Goal: Information Seeking & Learning: Learn about a topic

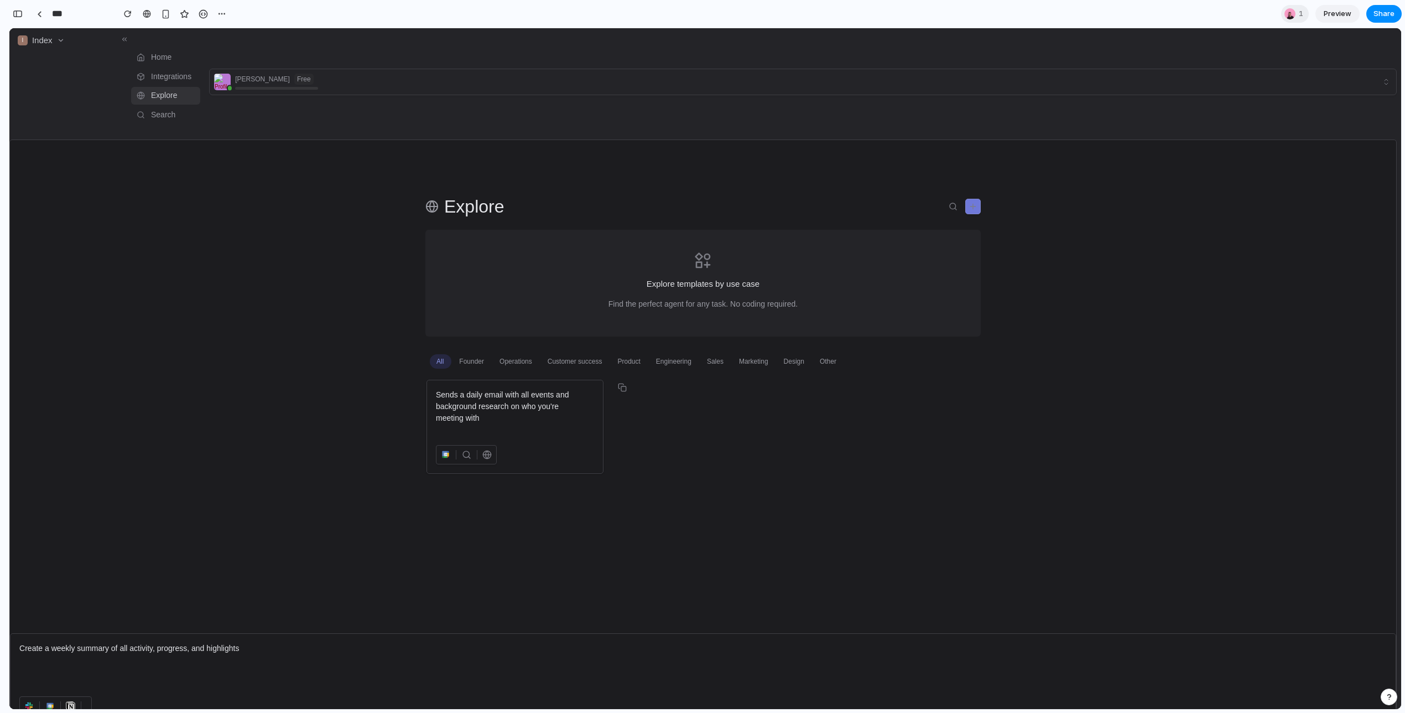
scroll to position [0, 15]
click at [32, 15] on link at bounding box center [39, 14] width 17 height 17
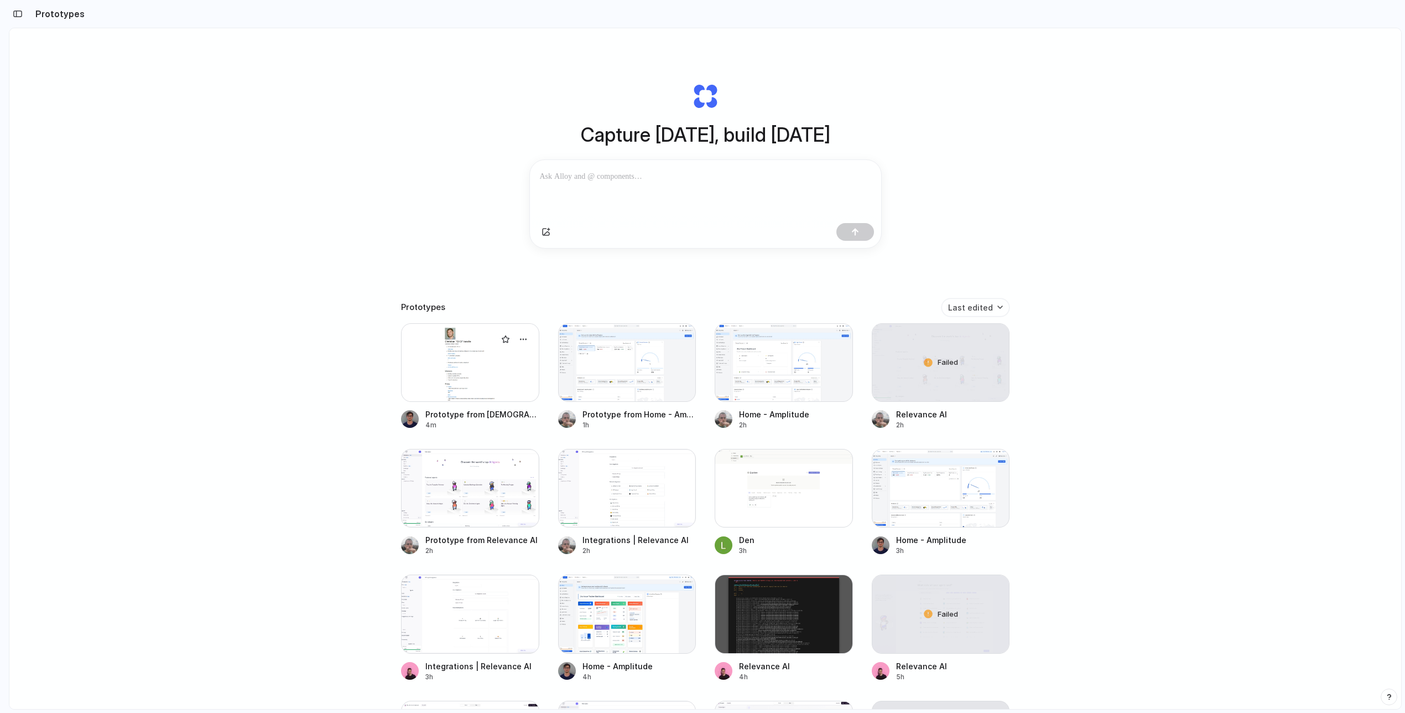
scroll to position [14, 0]
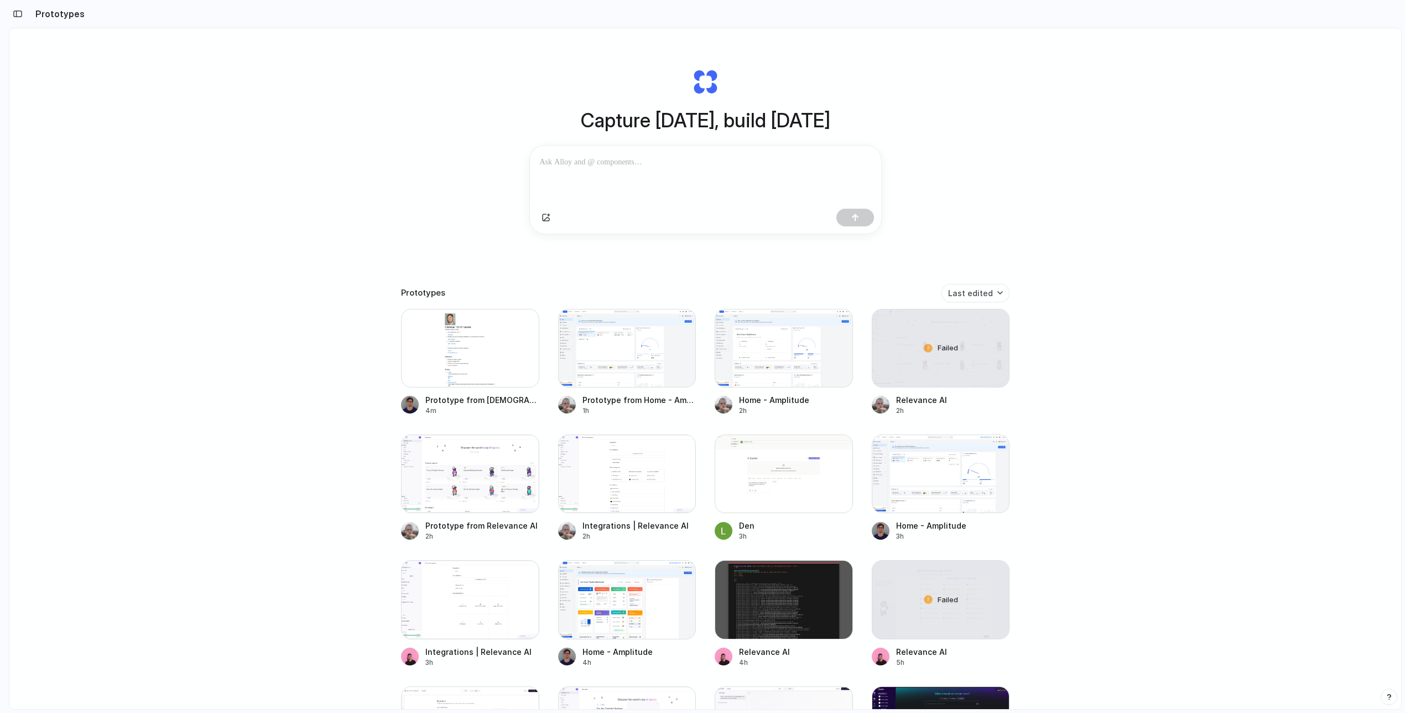
click at [1113, 337] on div "Capture today, build tomorrow Clone web app Clone screenshot Start from existin…" at bounding box center [705, 383] width 1392 height 739
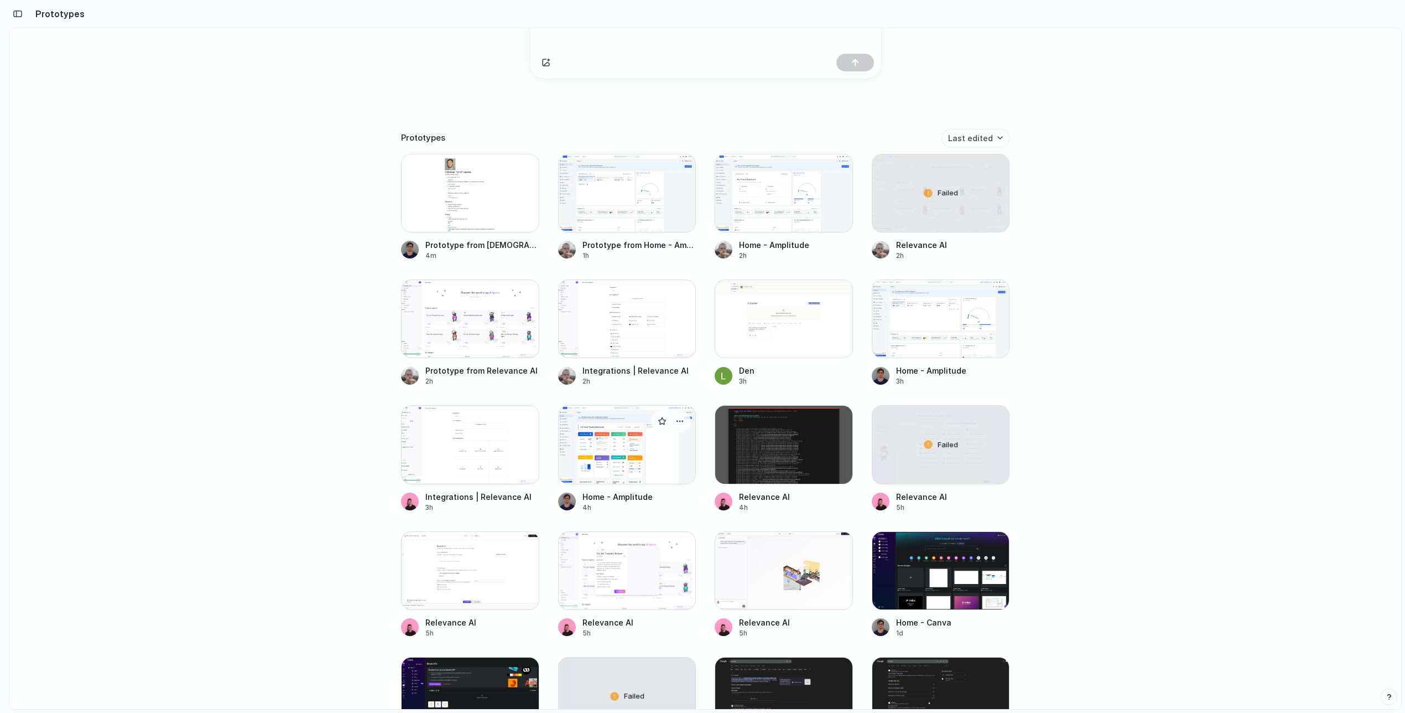
scroll to position [171, 0]
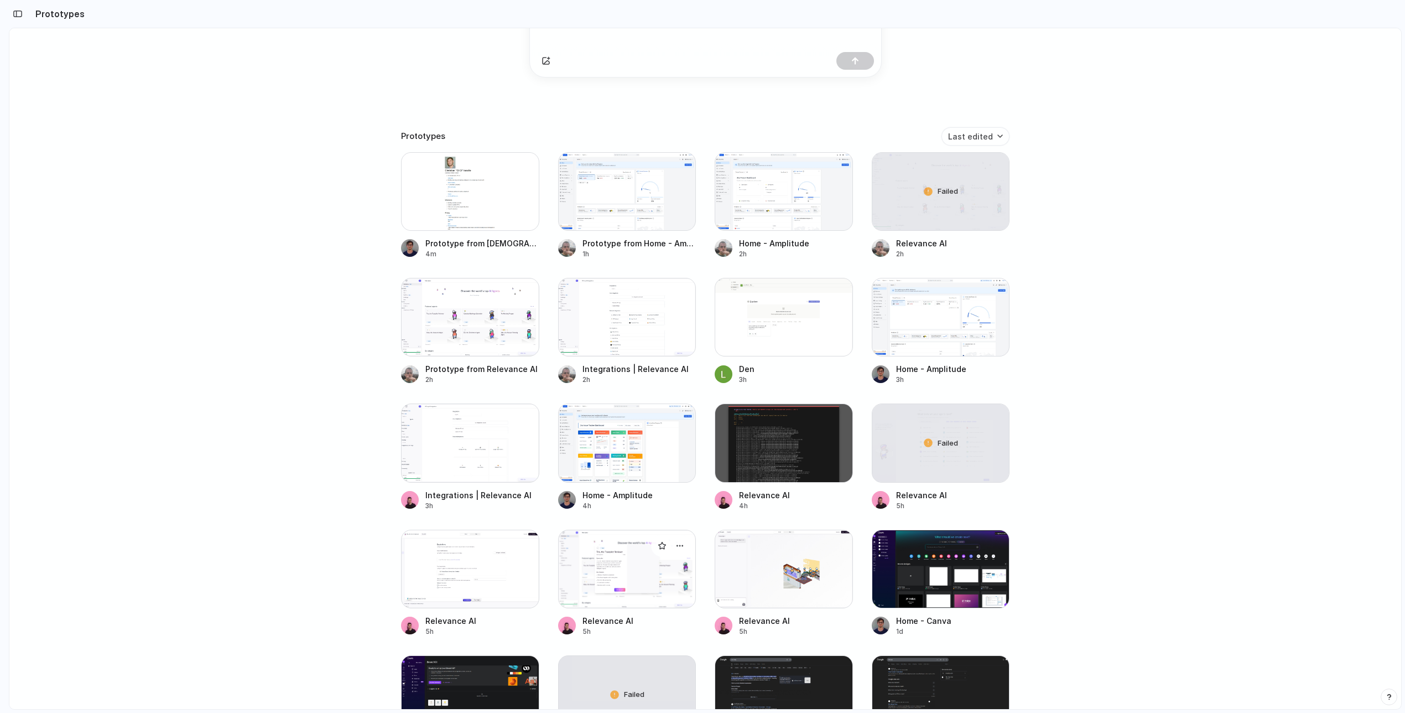
click at [633, 550] on div at bounding box center [627, 568] width 138 height 79
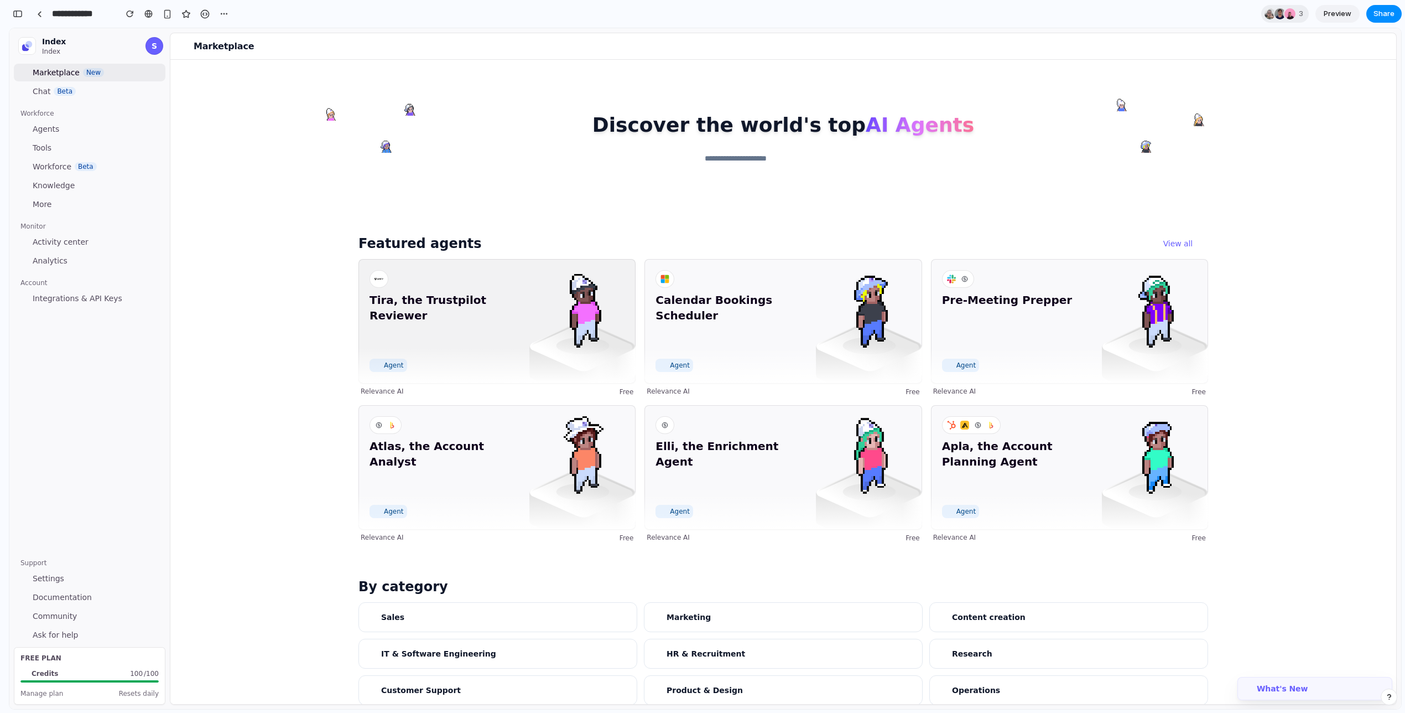
click at [432, 321] on span "Tira, the Trustpilot Reviewer" at bounding box center [446, 323] width 153 height 62
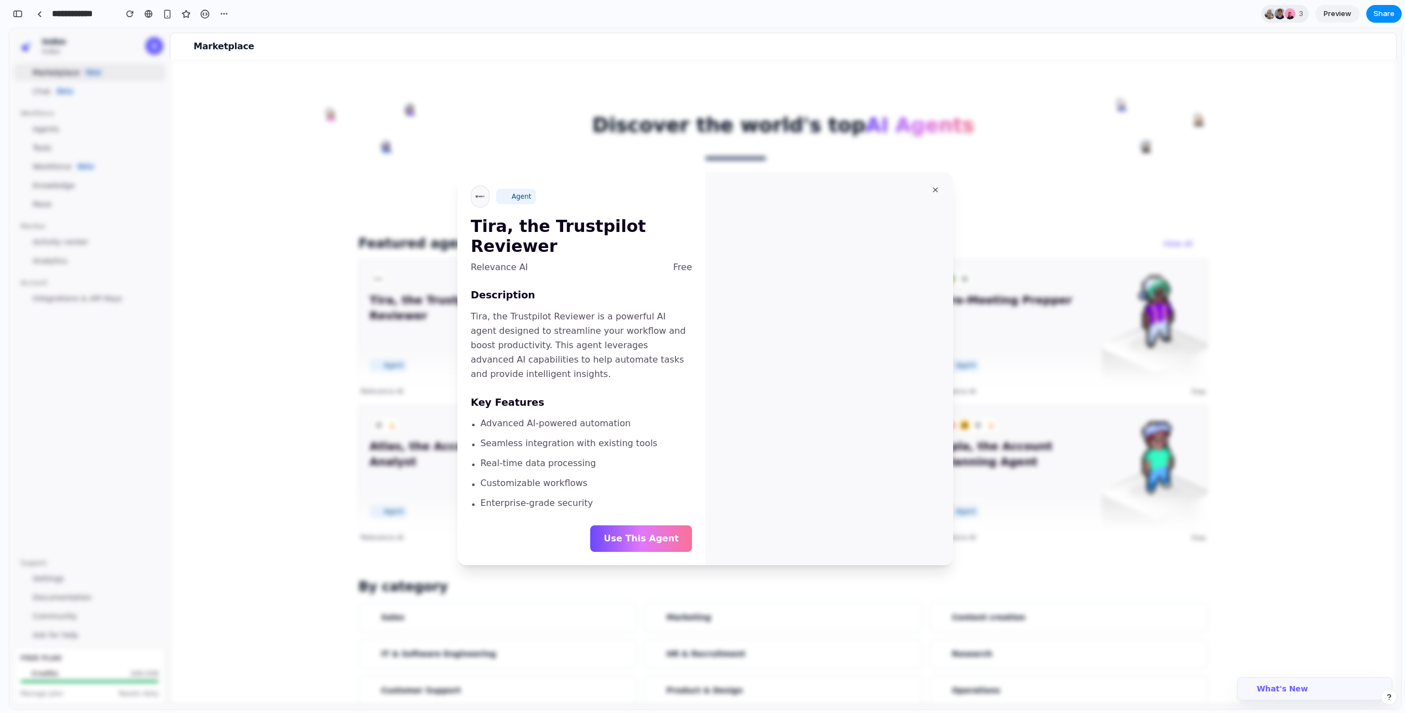
click at [383, 218] on div at bounding box center [705, 368] width 1392 height 680
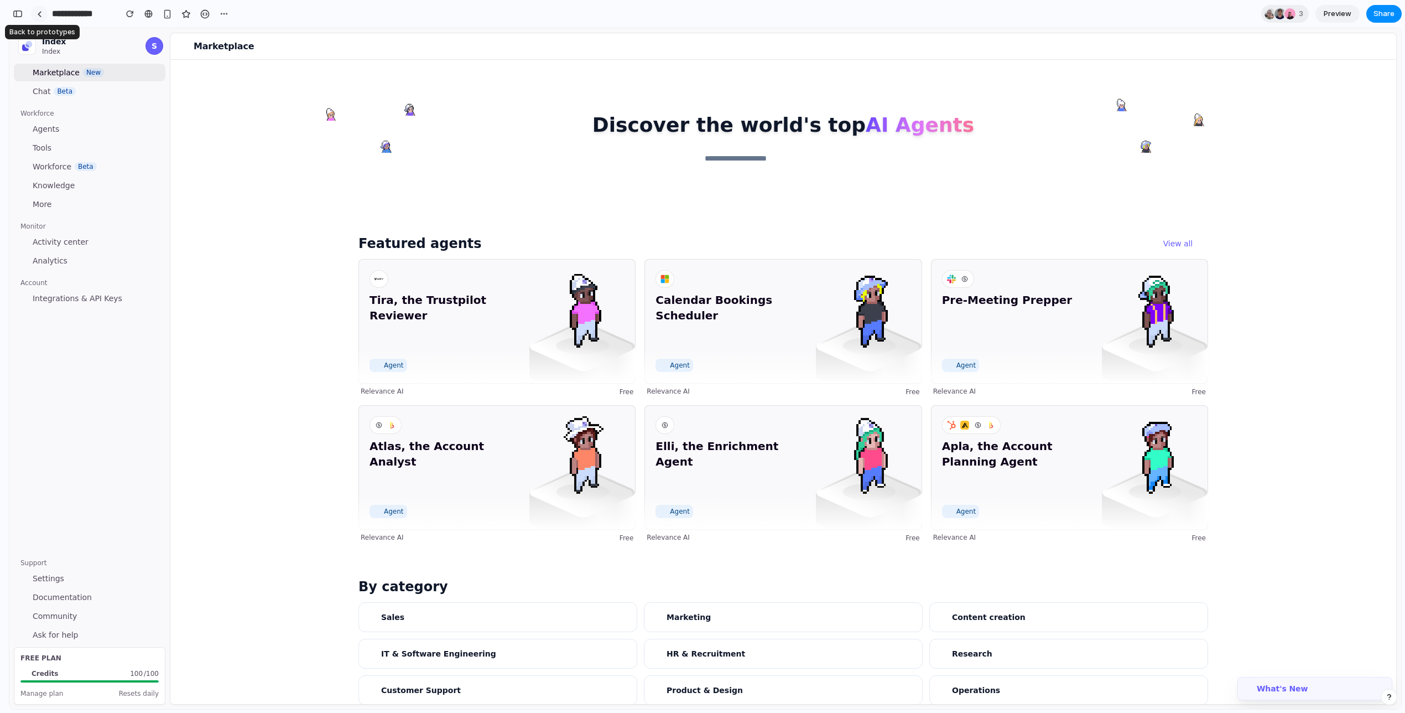
click at [44, 12] on link at bounding box center [39, 14] width 17 height 17
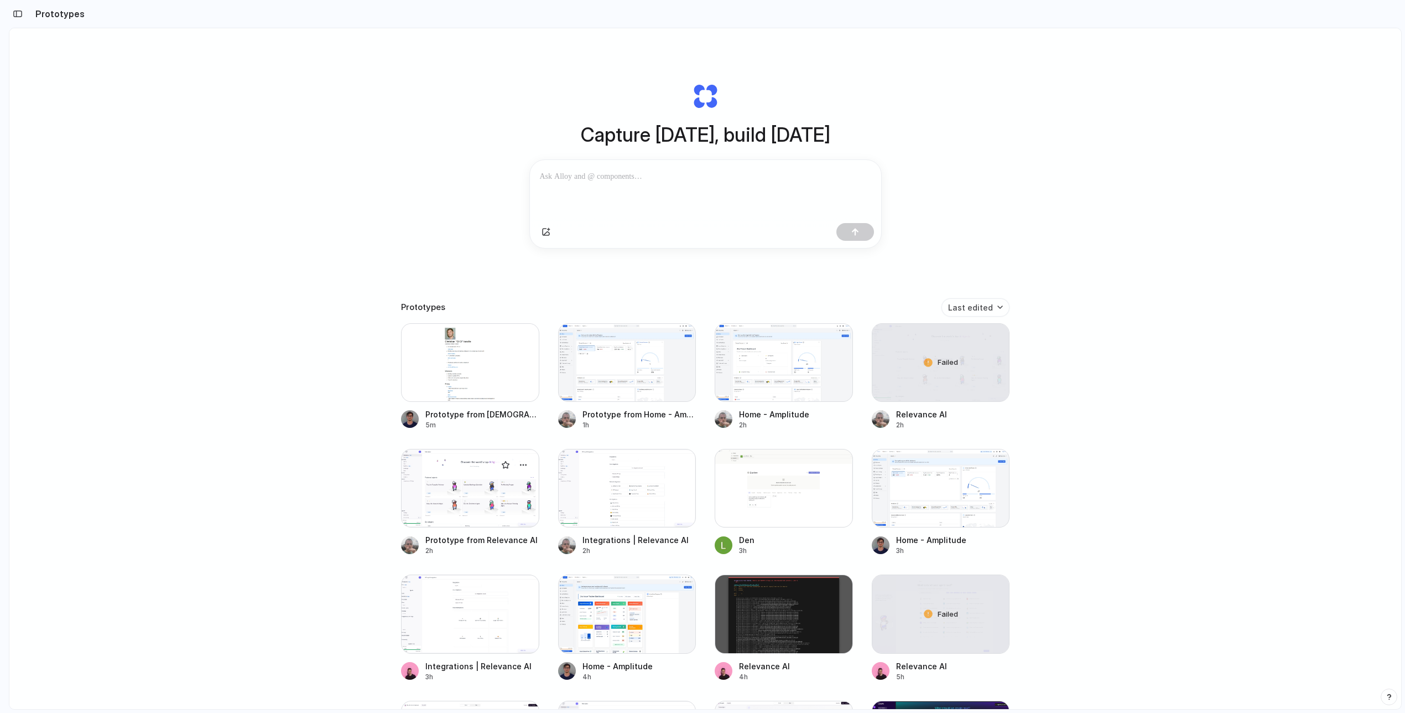
click at [458, 489] on div at bounding box center [470, 488] width 138 height 79
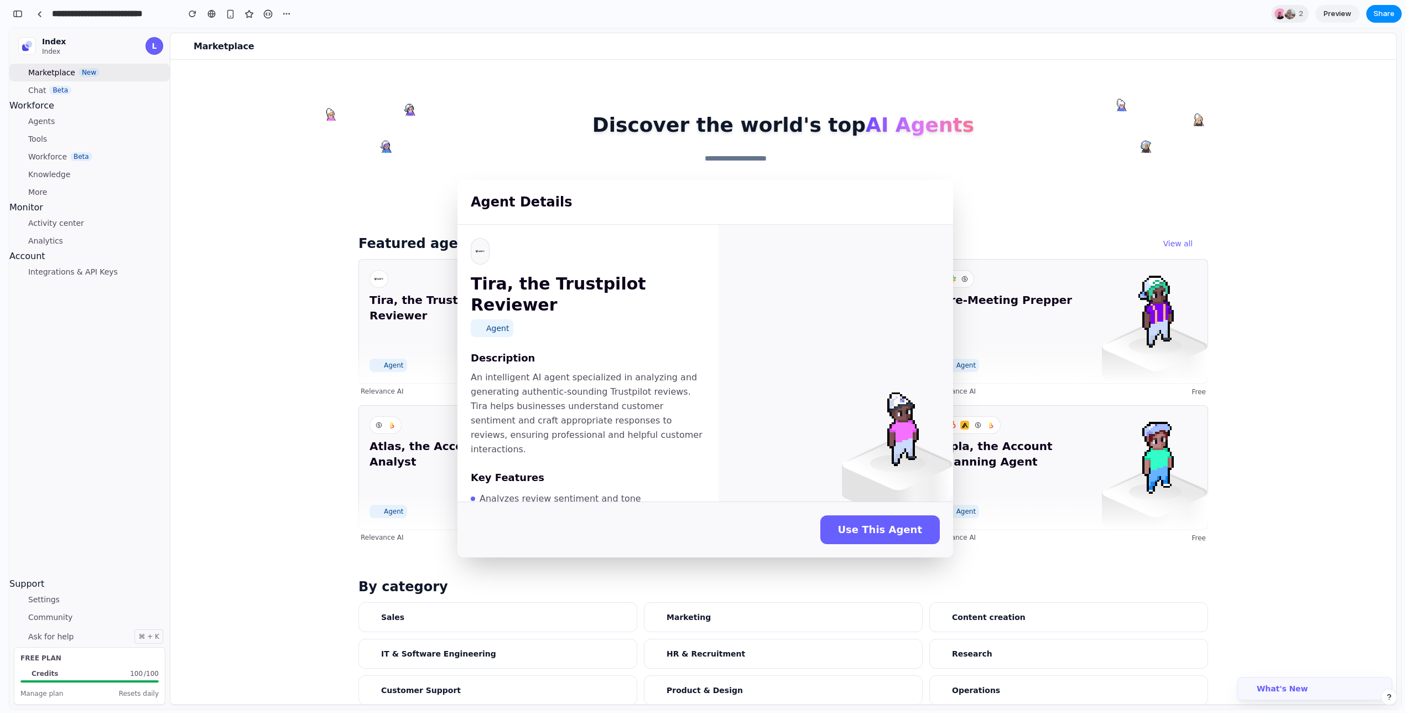
click at [1079, 199] on div "Agent Details Tira, the Trustpilot Reviewer Agent Description An intelligent AI…" at bounding box center [705, 368] width 1392 height 680
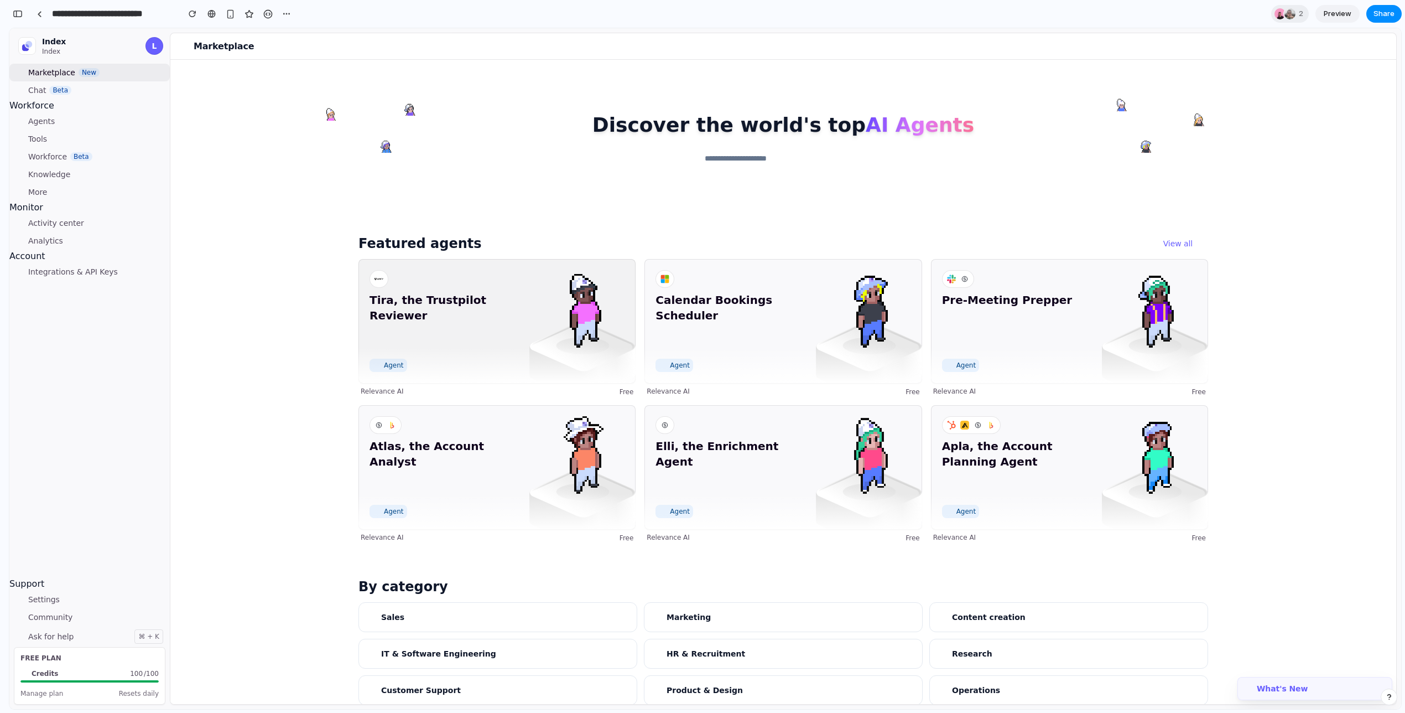
click at [527, 318] on div "Tira, the Trustpilot Reviewer Agent" at bounding box center [496, 321] width 277 height 124
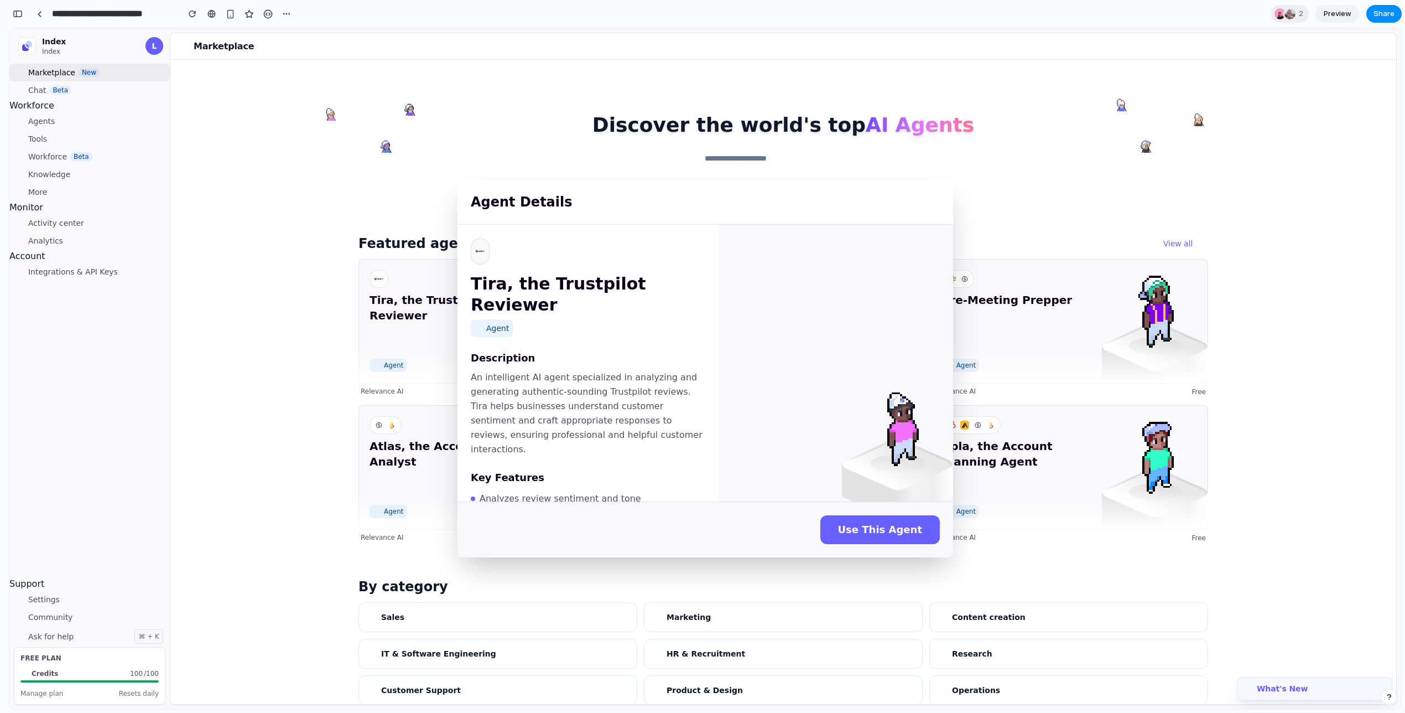
click at [1134, 195] on div "Agent Details Tira, the Trustpilot Reviewer Agent Description An intelligent AI…" at bounding box center [705, 368] width 1392 height 680
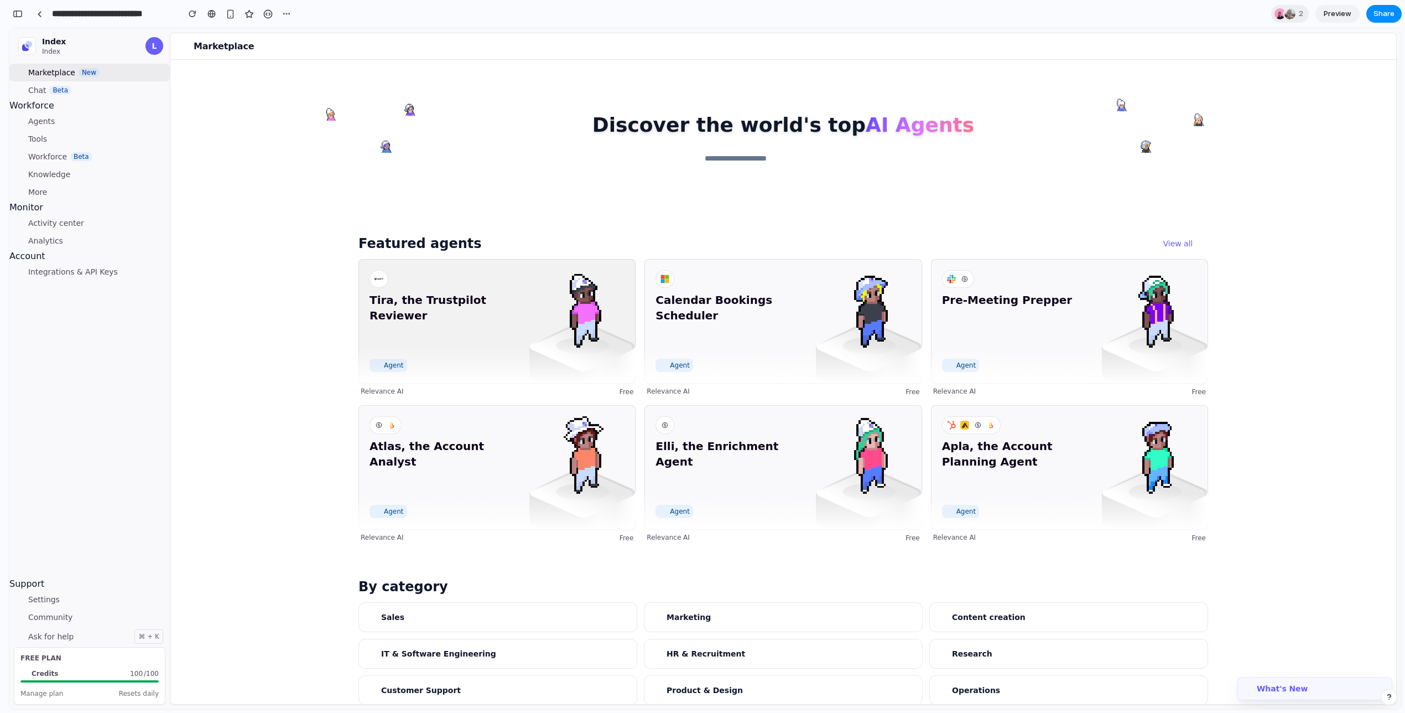
click at [581, 329] on img at bounding box center [583, 308] width 80 height 80
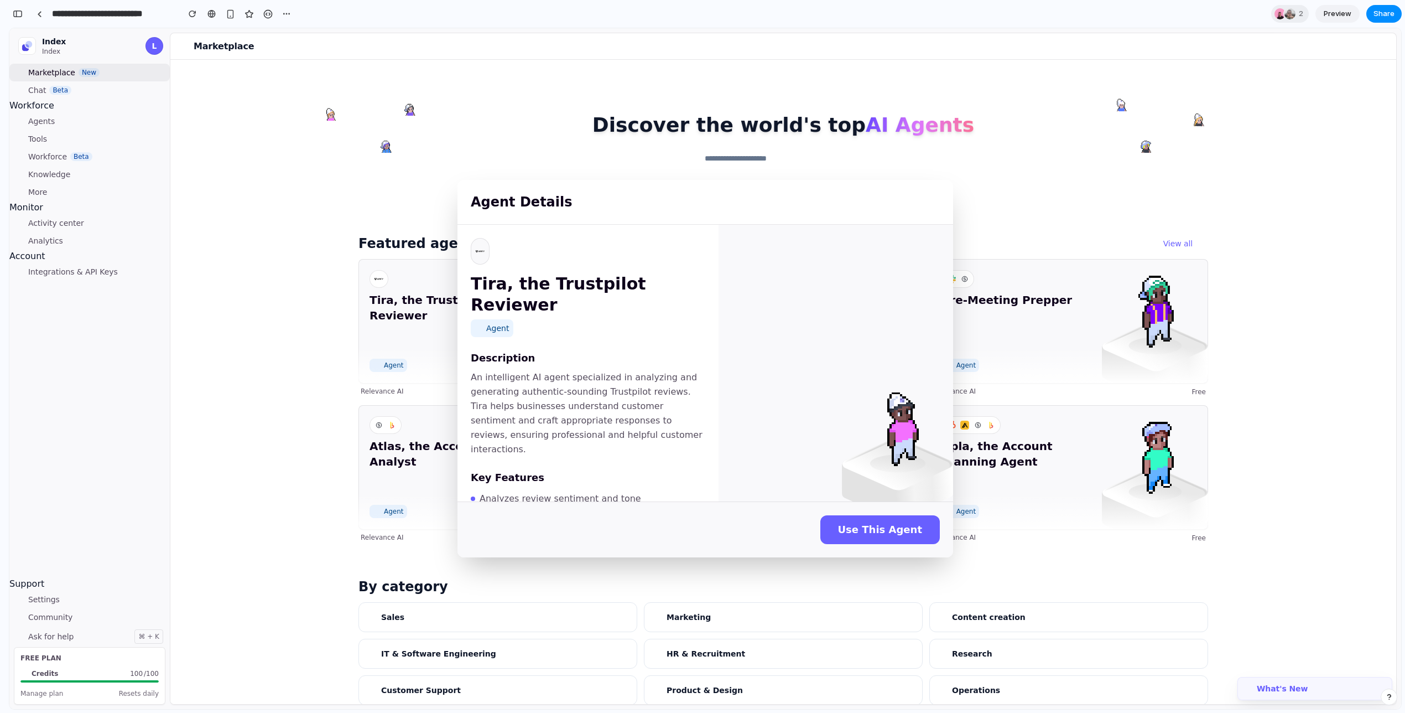
click at [478, 248] on img at bounding box center [480, 251] width 9 height 9
click at [503, 254] on div "Tira, the Trustpilot Reviewer Agent" at bounding box center [588, 287] width 235 height 99
click at [571, 106] on div "Agent Details Tira, the Trustpilot Reviewer Agent Description An intelligent AI…" at bounding box center [705, 368] width 1392 height 680
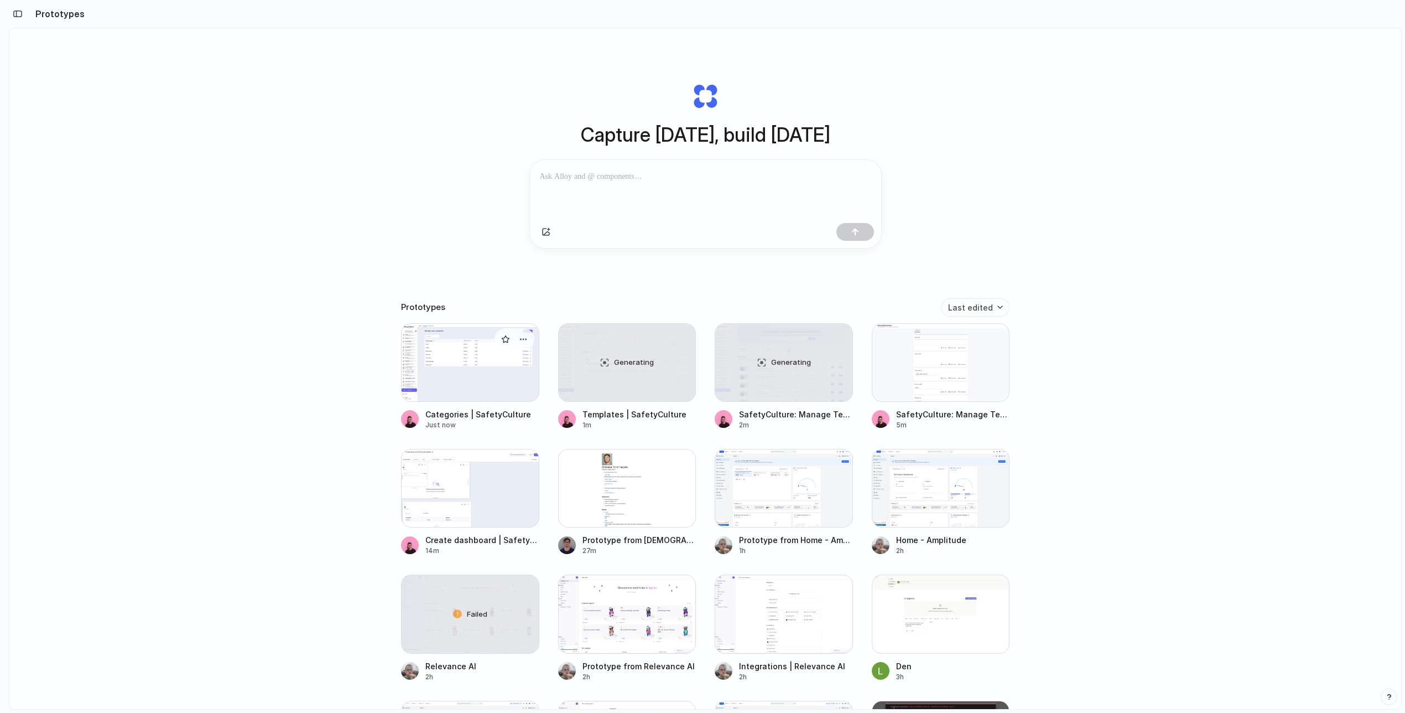
click at [469, 386] on div at bounding box center [470, 362] width 138 height 79
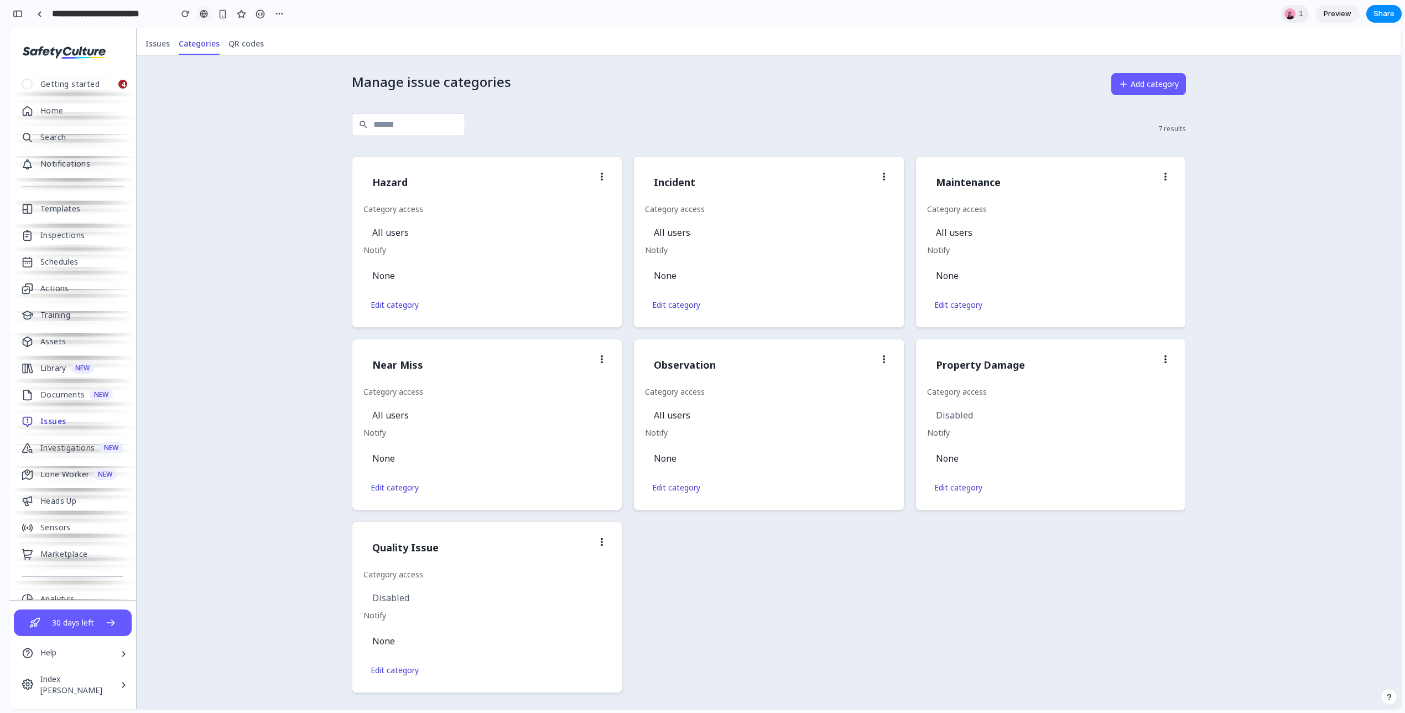
click at [207, 14] on div at bounding box center [204, 13] width 8 height 9
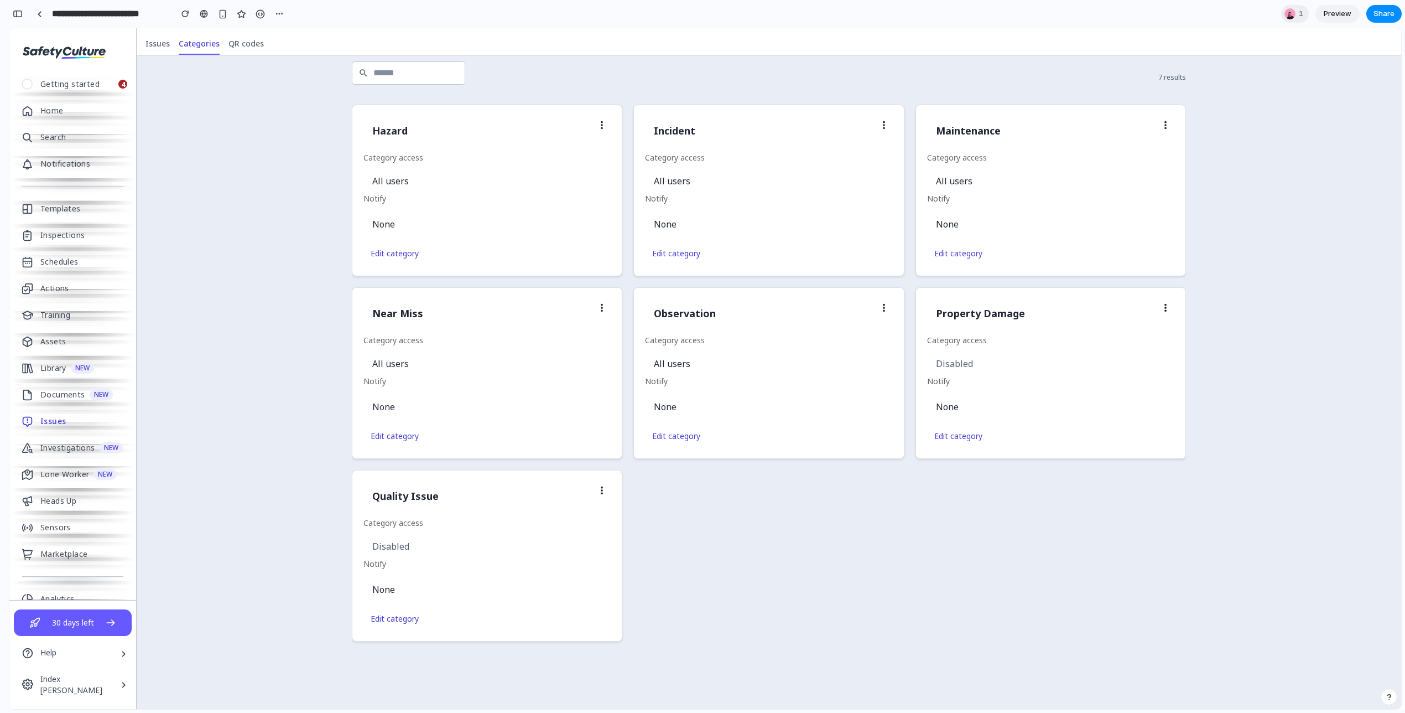
click at [394, 362] on div "All users" at bounding box center [486, 363] width 247 height 34
click at [402, 362] on div "All users" at bounding box center [486, 363] width 247 height 34
click at [385, 408] on div "None" at bounding box center [383, 406] width 23 height 13
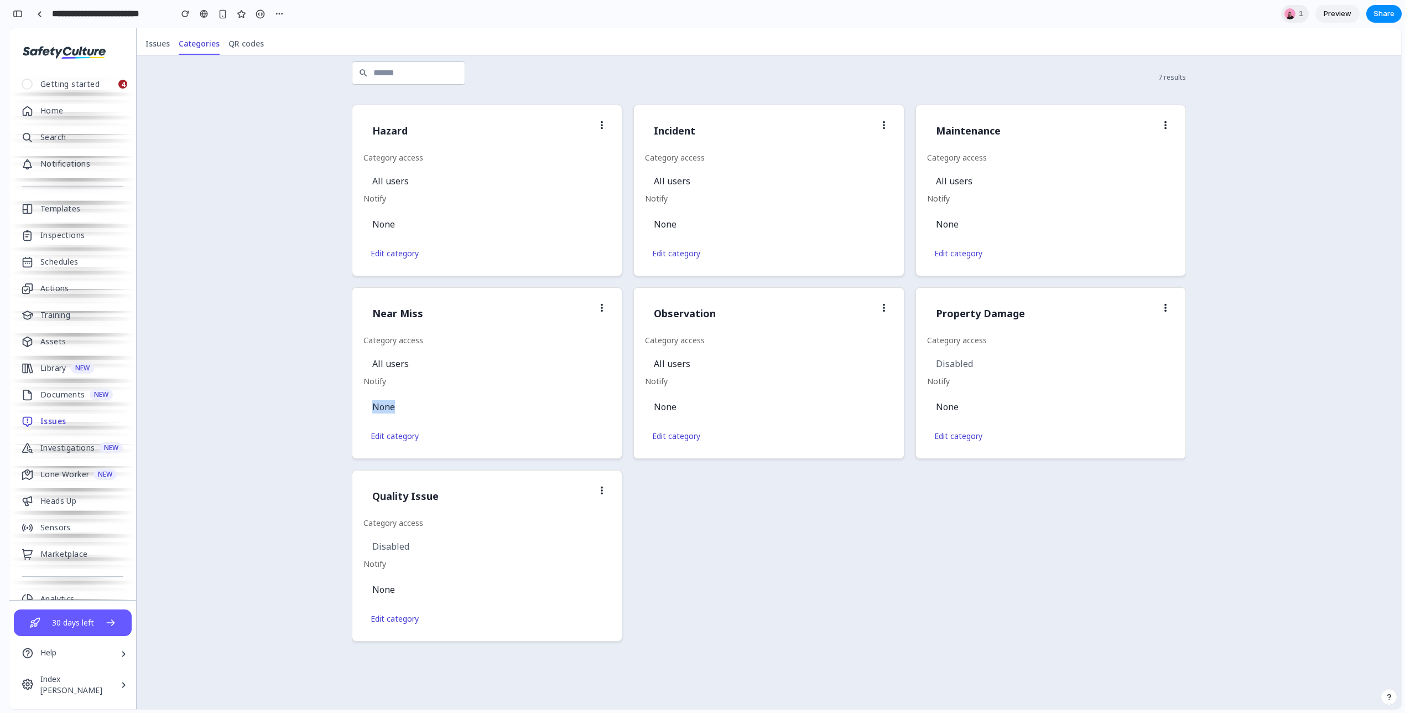
click at [391, 408] on div "None" at bounding box center [383, 406] width 23 height 13
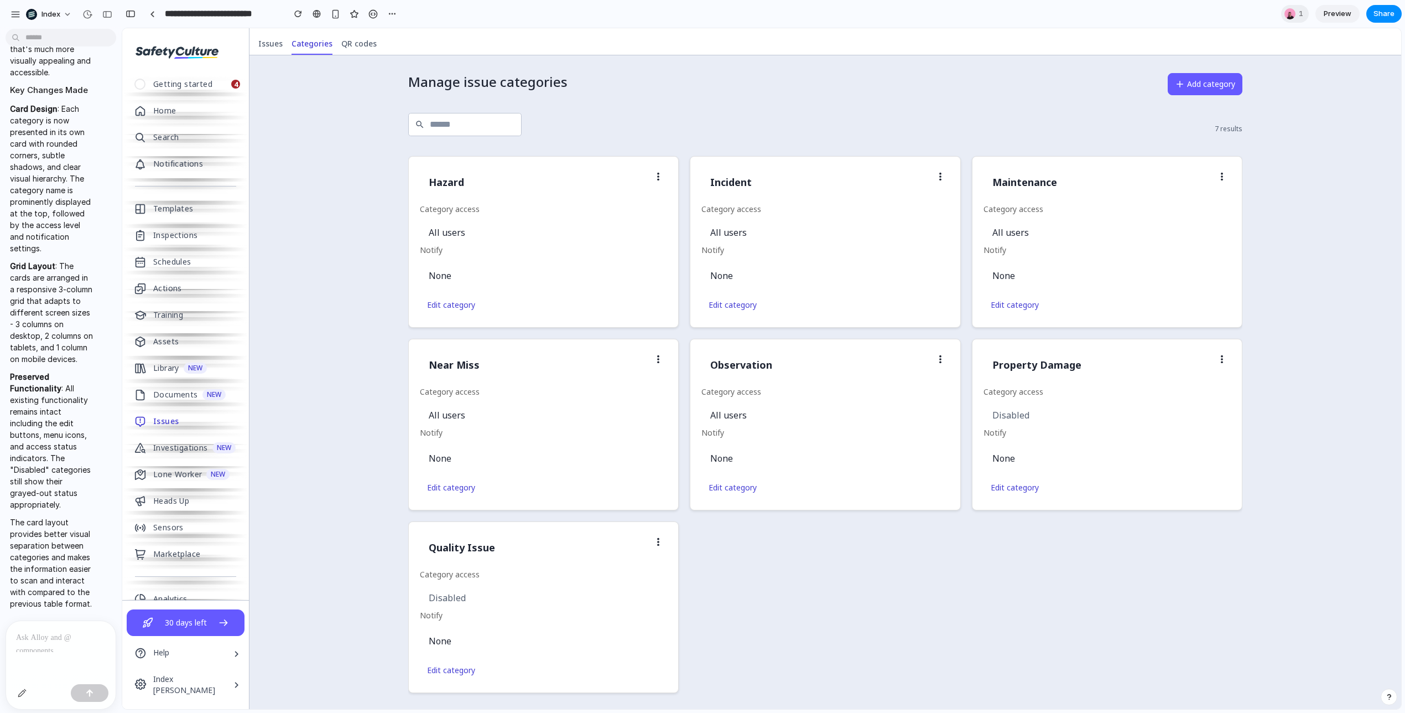
scroll to position [0, 0]
click at [157, 14] on link at bounding box center [152, 14] width 17 height 17
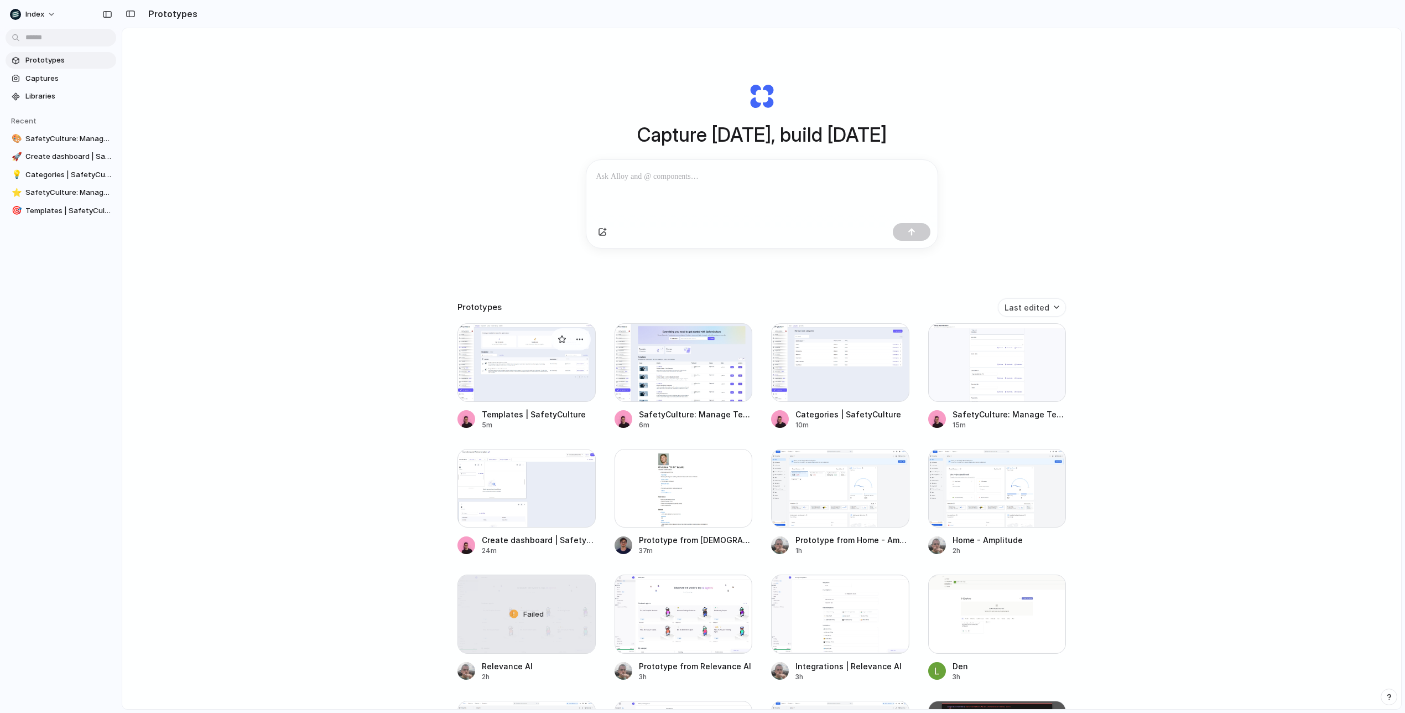
click at [526, 361] on div at bounding box center [526, 362] width 138 height 79
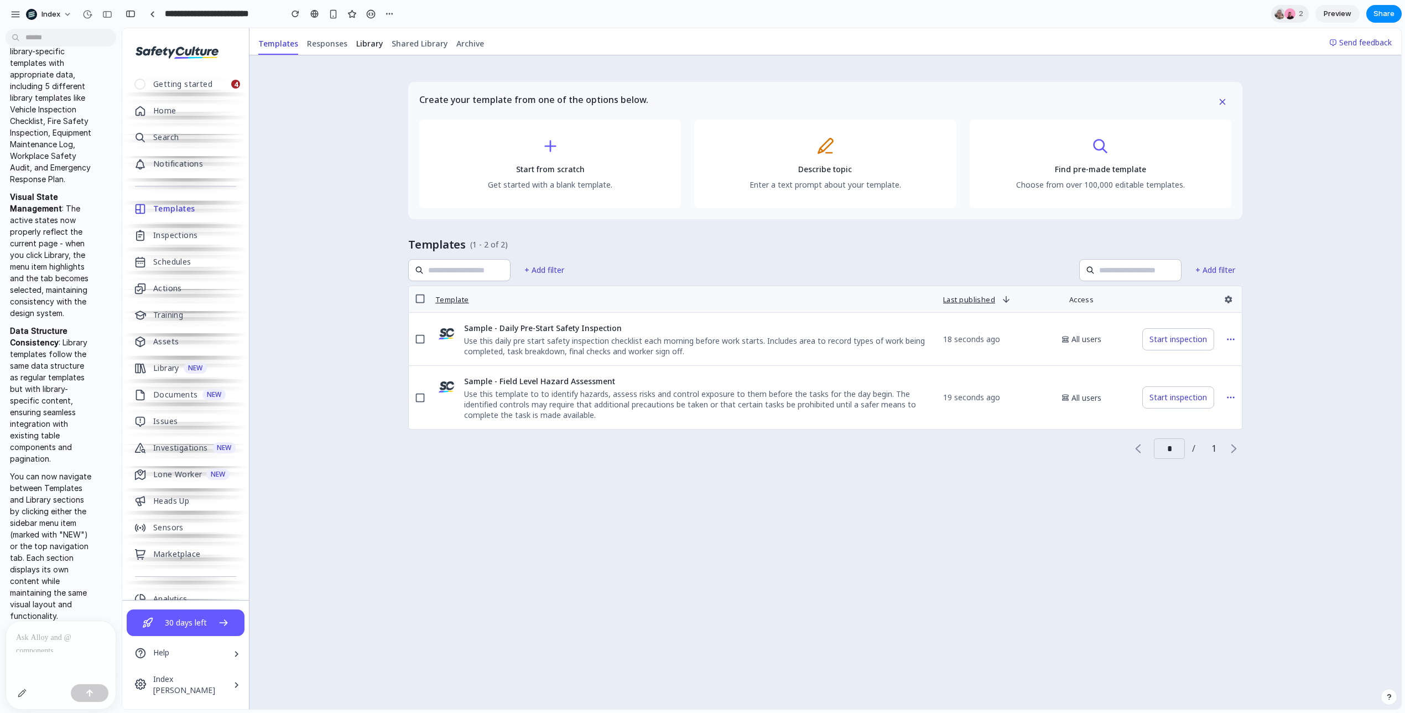
click at [371, 43] on span "Library" at bounding box center [369, 43] width 27 height 11
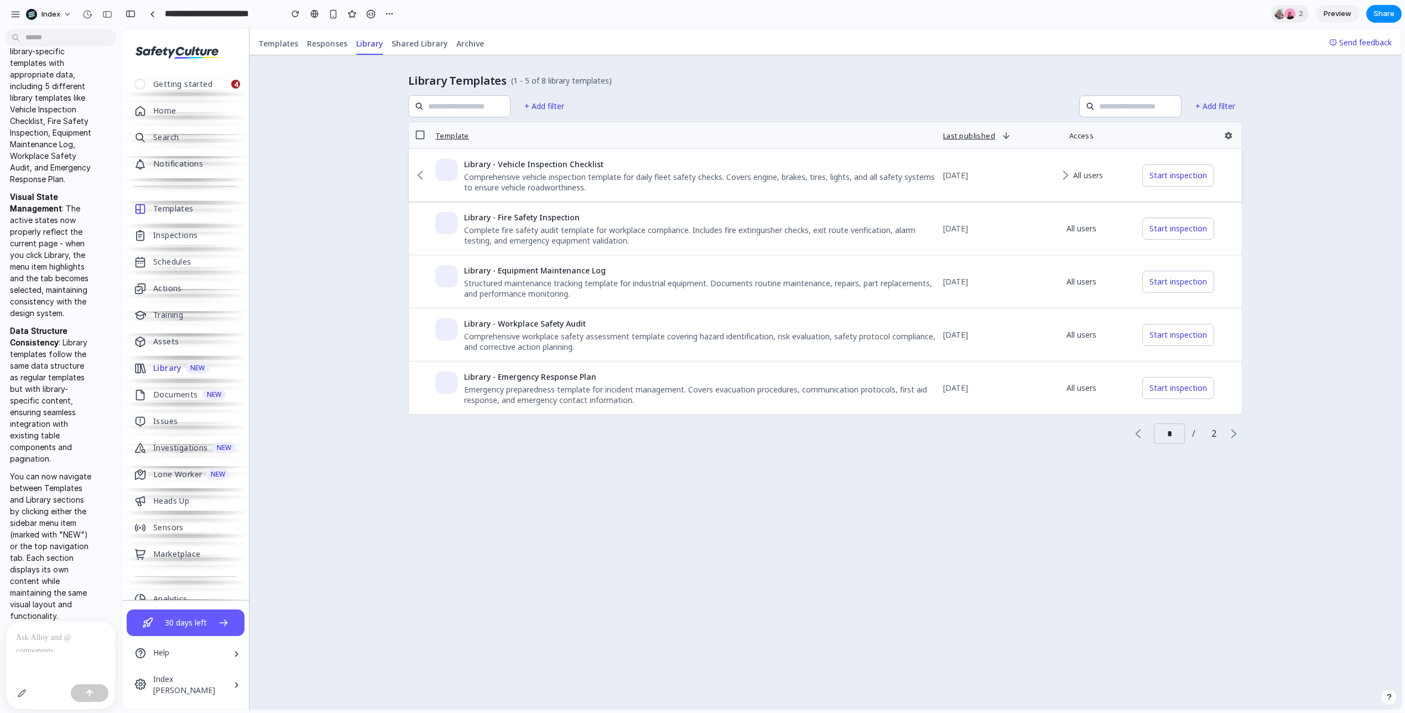
click at [418, 177] on icon at bounding box center [420, 175] width 11 height 11
click at [435, 259] on td "Library - Equipment Maintenance Log Structured maintenance tracking template fo…" at bounding box center [687, 281] width 512 height 53
click at [426, 271] on td at bounding box center [420, 281] width 22 height 53
click at [500, 209] on td "Library - Fire Safety Inspection Complete fire safety audit template for workpl…" at bounding box center [687, 228] width 512 height 53
click at [1059, 168] on td "All users" at bounding box center [1081, 175] width 111 height 53
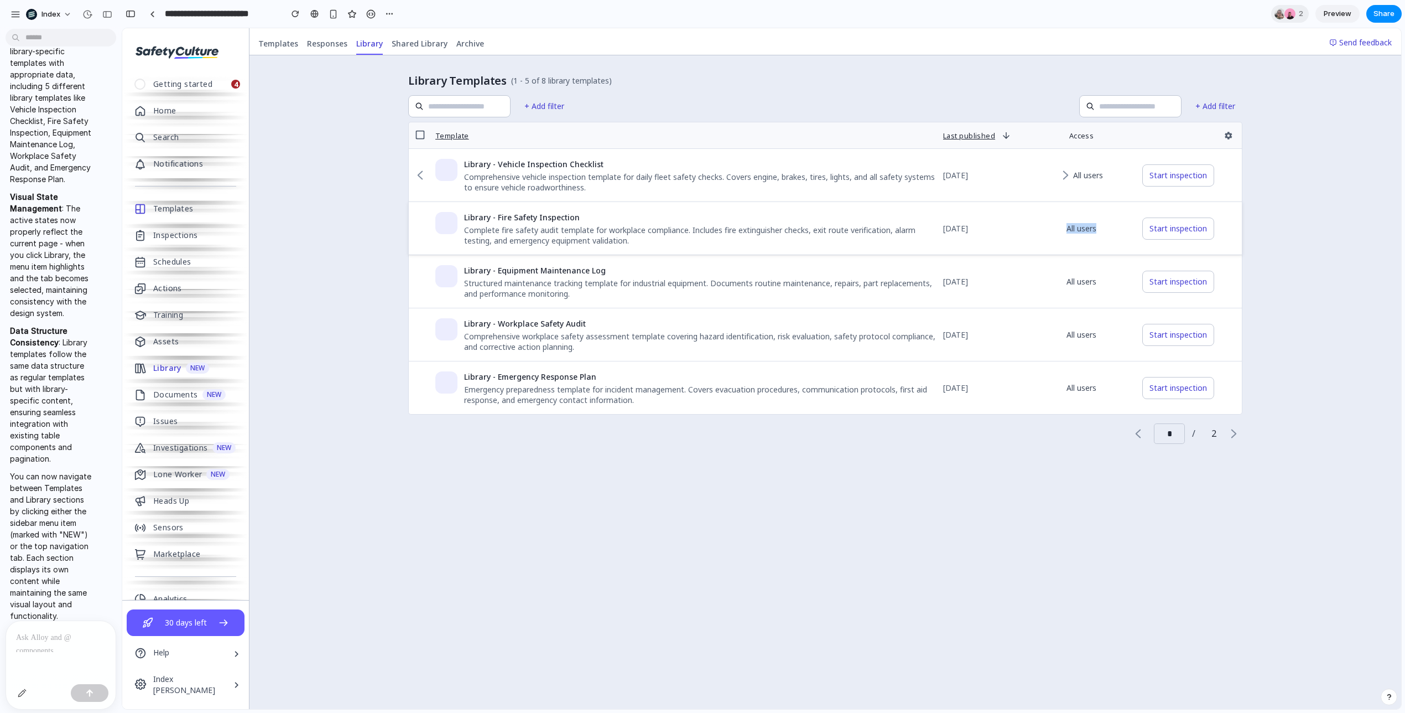
click at [1037, 233] on td "All users" at bounding box center [1081, 228] width 111 height 53
click at [1029, 342] on td "All users" at bounding box center [1081, 334] width 111 height 53
click at [1028, 410] on td "All users" at bounding box center [1081, 387] width 111 height 53
click at [1177, 175] on button "Start inspection" at bounding box center [1178, 175] width 72 height 22
click at [1177, 222] on button "Start inspection" at bounding box center [1178, 228] width 72 height 22
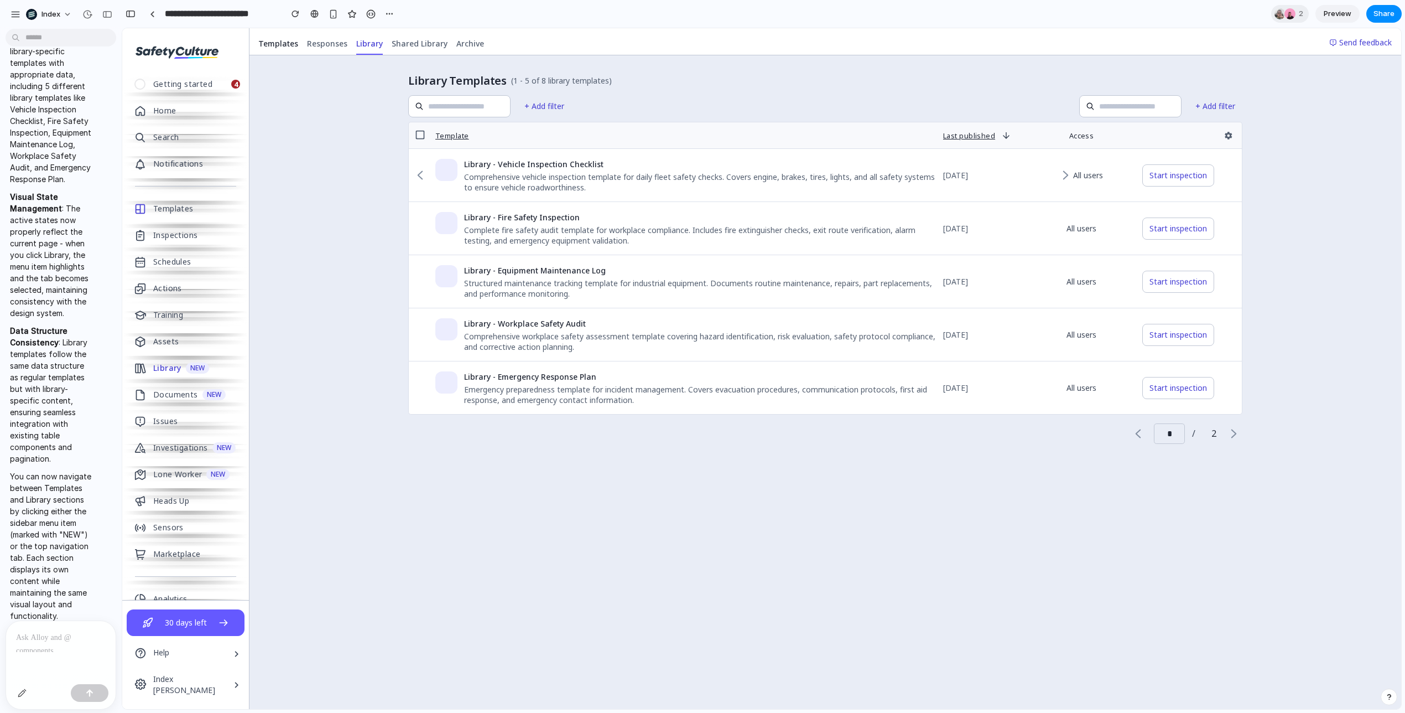
click at [274, 41] on span "Templates" at bounding box center [278, 43] width 40 height 11
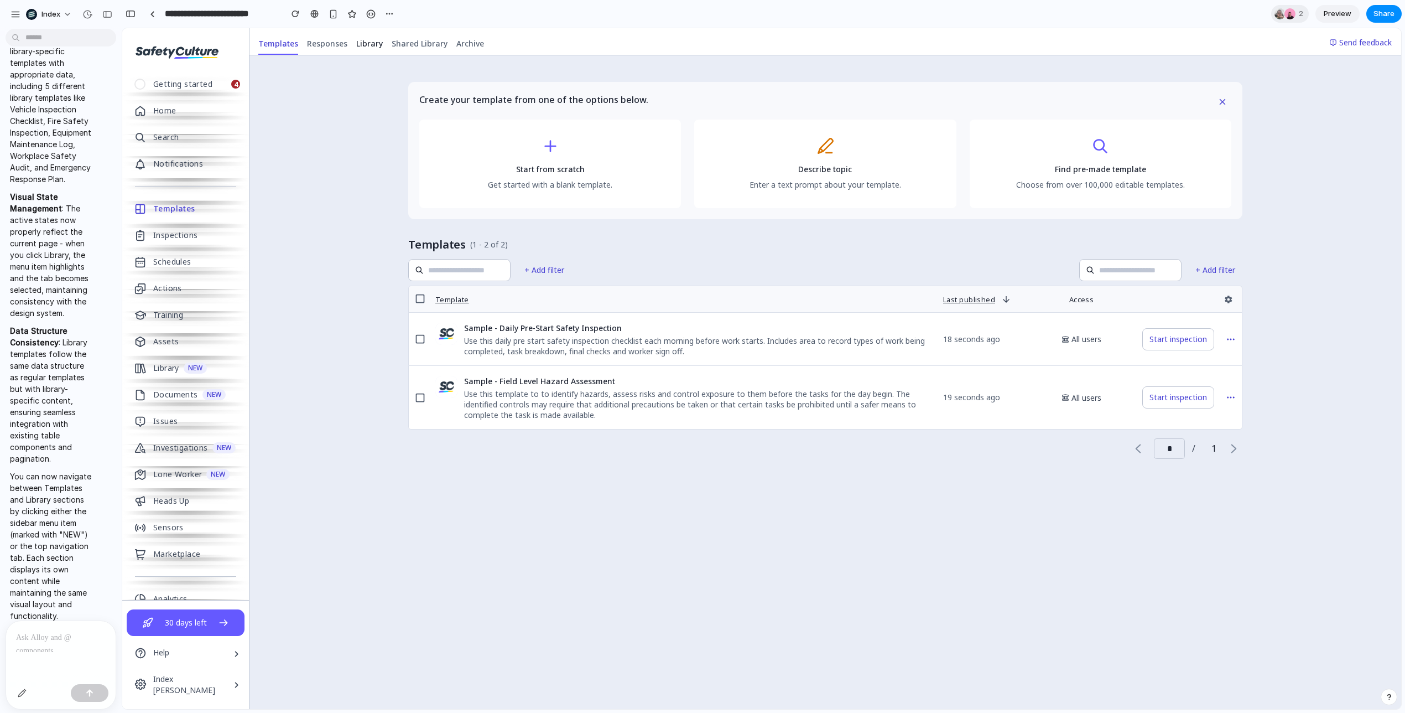
click at [377, 42] on span "Library" at bounding box center [369, 43] width 27 height 11
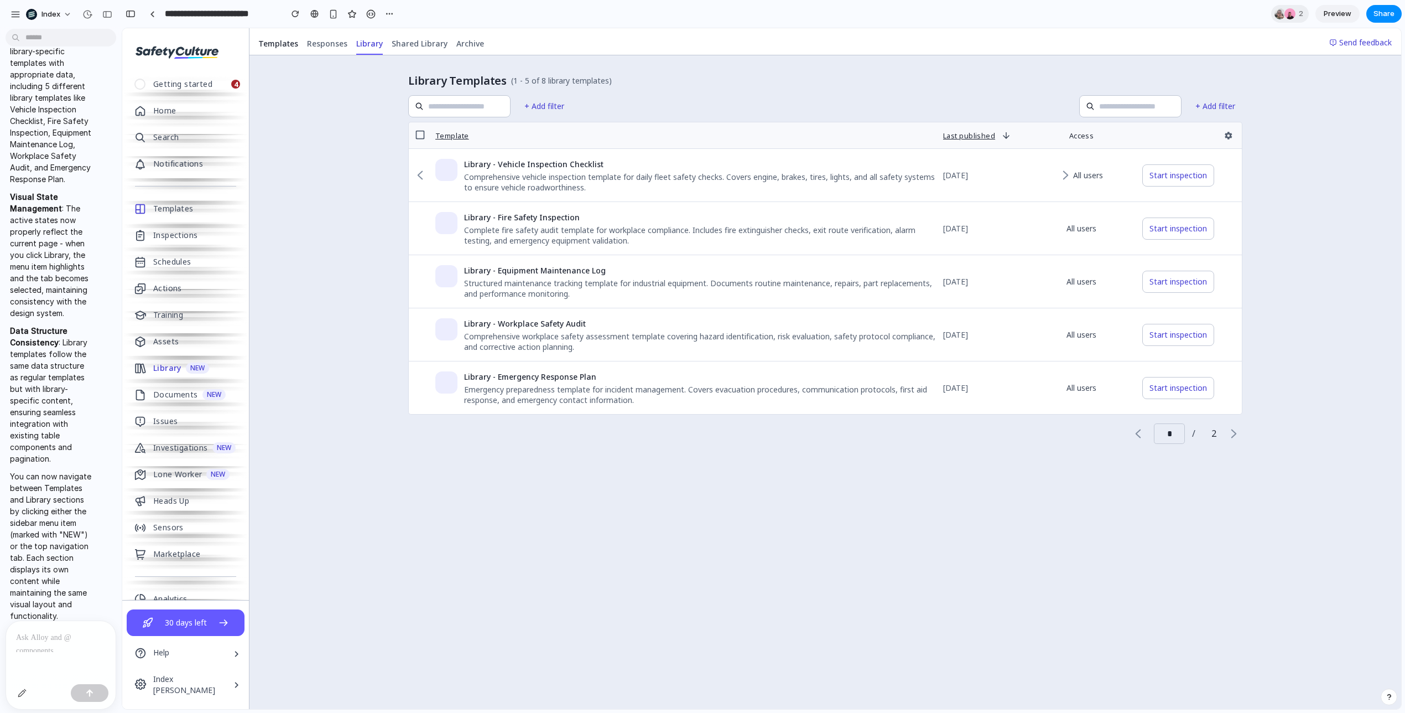
click at [276, 47] on span "Templates" at bounding box center [278, 43] width 40 height 11
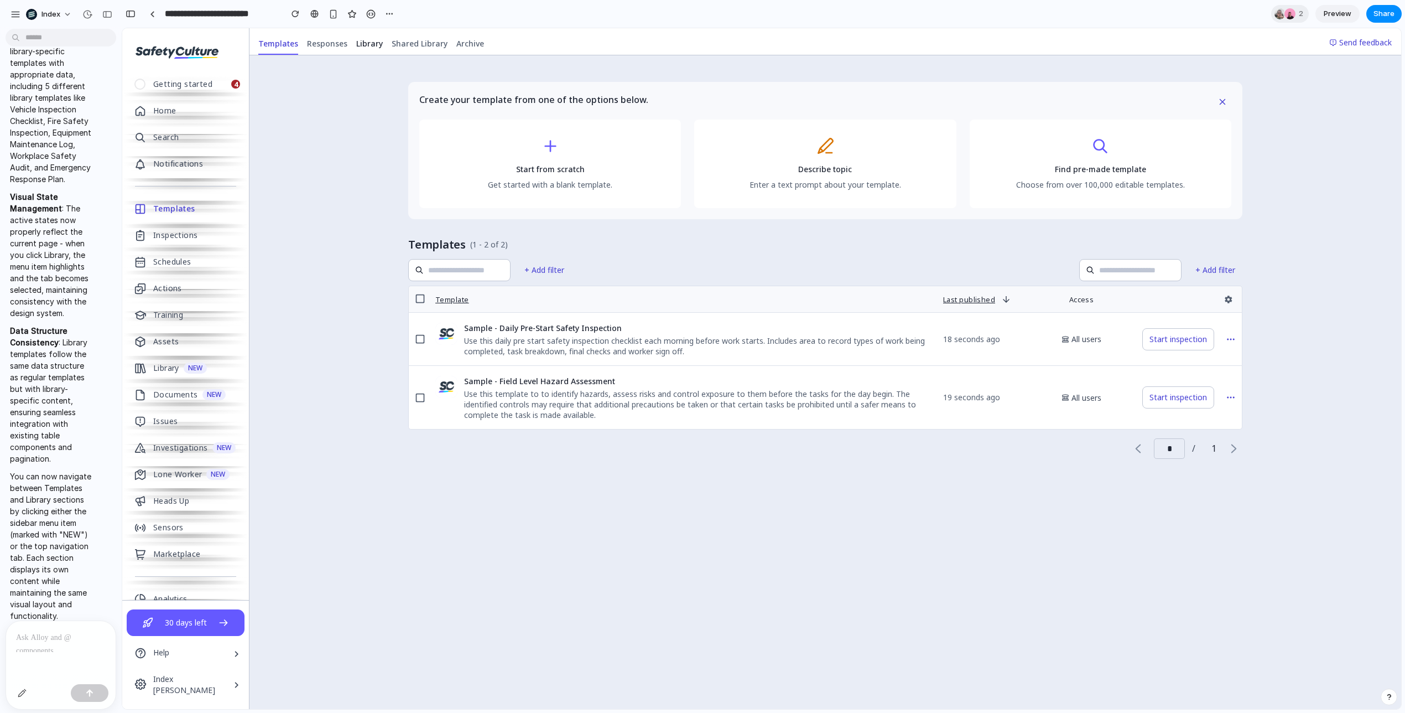
click at [371, 45] on span "Library" at bounding box center [369, 43] width 27 height 11
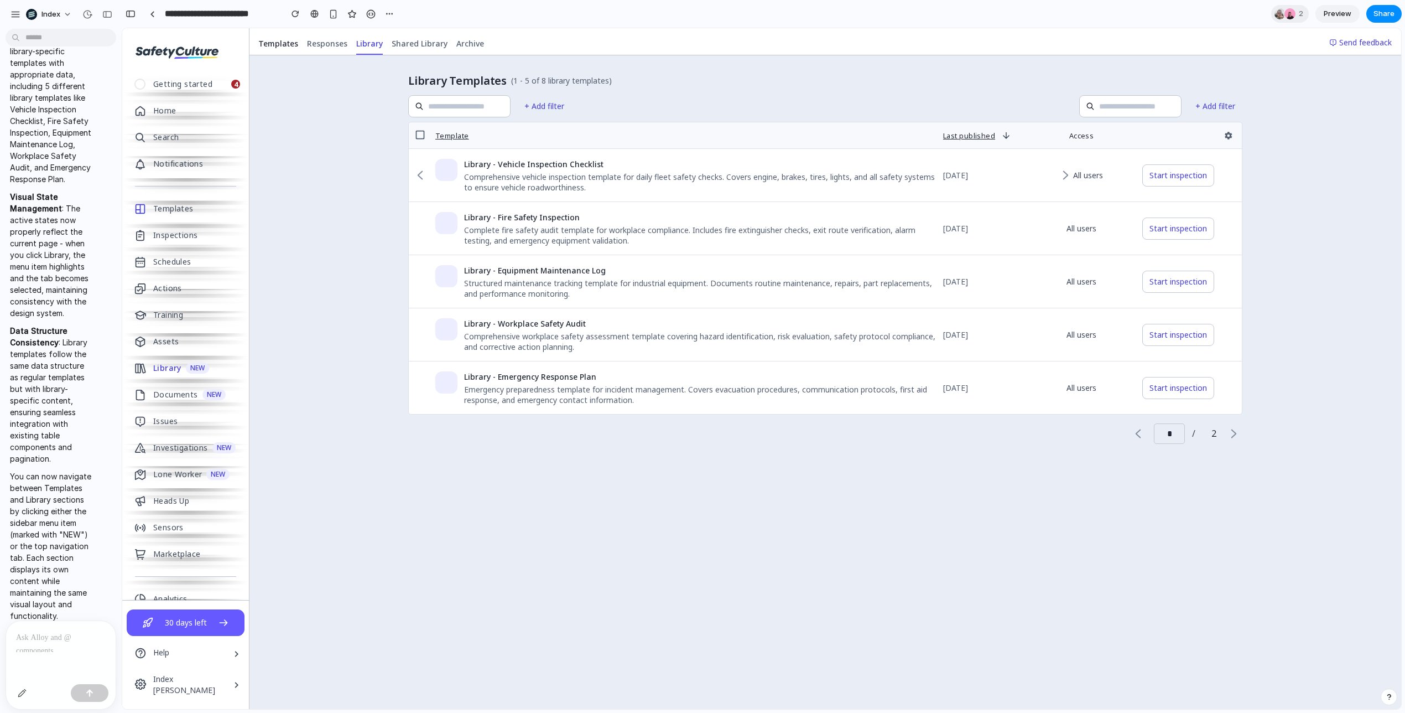
click at [280, 46] on span "Templates" at bounding box center [278, 43] width 40 height 11
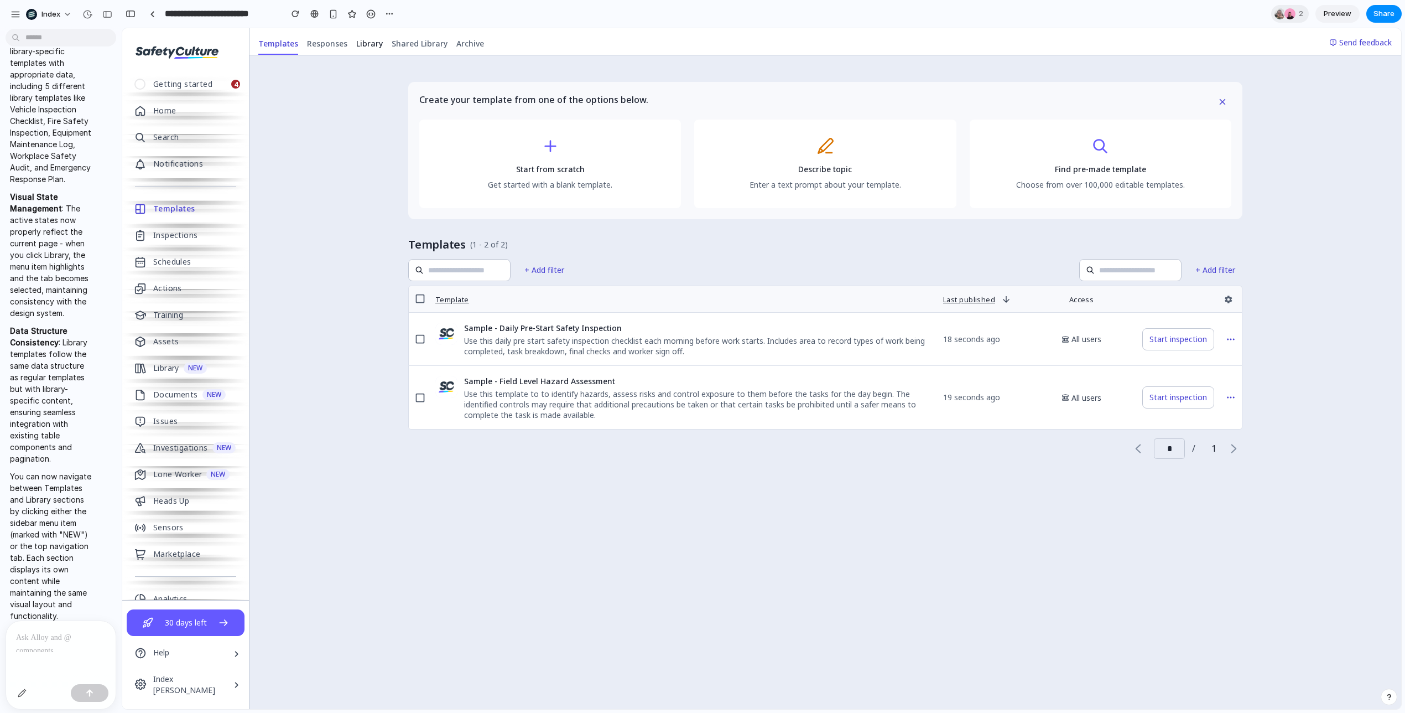
click at [372, 45] on span "Library" at bounding box center [369, 43] width 27 height 11
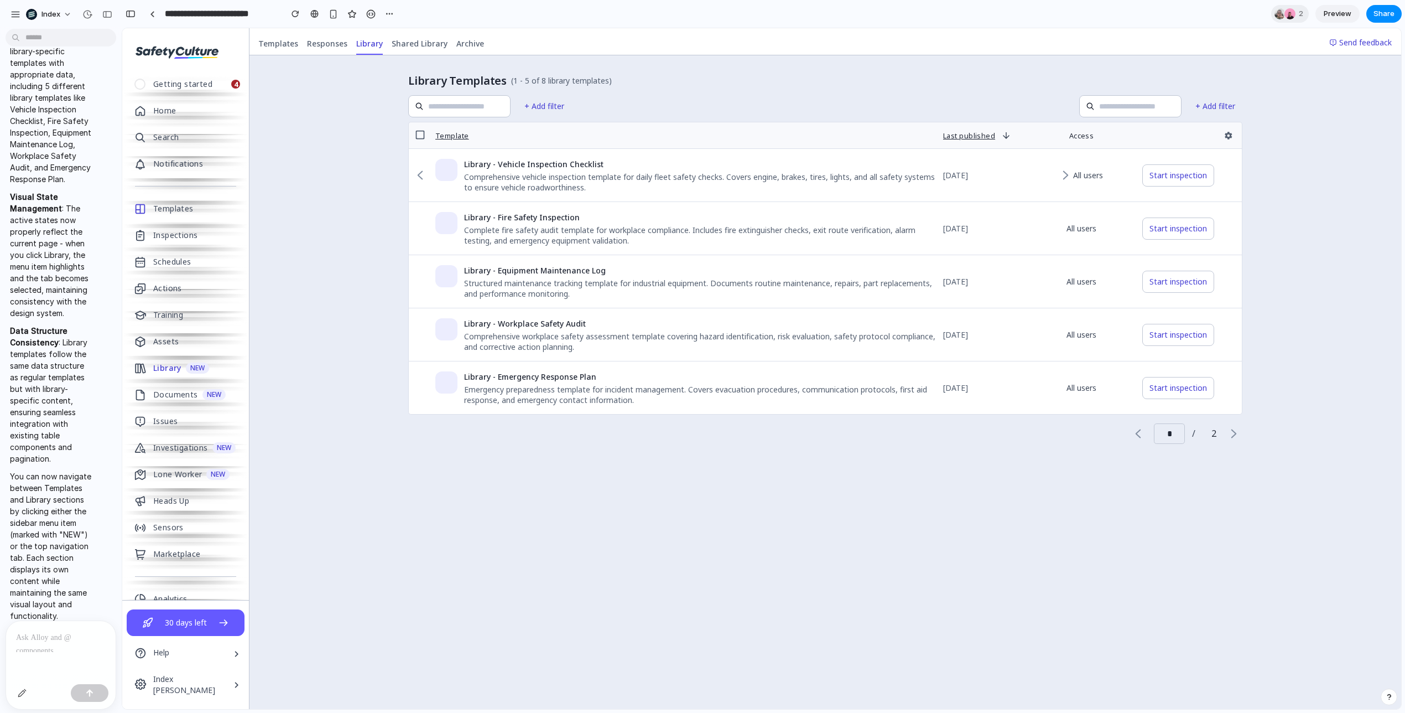
click at [452, 137] on div "Template" at bounding box center [452, 135] width 34 height 9
click at [415, 135] on icon at bounding box center [419, 135] width 9 height 9
click at [443, 106] on input "text" at bounding box center [466, 106] width 77 height 12
click at [554, 112] on button "+ Add filter" at bounding box center [544, 106] width 54 height 22
click at [567, 85] on p "(1 - 5 of 8 library templates)" at bounding box center [561, 80] width 101 height 11
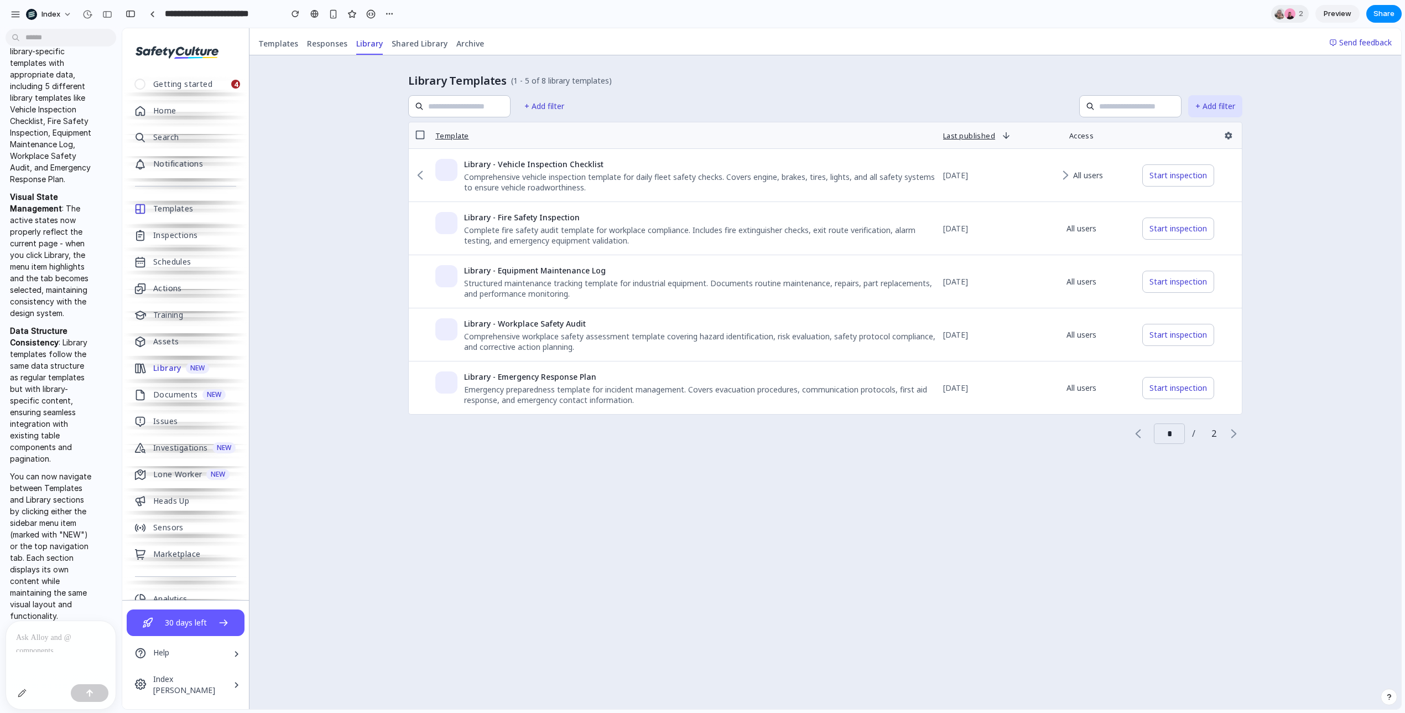
click at [1212, 103] on button "+ Add filter" at bounding box center [1215, 106] width 54 height 22
click at [1233, 136] on icon "button" at bounding box center [1229, 136] width 10 height 10
click at [1209, 433] on div "* / 2" at bounding box center [1186, 433] width 113 height 20
click at [278, 49] on link "Templates" at bounding box center [278, 44] width 49 height 22
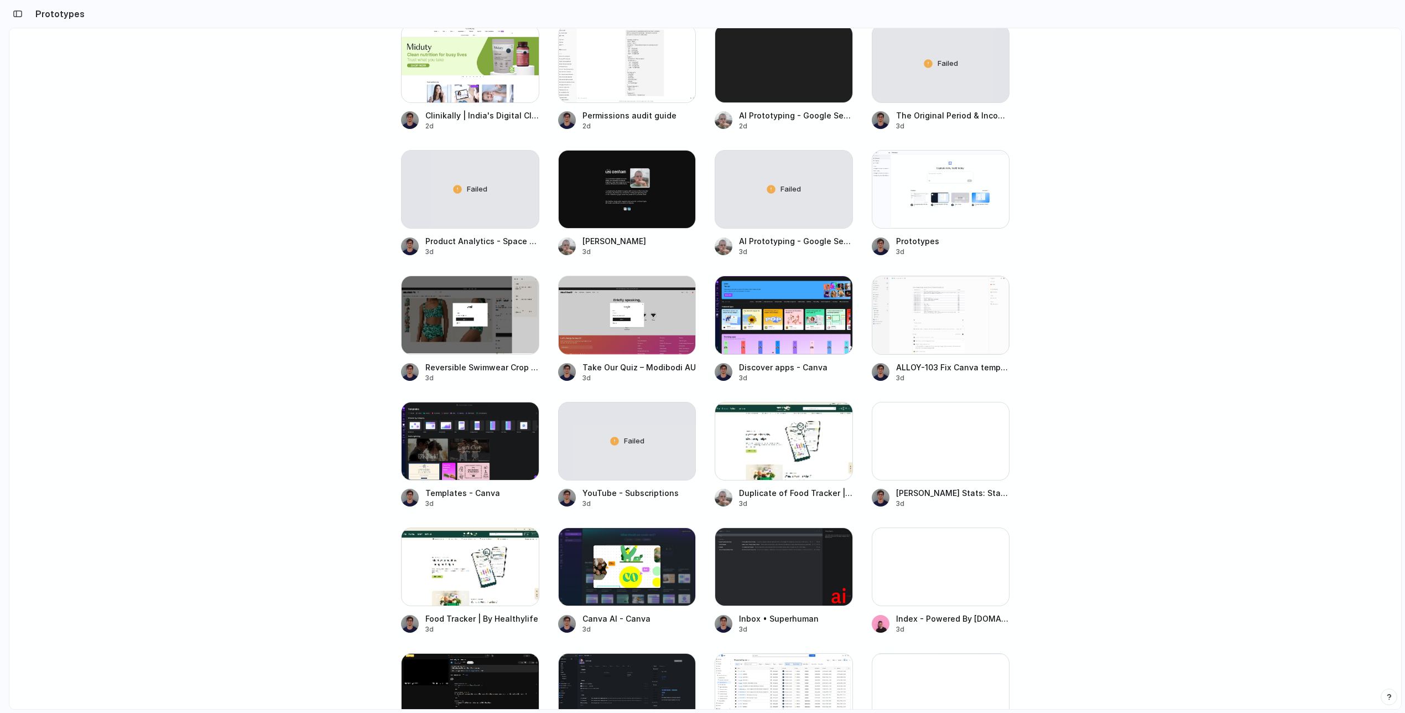
scroll to position [1431, 0]
click at [944, 317] on div at bounding box center [941, 314] width 138 height 79
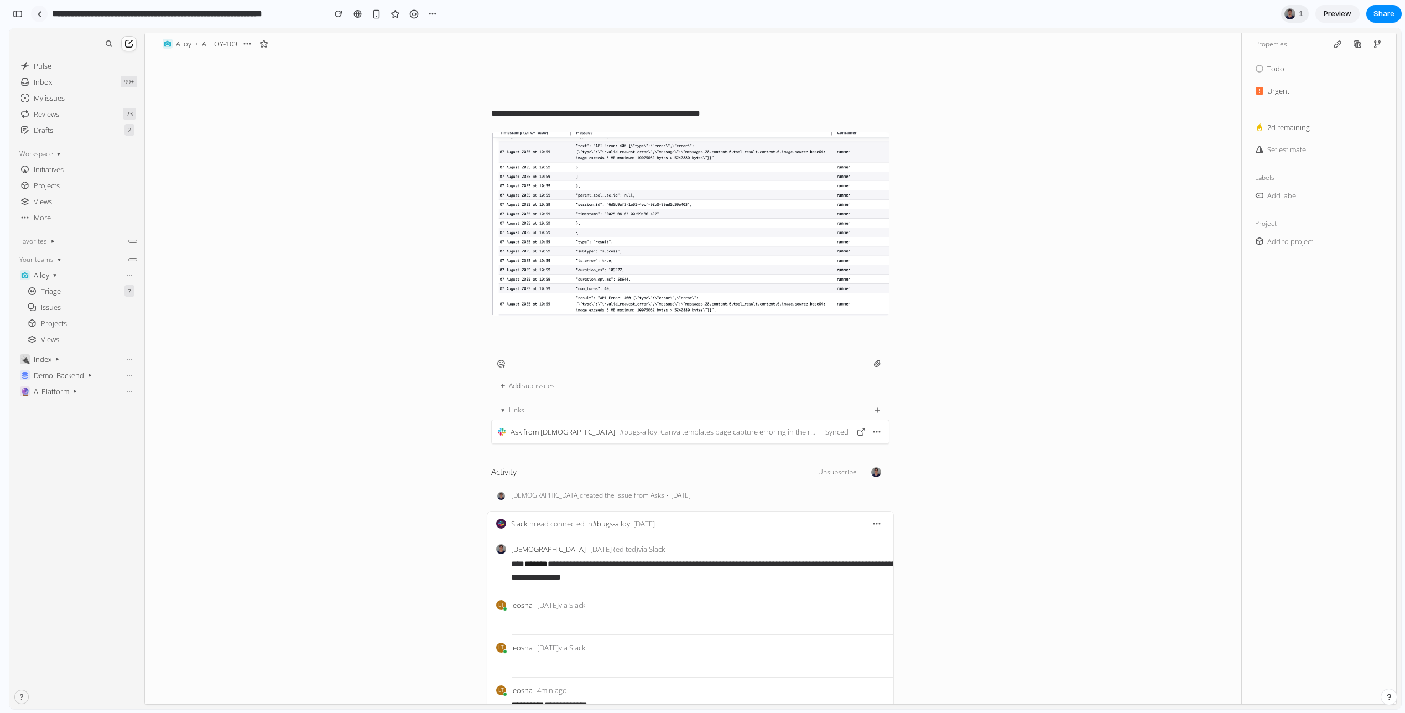
click at [41, 18] on link at bounding box center [39, 14] width 17 height 17
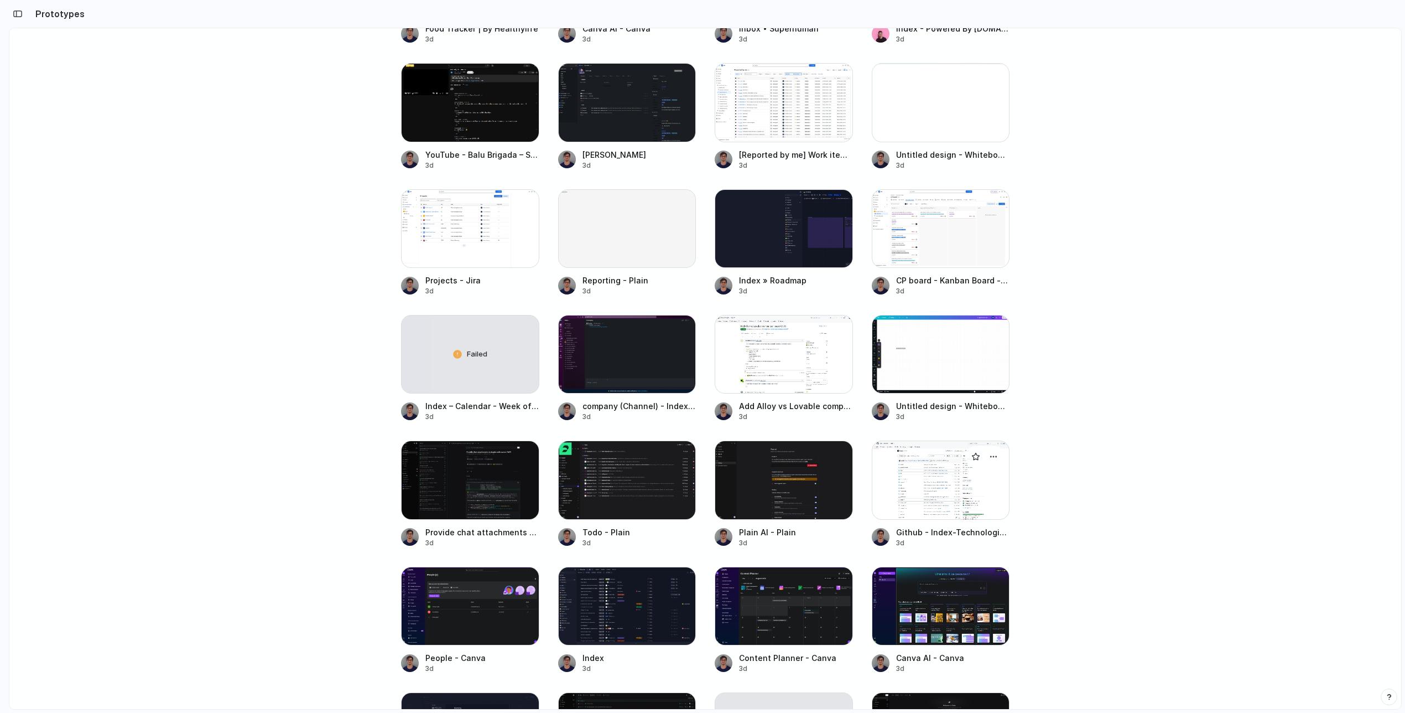
scroll to position [2019, 0]
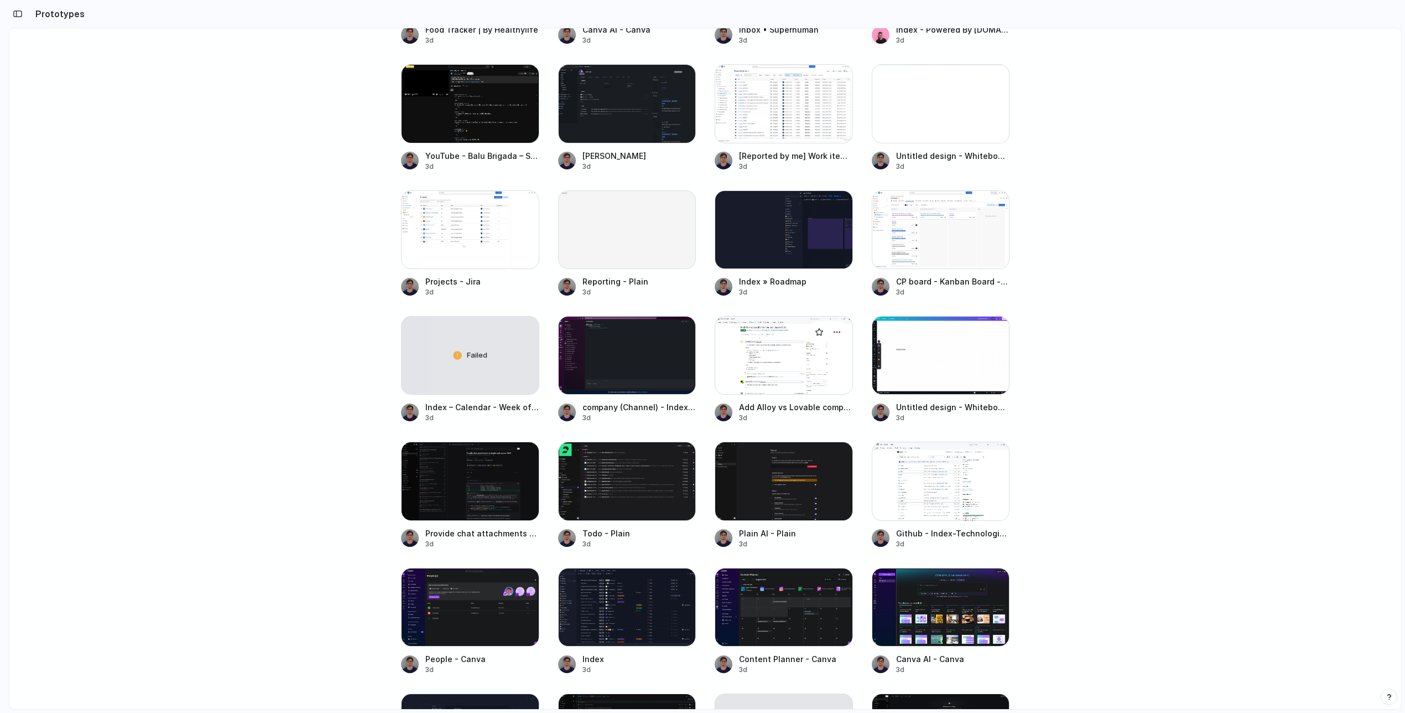
click at [777, 372] on div at bounding box center [784, 355] width 138 height 79
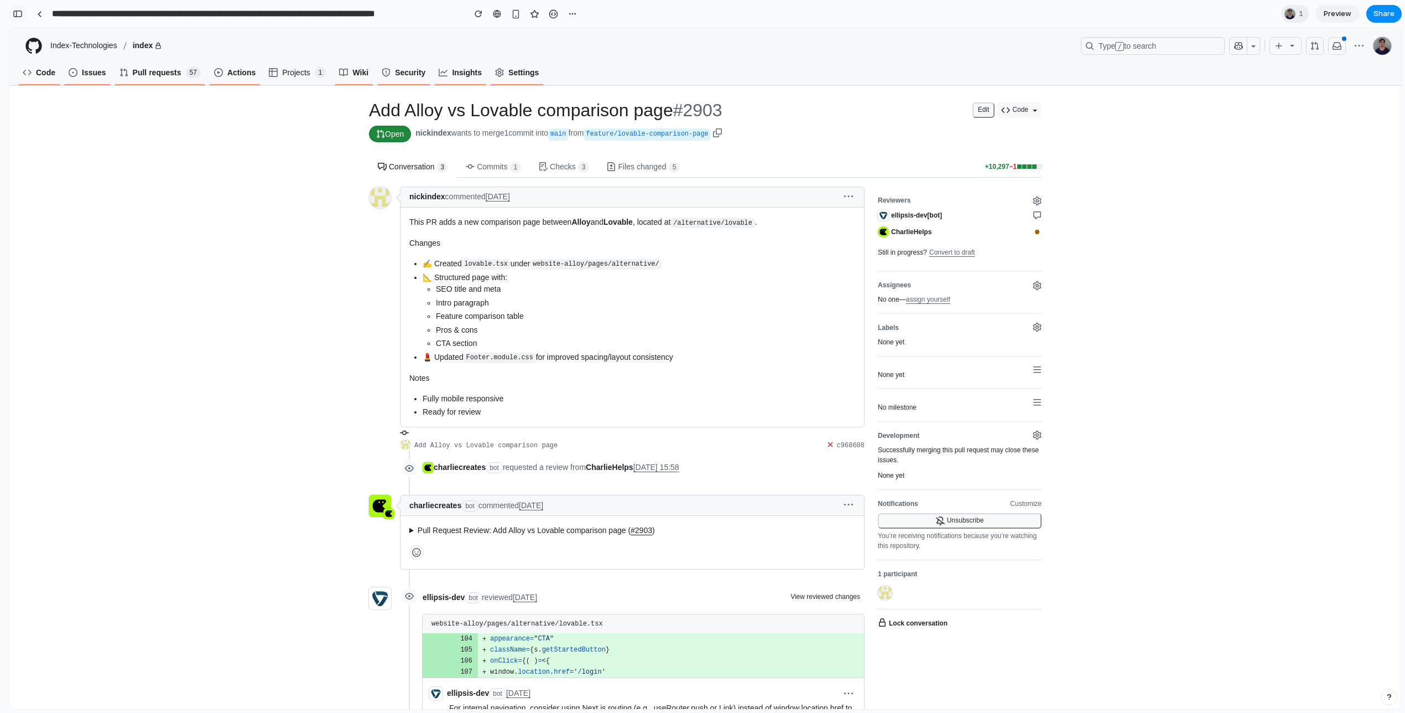
click at [15, 12] on div "button" at bounding box center [18, 14] width 10 height 8
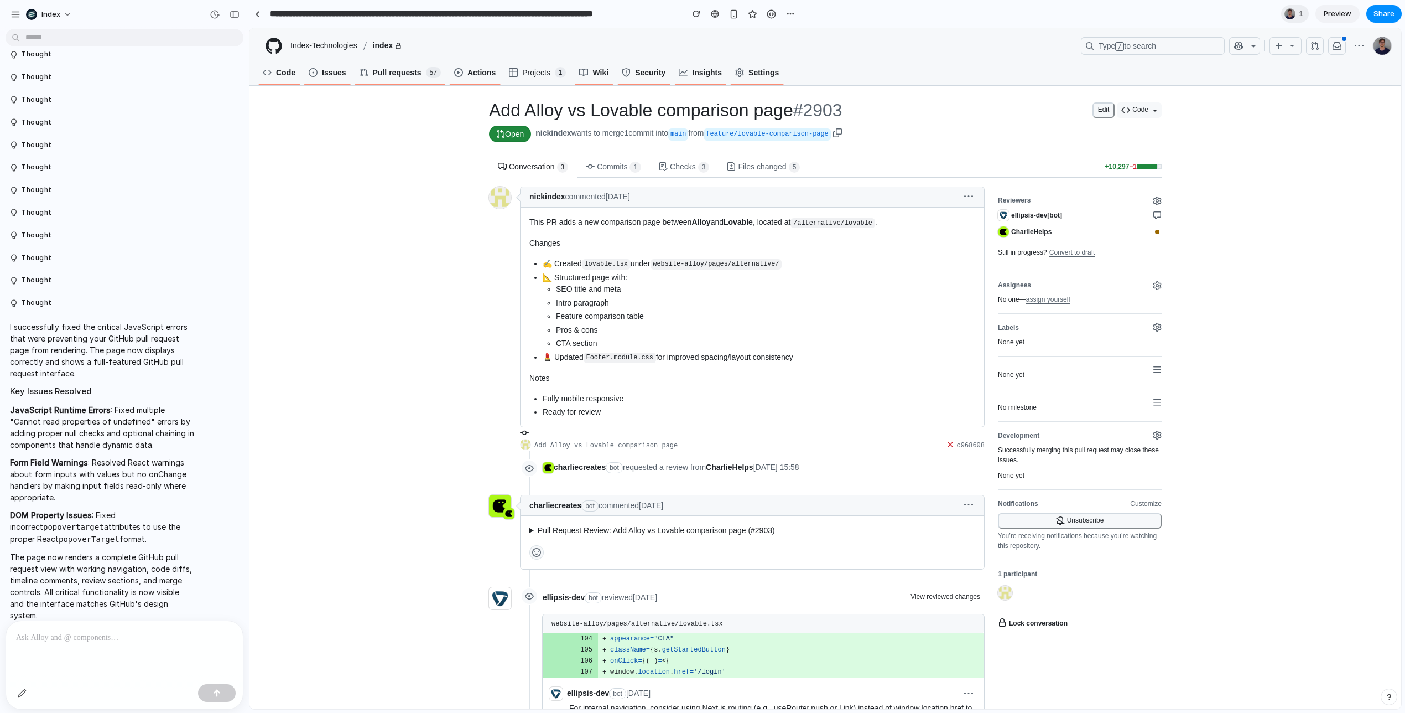
scroll to position [356, 0]
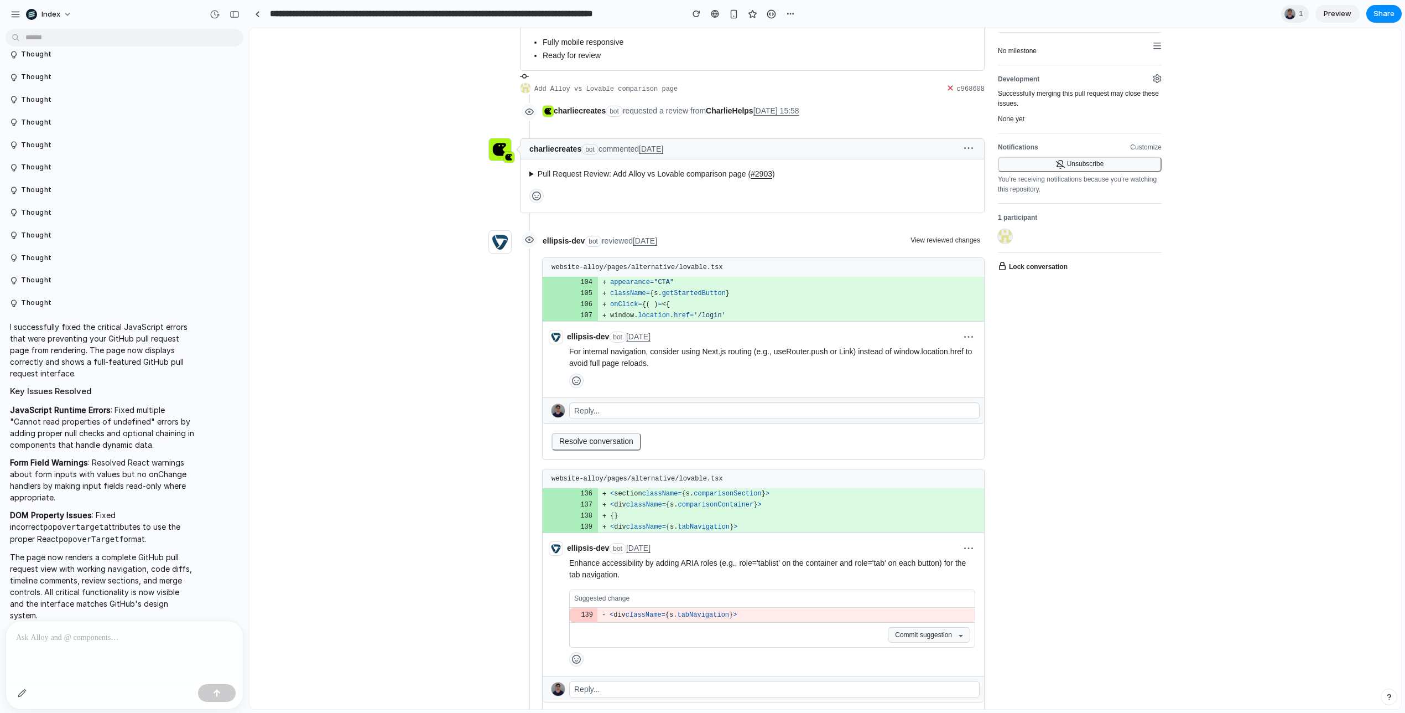
click at [620, 297] on span "className" at bounding box center [628, 293] width 36 height 8
click at [20, 691] on div "button" at bounding box center [22, 692] width 9 height 9
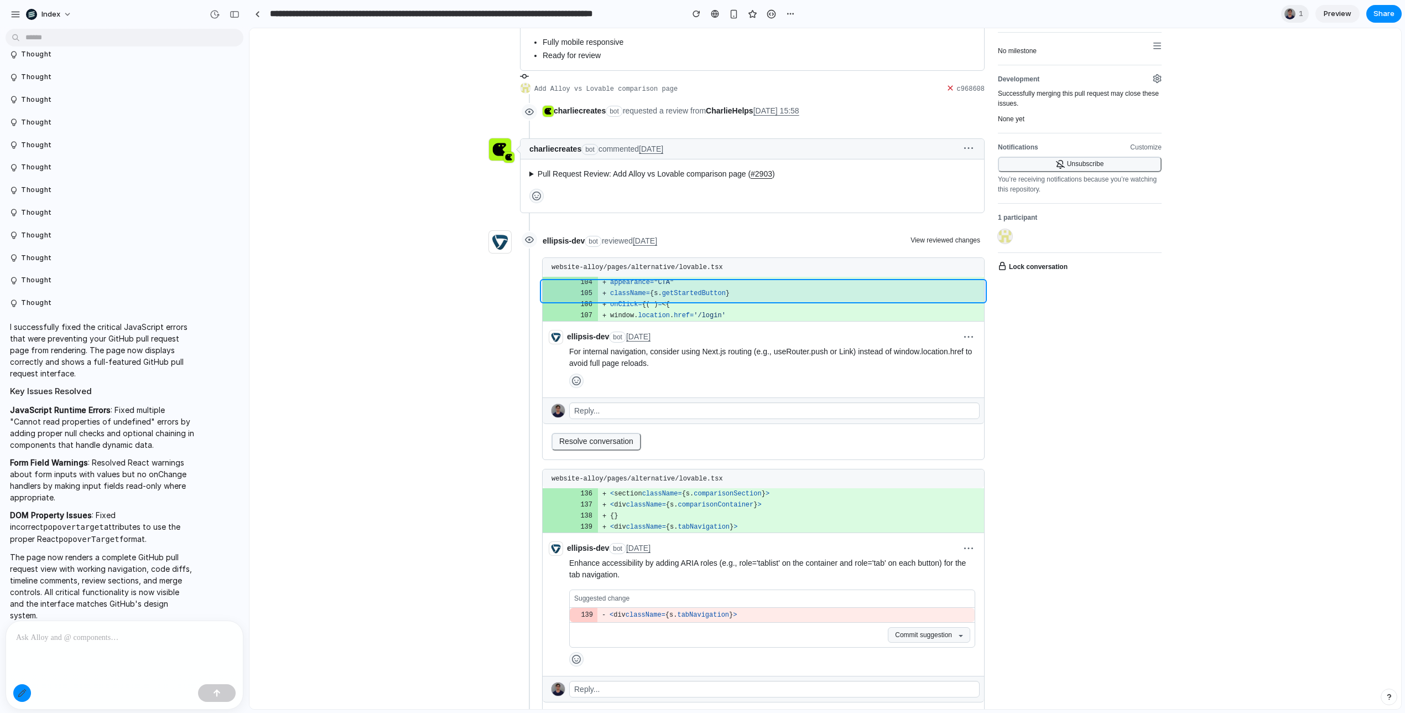
click at [543, 288] on div at bounding box center [825, 369] width 1151 height 680
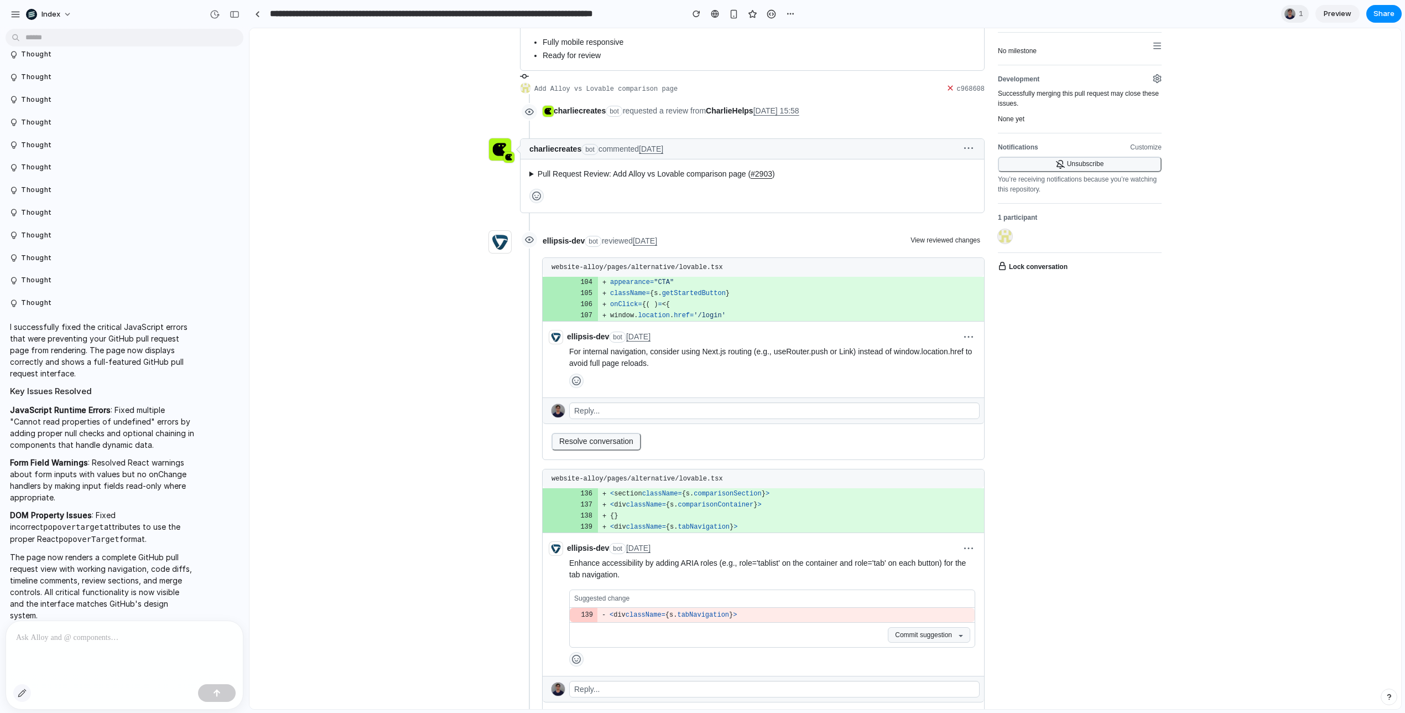
click at [20, 691] on div "button" at bounding box center [22, 692] width 9 height 9
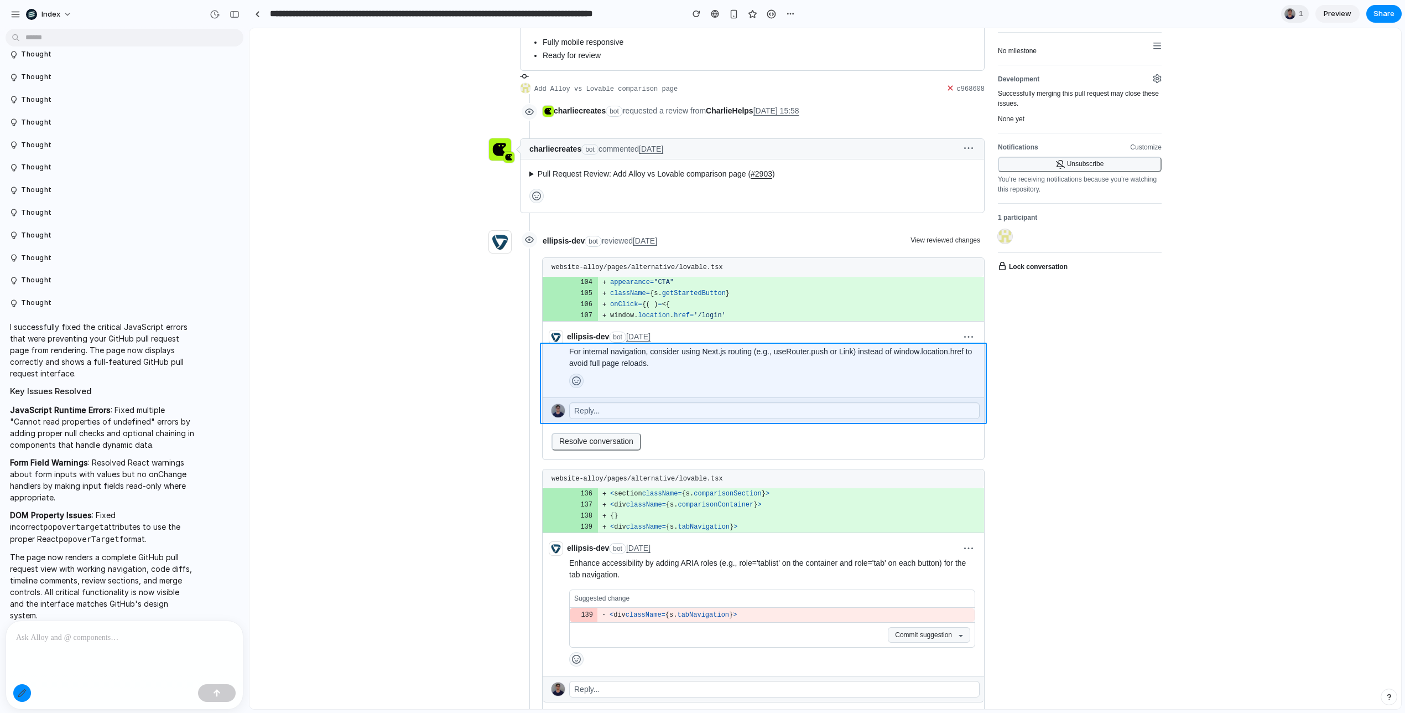
drag, startPoint x: 544, startPoint y: 289, endPoint x: 546, endPoint y: 381, distance: 91.9
click at [546, 381] on div at bounding box center [825, 369] width 1151 height 680
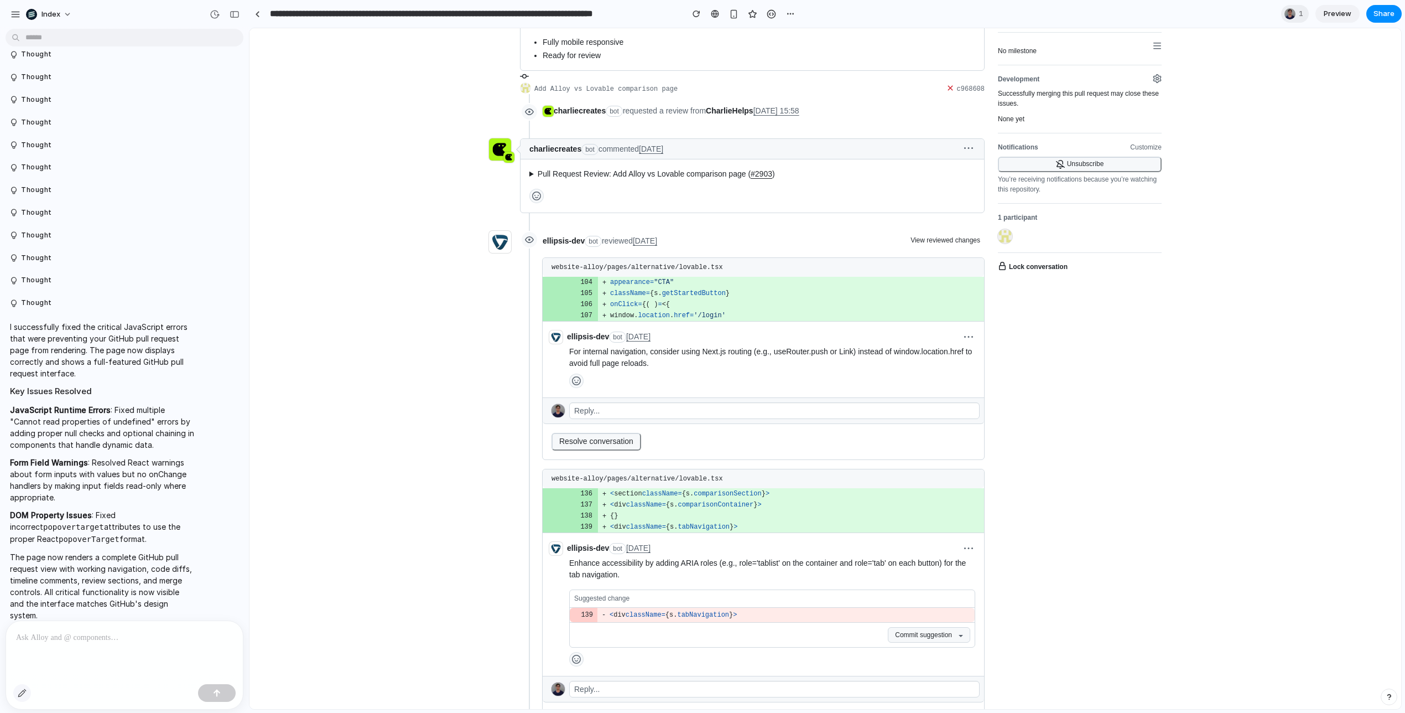
click at [22, 696] on button "button" at bounding box center [22, 693] width 18 height 18
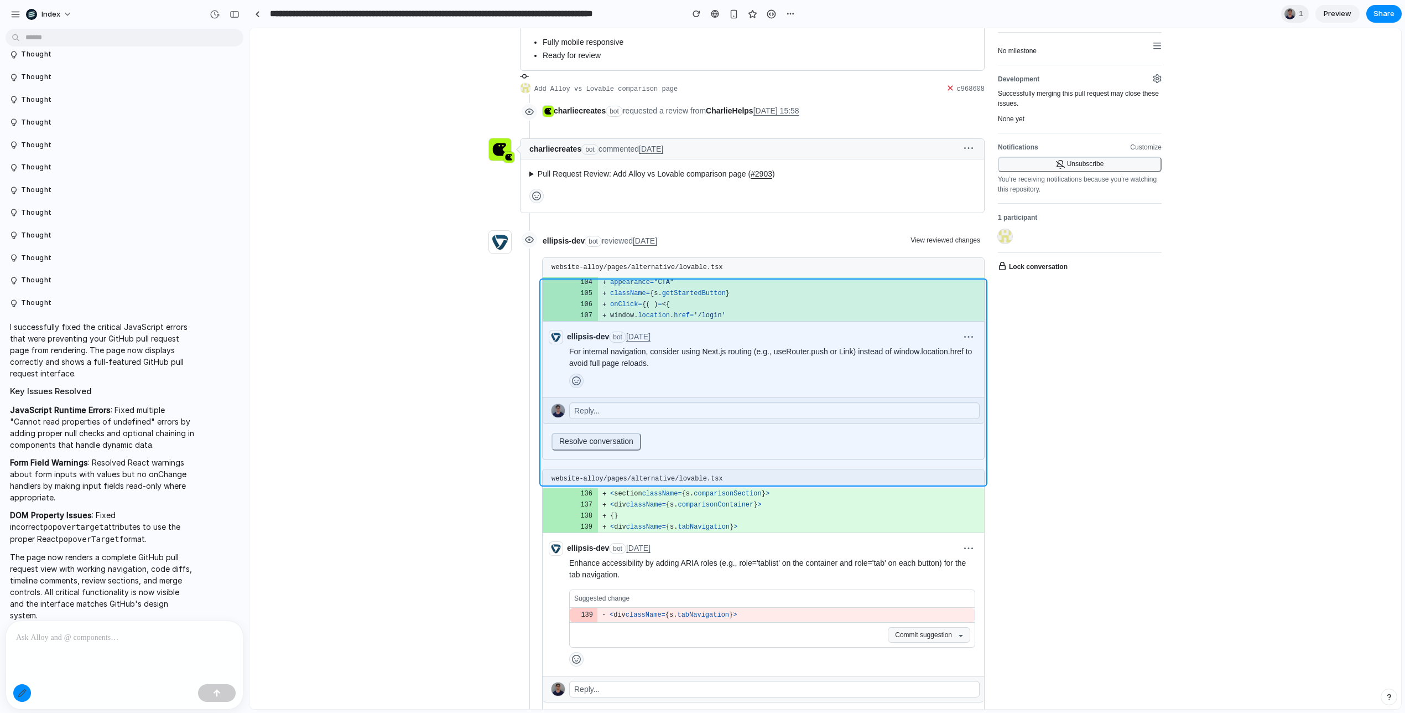
click at [542, 316] on div at bounding box center [825, 369] width 1151 height 680
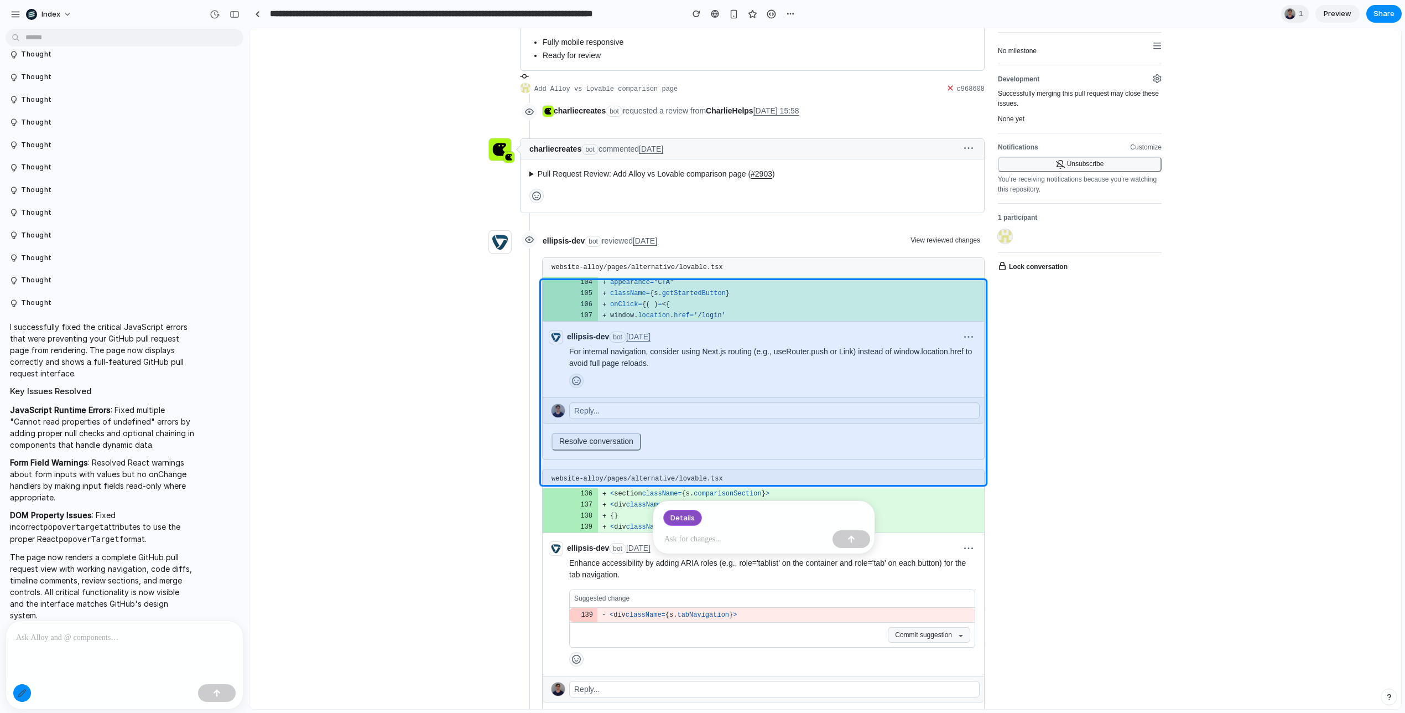
click at [716, 536] on p at bounding box center [746, 538] width 164 height 13
click at [769, 538] on p "**********" at bounding box center [746, 543] width 164 height 27
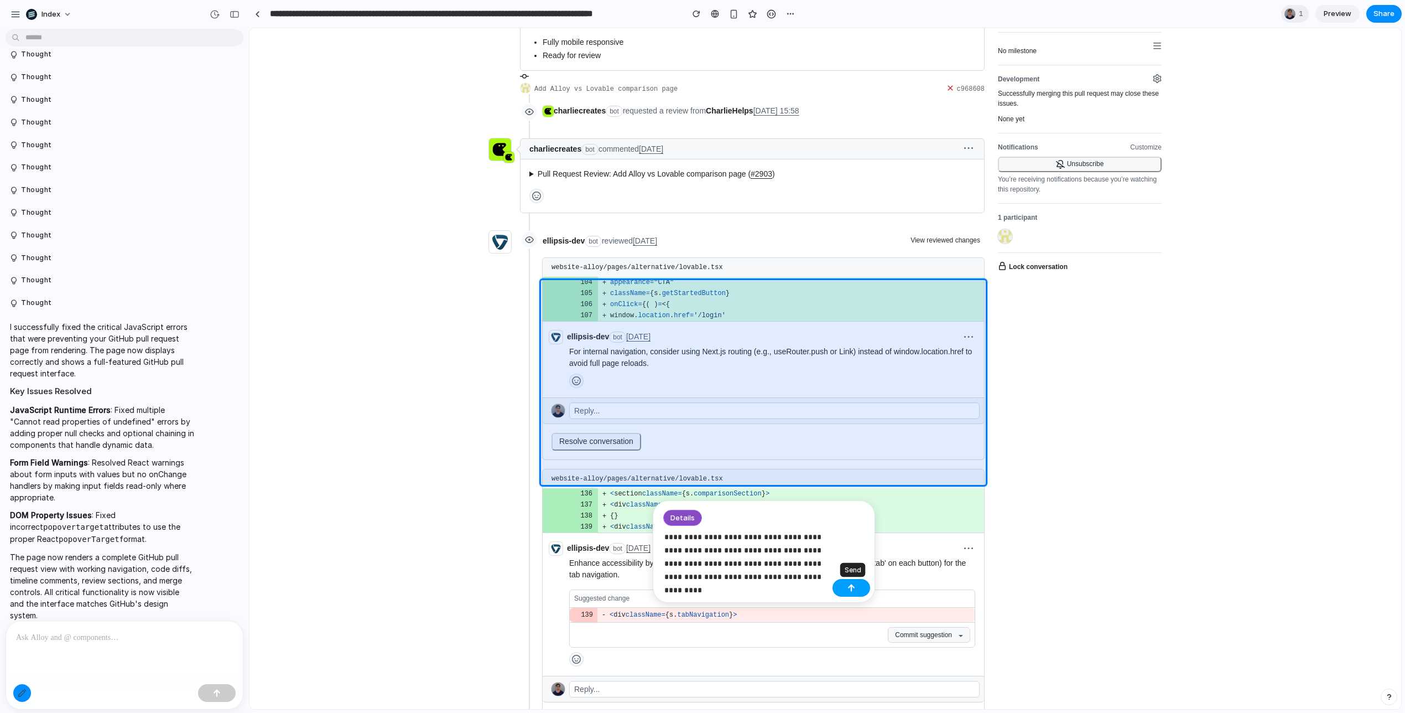
click at [843, 582] on button "button" at bounding box center [852, 588] width 38 height 18
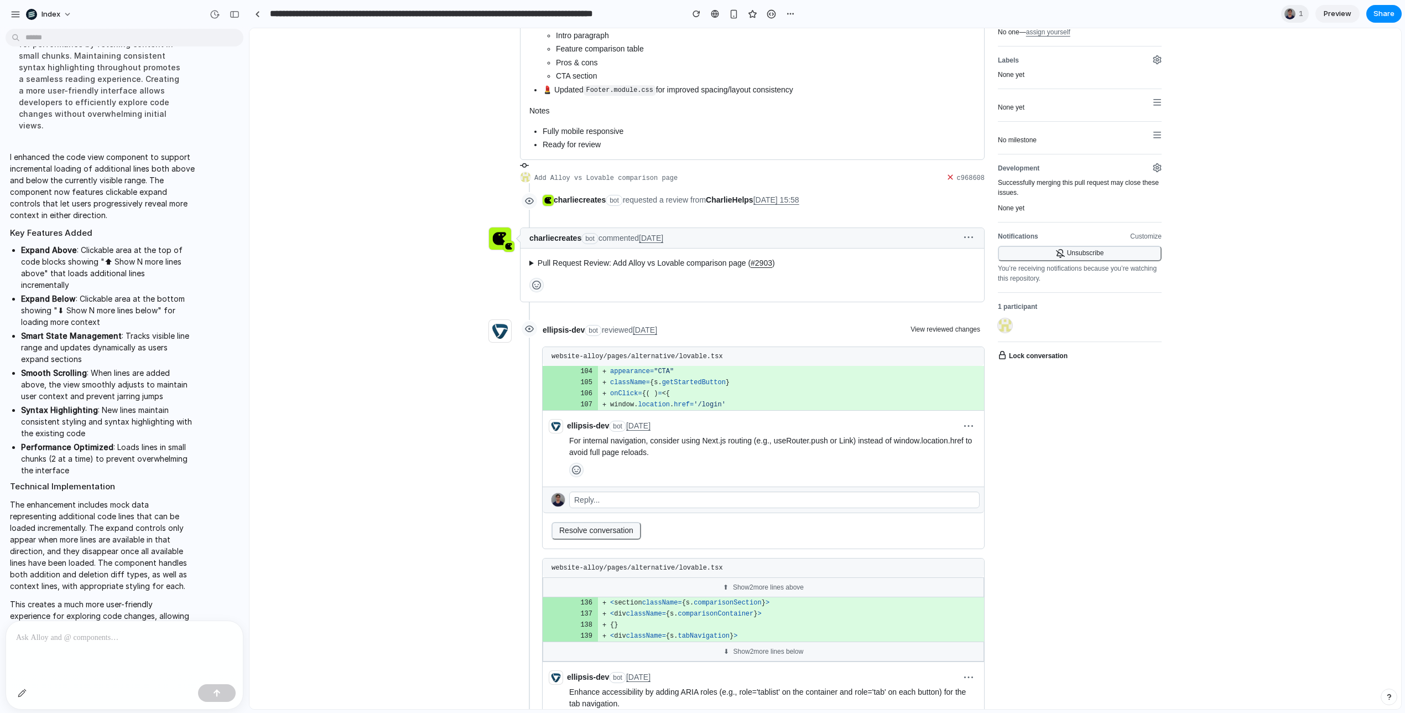
scroll to position [267, 0]
click at [596, 410] on td at bounding box center [584, 404] width 28 height 11
click at [618, 409] on span "window" at bounding box center [622, 405] width 24 height 8
click at [591, 410] on td at bounding box center [584, 404] width 28 height 11
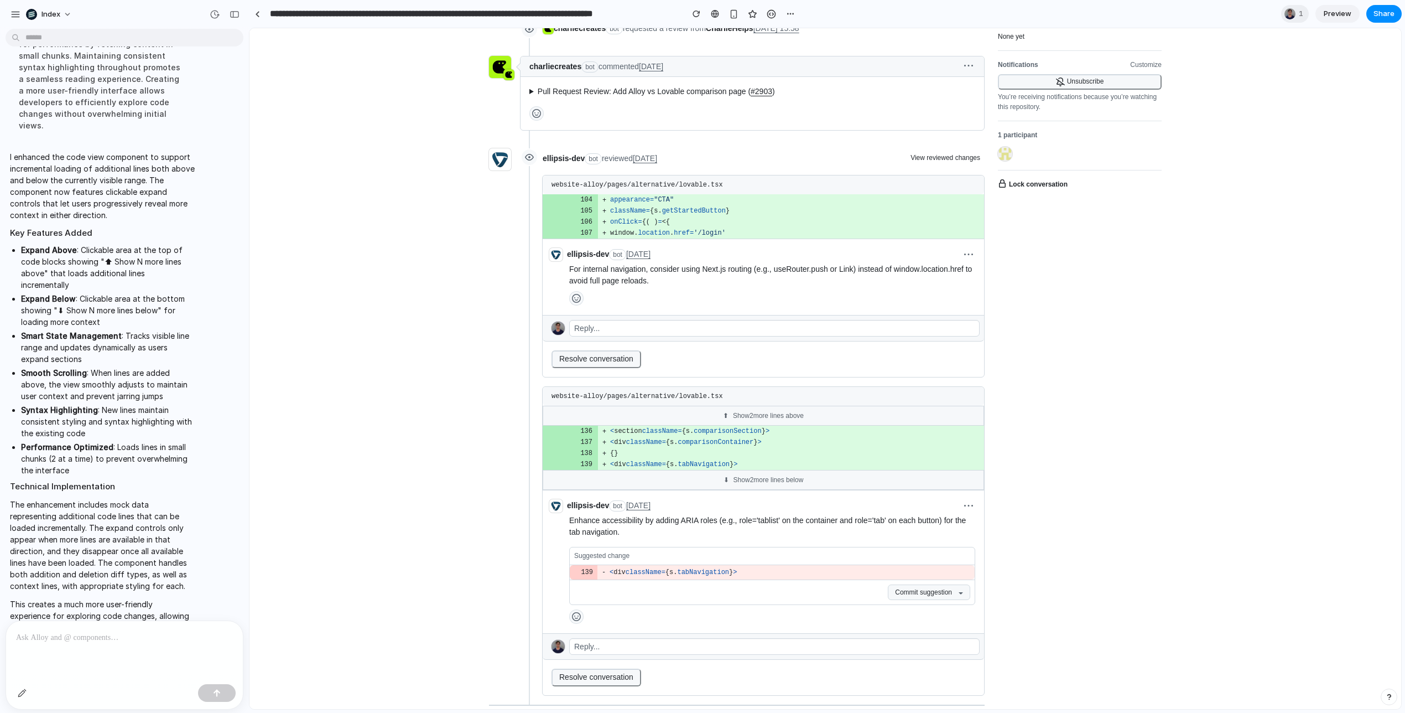
scroll to position [484, 0]
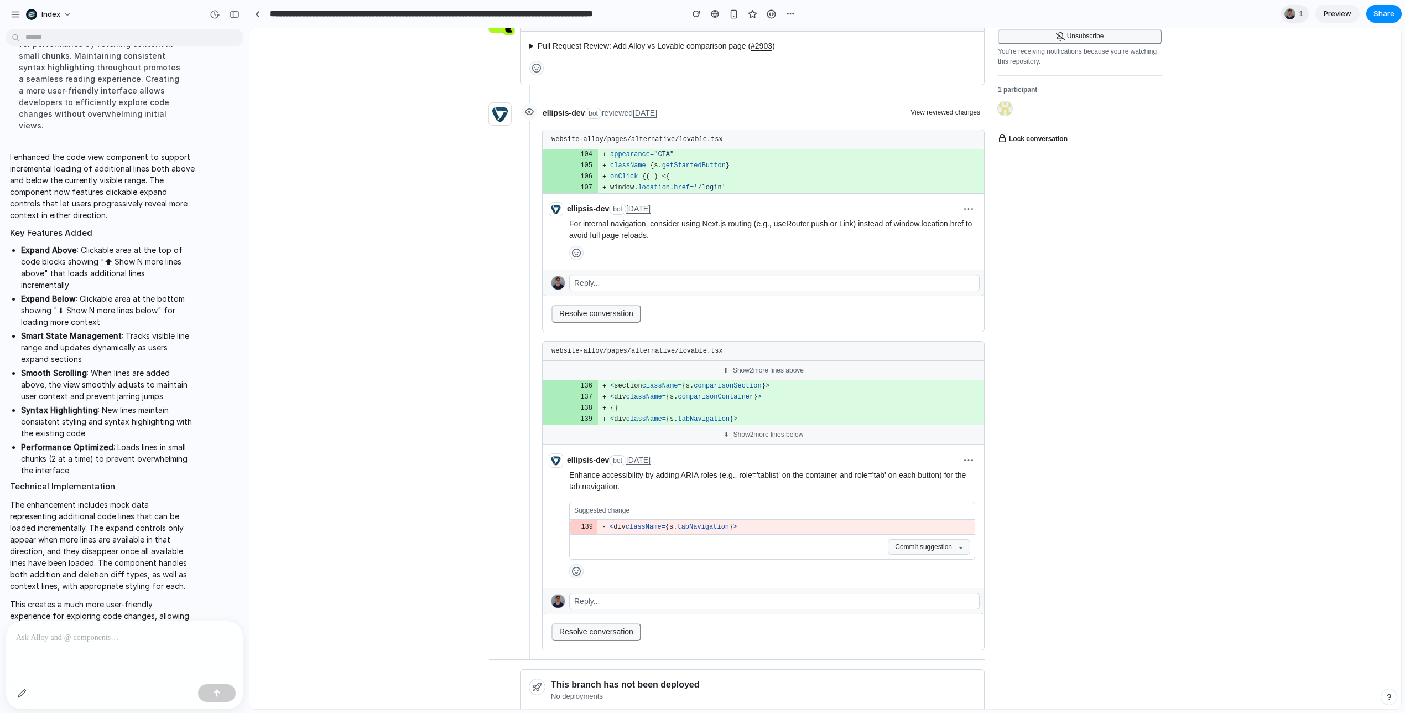
click at [741, 444] on div "⬇ Show 2 more lines below" at bounding box center [763, 434] width 441 height 20
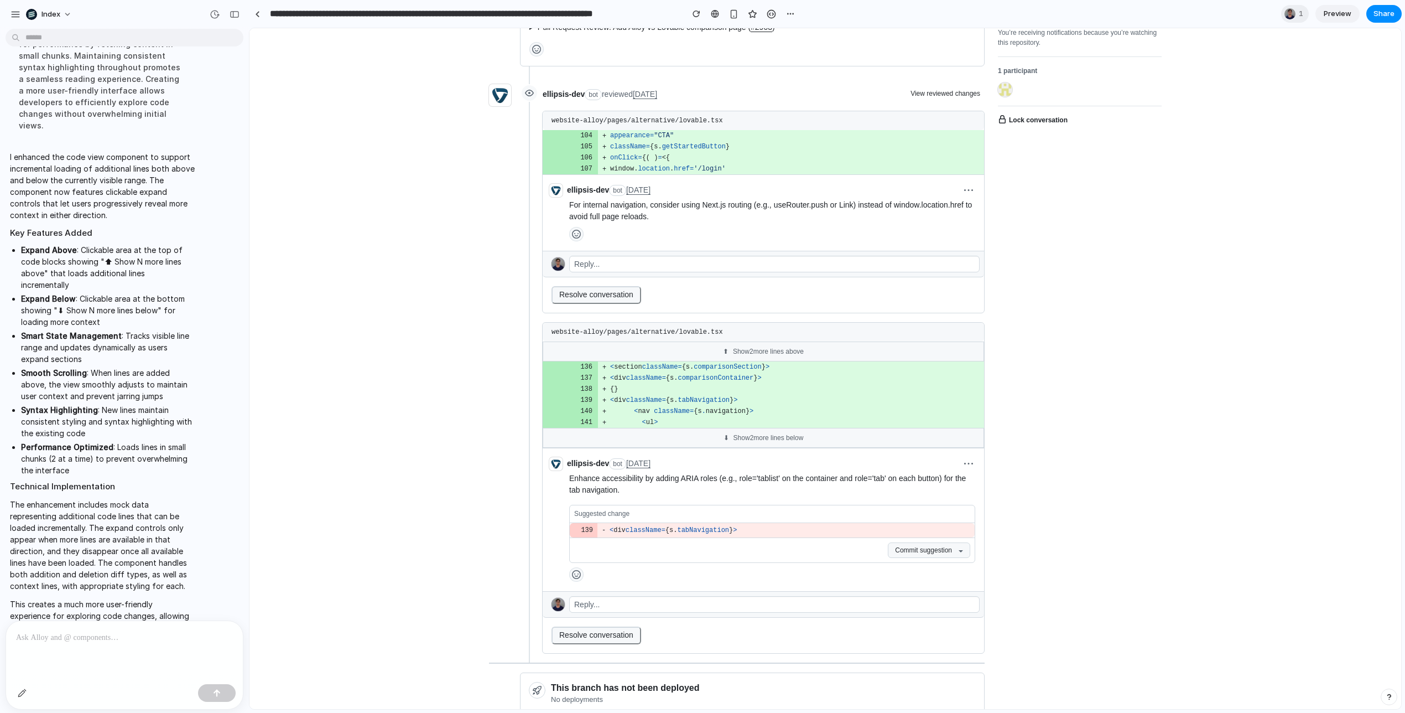
scroll to position [504, 0]
click at [741, 446] on div "⬇ Show 2 more lines below" at bounding box center [763, 437] width 441 height 20
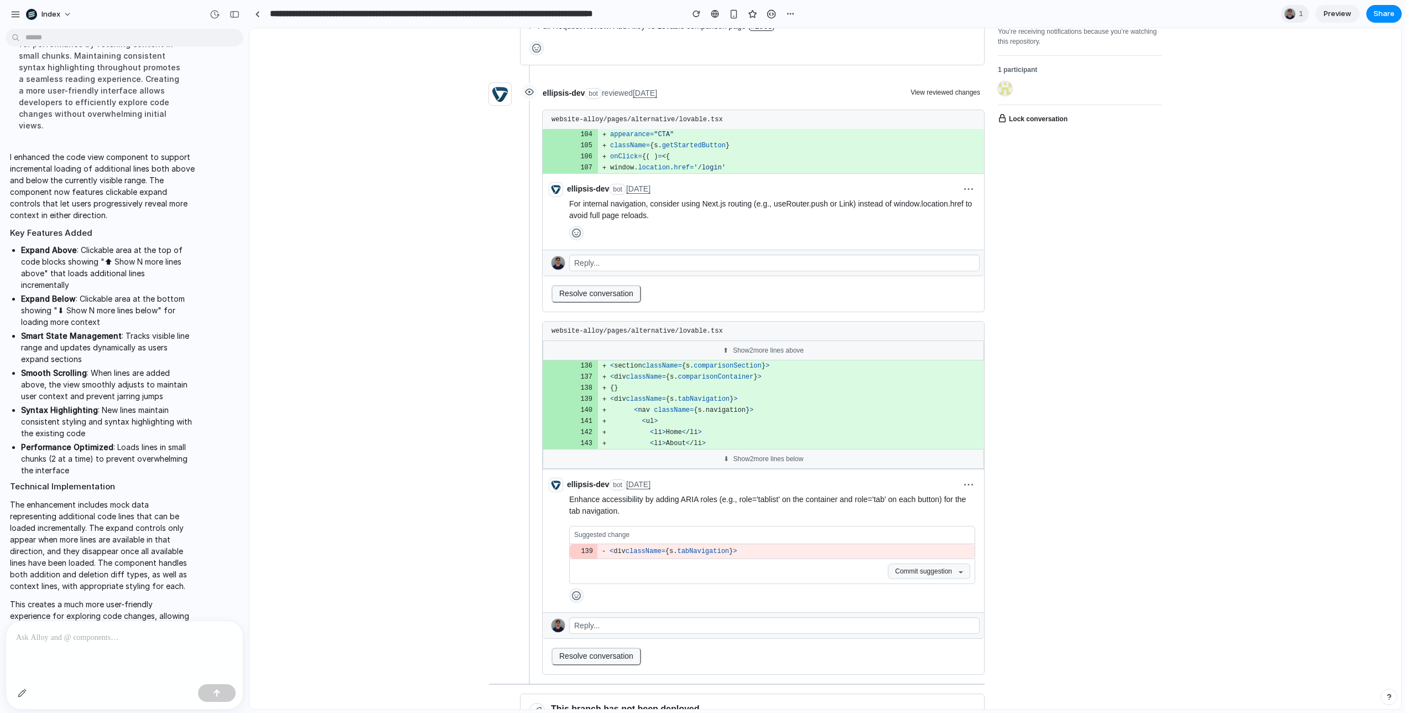
click at [740, 469] on div "⬇ Show 2 more lines below" at bounding box center [763, 459] width 441 height 20
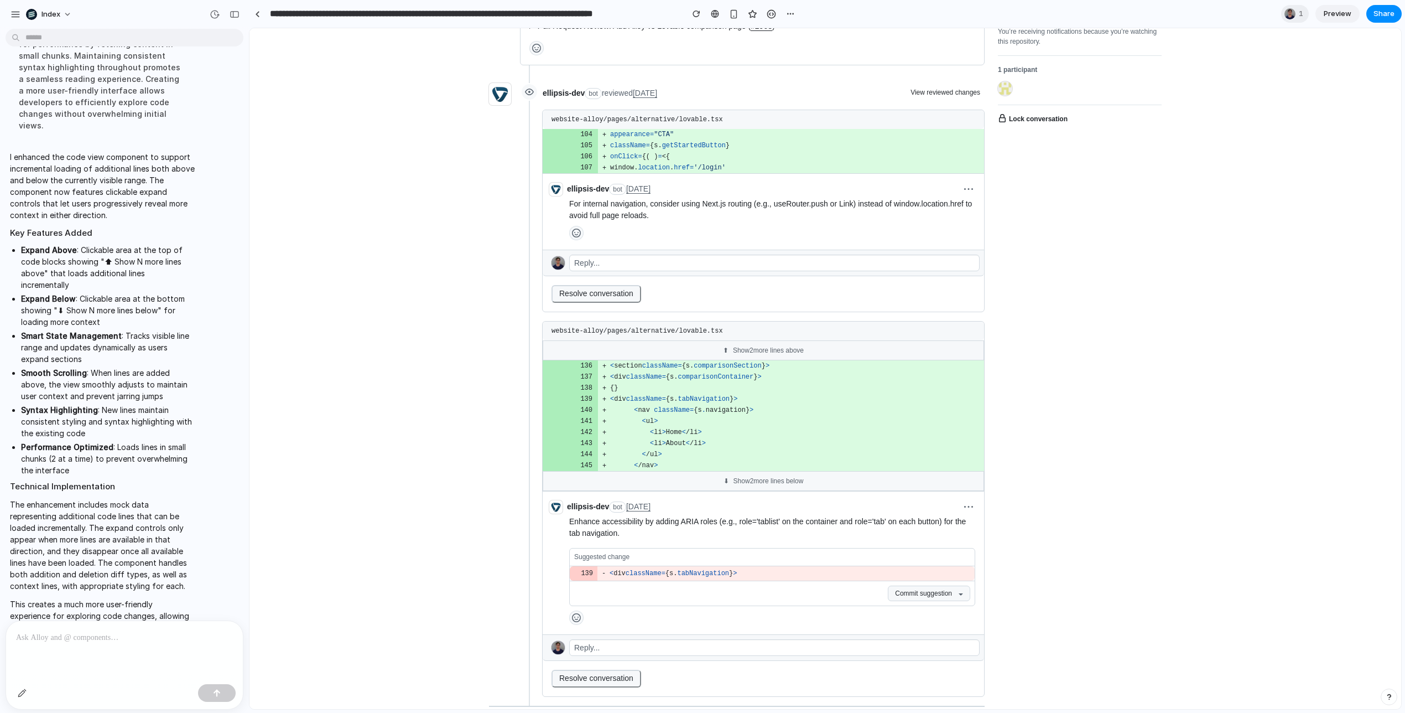
click at [739, 491] on div "⬇ Show 2 more lines below" at bounding box center [763, 481] width 441 height 20
click at [751, 360] on div "⬆ Show 2 more lines above" at bounding box center [763, 350] width 441 height 20
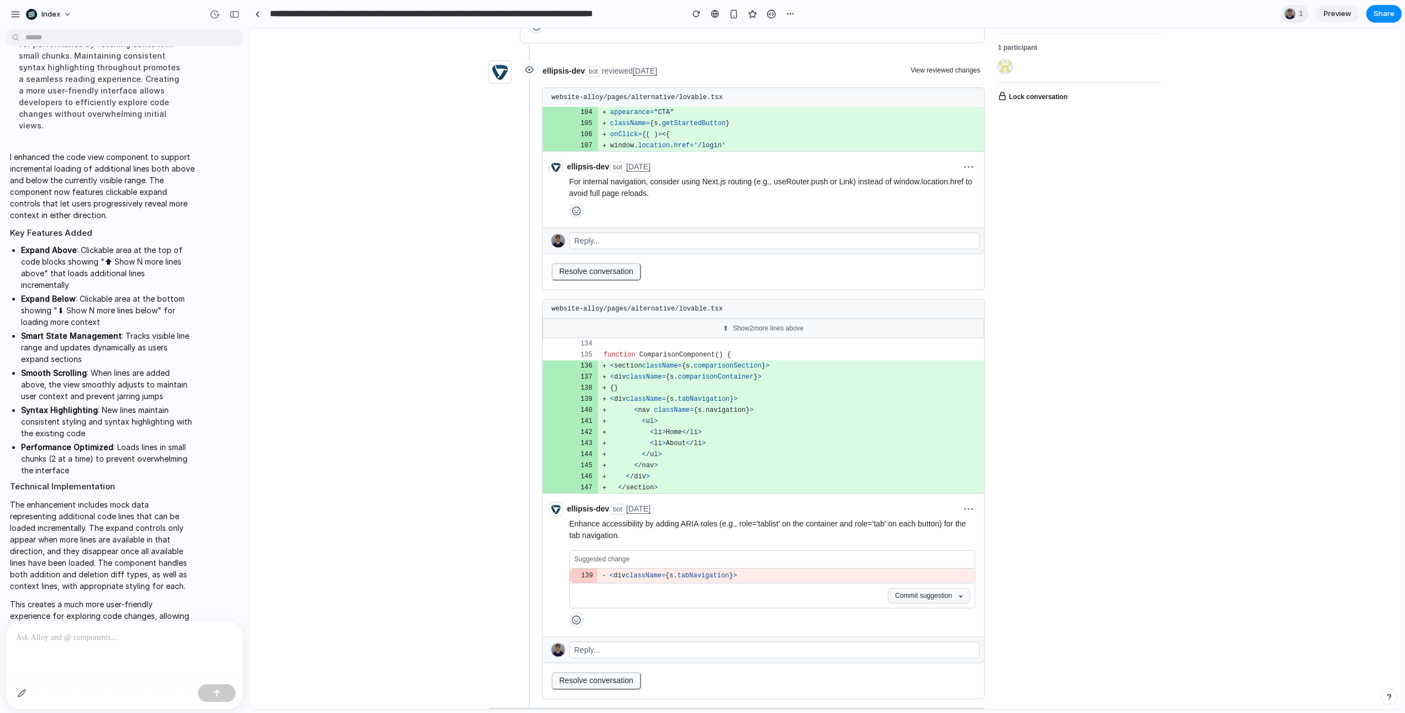
click at [748, 338] on div "⬆ Show 2 more lines above" at bounding box center [763, 328] width 441 height 20
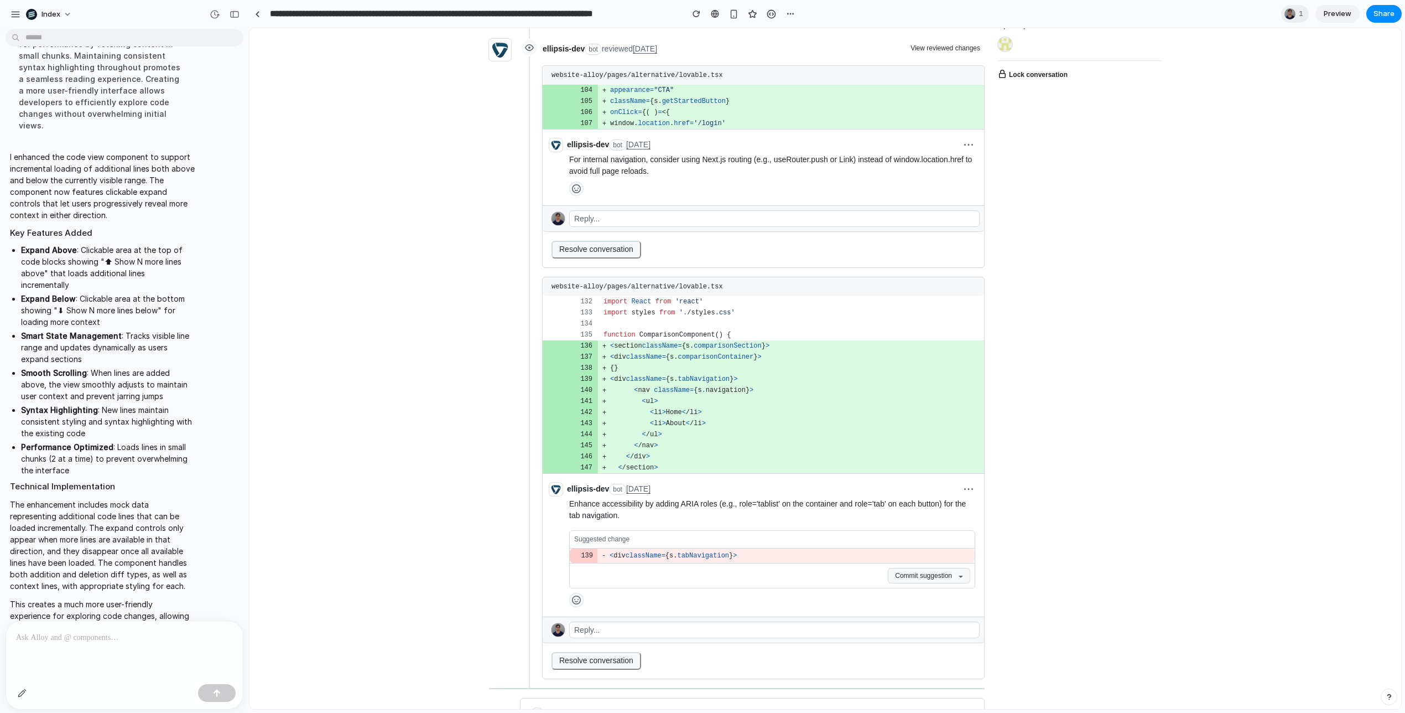
scroll to position [542, 0]
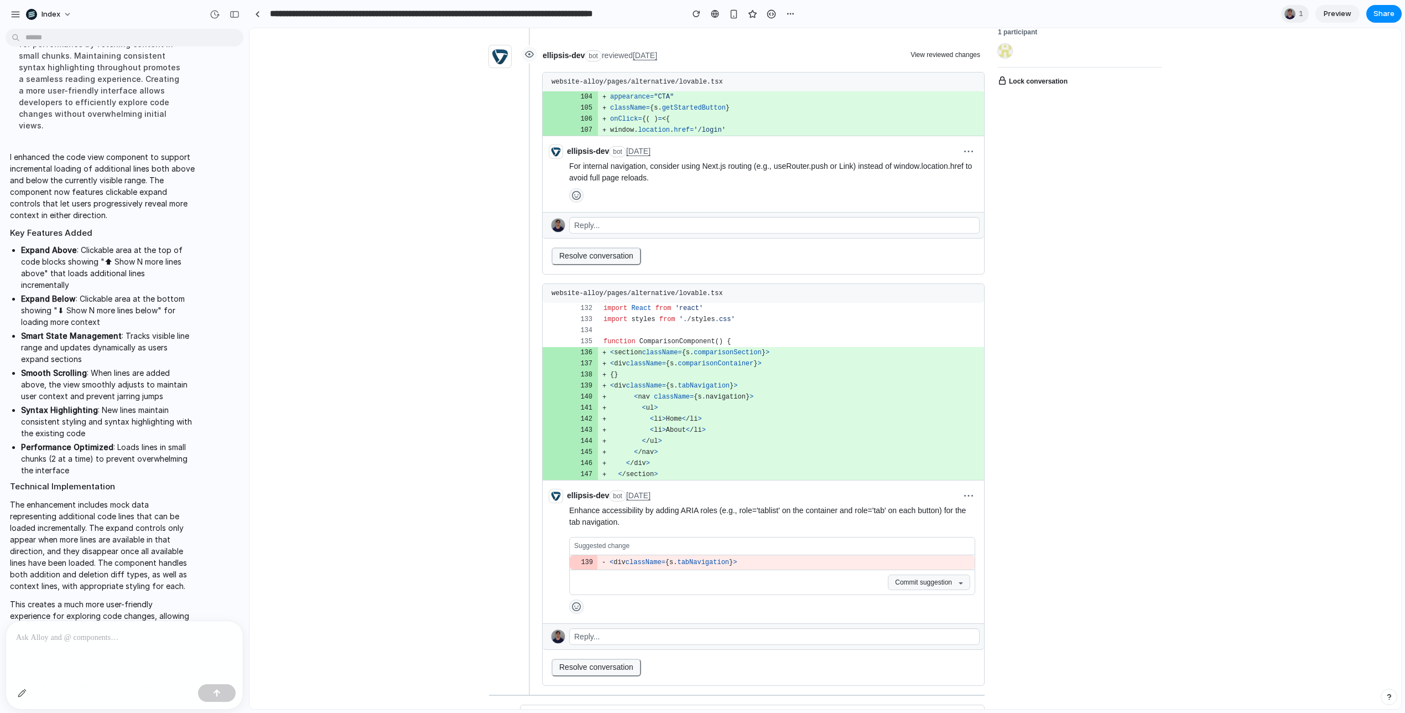
click at [736, 314] on td "import React from 'react'" at bounding box center [791, 308] width 386 height 11
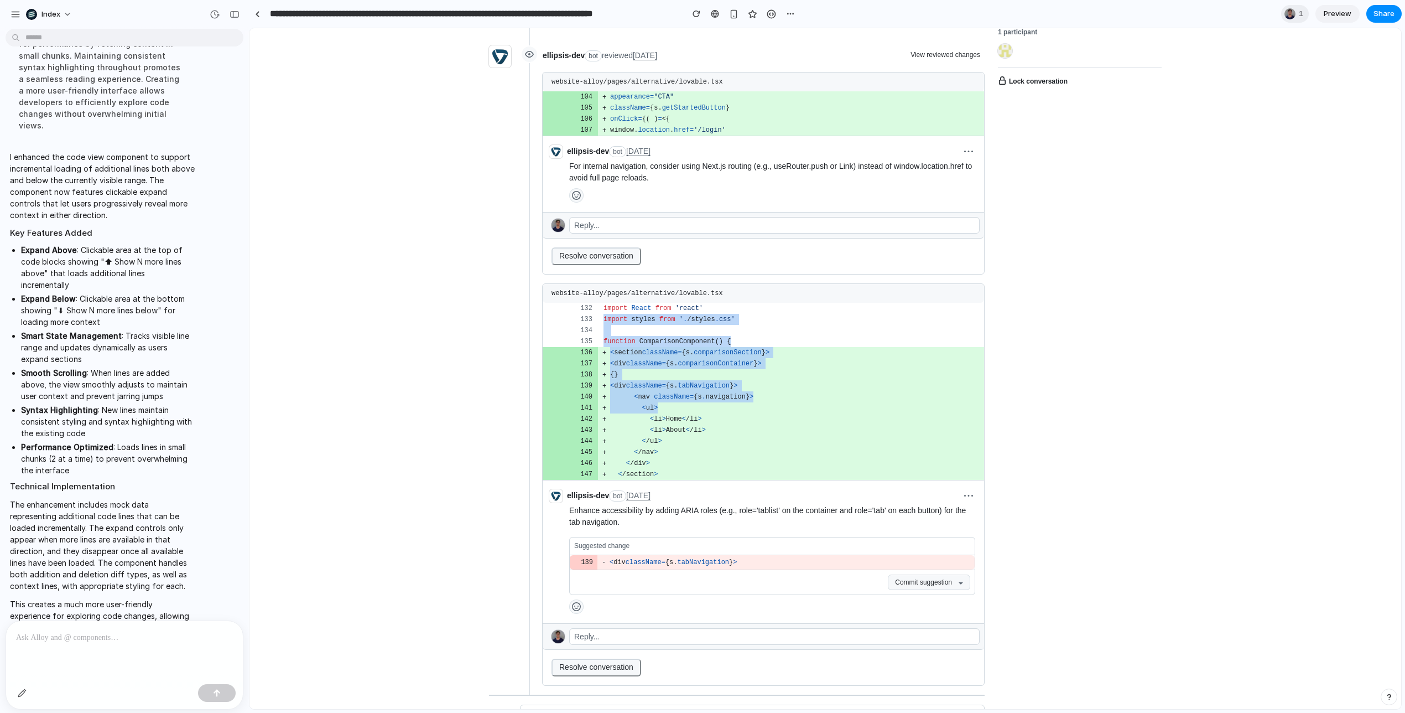
drag, startPoint x: 736, startPoint y: 334, endPoint x: 830, endPoint y: 436, distance: 139.0
click at [830, 436] on tbody "import React from 'react' import styles from ' . /styles . css' function Compar…" at bounding box center [763, 391] width 441 height 177
click at [830, 424] on td "< li > Home < /li >" at bounding box center [791, 418] width 386 height 11
drag, startPoint x: 830, startPoint y: 436, endPoint x: 748, endPoint y: 333, distance: 132.3
click at [748, 333] on tbody "import React from 'react' import styles from ' . /styles . css' function Compar…" at bounding box center [763, 391] width 441 height 177
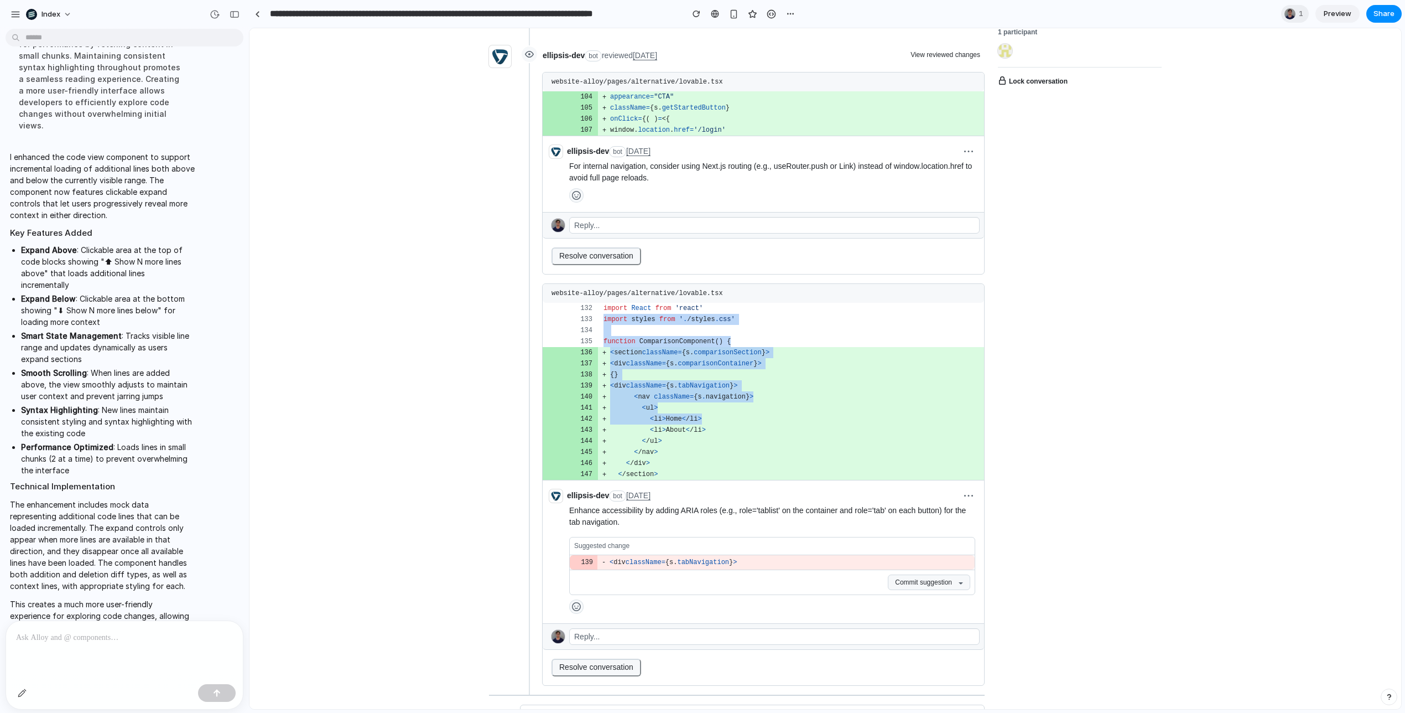
click at [748, 314] on td "import React from 'react'" at bounding box center [791, 308] width 386 height 11
drag, startPoint x: 748, startPoint y: 333, endPoint x: 815, endPoint y: 455, distance: 139.2
click at [815, 455] on tbody "import React from 'react' import styles from ' . /styles . css' function Compar…" at bounding box center [763, 391] width 441 height 177
click at [815, 435] on td "< li > About < /li >" at bounding box center [791, 429] width 386 height 11
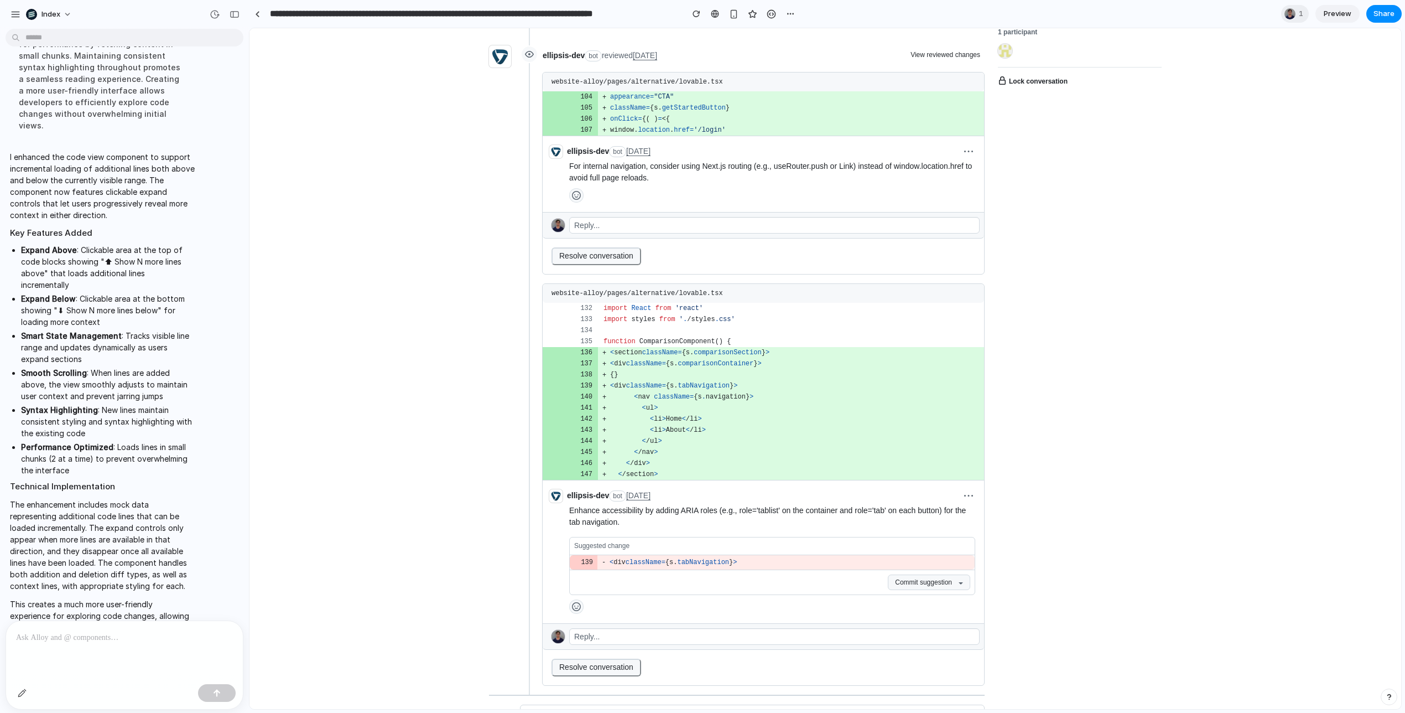
click at [449, 154] on turbo-frame "**********" at bounding box center [825, 396] width 1152 height 1678
click at [435, 329] on turbo-frame "**********" at bounding box center [825, 396] width 1152 height 1678
click at [693, 391] on span "< div className = { s . tabNavigation } >" at bounding box center [673, 385] width 127 height 11
drag, startPoint x: 693, startPoint y: 413, endPoint x: 731, endPoint y: 471, distance: 69.2
click at [731, 471] on tbody "import React from 'react' import styles from ' . /styles . css' function Compar…" at bounding box center [763, 391] width 441 height 177
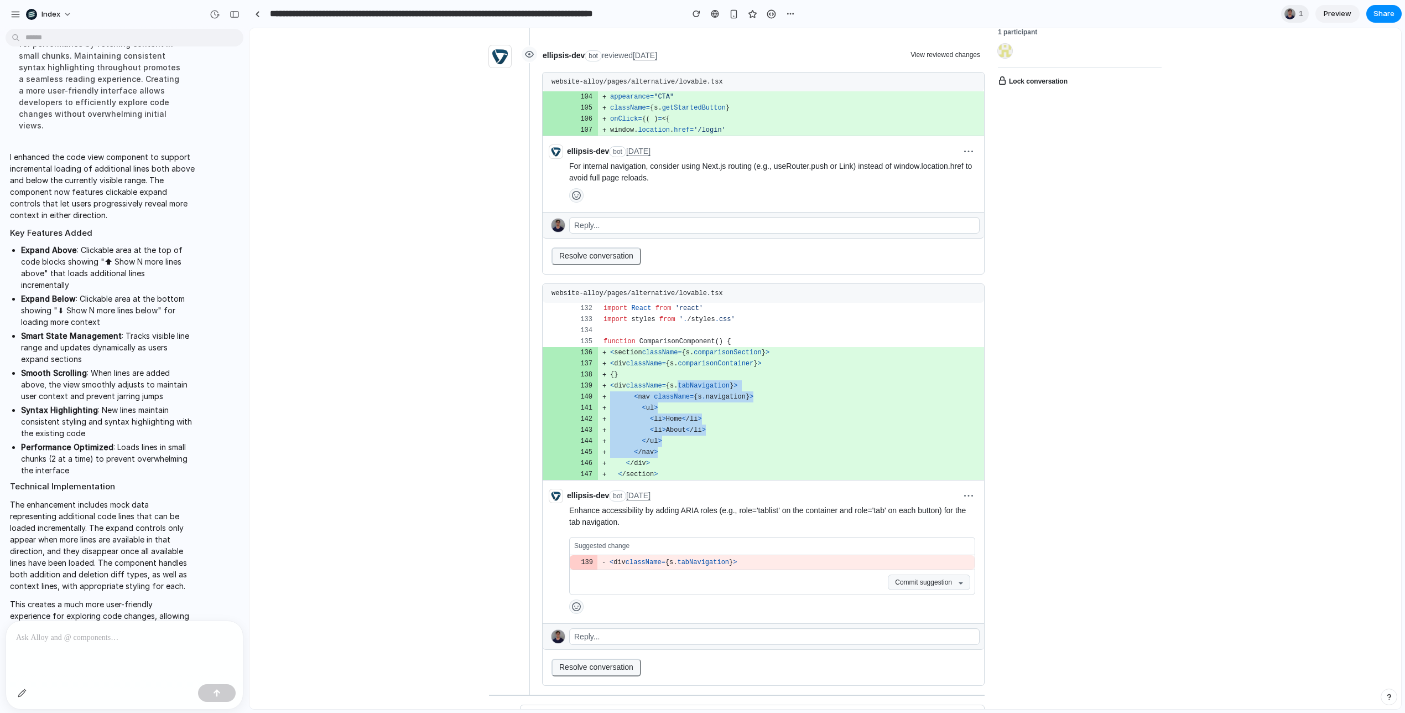
click at [731, 457] on td "< /nav >" at bounding box center [791, 451] width 386 height 11
drag, startPoint x: 731, startPoint y: 471, endPoint x: 674, endPoint y: 413, distance: 80.6
click at [674, 413] on tbody "import React from 'react' import styles from ' . /styles . css' function Compar…" at bounding box center [763, 391] width 441 height 177
click at [674, 391] on span "< div className = { s . tabNavigation } >" at bounding box center [673, 385] width 127 height 11
drag, startPoint x: 674, startPoint y: 413, endPoint x: 726, endPoint y: 471, distance: 78.0
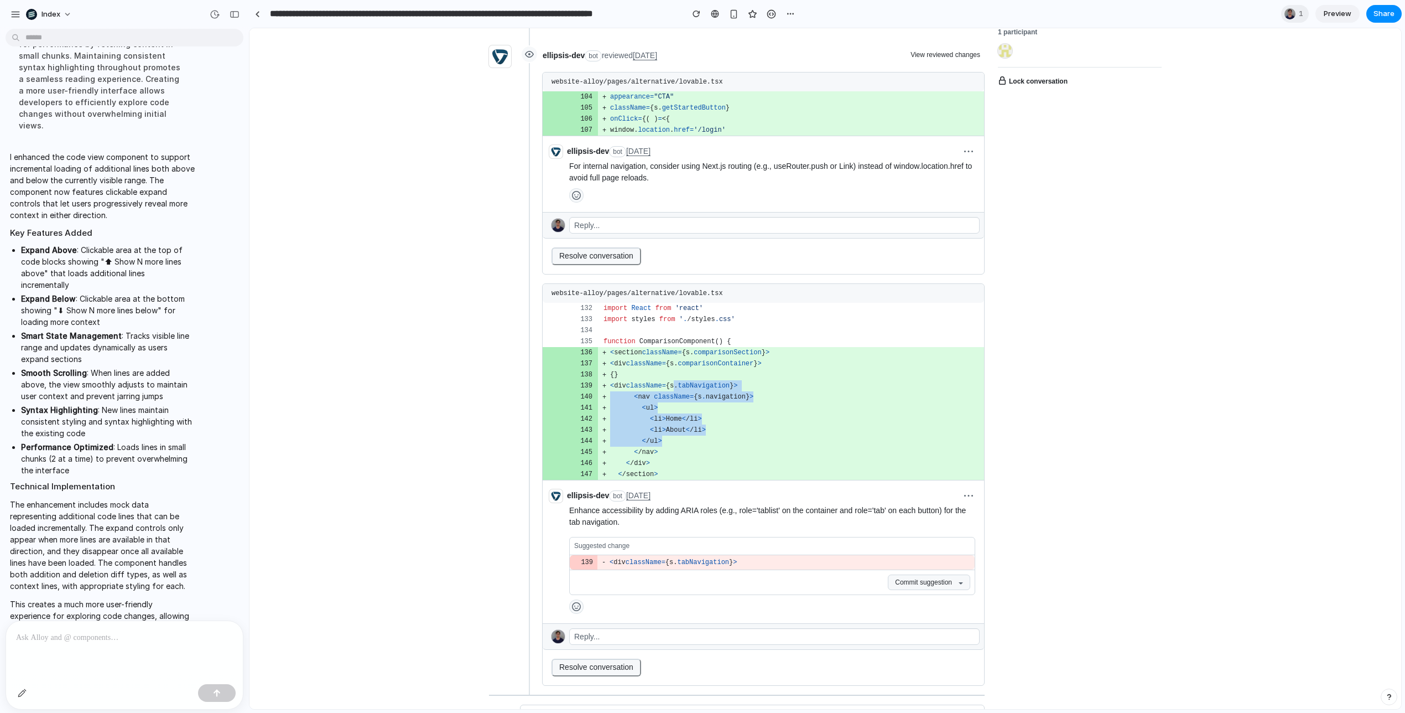
click at [726, 471] on tbody "import React from 'react' import styles from ' . /styles . css' function Compar…" at bounding box center [763, 391] width 441 height 177
click at [726, 457] on td "< /nav >" at bounding box center [791, 451] width 386 height 11
drag, startPoint x: 726, startPoint y: 471, endPoint x: 637, endPoint y: 389, distance: 121.0
click at [637, 389] on tbody "import React from 'react' import styles from ' . /styles . css' function Compar…" at bounding box center [763, 391] width 441 height 177
click at [637, 367] on span "className" at bounding box center [644, 364] width 36 height 8
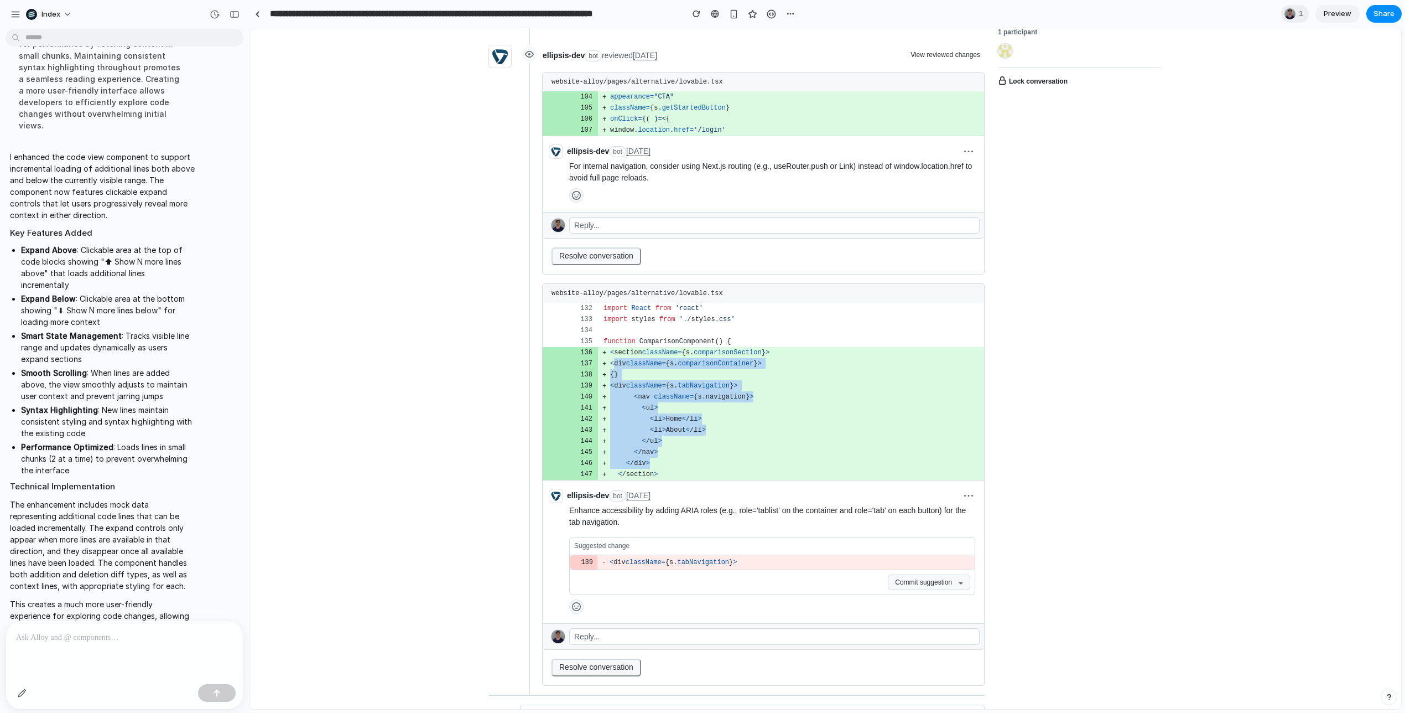
drag, startPoint x: 637, startPoint y: 389, endPoint x: 725, endPoint y: 483, distance: 128.8
click at [725, 480] on tbody "import React from 'react' import styles from ' . /styles . css' function Compar…" at bounding box center [763, 391] width 441 height 177
click at [725, 469] on td "< /div >" at bounding box center [791, 462] width 386 height 11
click at [1109, 439] on div "Reviewers Request up to 15 reviewers ellipsis-dev[bot] CharlieHelps Still in pr…" at bounding box center [1080, 440] width 164 height 1590
click at [257, 17] on link at bounding box center [257, 14] width 17 height 17
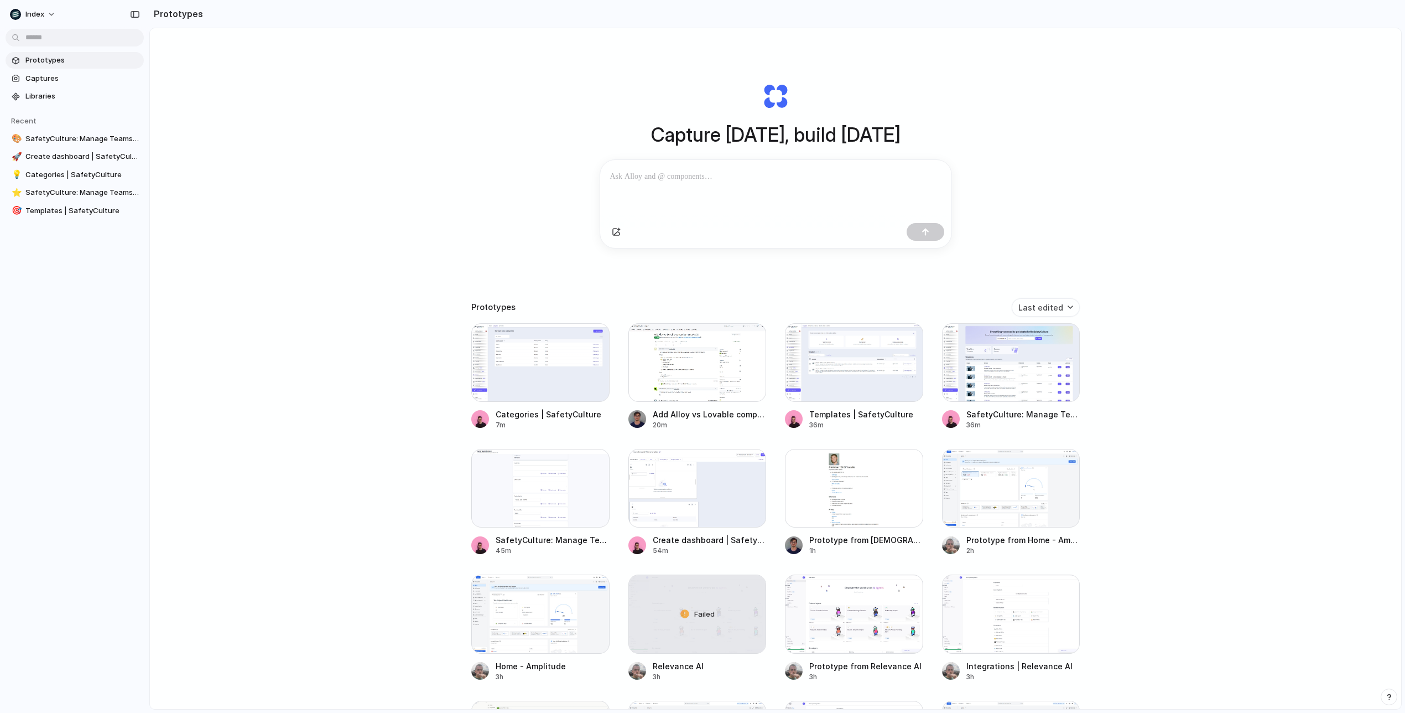
click at [362, 264] on div "Capture today, build tomorrow Clone web app Clone screenshot Start from existin…" at bounding box center [775, 397] width 1251 height 739
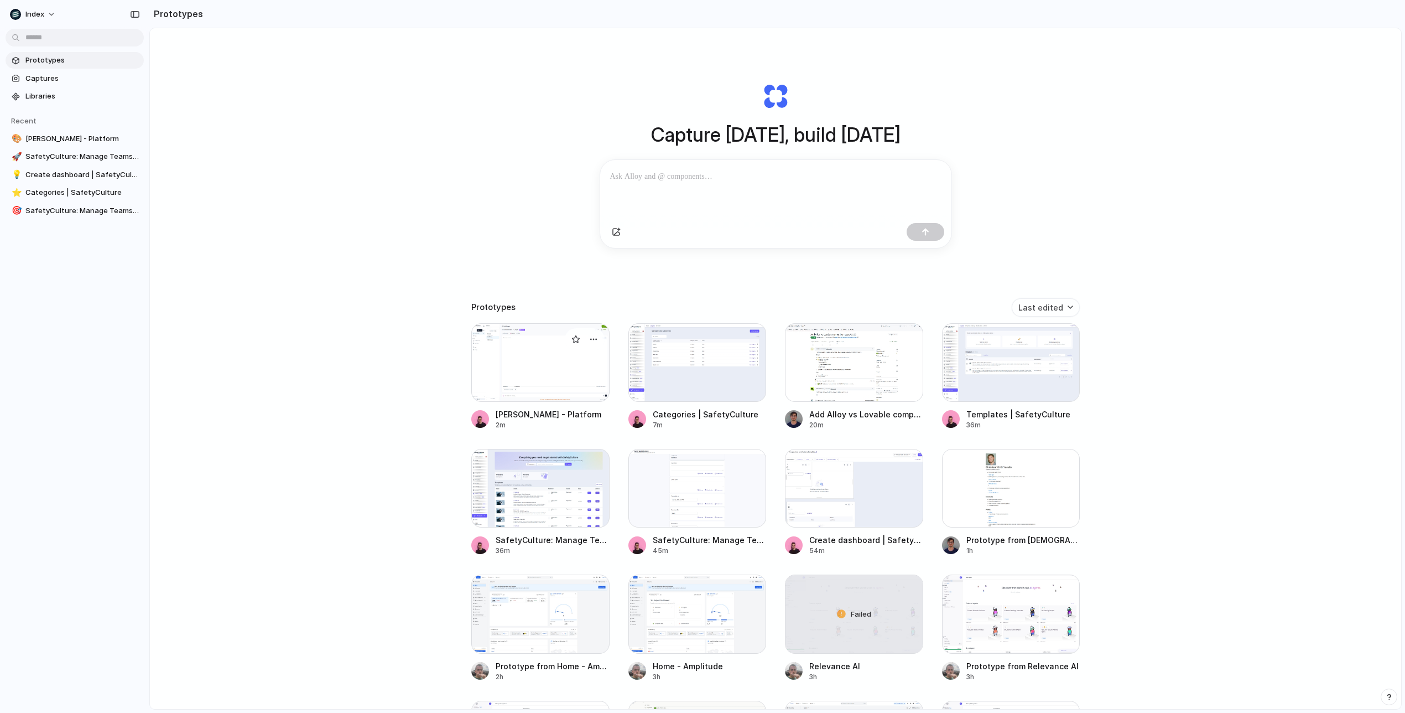
click at [514, 371] on div at bounding box center [540, 362] width 138 height 79
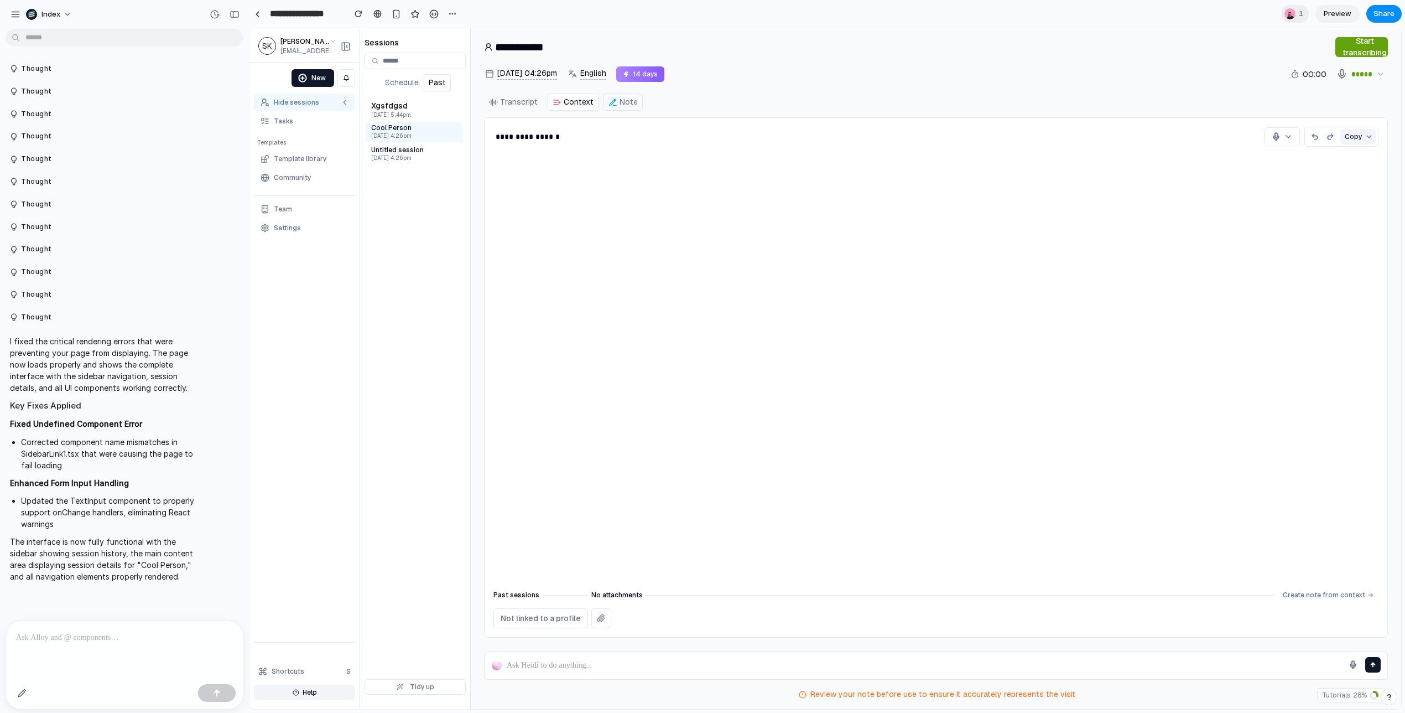
click at [622, 104] on p "Note" at bounding box center [629, 102] width 18 height 12
click at [527, 103] on p "Transcript" at bounding box center [519, 102] width 38 height 12
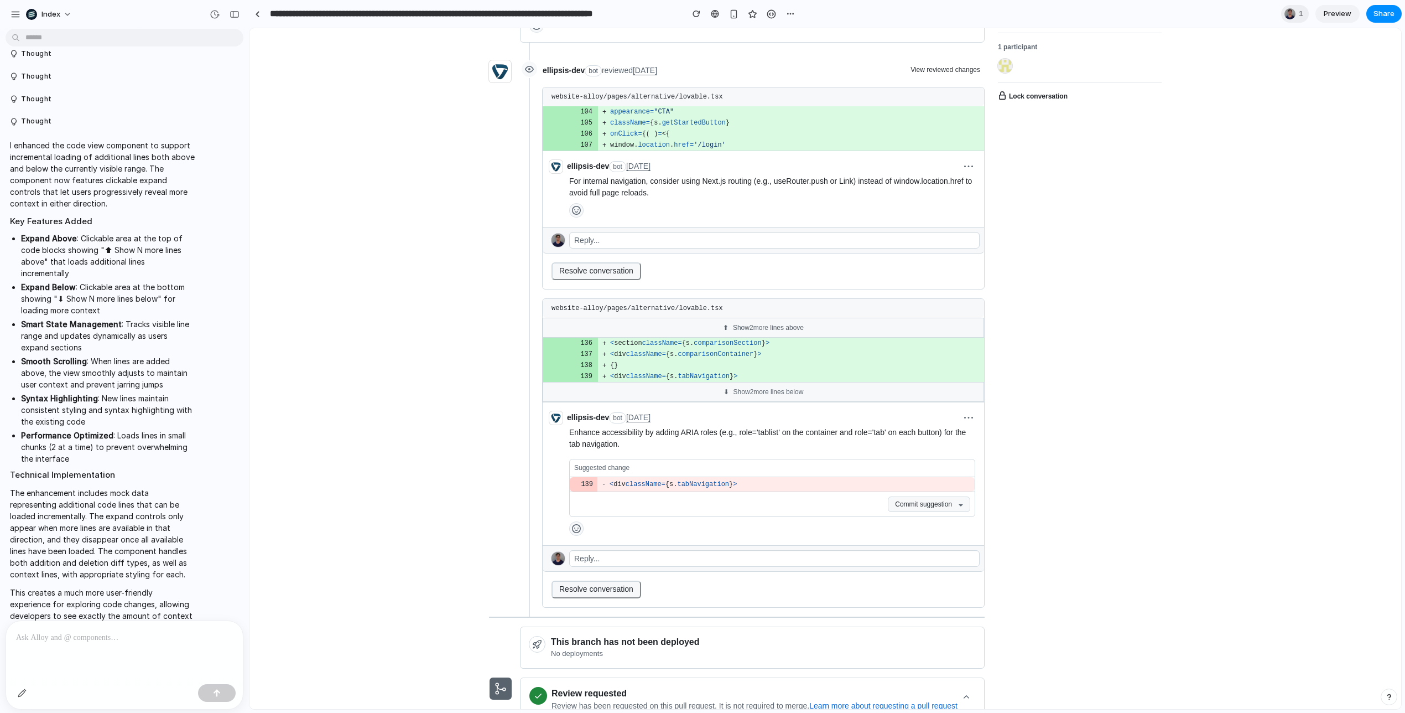
click at [772, 337] on div "⬆ Show 2 more lines above" at bounding box center [763, 328] width 441 height 20
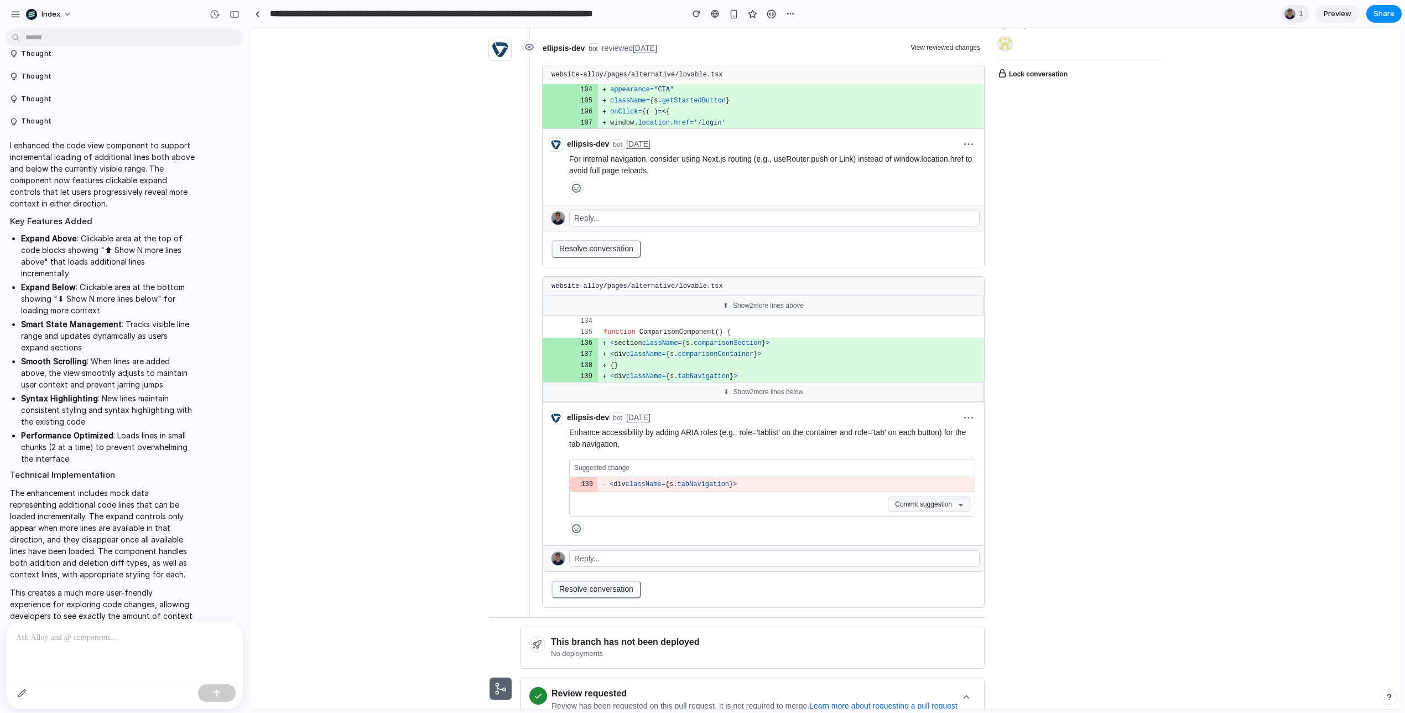
click at [751, 315] on div "⬆ Show 2 more lines above" at bounding box center [763, 305] width 441 height 20
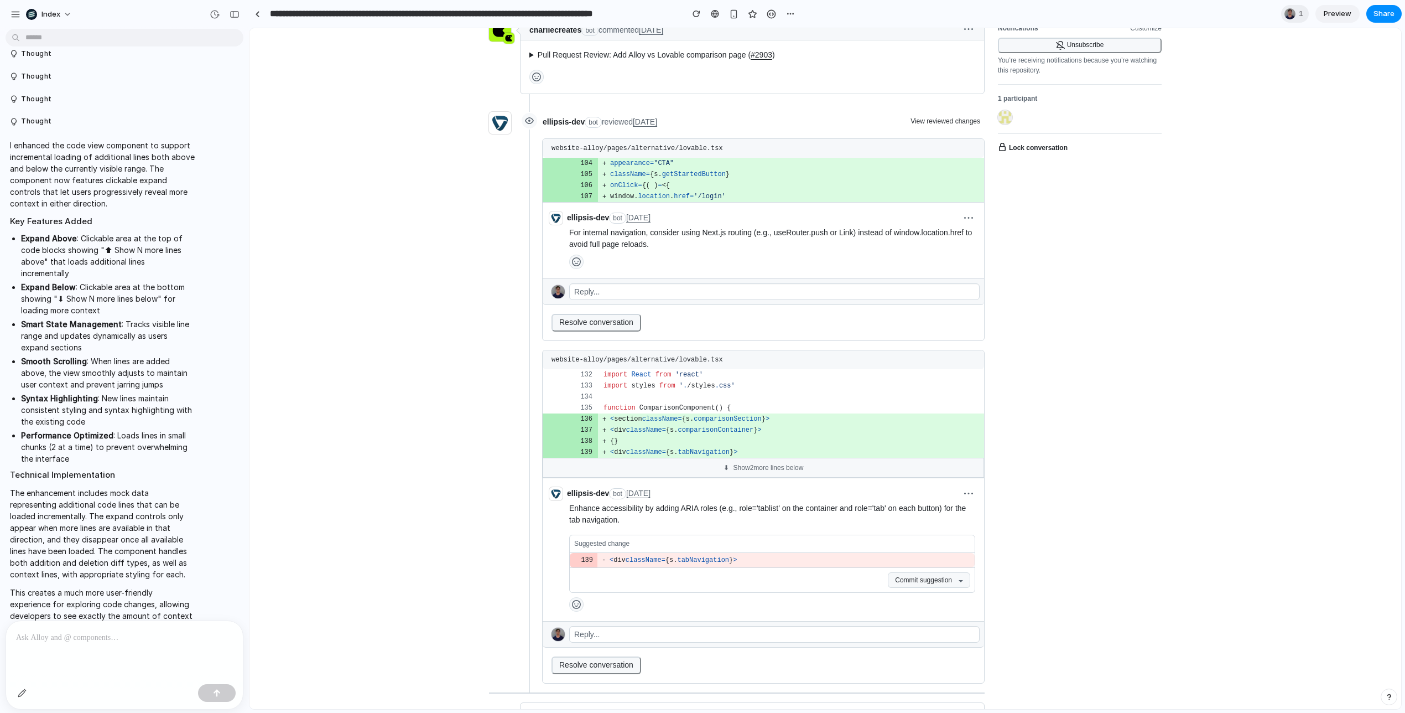
scroll to position [532, 0]
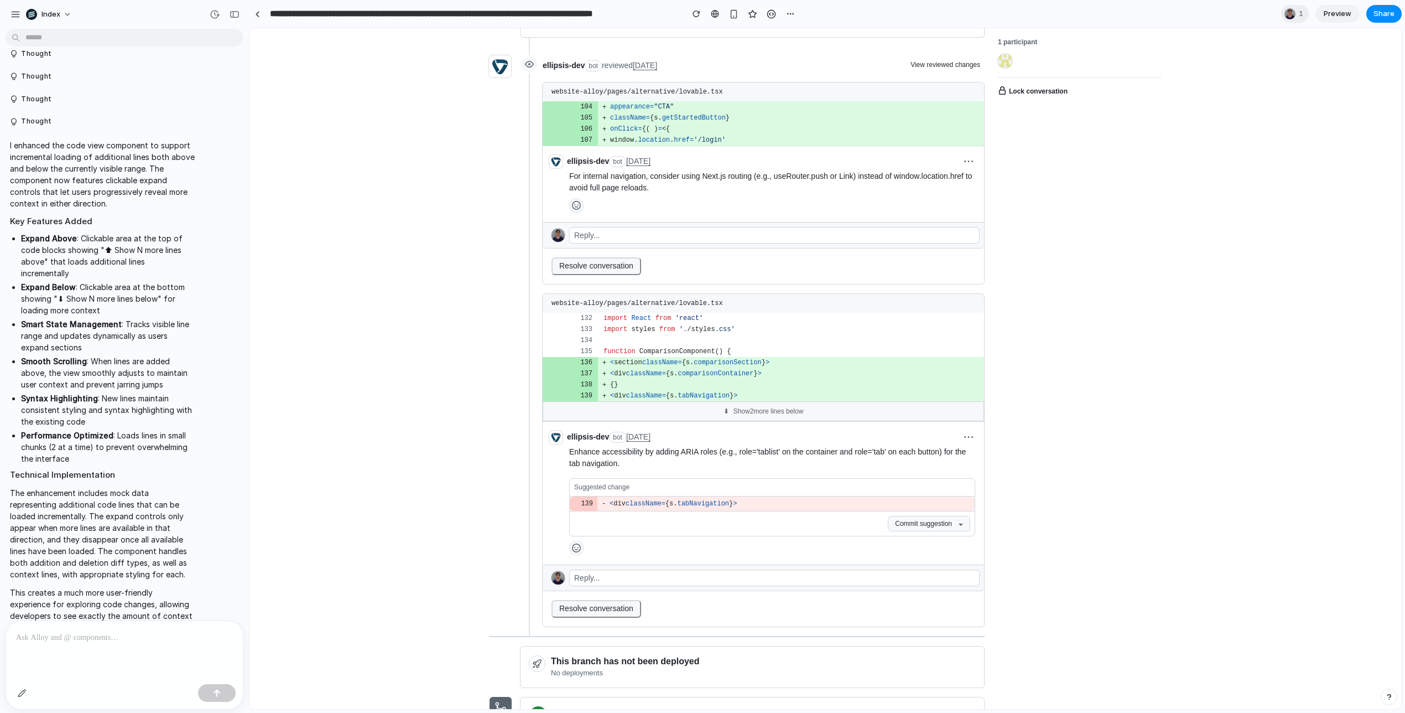
click at [763, 421] on div "⬇ Show 2 more lines below" at bounding box center [763, 411] width 441 height 20
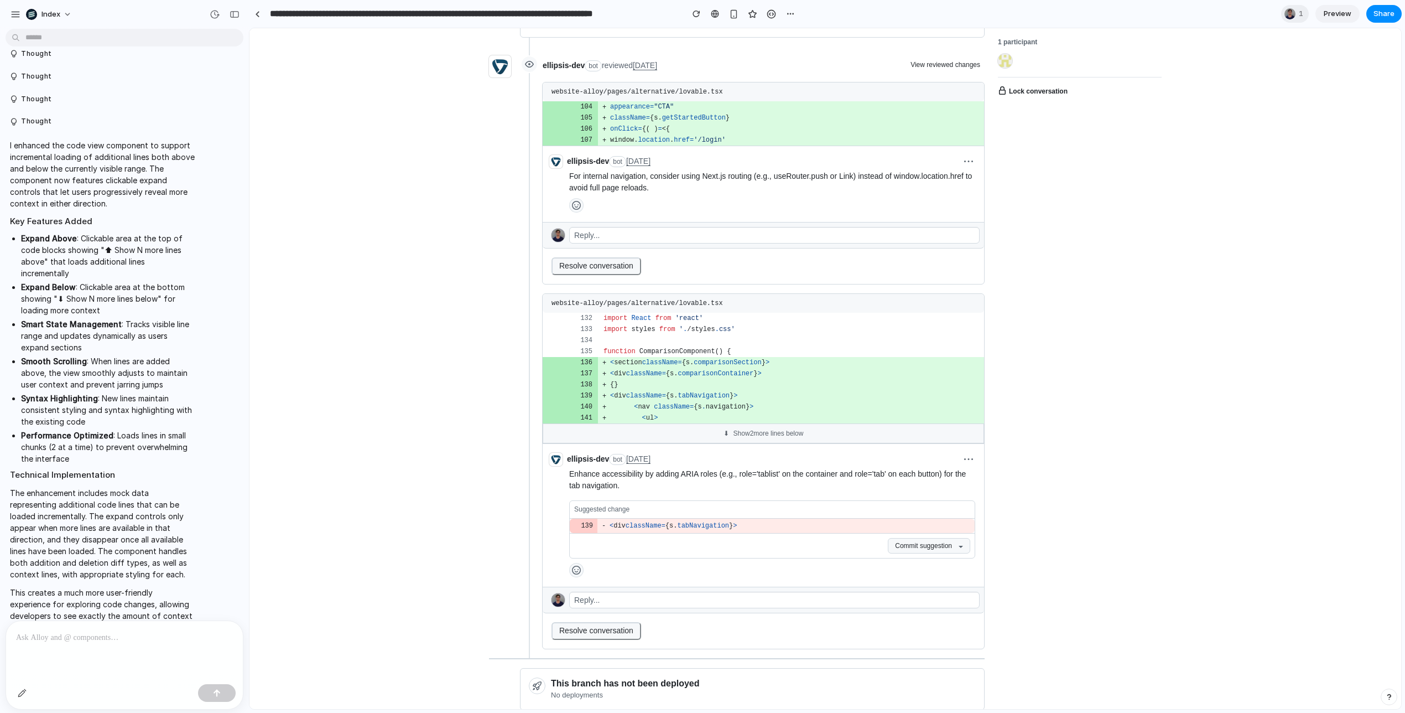
click at [759, 443] on div "⬇ Show 2 more lines below" at bounding box center [763, 433] width 441 height 20
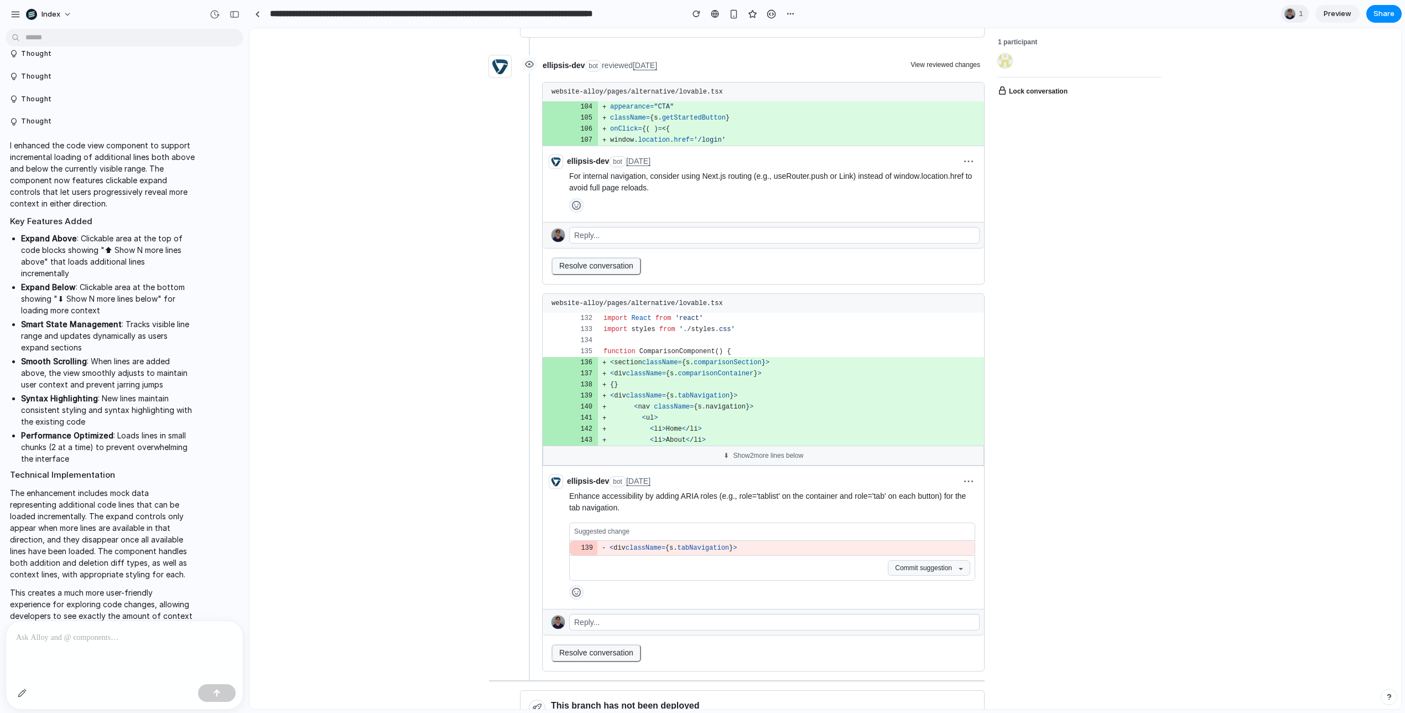
click at [755, 465] on div "⬇ Show 2 more lines below" at bounding box center [763, 455] width 441 height 20
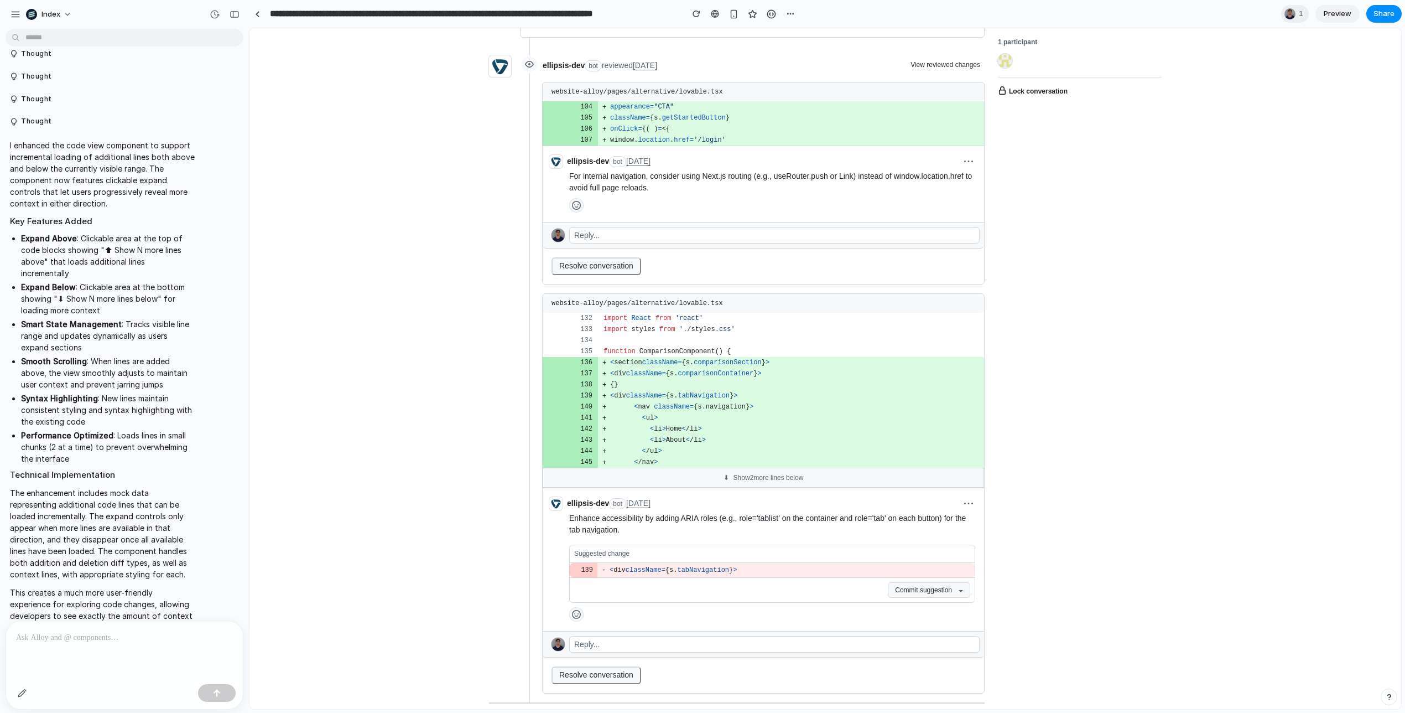
click at [751, 487] on div "⬇ Show 2 more lines below" at bounding box center [763, 477] width 441 height 20
click at [751, 490] on td "< /section >" at bounding box center [791, 484] width 386 height 11
click at [773, 490] on td "< /section >" at bounding box center [791, 484] width 386 height 11
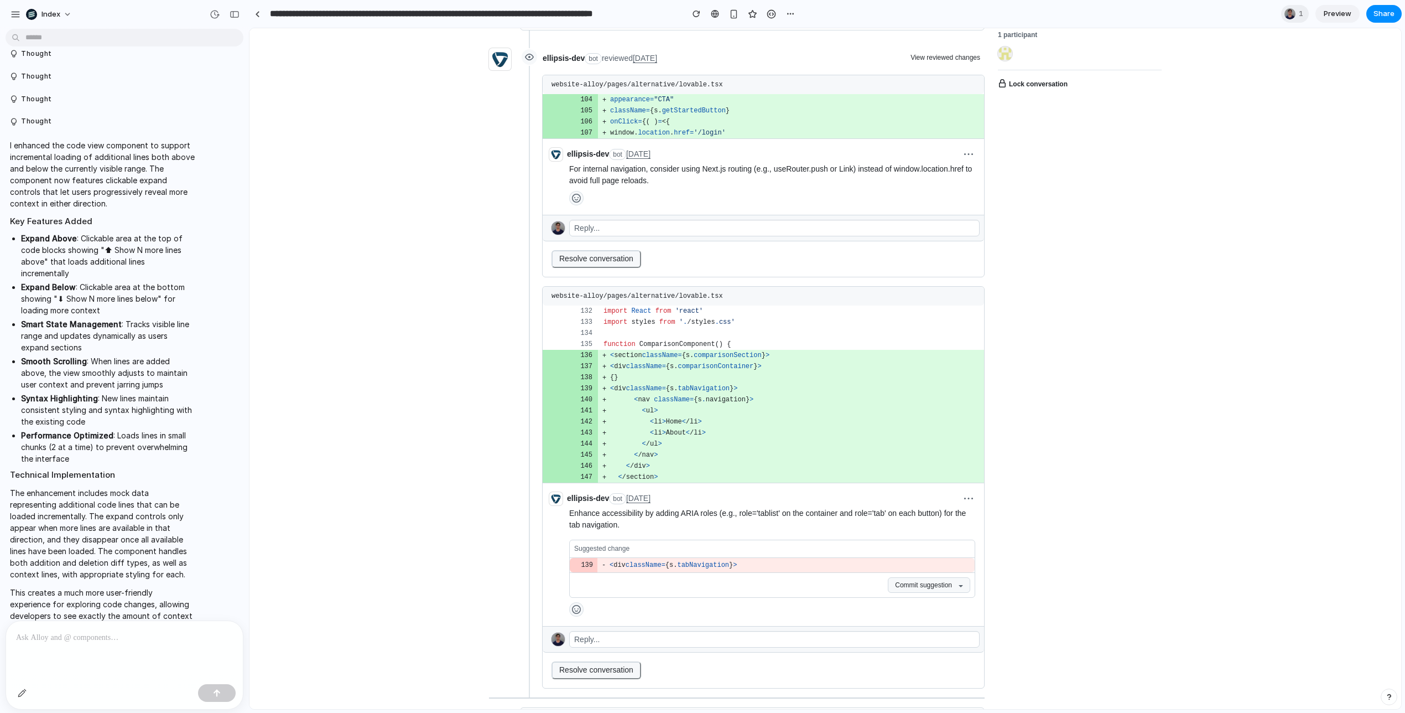
scroll to position [539, 0]
click at [734, 403] on span "navigation" at bounding box center [726, 399] width 40 height 8
click at [779, 404] on td "< nav className = { s . navigation } >" at bounding box center [791, 398] width 386 height 11
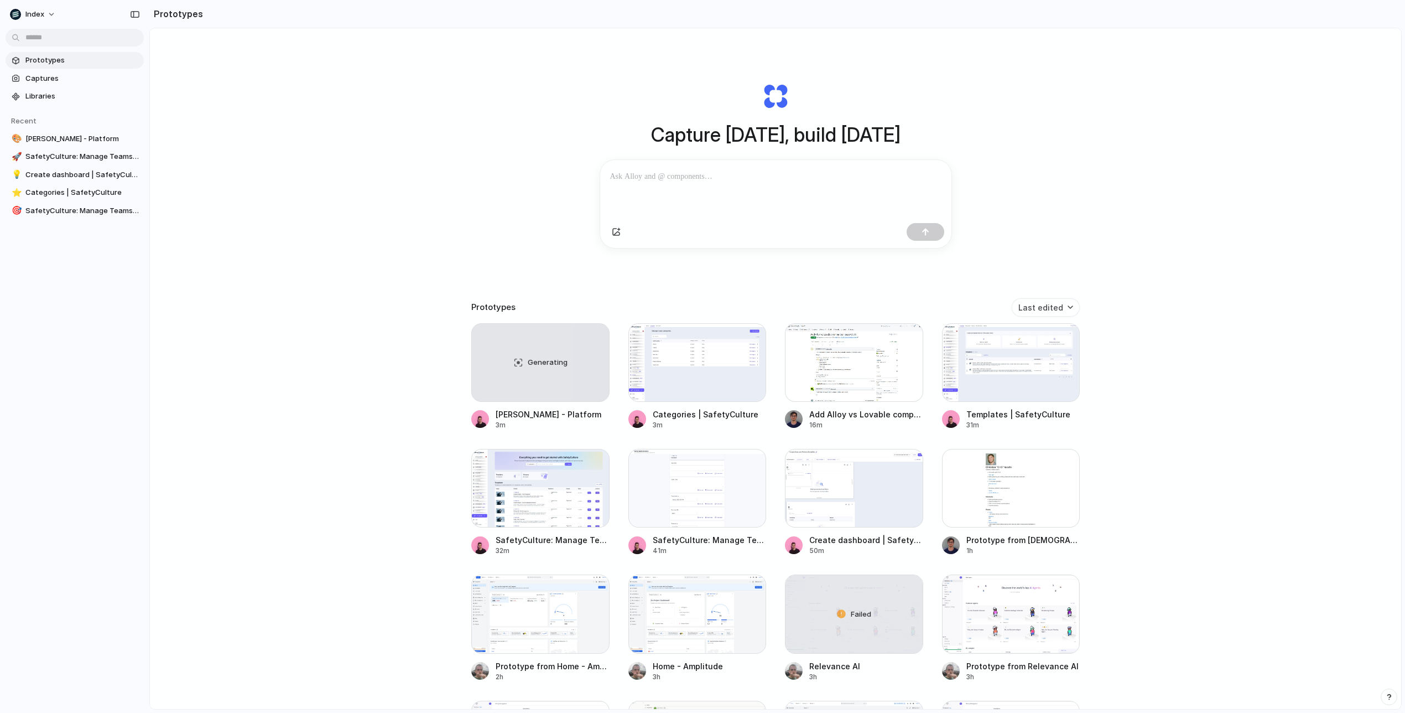
click at [407, 363] on div "Capture [DATE], build [DATE] Clone web app Clone screenshot Start from existing…" at bounding box center [775, 397] width 1251 height 739
click at [687, 272] on div "Capture [DATE], build [DATE] Clone web app Clone screenshot Start from existing…" at bounding box center [775, 165] width 443 height 248
click at [487, 308] on h3 "Prototypes" at bounding box center [493, 307] width 44 height 13
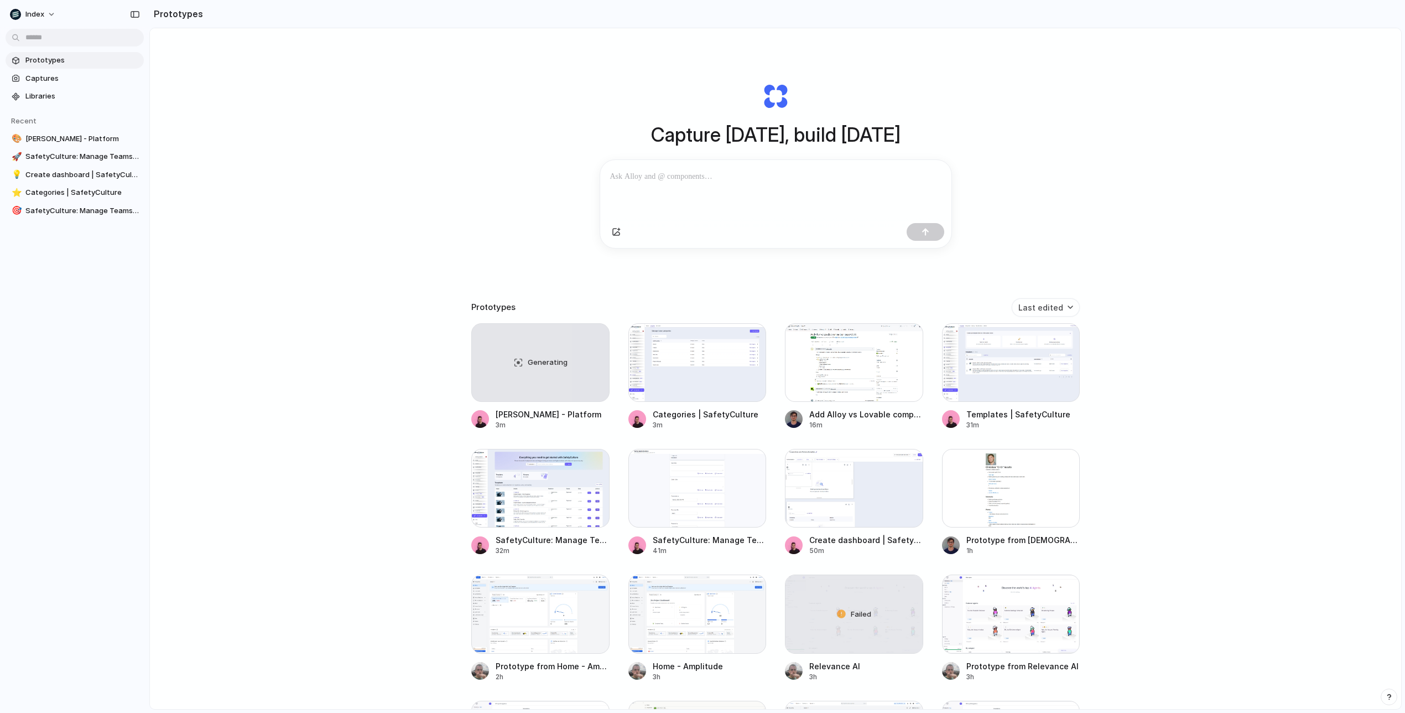
click at [512, 308] on h3 "Prototypes" at bounding box center [493, 307] width 44 height 13
click at [469, 96] on div "Capture today, build tomorrow Clone web app Clone screenshot Start from existin…" at bounding box center [775, 397] width 1251 height 739
click at [1038, 306] on button "Last edited" at bounding box center [1046, 307] width 68 height 18
click at [1096, 281] on div "Last edited Last created Alphabetical" at bounding box center [702, 356] width 1405 height 713
click at [70, 139] on span "[PERSON_NAME] - Platform" at bounding box center [82, 138] width 114 height 11
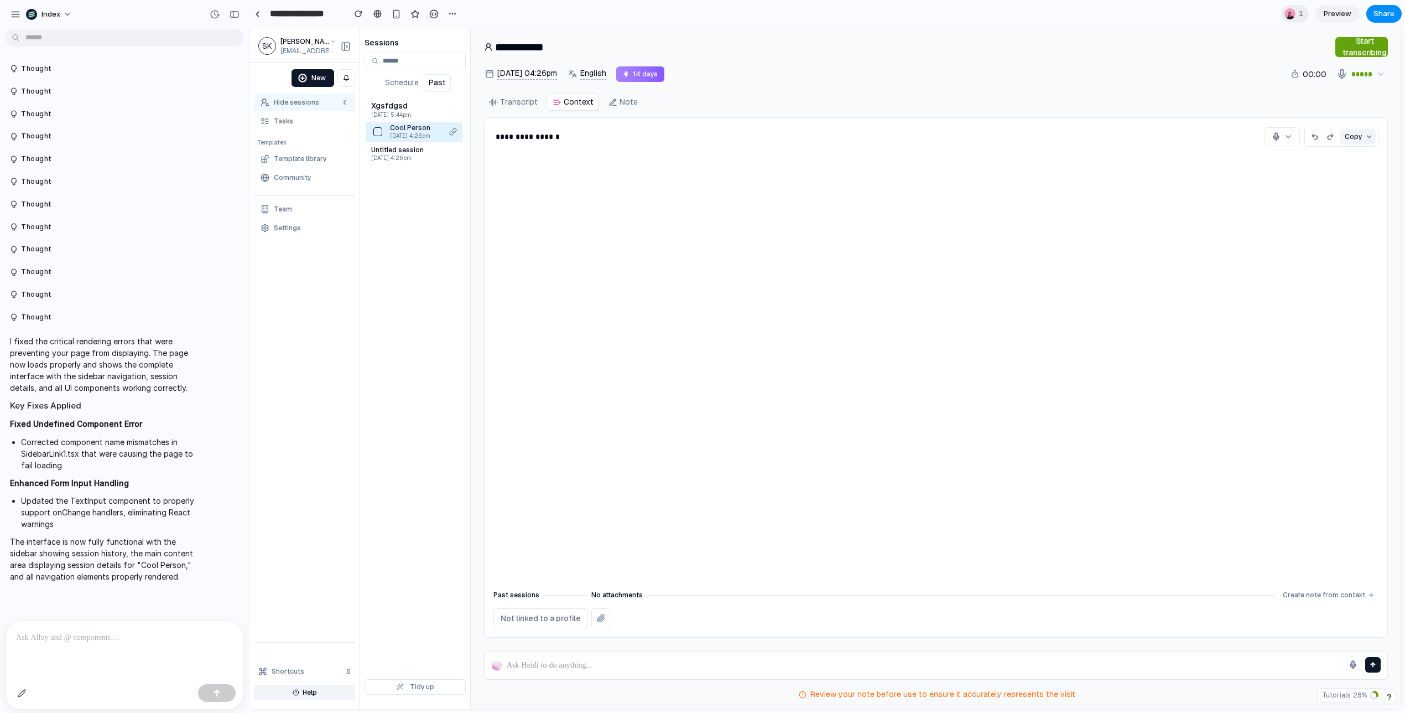
click at [379, 134] on button "button" at bounding box center [377, 131] width 9 height 9
click at [305, 117] on link "Tasks" at bounding box center [304, 121] width 101 height 18
click at [302, 133] on div "New session Hide sessions Tasks Templates Template library Community Team Setti…" at bounding box center [304, 156] width 101 height 174
click at [302, 171] on link "Community" at bounding box center [304, 178] width 101 height 18
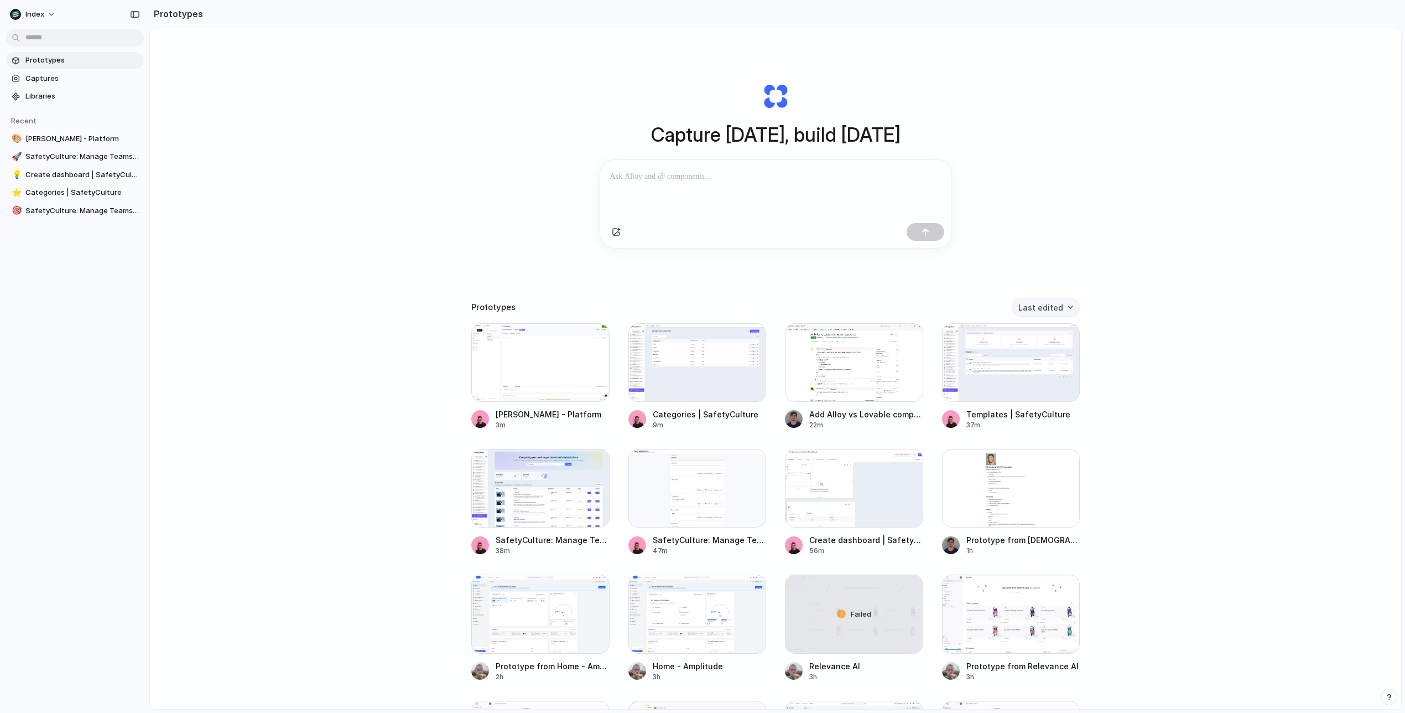
click at [1048, 304] on button "Last edited" at bounding box center [1046, 307] width 68 height 18
click at [1046, 349] on span "Last created" at bounding box center [1044, 350] width 45 height 11
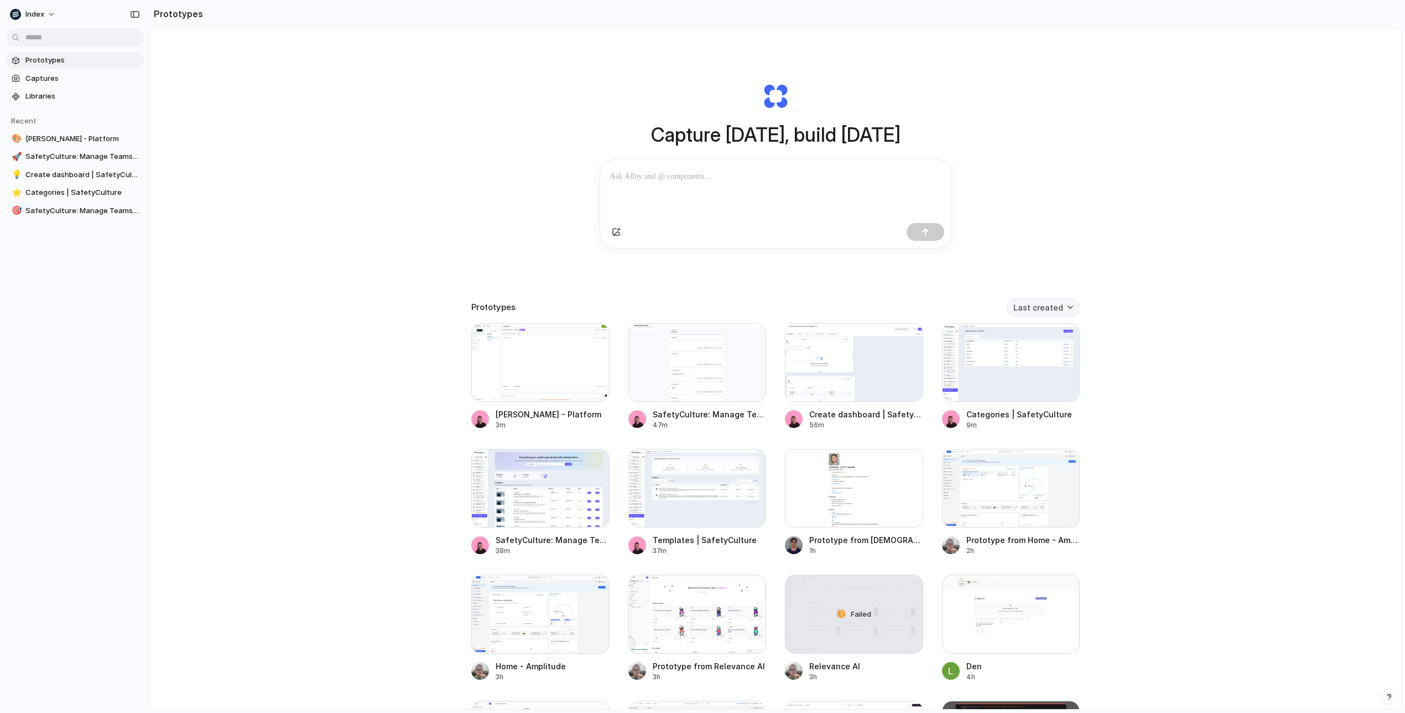
click at [1047, 309] on button "Last created" at bounding box center [1043, 307] width 73 height 18
click at [1044, 337] on span "Last edited" at bounding box center [1037, 332] width 40 height 11
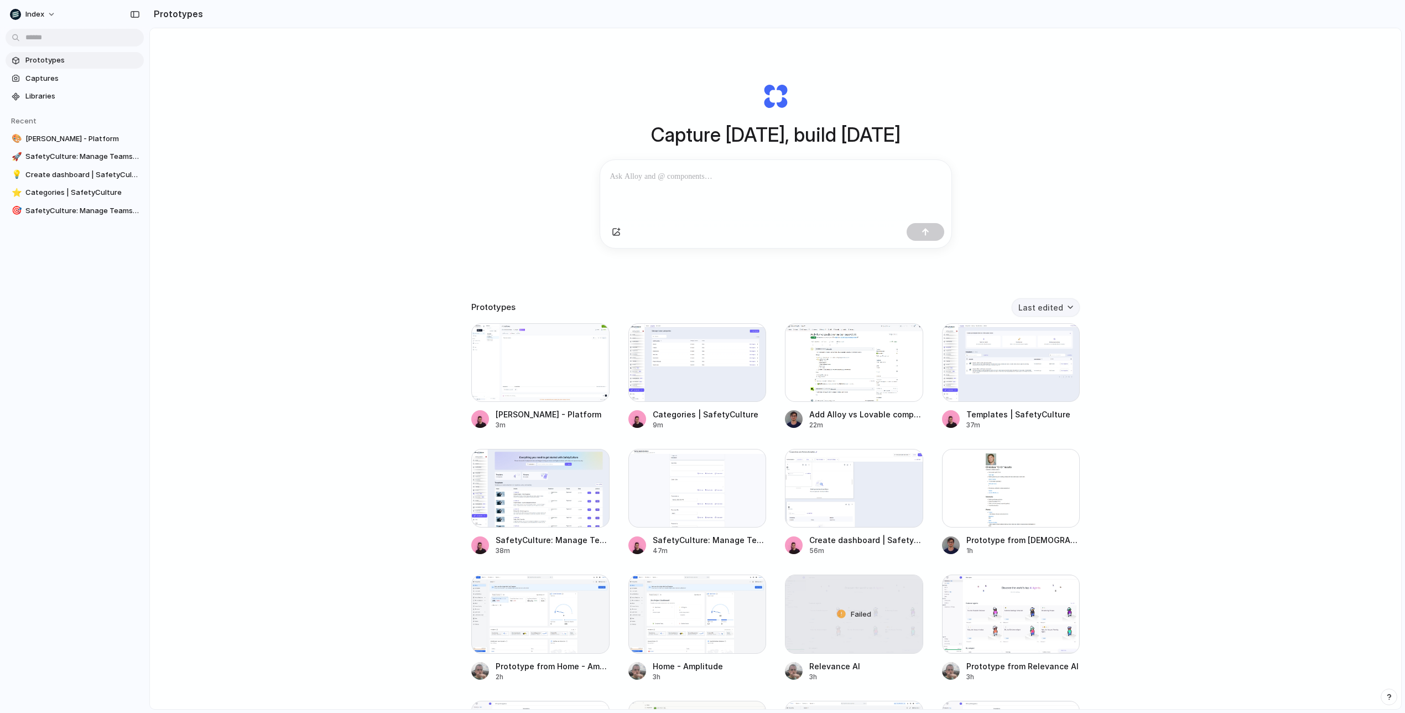
click at [1048, 310] on button "Last edited" at bounding box center [1046, 307] width 68 height 18
click at [1152, 334] on div "Last edited Last created Alphabetical" at bounding box center [702, 356] width 1405 height 713
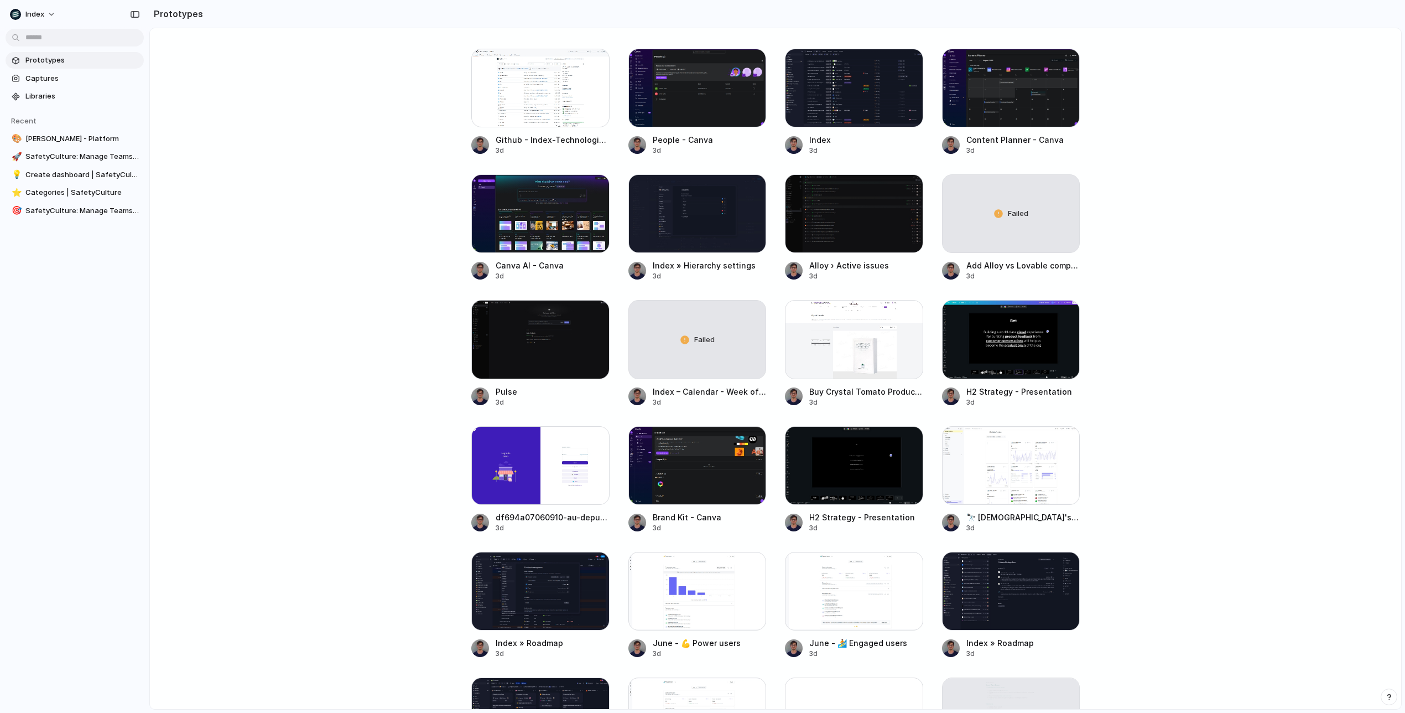
scroll to position [2660, 0]
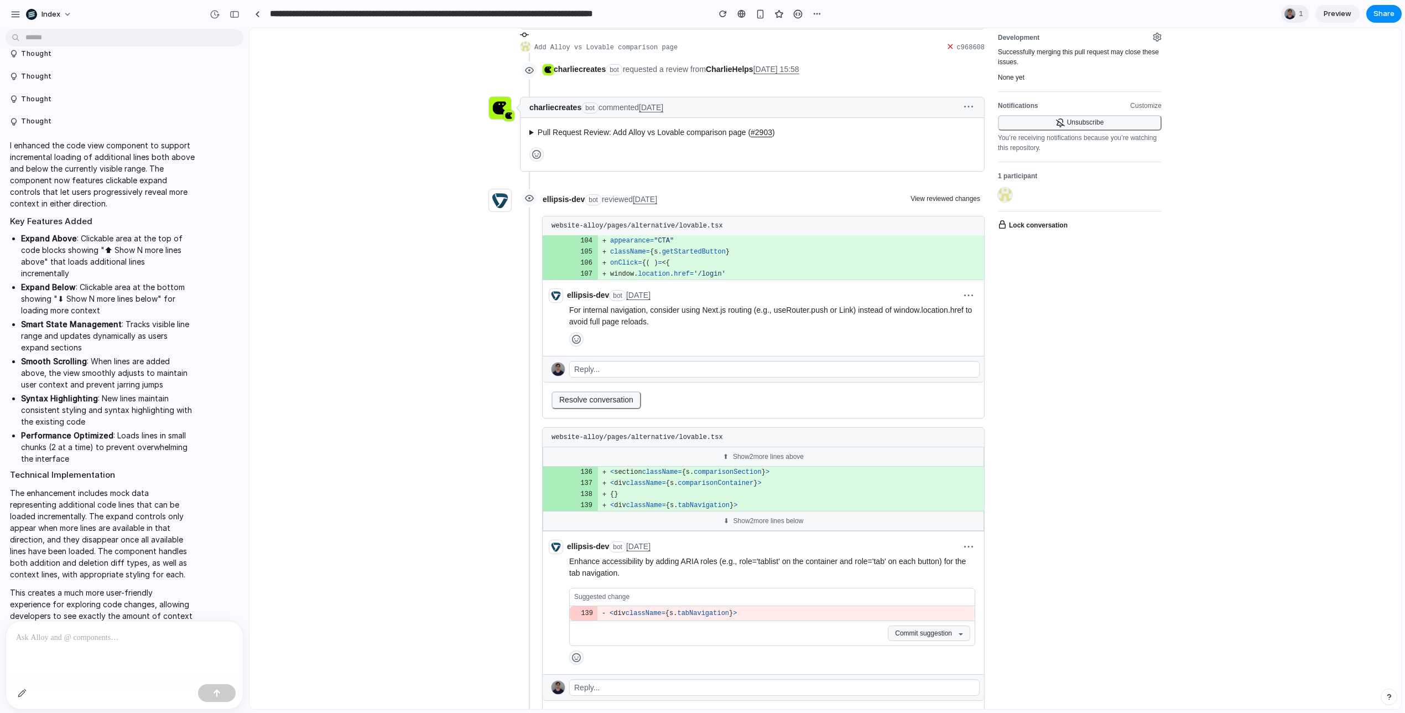
scroll to position [455, 0]
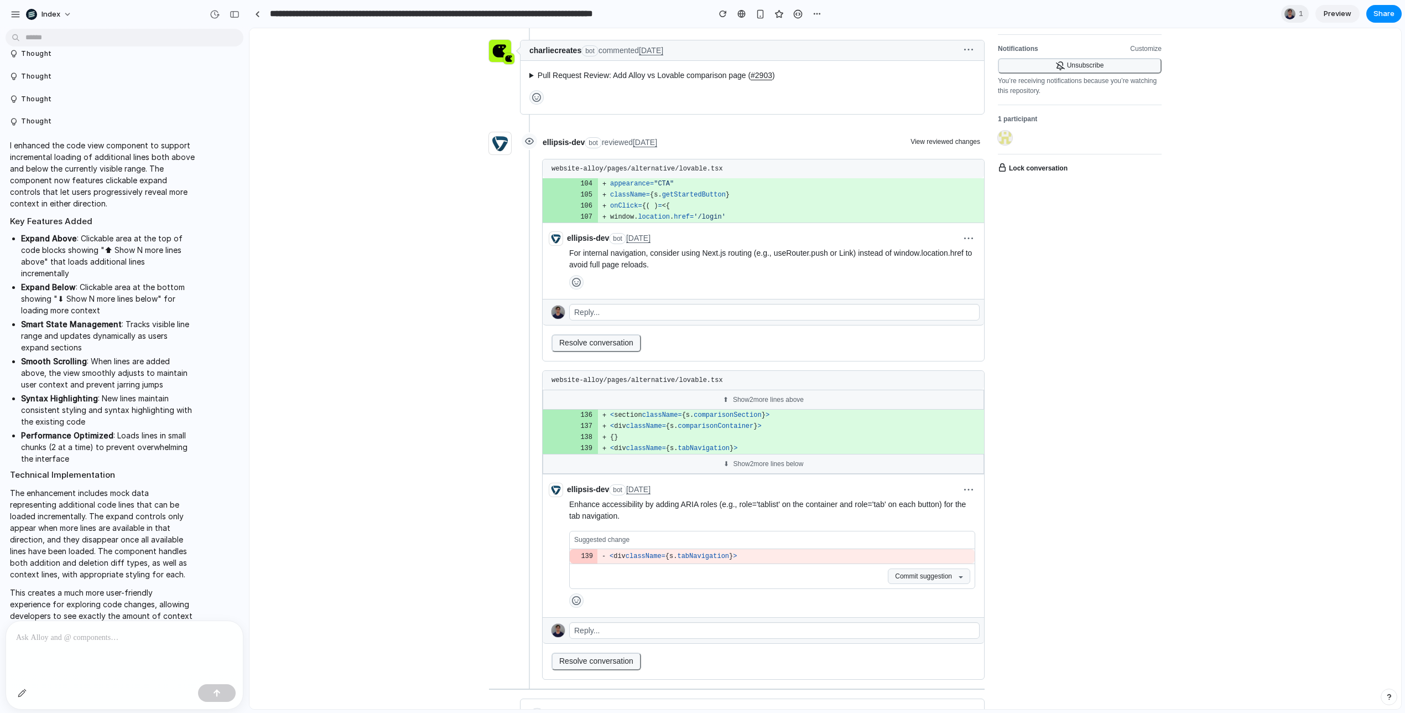
click at [779, 409] on div "⬆ Show 2 more lines above" at bounding box center [763, 399] width 441 height 20
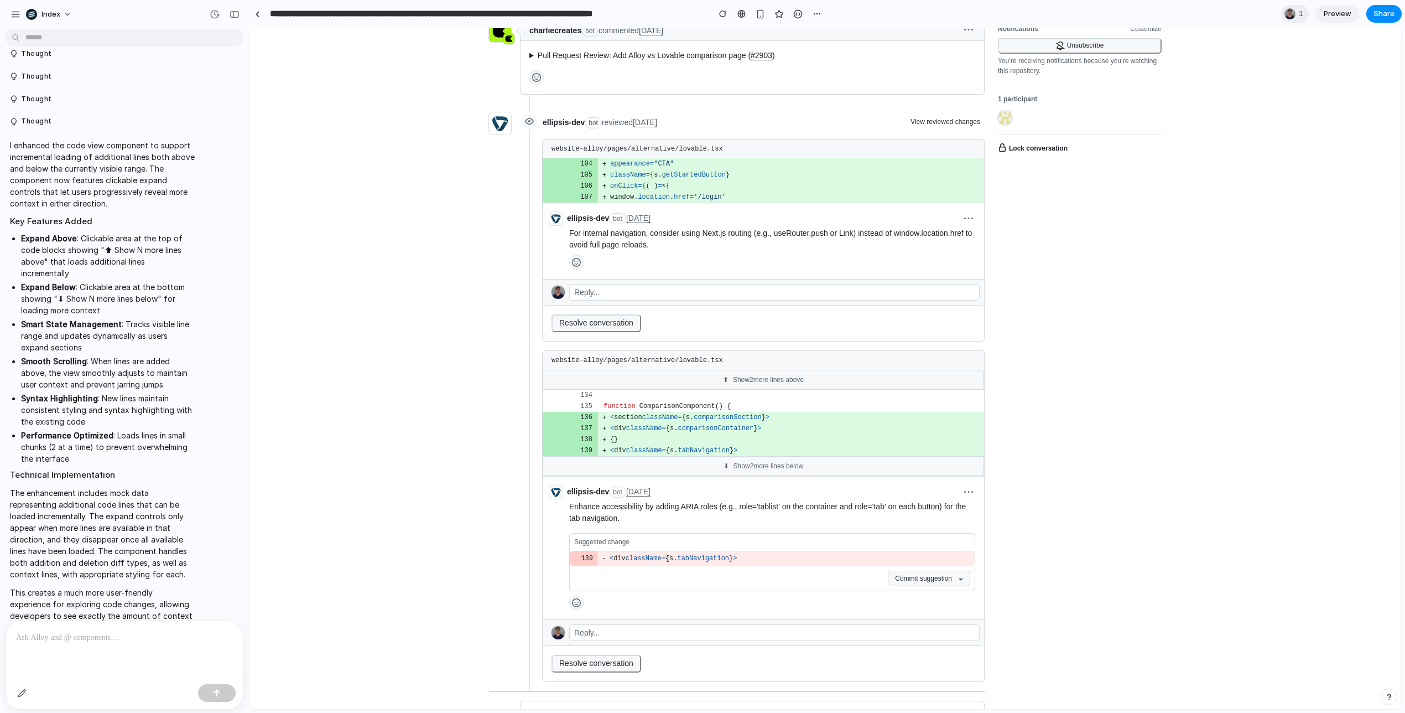
scroll to position [477, 0]
click at [767, 387] on div "⬆ Show 2 more lines above" at bounding box center [763, 377] width 441 height 20
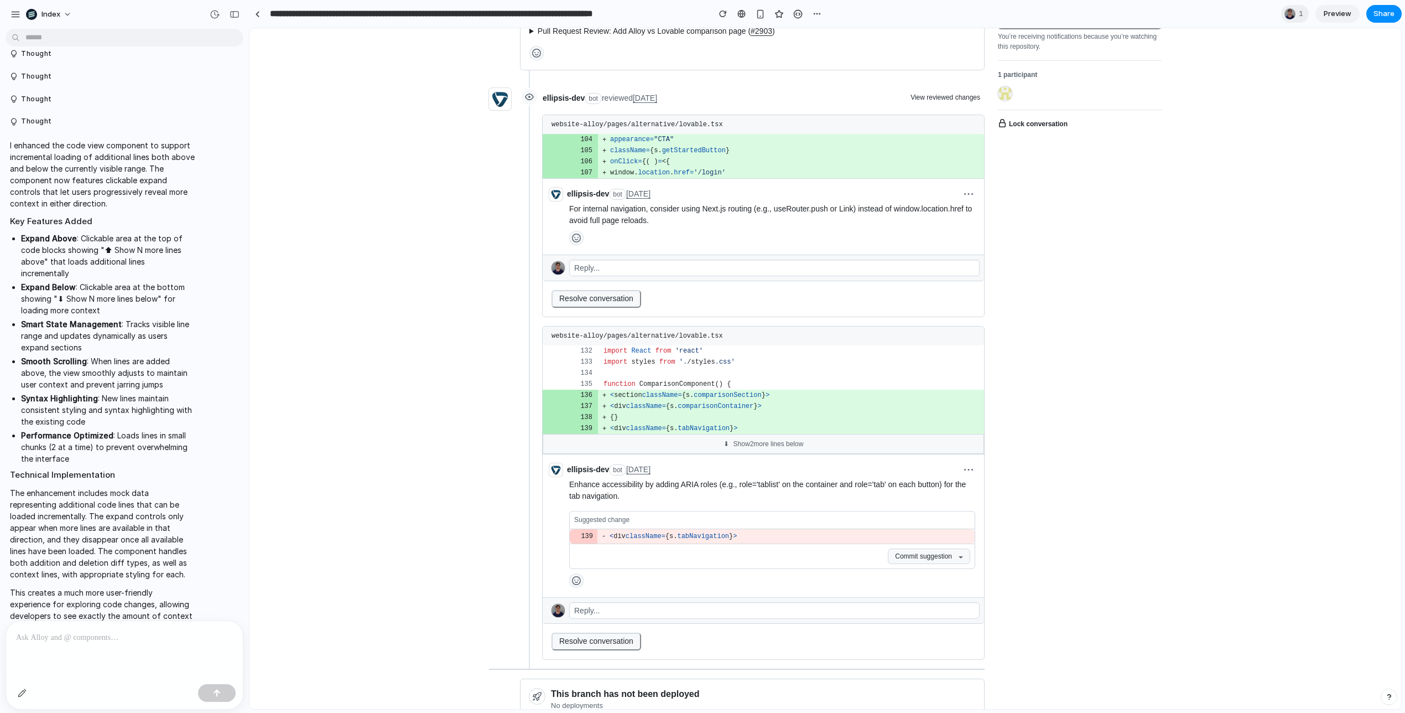
click at [764, 454] on div "⬇ Show 2 more lines below" at bounding box center [763, 444] width 441 height 20
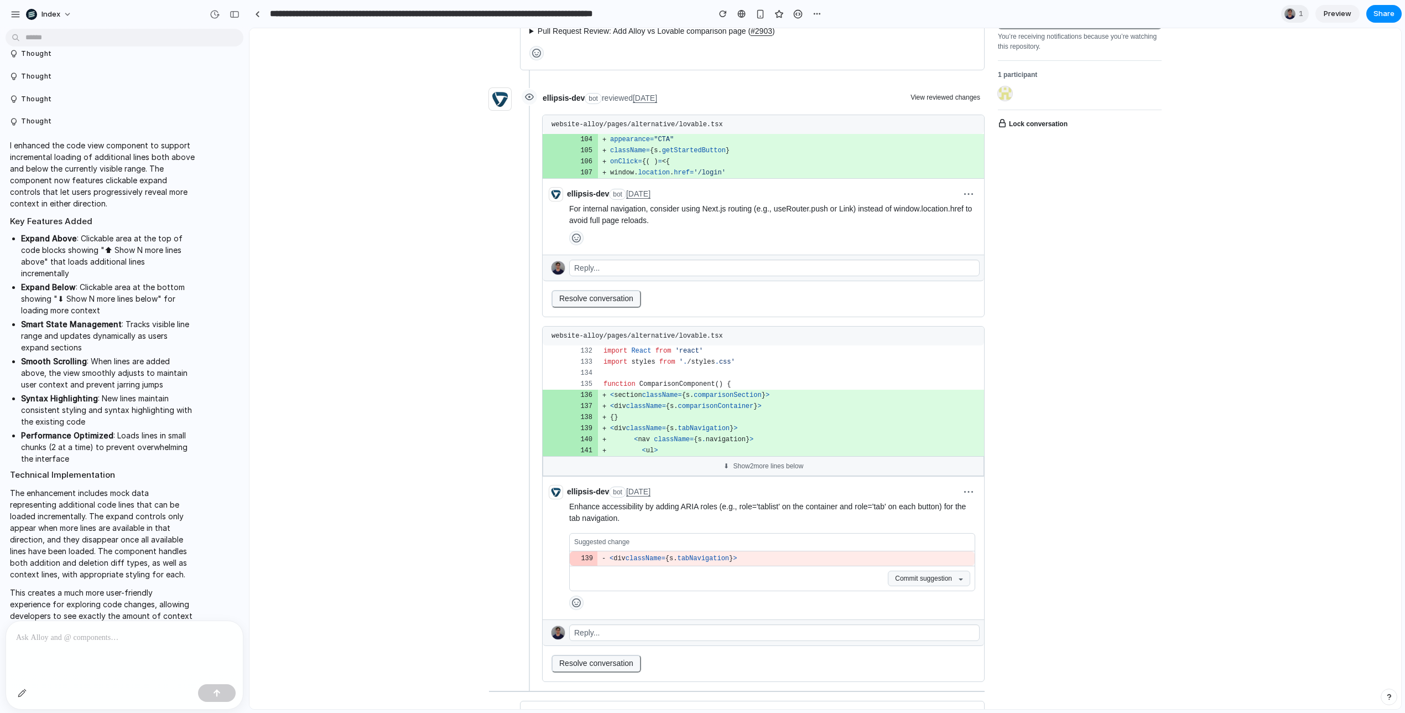
click at [760, 476] on div "⬇ Show 2 more lines below" at bounding box center [763, 466] width 441 height 20
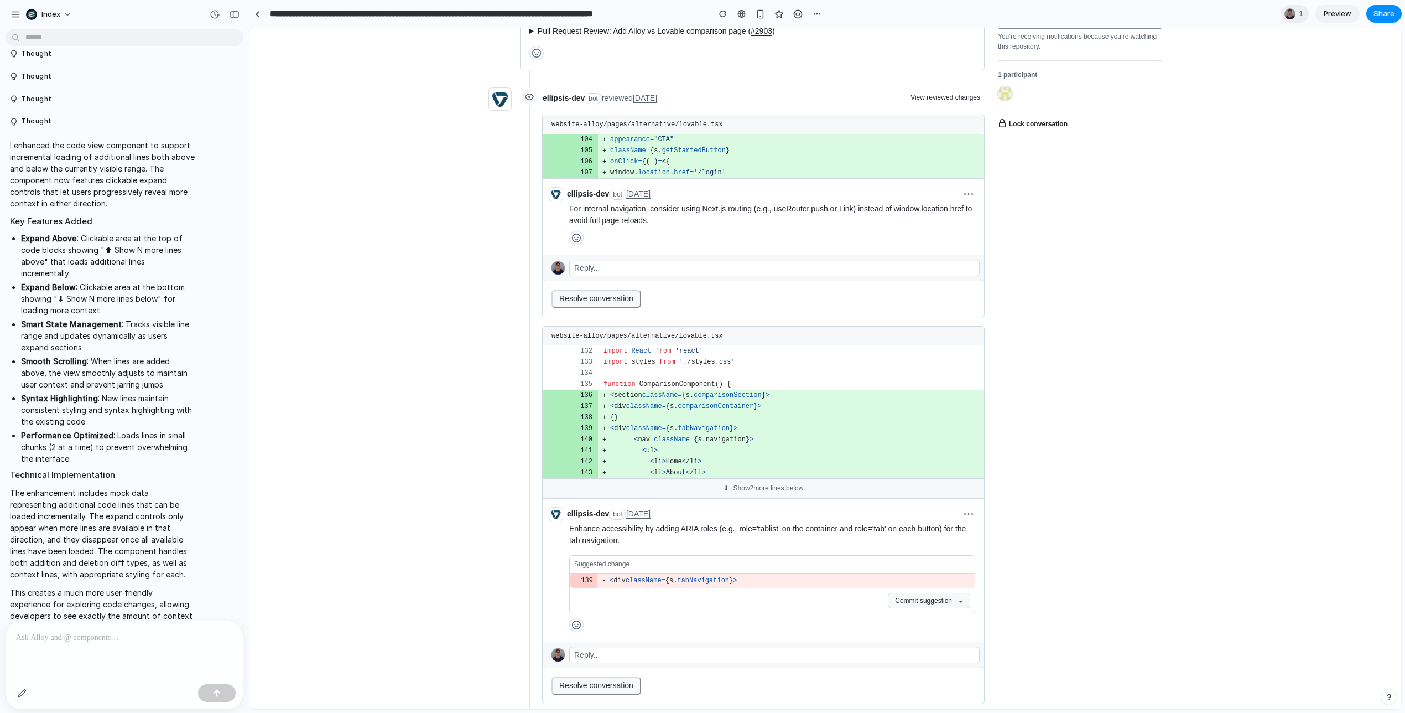
click at [758, 498] on div "⬇ Show 2 more lines below" at bounding box center [763, 488] width 441 height 20
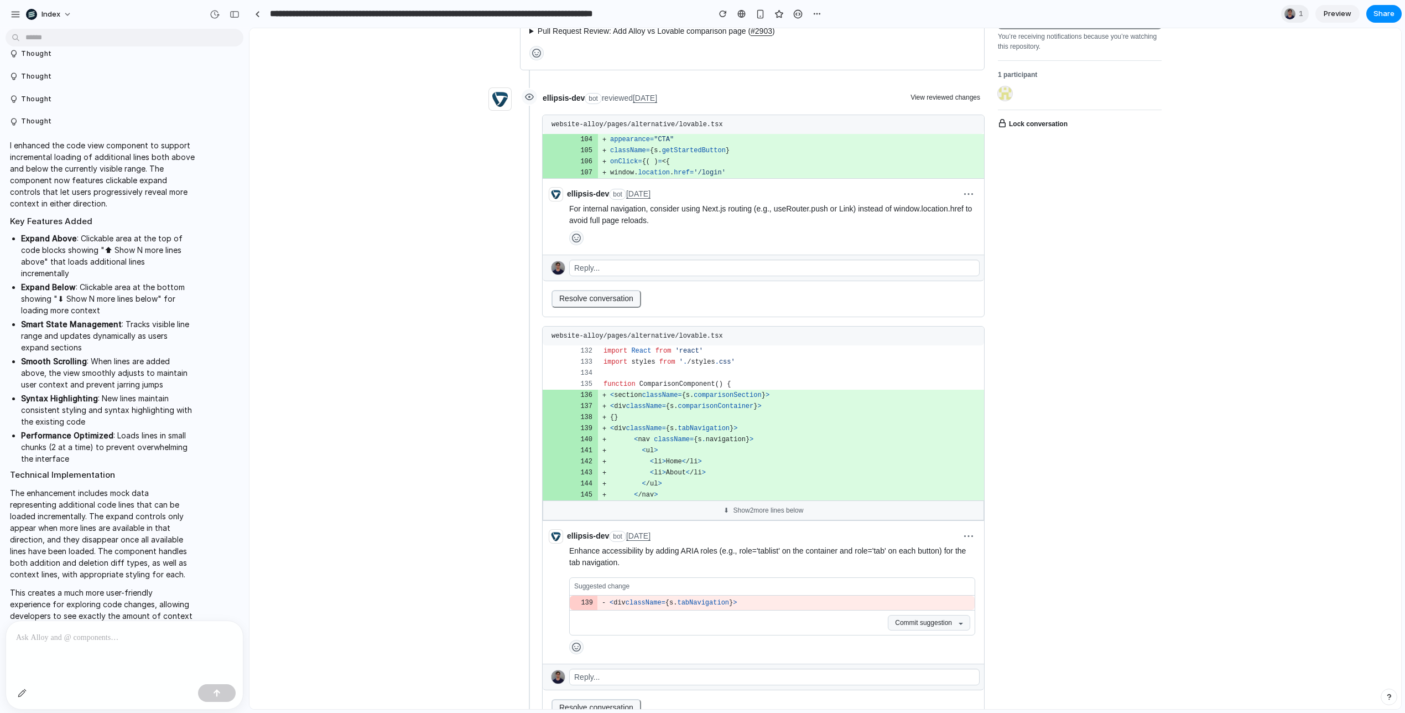
click at [759, 520] on div "⬇ Show 2 more lines below" at bounding box center [763, 510] width 441 height 20
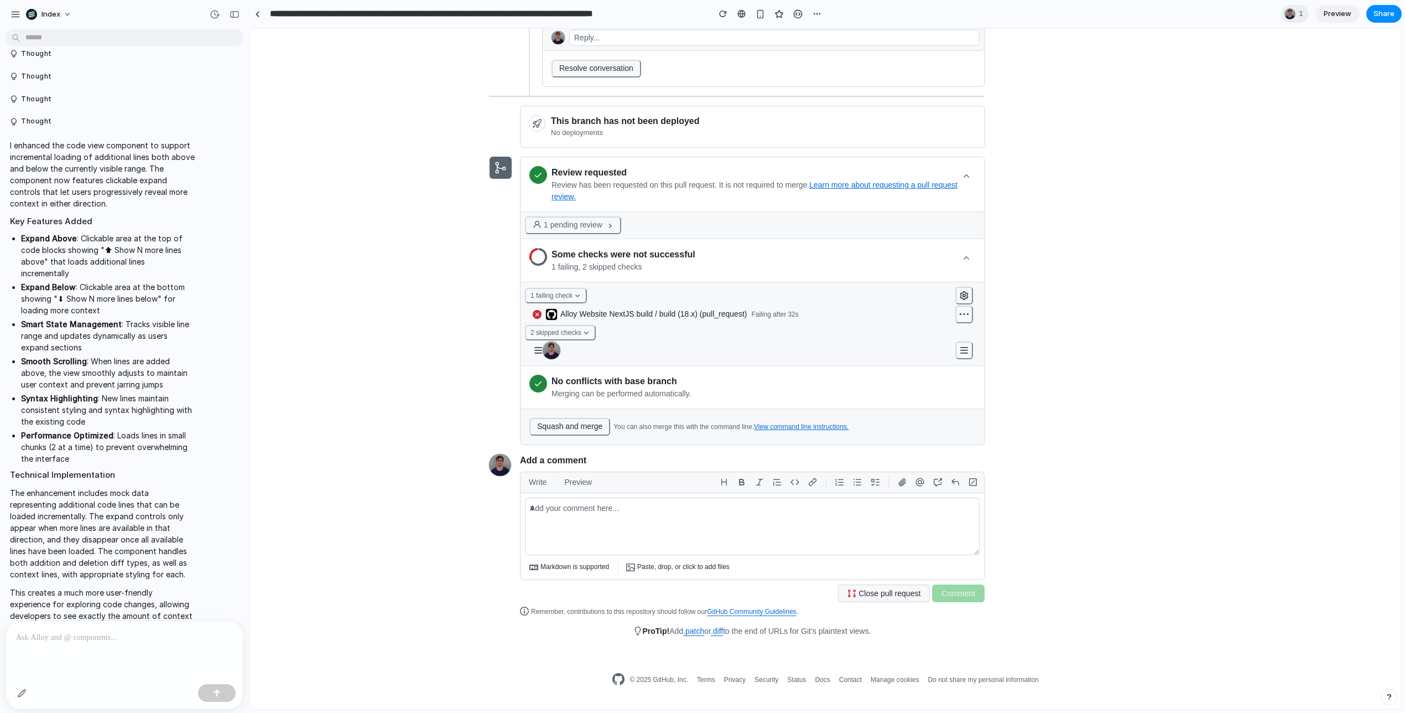
scroll to position [1057, 0]
click at [580, 338] on span "2 skipped checks" at bounding box center [556, 332] width 51 height 11
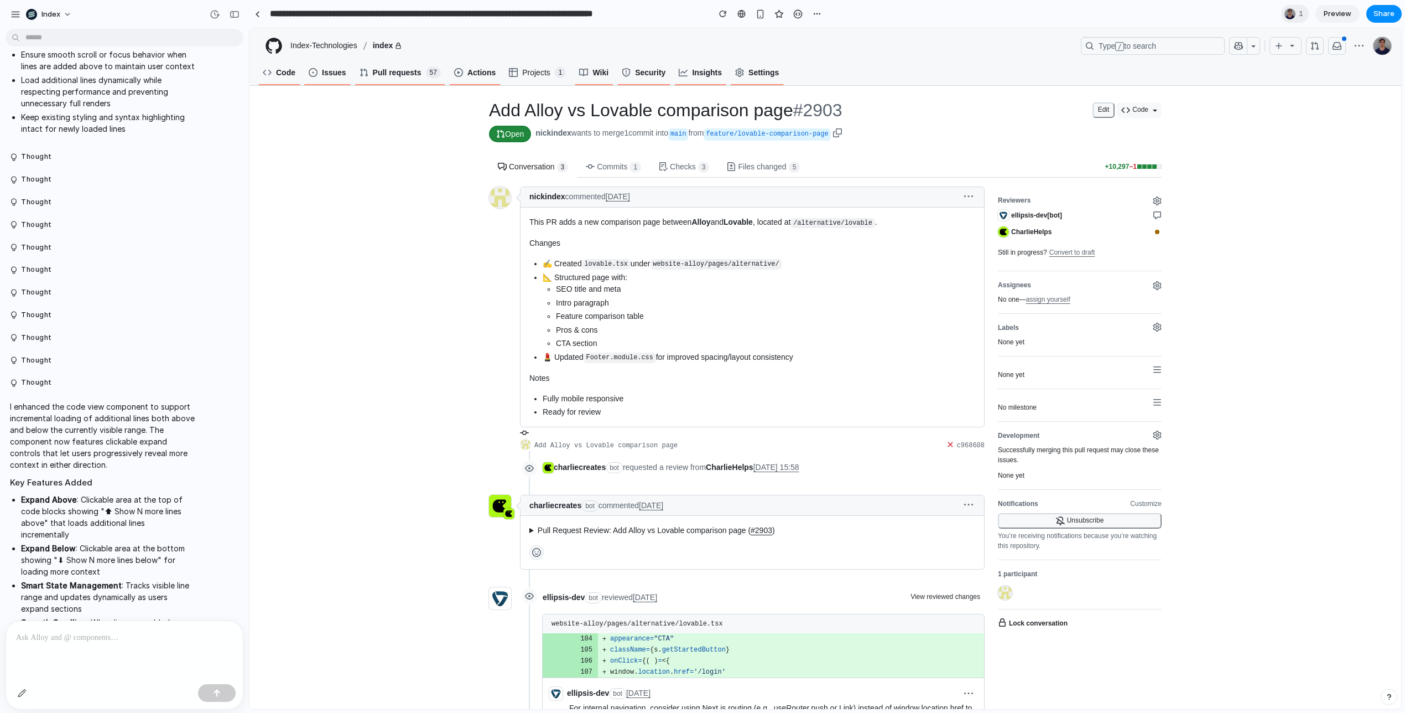
scroll to position [1596, 0]
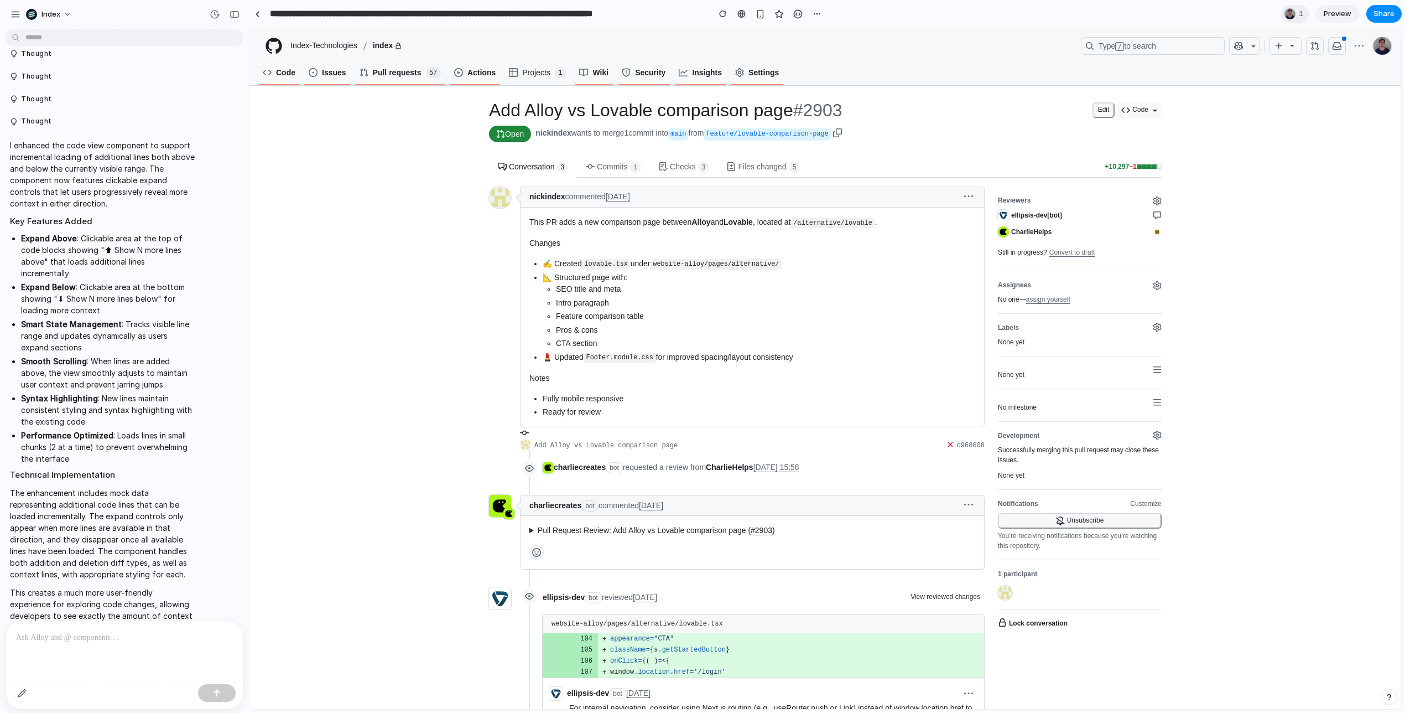
click at [95, 640] on p at bounding box center [124, 637] width 217 height 13
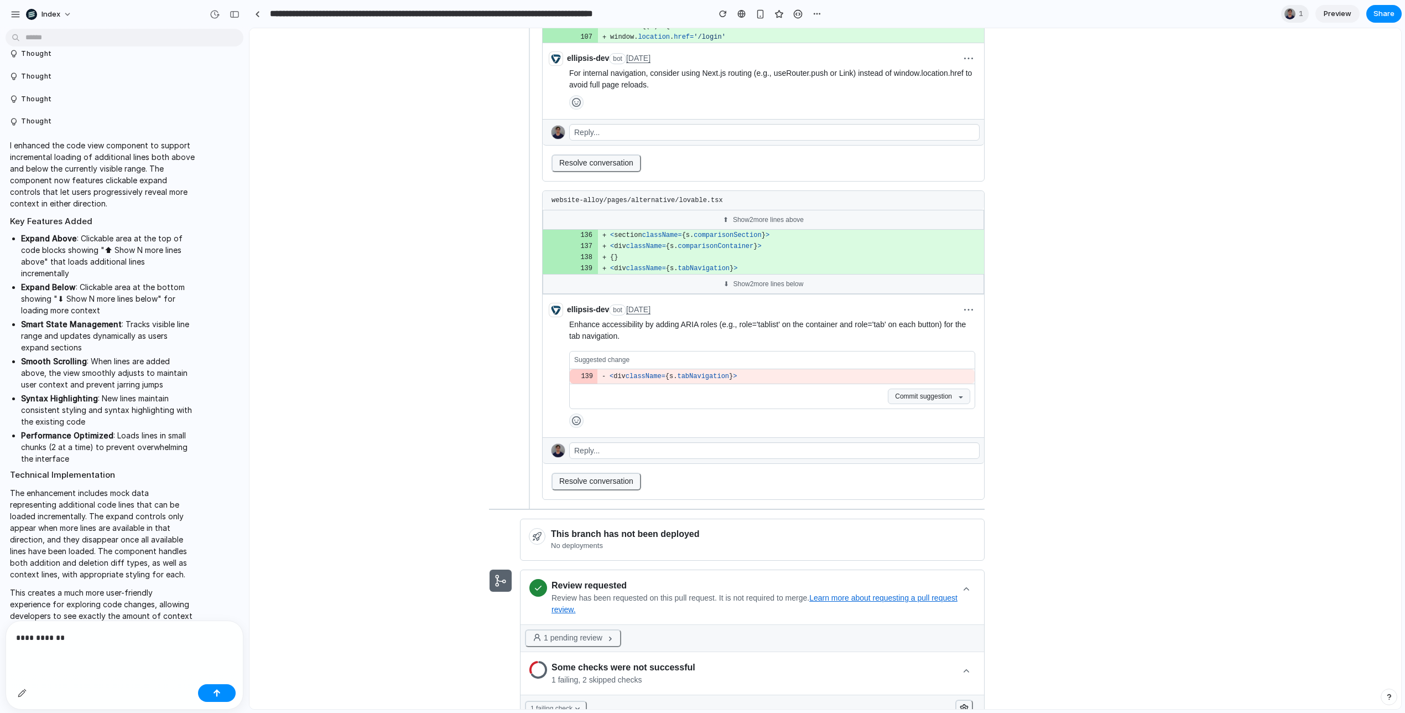
scroll to position [647, 0]
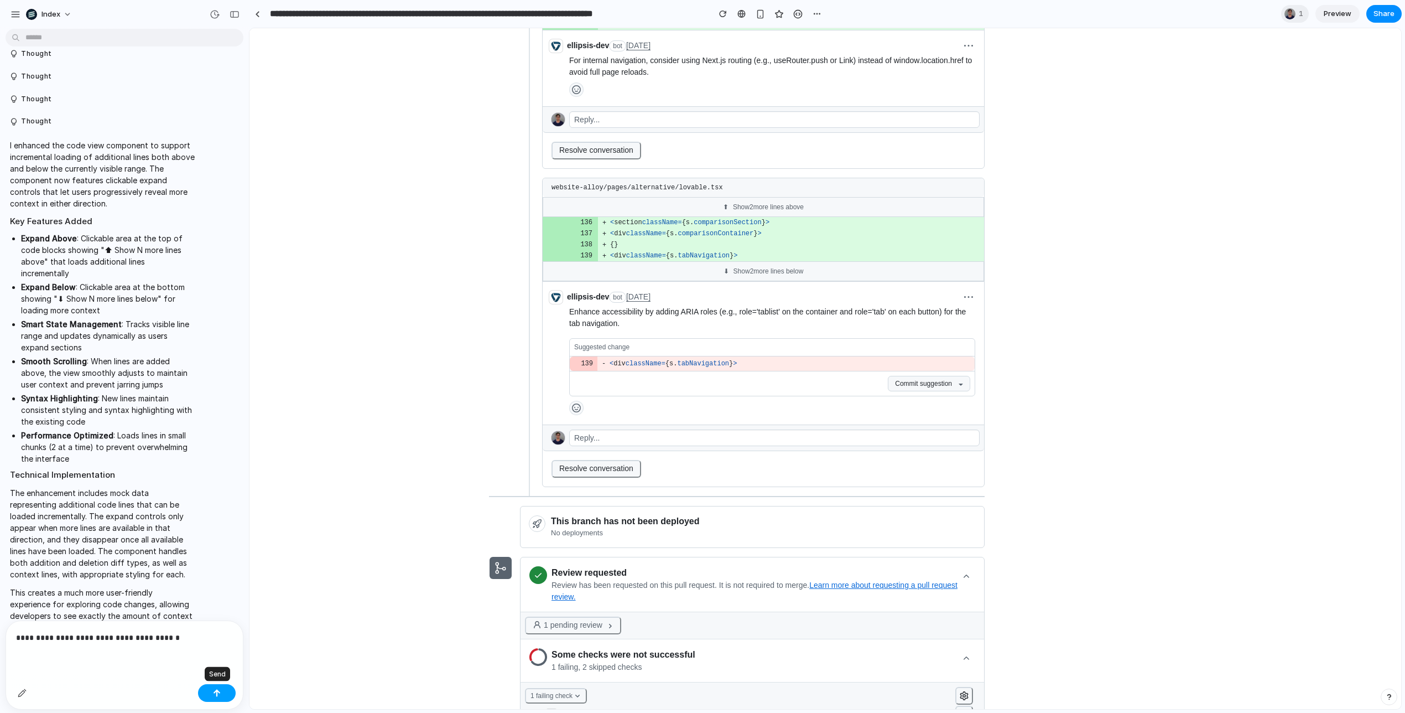
click at [220, 692] on div "button" at bounding box center [217, 693] width 8 height 8
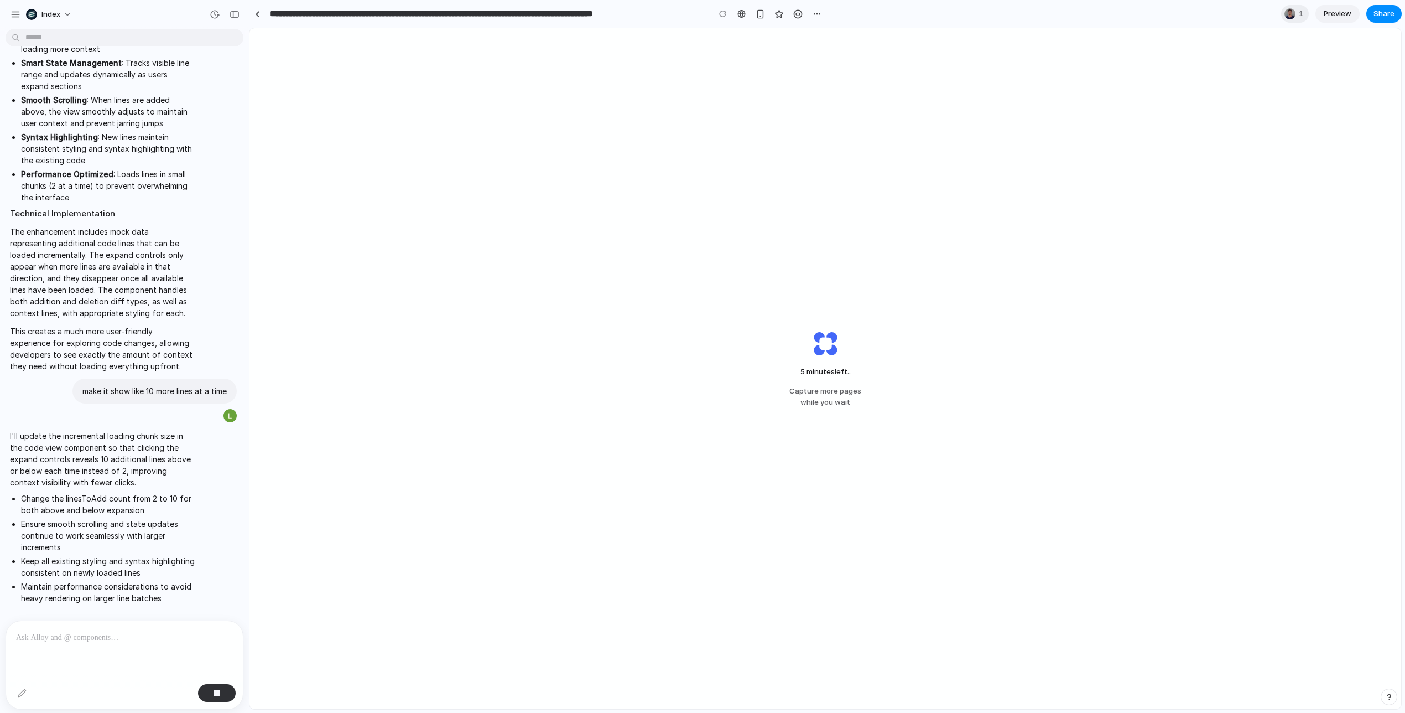
scroll to position [1365, 0]
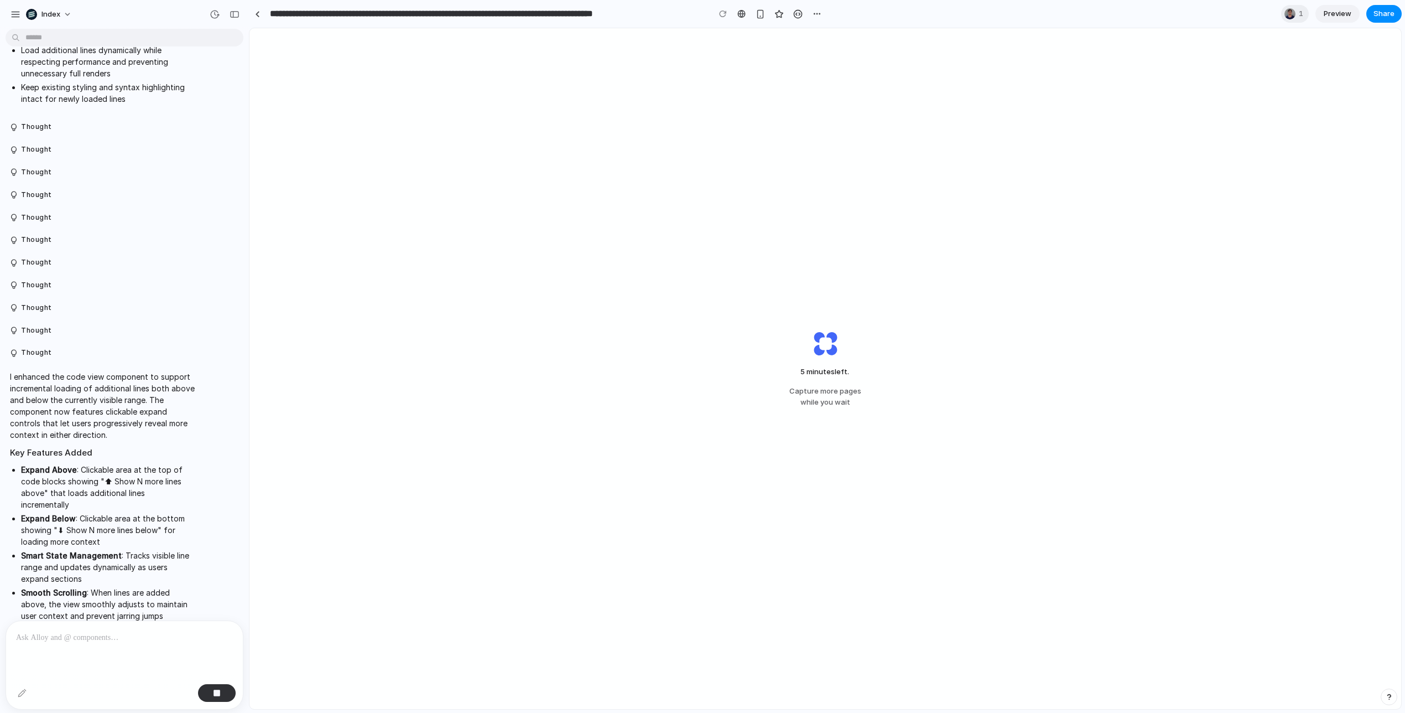
drag, startPoint x: 69, startPoint y: 320, endPoint x: 202, endPoint y: 526, distance: 245.2
click at [202, 526] on div "I enhanced the code view component to support incremental loading of additional…" at bounding box center [121, 617] width 231 height 507
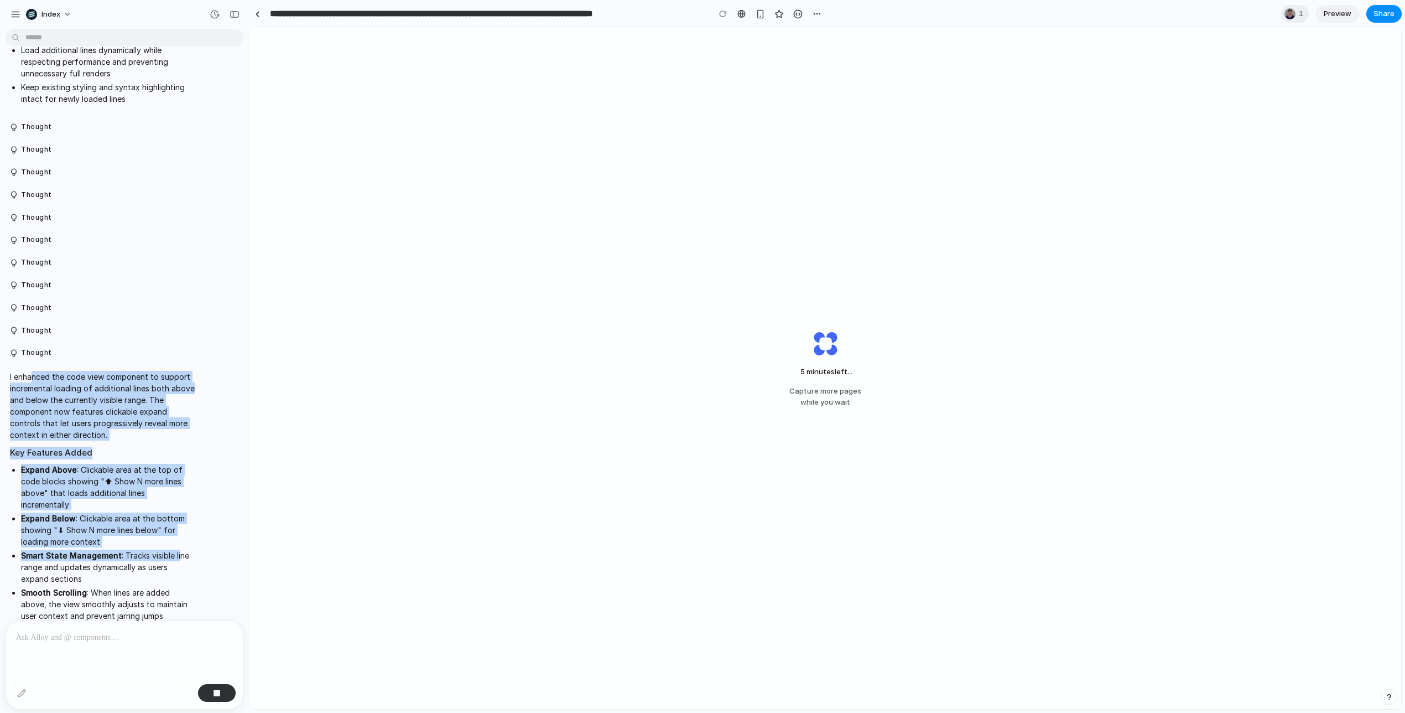
drag, startPoint x: 176, startPoint y: 526, endPoint x: 34, endPoint y: 361, distance: 218.1
click at [34, 371] on span "I enhanced the code view component to support incremental loading of additional…" at bounding box center [102, 617] width 185 height 493
click at [34, 371] on p "I enhanced the code view component to support incremental loading of additional…" at bounding box center [102, 406] width 185 height 70
drag, startPoint x: 34, startPoint y: 361, endPoint x: 178, endPoint y: 561, distance: 246.9
click at [178, 561] on span "I enhanced the code view component to support incremental loading of additional…" at bounding box center [102, 617] width 185 height 493
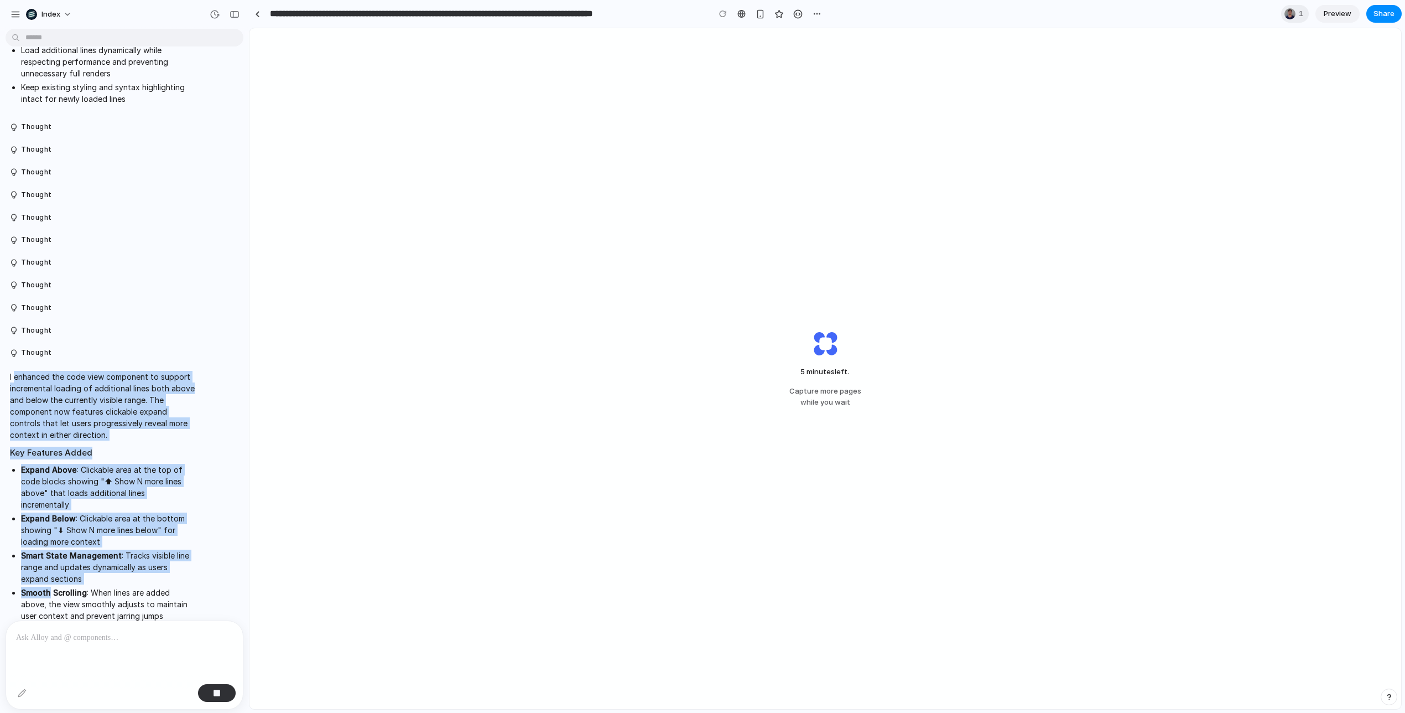
click at [178, 561] on ul "Expand Above : Clickable area at the top of code blocks showing "⬆ Show N more …" at bounding box center [102, 580] width 185 height 232
drag, startPoint x: 178, startPoint y: 561, endPoint x: 23, endPoint y: 365, distance: 250.6
click at [23, 371] on span "I enhanced the code view component to support incremental loading of additional…" at bounding box center [102, 617] width 185 height 493
click at [23, 371] on p "I enhanced the code view component to support incremental loading of additional…" at bounding box center [102, 406] width 185 height 70
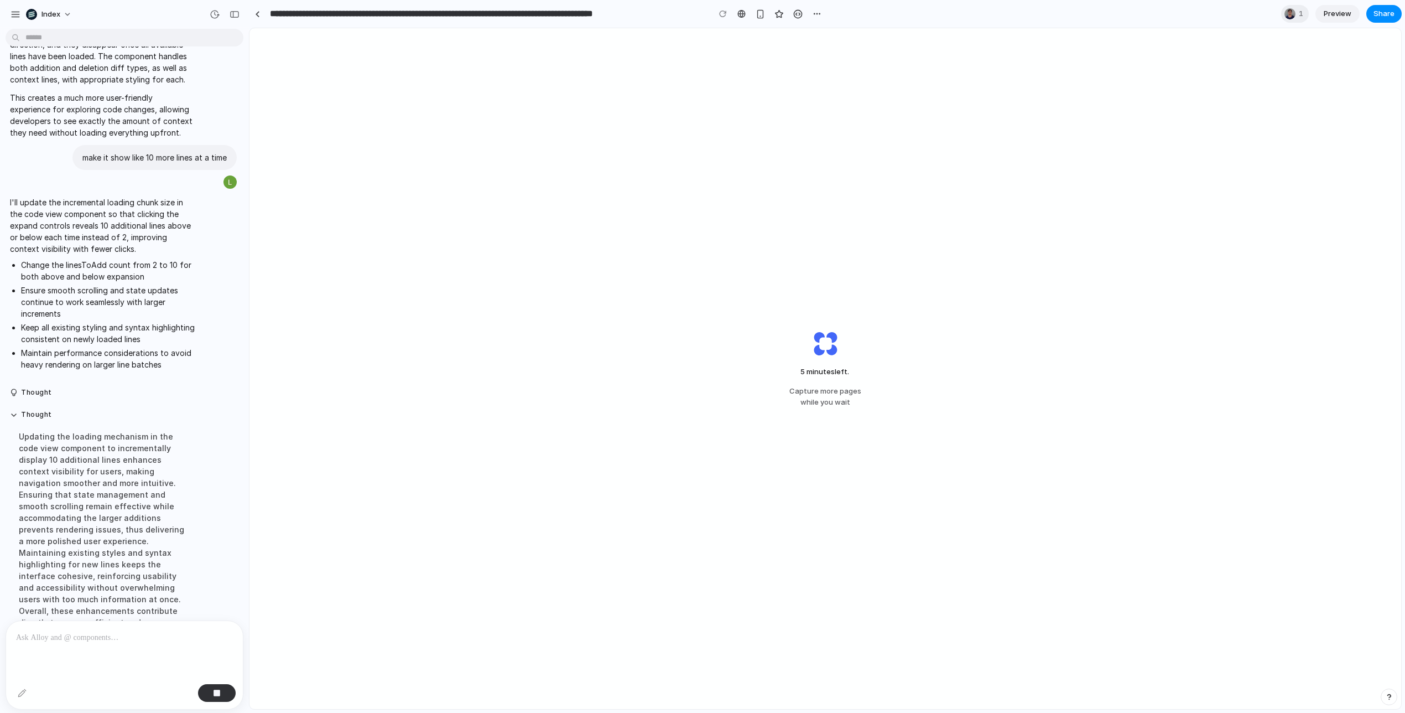
scroll to position [2106, 0]
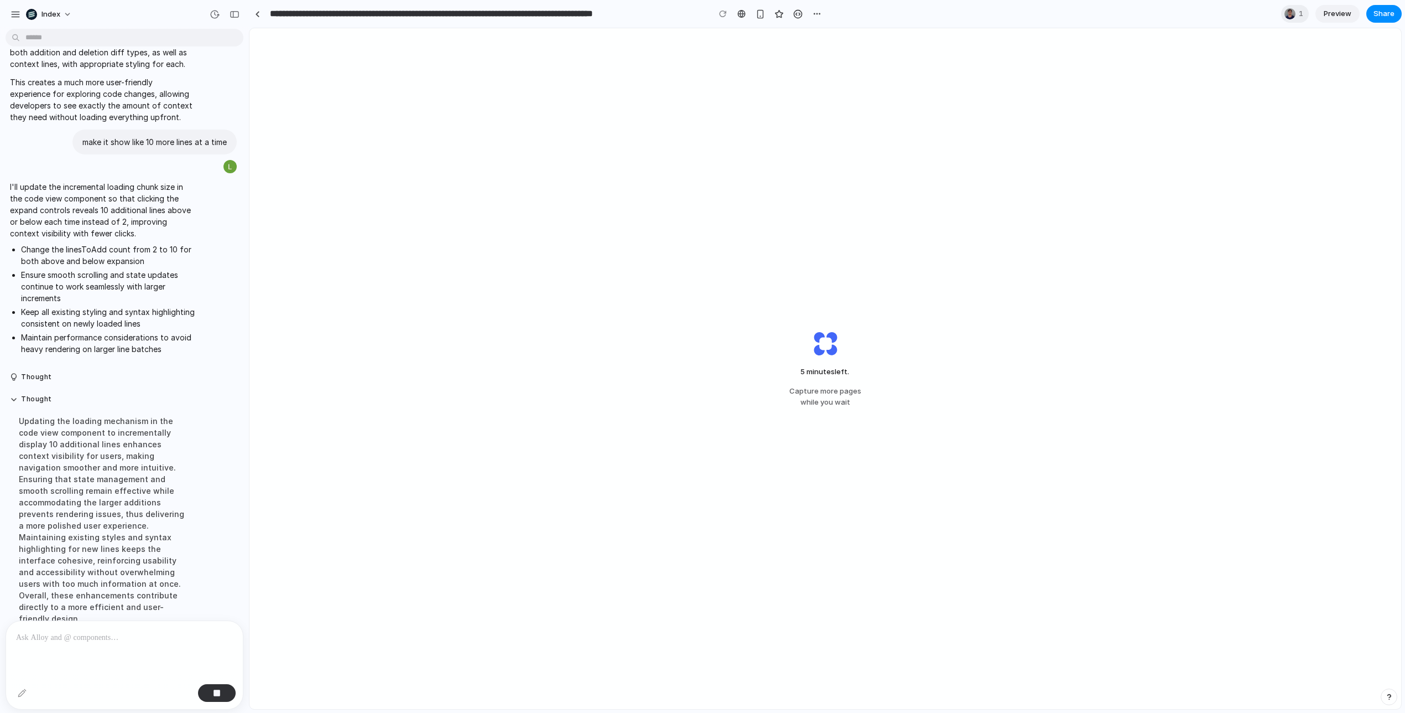
click at [697, 120] on div "5 minutes left . Capture more pages while you wait" at bounding box center [825, 368] width 1152 height 680
click at [217, 136] on p "make it show like 10 more lines at a time" at bounding box center [154, 142] width 144 height 12
drag, startPoint x: 217, startPoint y: 115, endPoint x: 113, endPoint y: 121, distance: 104.7
click at [113, 136] on p "make it show like 10 more lines at a time" at bounding box center [154, 142] width 144 height 12
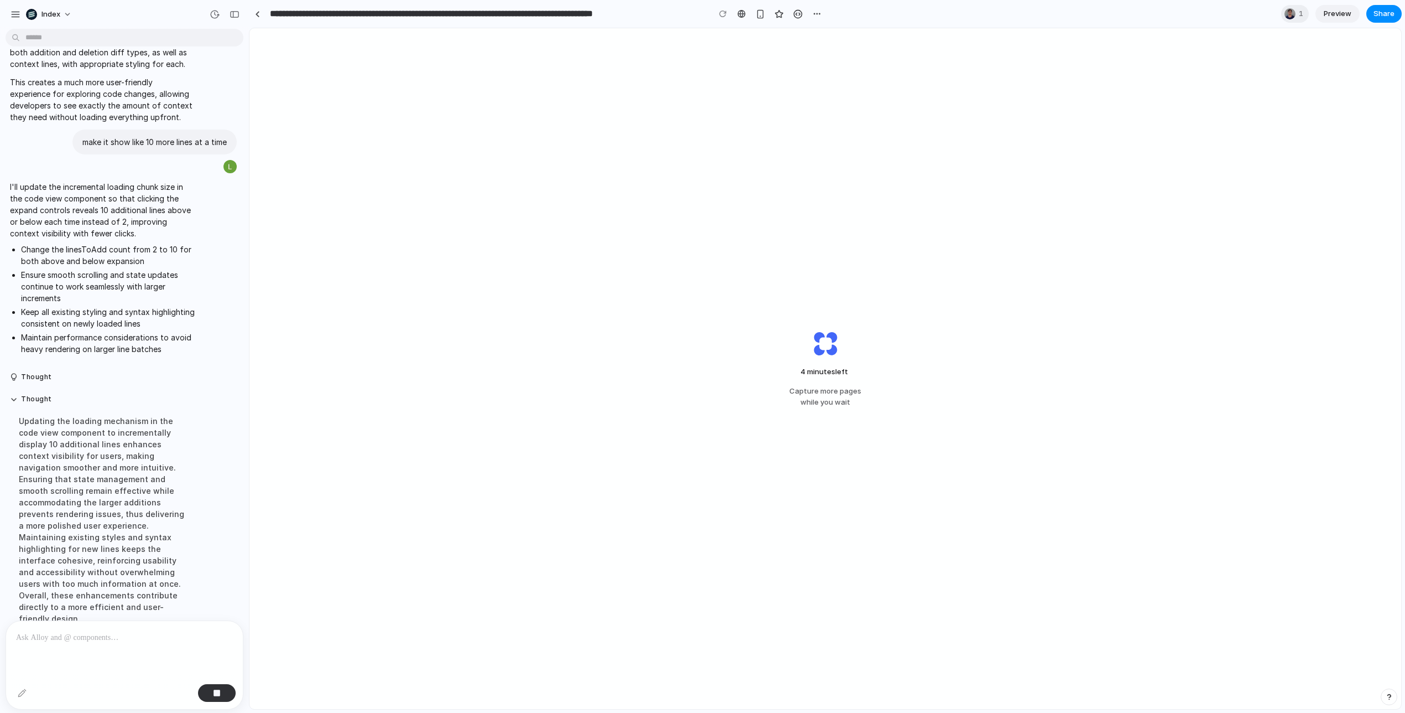
click at [403, 434] on div "4 minutes left Capture more pages while you wait" at bounding box center [825, 368] width 1152 height 680
click at [215, 136] on p "make it show like 10 more lines at a time" at bounding box center [154, 142] width 144 height 12
drag, startPoint x: 215, startPoint y: 120, endPoint x: 146, endPoint y: 119, distance: 69.2
click at [146, 136] on p "make it show like 10 more lines at a time" at bounding box center [154, 142] width 144 height 12
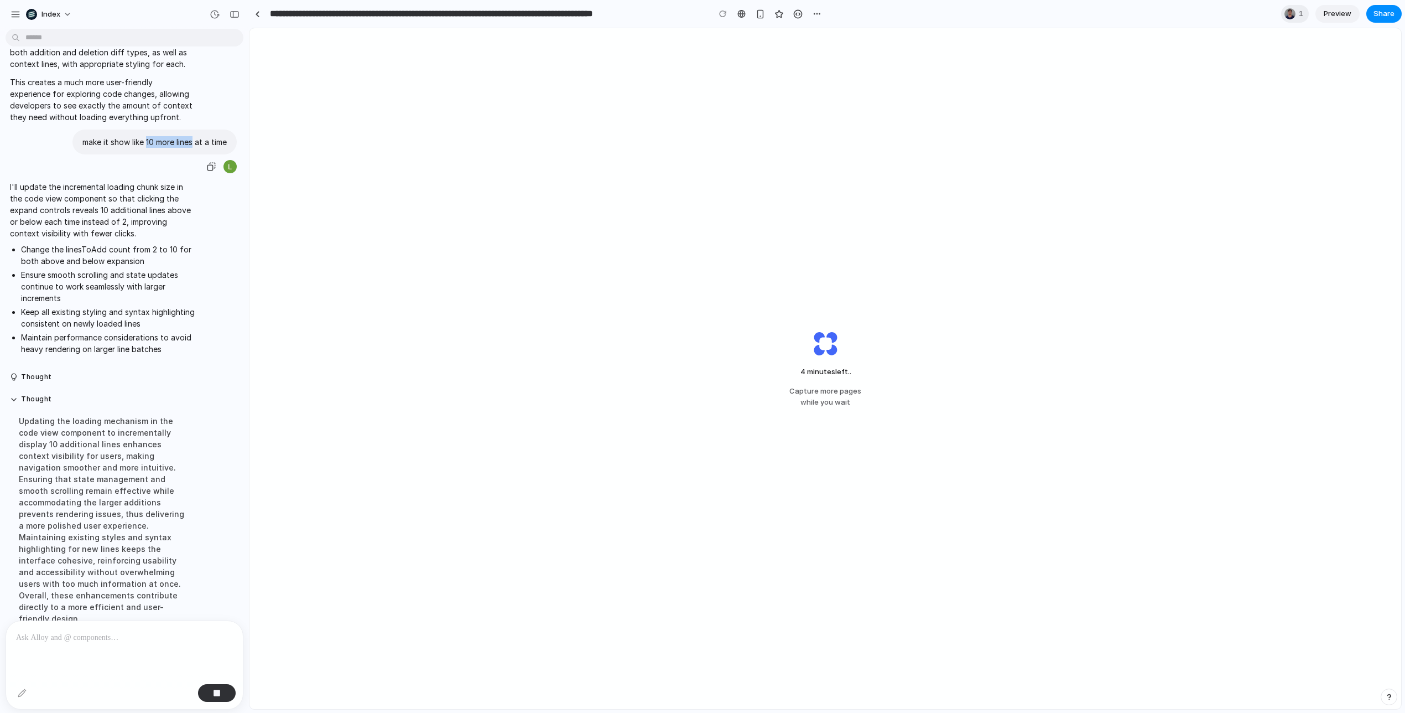
drag, startPoint x: 146, startPoint y: 119, endPoint x: 186, endPoint y: 119, distance: 39.8
click at [186, 136] on p "make it show like 10 more lines at a time" at bounding box center [154, 142] width 144 height 12
drag, startPoint x: 186, startPoint y: 119, endPoint x: 116, endPoint y: 118, distance: 70.3
click at [116, 136] on p "make it show like 10 more lines at a time" at bounding box center [154, 142] width 144 height 12
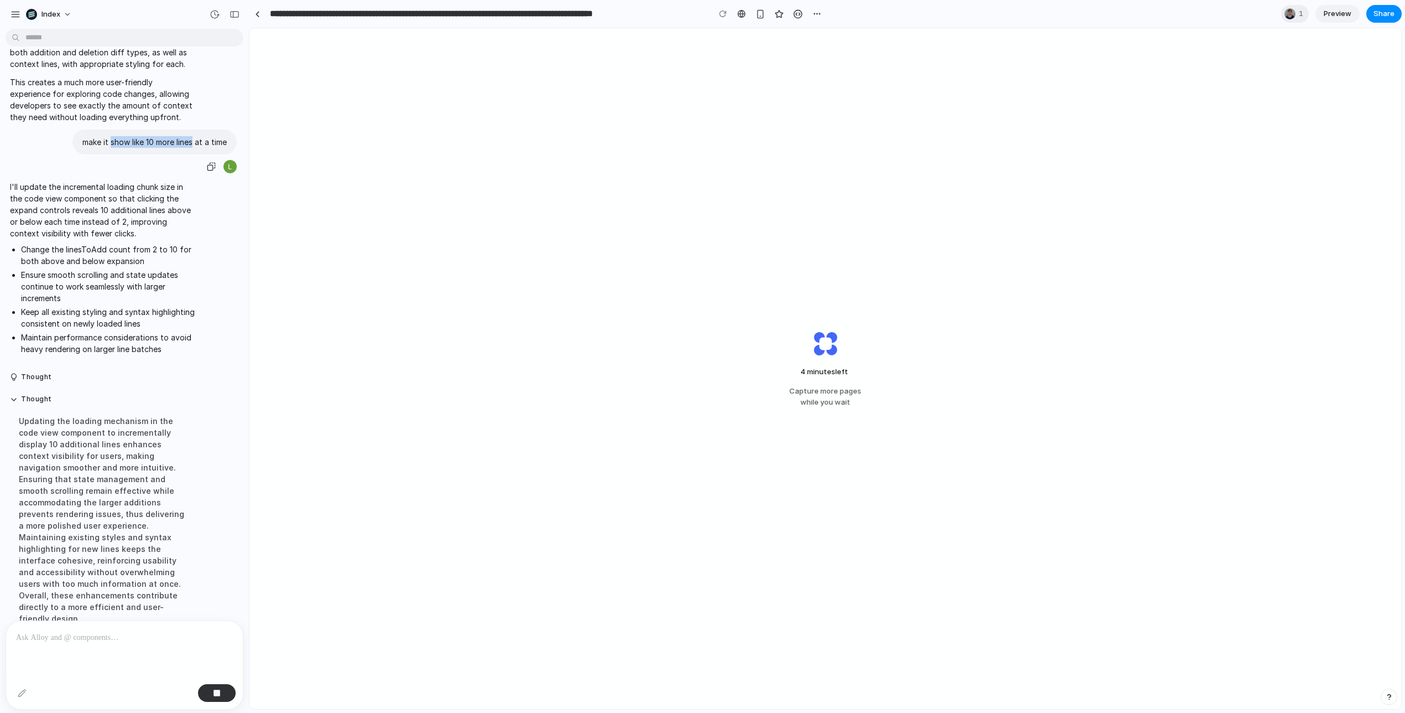
click at [116, 136] on p "make it show like 10 more lines at a time" at bounding box center [154, 142] width 144 height 12
drag, startPoint x: 116, startPoint y: 118, endPoint x: 189, endPoint y: 117, distance: 73.0
click at [189, 136] on p "make it show like 10 more lines at a time" at bounding box center [154, 142] width 144 height 12
drag, startPoint x: 189, startPoint y: 117, endPoint x: 119, endPoint y: 116, distance: 69.7
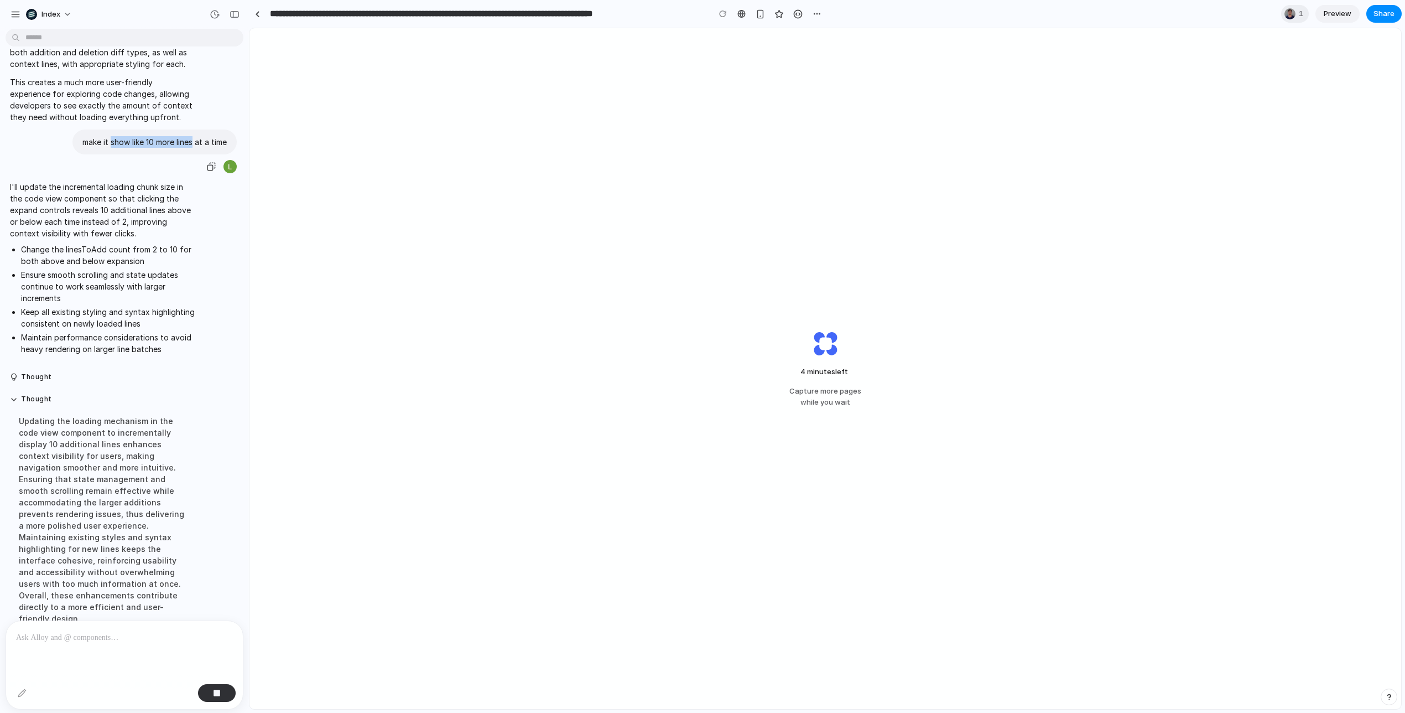
click at [119, 136] on p "make it show like 10 more lines at a time" at bounding box center [154, 142] width 144 height 12
drag, startPoint x: 119, startPoint y: 116, endPoint x: 180, endPoint y: 116, distance: 61.4
click at [180, 136] on p "make it show like 10 more lines at a time" at bounding box center [154, 142] width 144 height 12
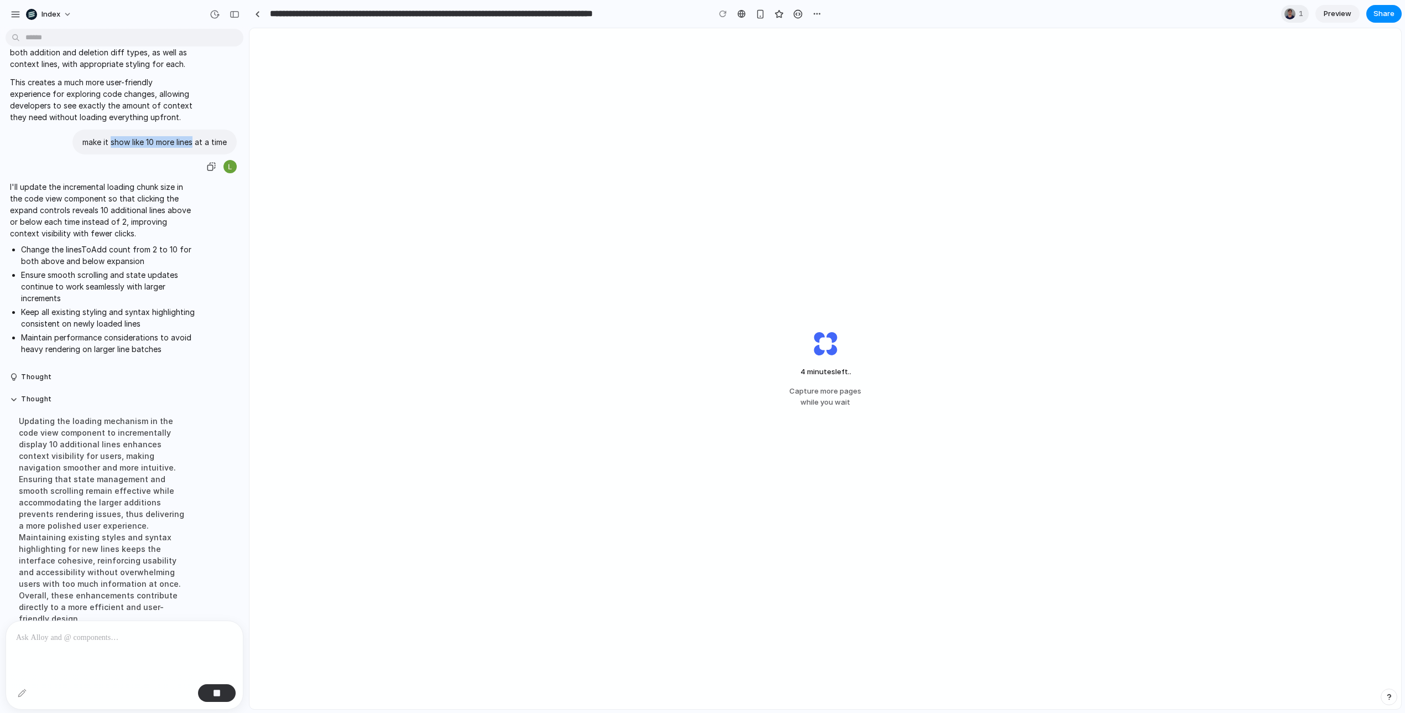
drag, startPoint x: 180, startPoint y: 116, endPoint x: 111, endPoint y: 117, distance: 69.7
click at [111, 136] on p "make it show like 10 more lines at a time" at bounding box center [154, 142] width 144 height 12
drag, startPoint x: 111, startPoint y: 117, endPoint x: 178, endPoint y: 116, distance: 67.5
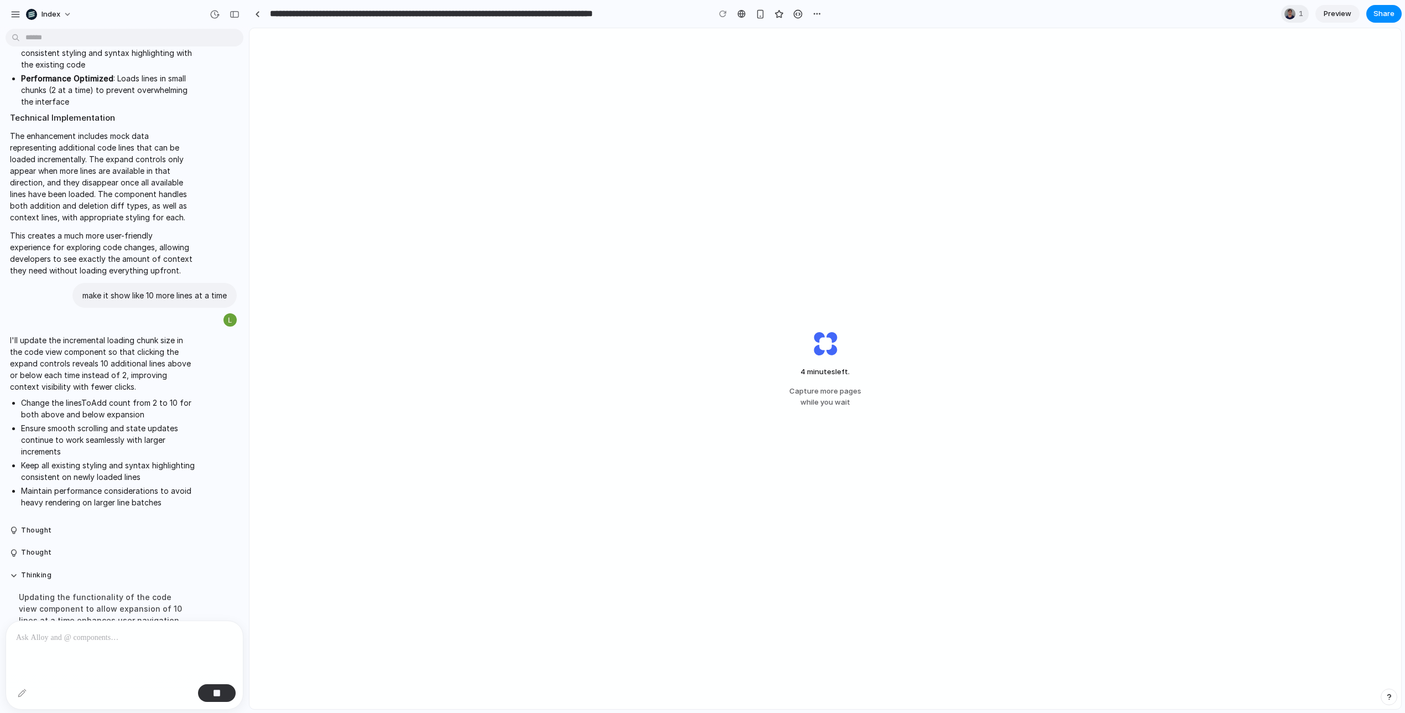
click at [178, 130] on p "The enhancement includes mock data representing additional code lines that can …" at bounding box center [102, 176] width 185 height 93
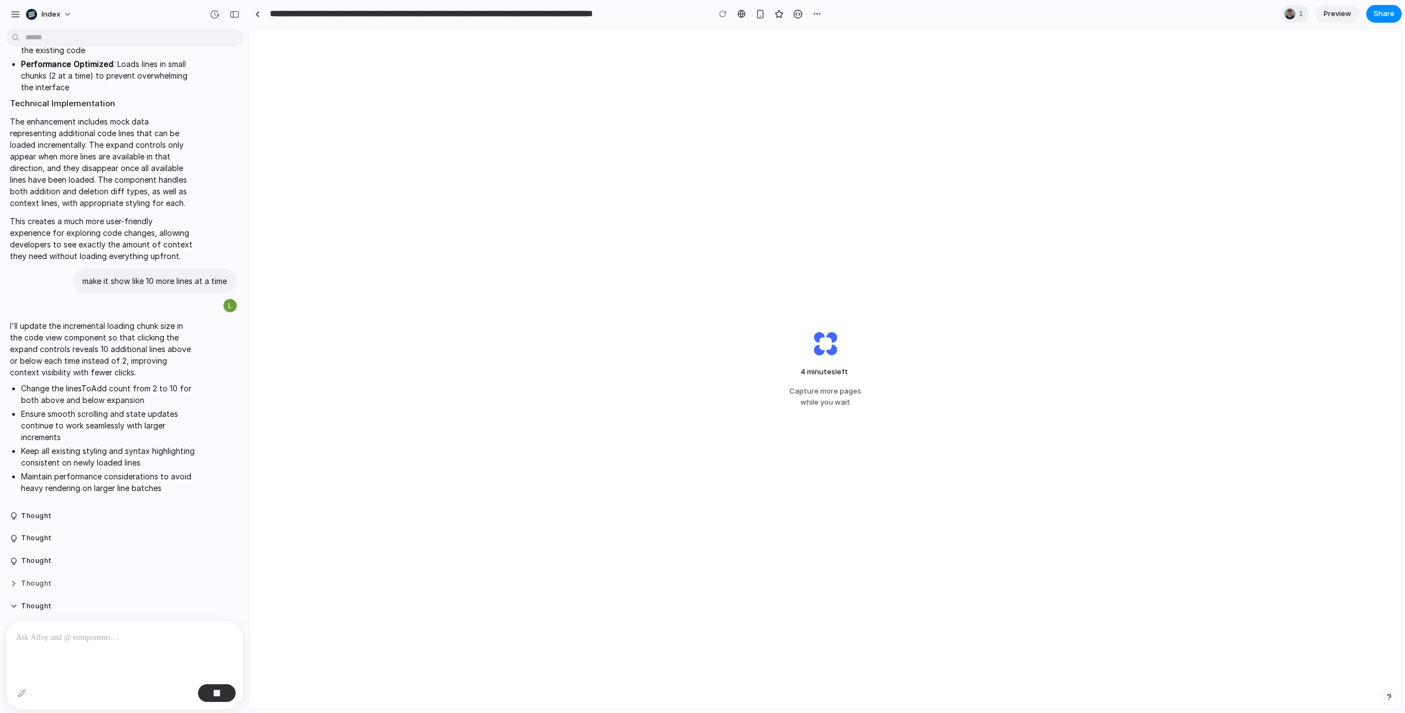
scroll to position [1965, 0]
click at [96, 327] on p "I'll update the incremental loading chunk size in the code view component so th…" at bounding box center [102, 351] width 185 height 58
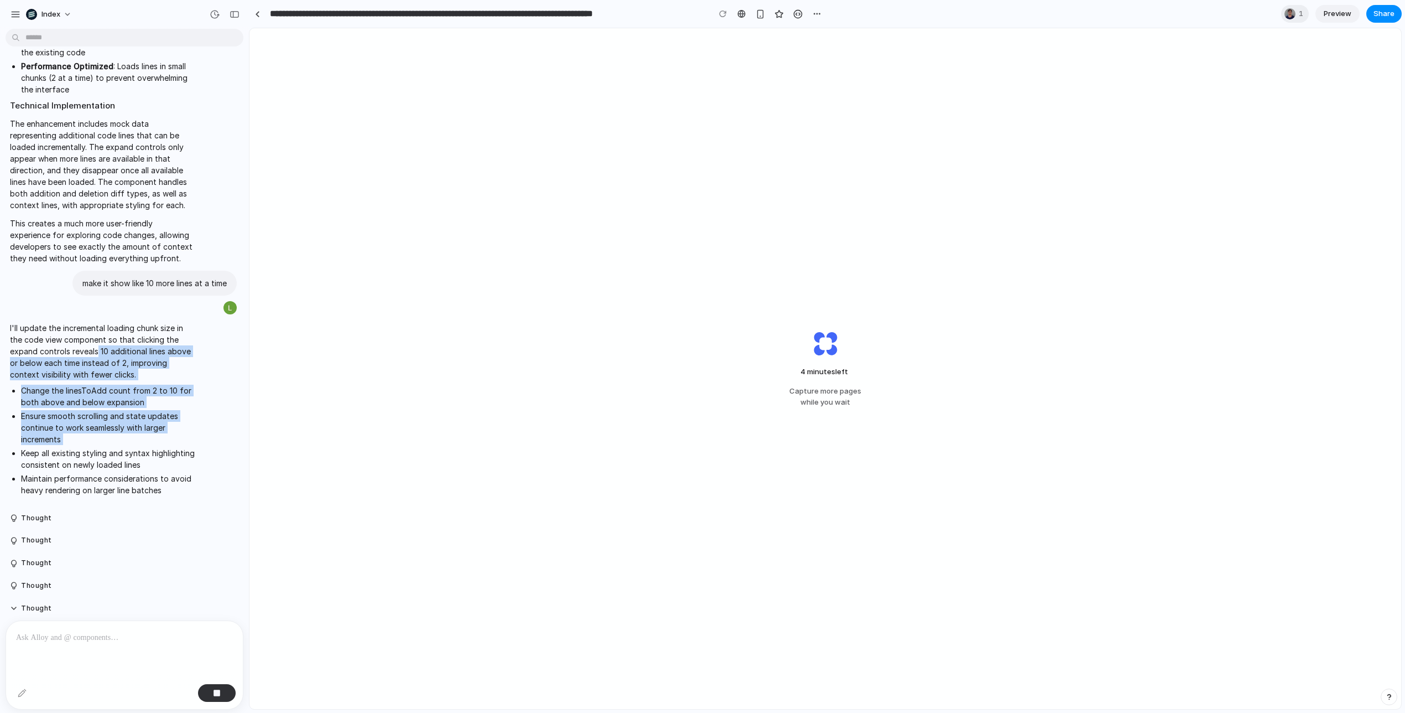
drag, startPoint x: 96, startPoint y: 327, endPoint x: 120, endPoint y: 418, distance: 93.4
click at [120, 418] on span "I'll update the incremental loading chunk size in the code view component so th…" at bounding box center [102, 411] width 185 height 178
click at [120, 418] on li "Ensure smooth scrolling and state updates continue to work seamlessly with larg…" at bounding box center [108, 427] width 174 height 35
drag, startPoint x: 118, startPoint y: 417, endPoint x: 70, endPoint y: 344, distance: 87.0
click at [70, 344] on span "I'll update the incremental loading chunk size in the code view component so th…" at bounding box center [102, 411] width 185 height 178
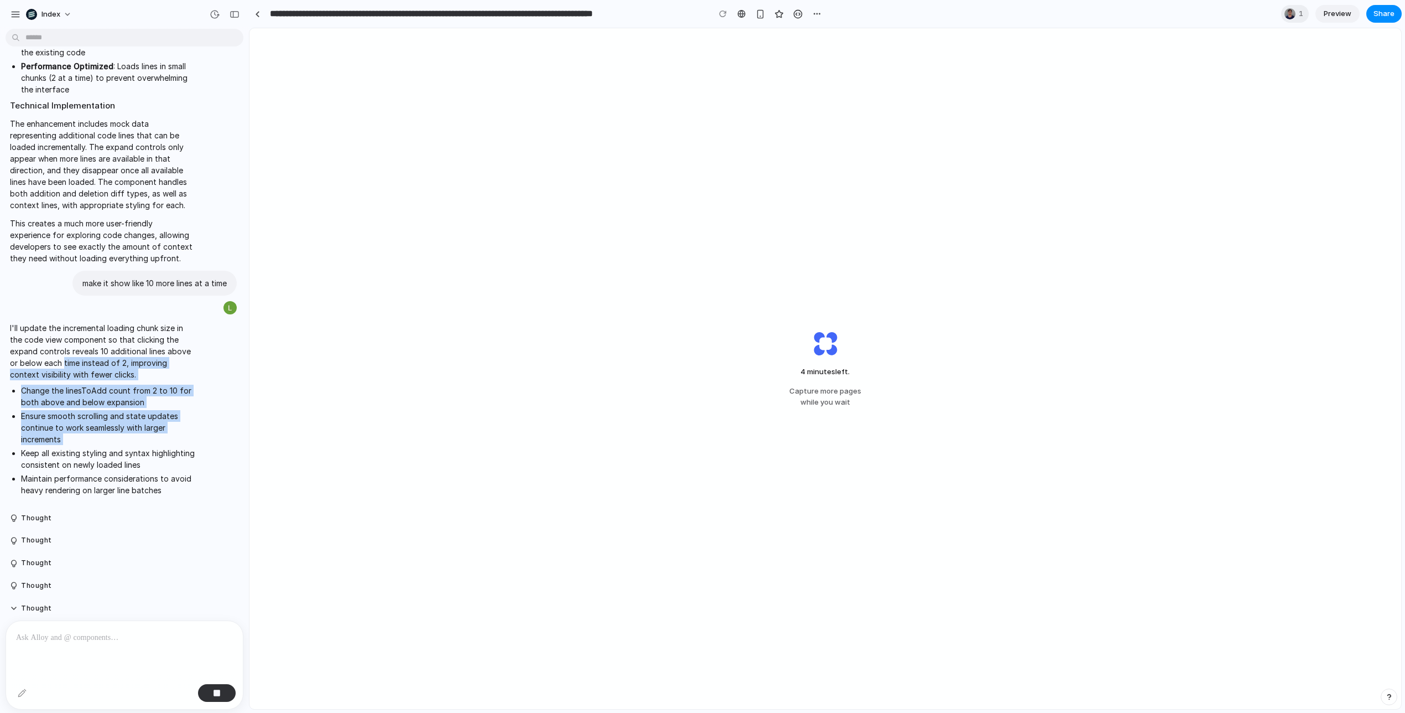
click at [70, 344] on p "I'll update the incremental loading chunk size in the code view component so th…" at bounding box center [102, 351] width 185 height 58
drag, startPoint x: 70, startPoint y: 344, endPoint x: 177, endPoint y: 500, distance: 189.0
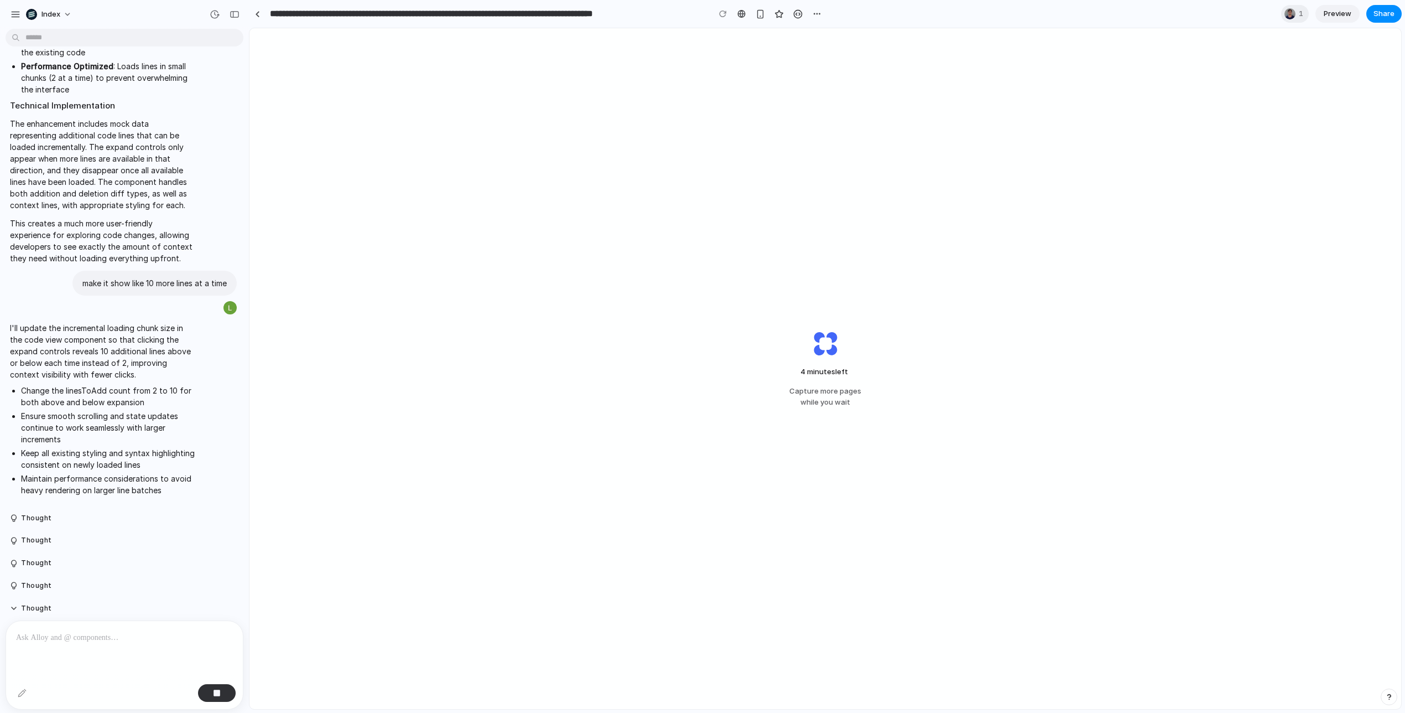
click at [173, 472] on li "Maintain performance considerations to avoid heavy rendering on larger line bat…" at bounding box center [108, 483] width 174 height 23
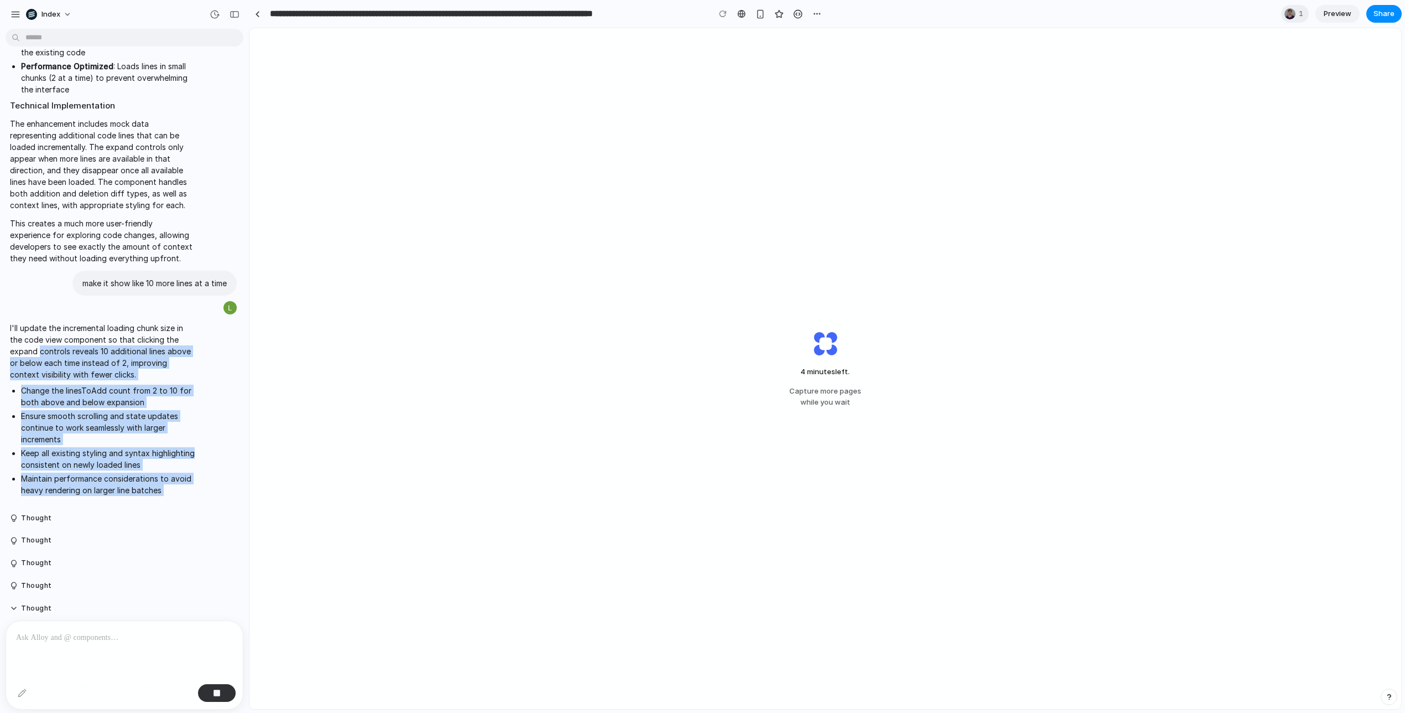
drag, startPoint x: 173, startPoint y: 462, endPoint x: 61, endPoint y: 331, distance: 172.6
click at [61, 331] on span "I'll update the incremental loading chunk size in the code view component so th…" at bounding box center [102, 411] width 185 height 178
click at [61, 331] on p "I'll update the incremental loading chunk size in the code view component so th…" at bounding box center [102, 351] width 185 height 58
drag, startPoint x: 61, startPoint y: 331, endPoint x: 149, endPoint y: 445, distance: 144.3
click at [149, 445] on span "I'll update the incremental loading chunk size in the code view component so th…" at bounding box center [102, 411] width 185 height 178
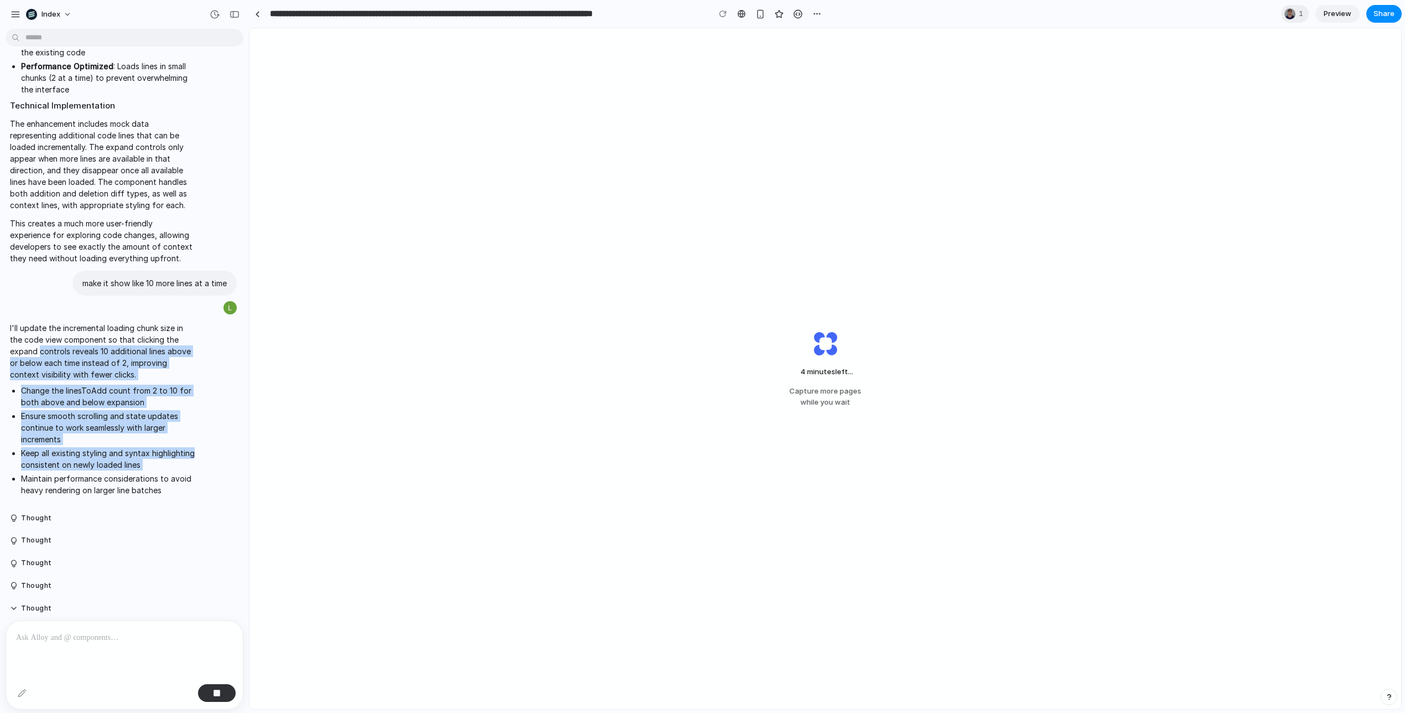
click at [149, 447] on li "Keep all existing styling and syntax highlighting consistent on newly loaded li…" at bounding box center [108, 458] width 174 height 23
drag, startPoint x: 149, startPoint y: 445, endPoint x: 81, endPoint y: 319, distance: 143.3
click at [81, 322] on span "I'll update the incremental loading chunk size in the code view component so th…" at bounding box center [102, 411] width 185 height 178
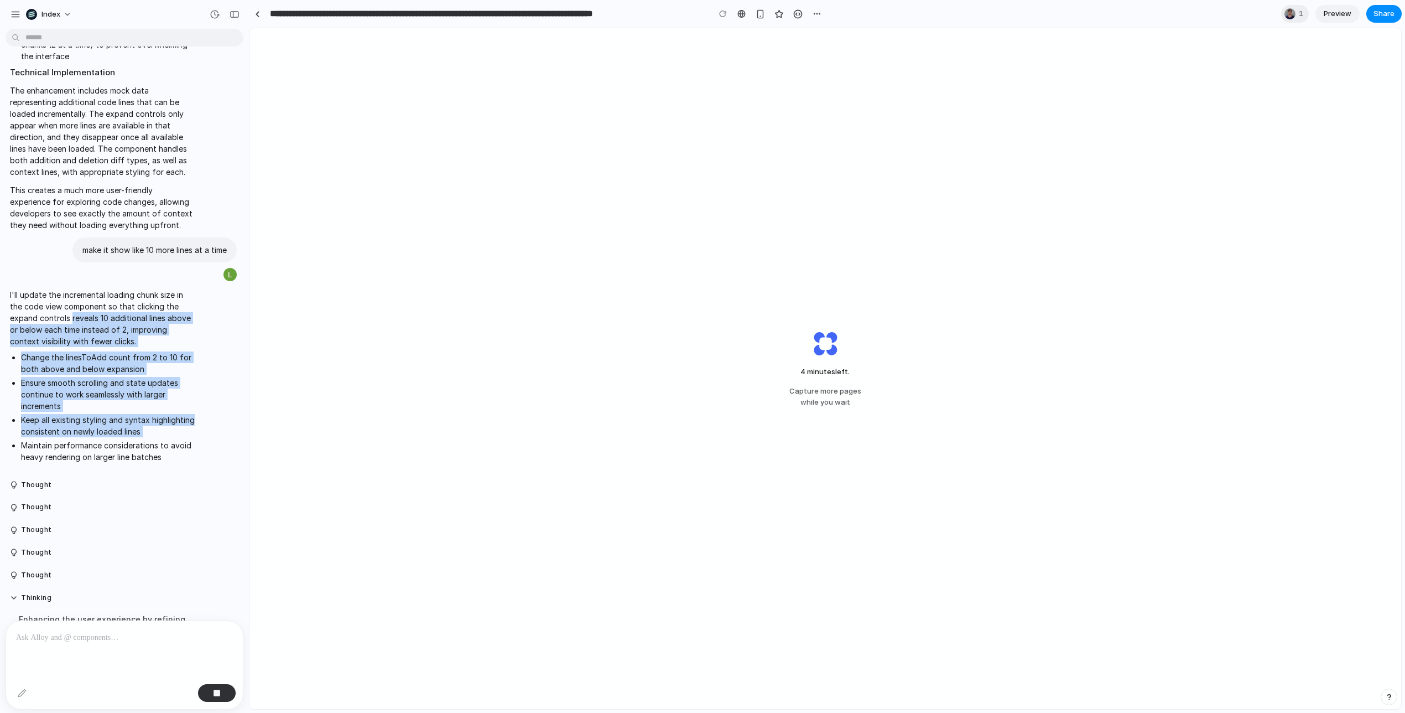
click at [81, 319] on span "I'll update the incremental loading chunk size in the code view component so th…" at bounding box center [102, 378] width 185 height 178
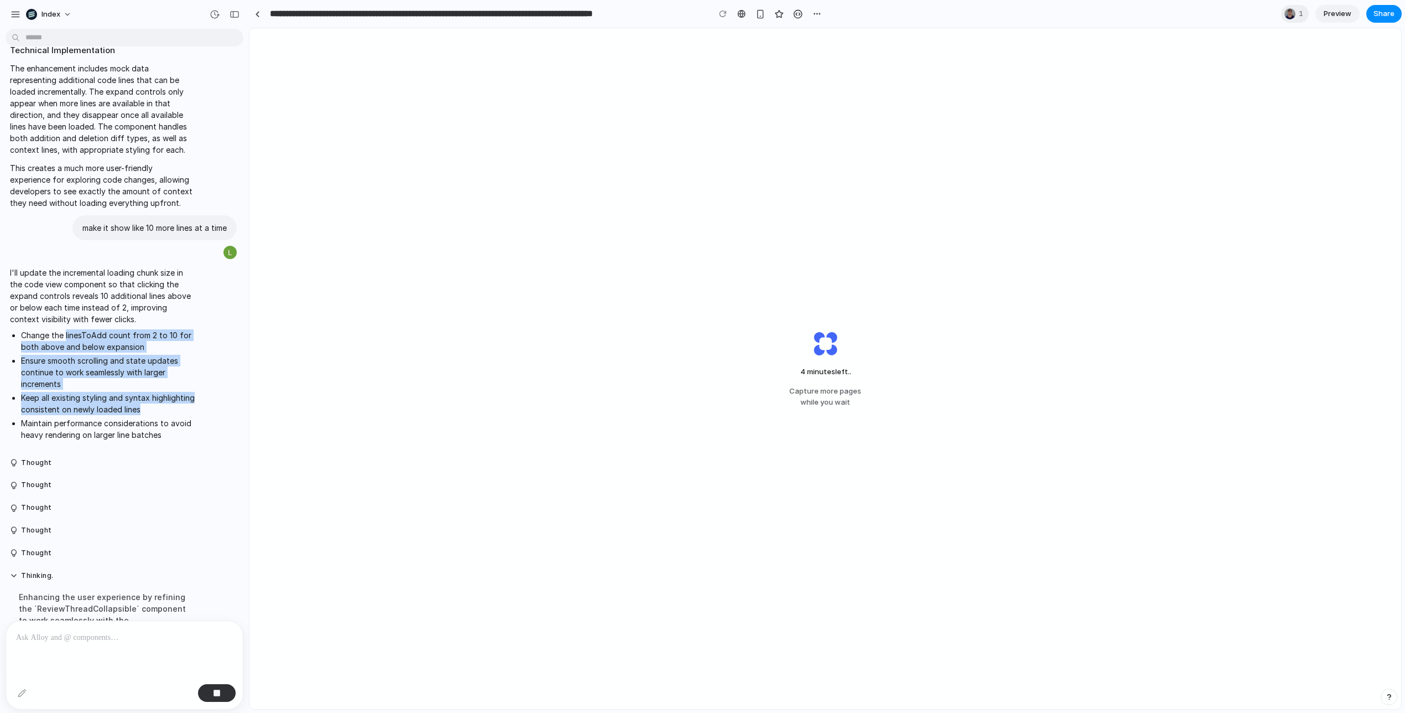
drag, startPoint x: 81, startPoint y: 319, endPoint x: 138, endPoint y: 388, distance: 89.2
click at [138, 388] on ul "Change the linesToAdd count from 2 to 10 for both above and below expansion Ens…" at bounding box center [102, 384] width 185 height 111
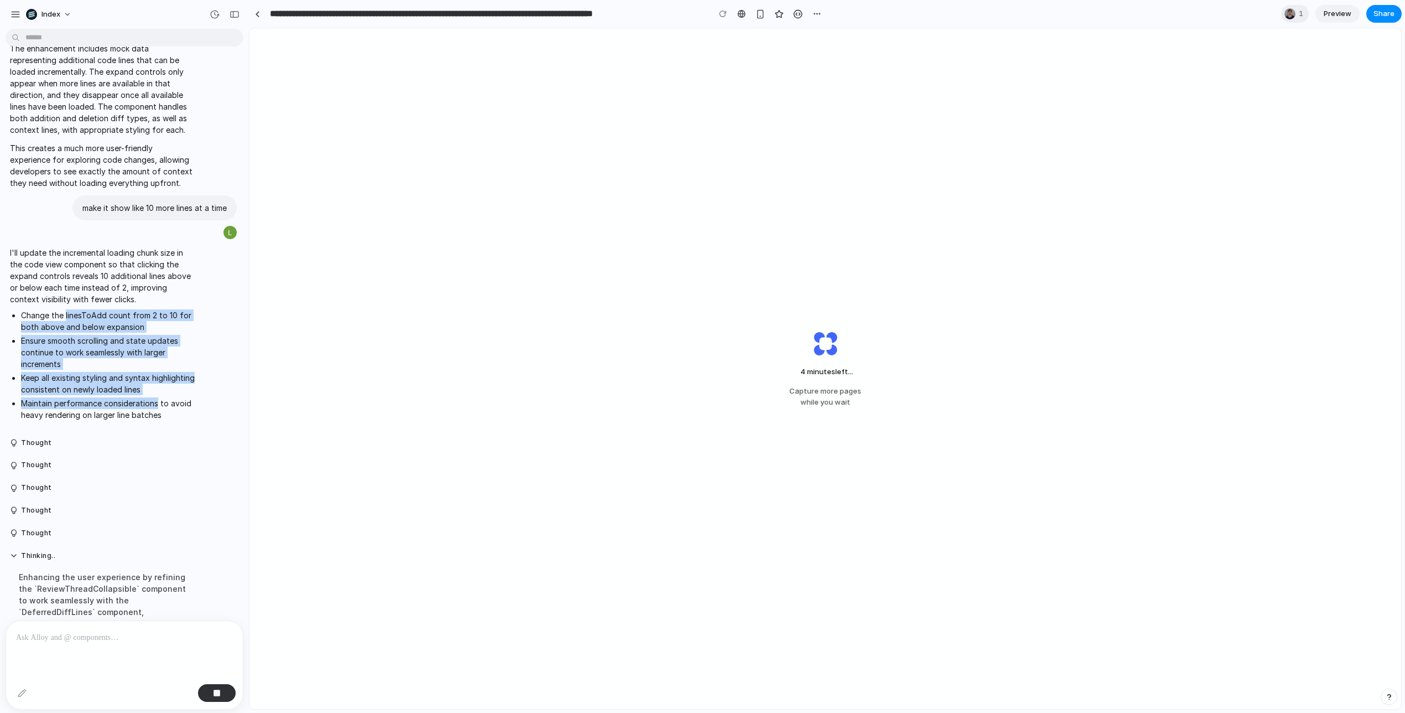
click at [138, 397] on li "Maintain performance considerations to avoid heavy rendering on larger line bat…" at bounding box center [108, 408] width 174 height 23
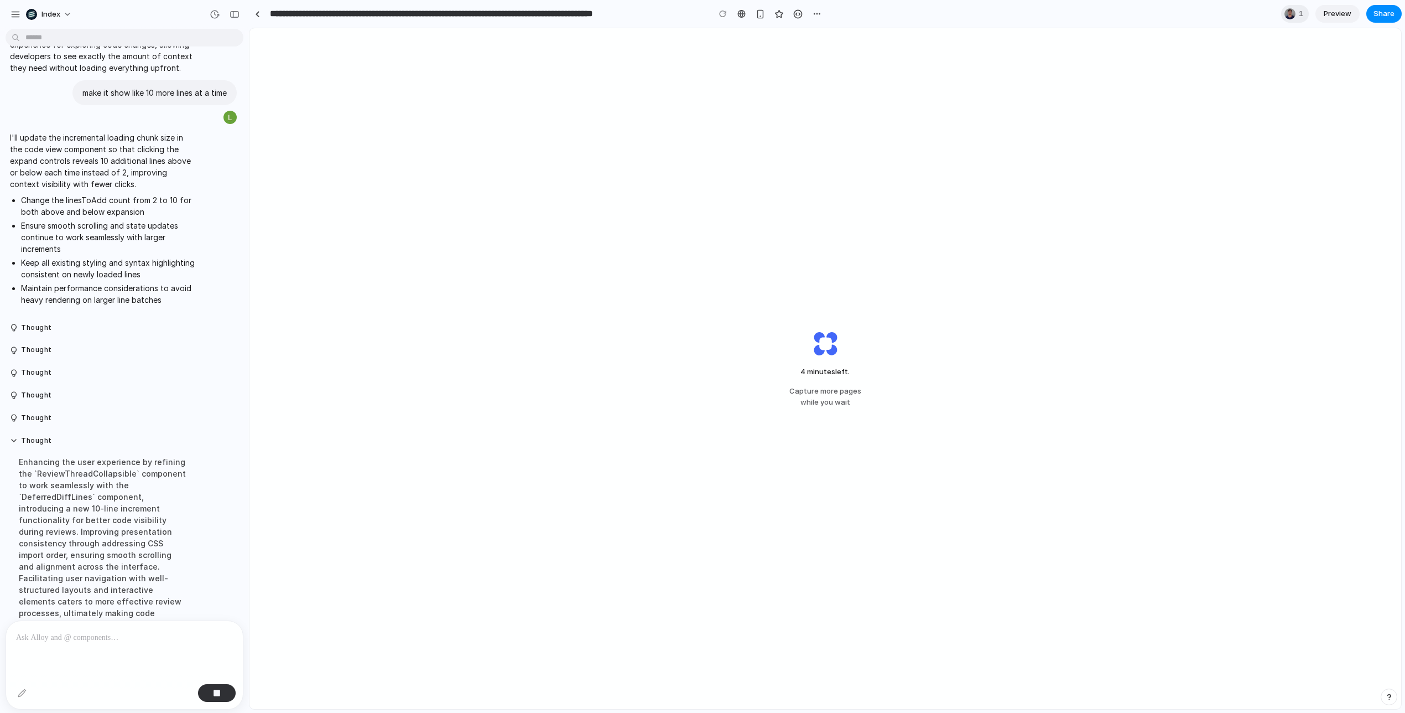
scroll to position [2185, 0]
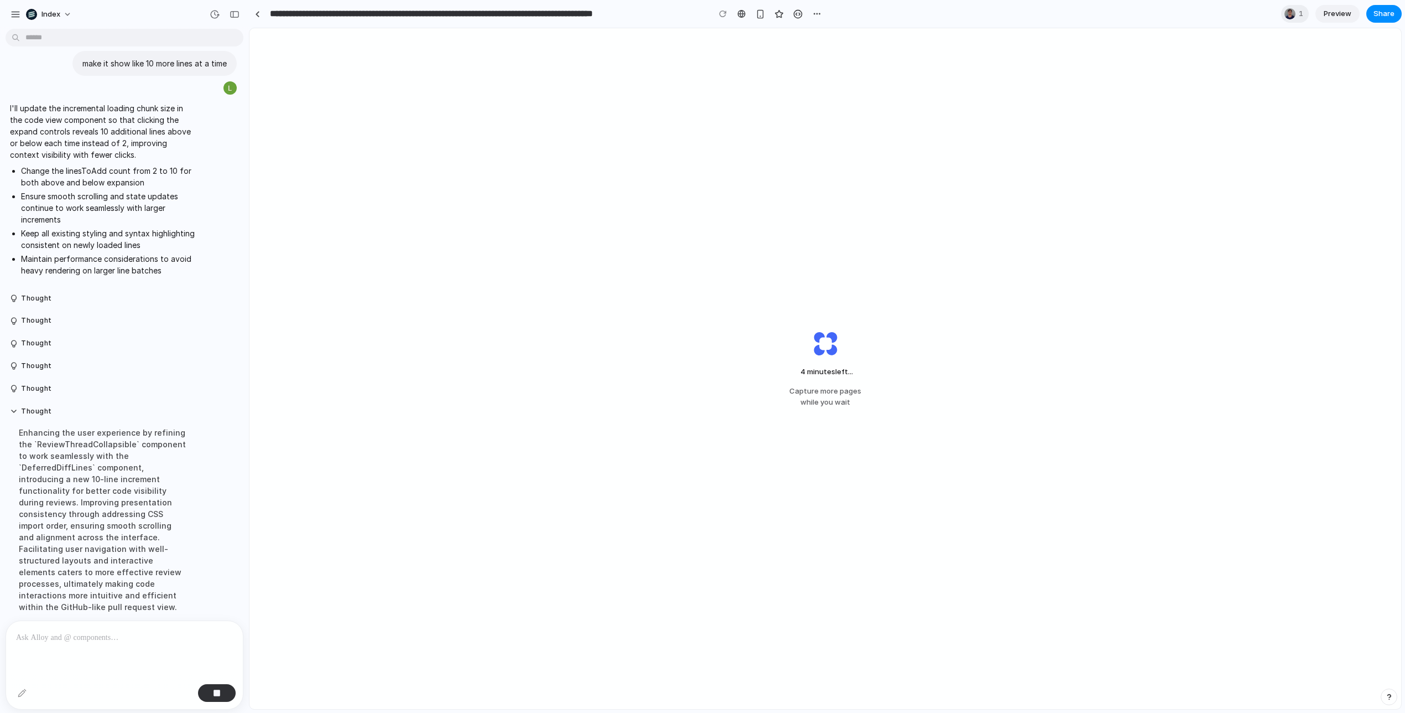
click at [894, 130] on div "4 minutes left ... Capture more pages while you wait" at bounding box center [825, 368] width 1152 height 680
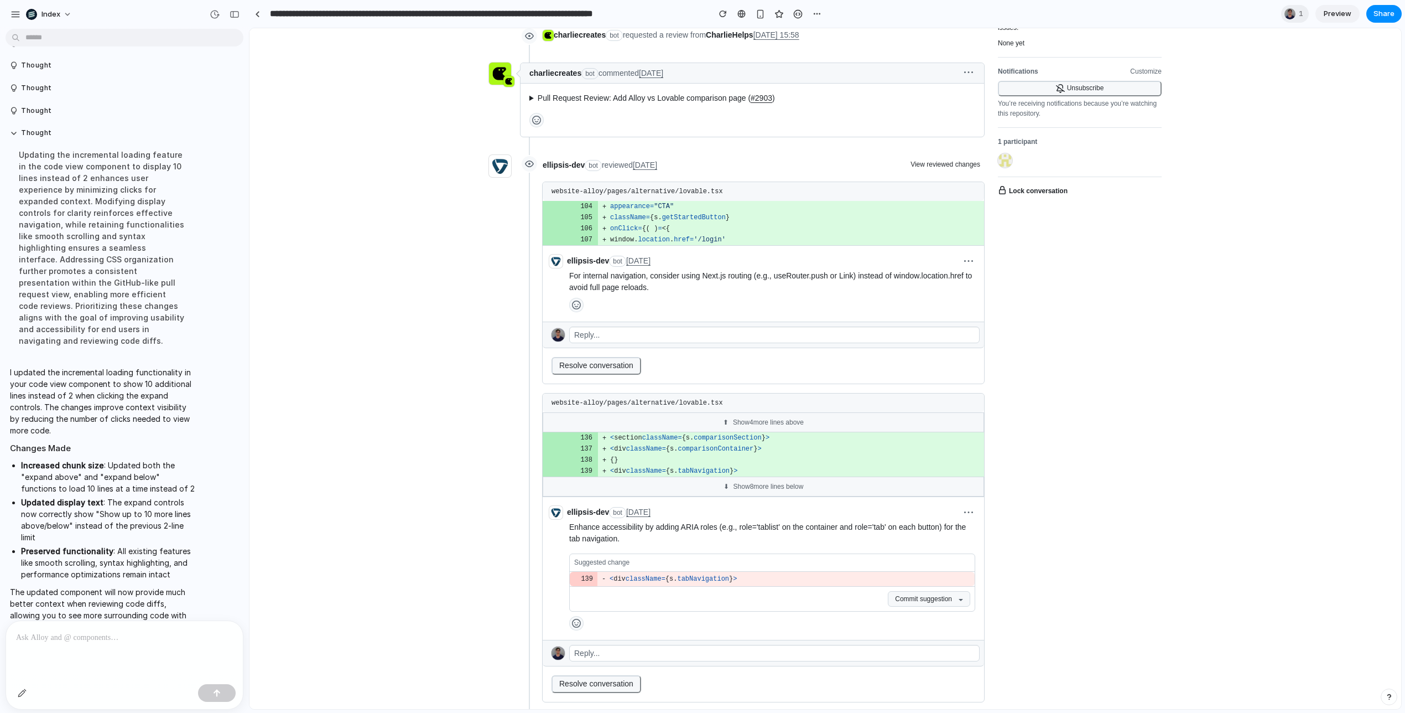
scroll to position [500, 0]
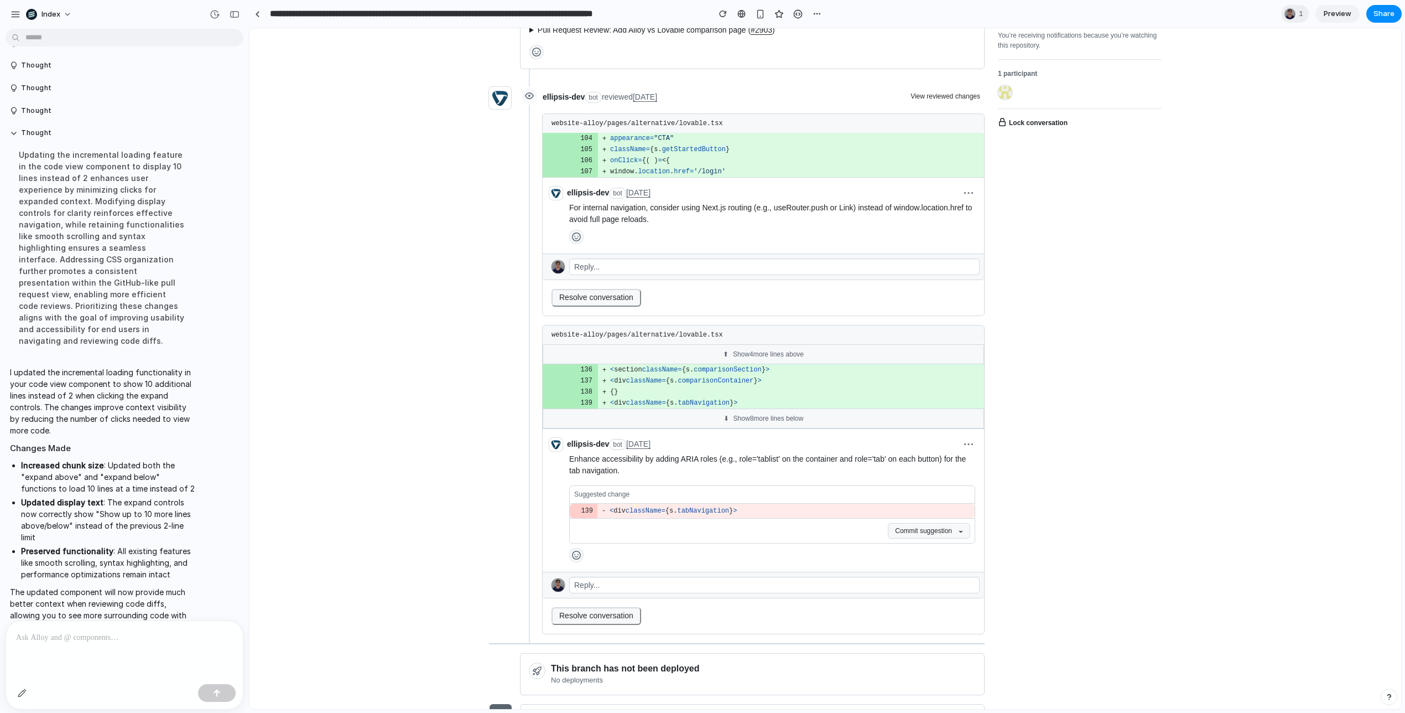
click at [723, 358] on span "⬆" at bounding box center [726, 354] width 6 height 8
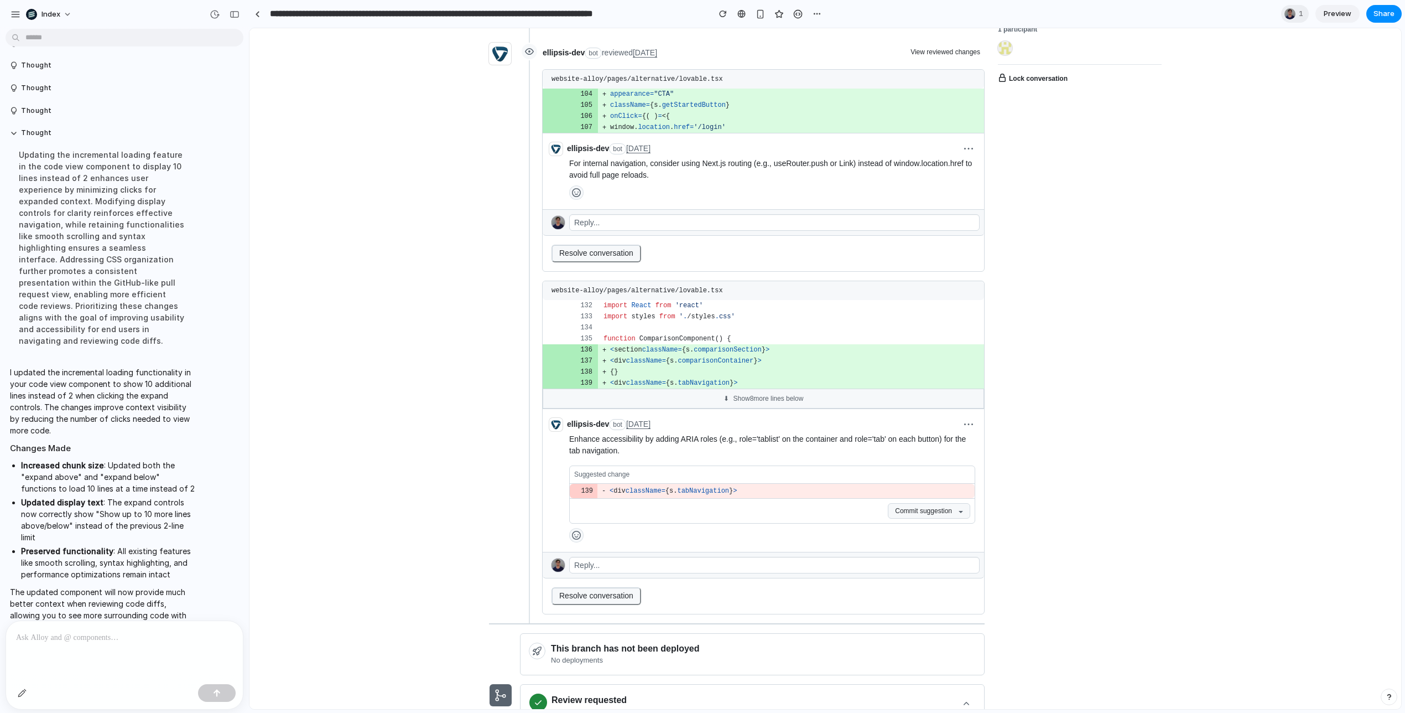
scroll to position [571, 0]
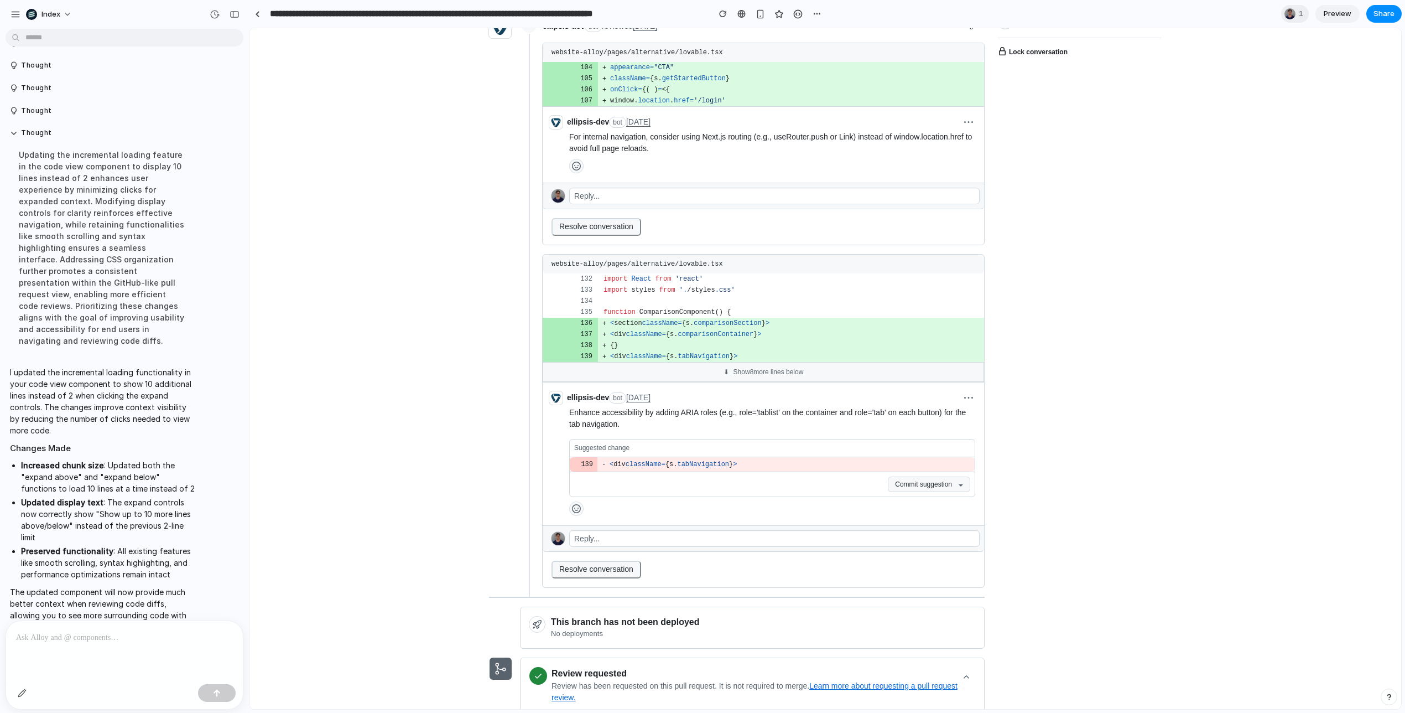
click at [743, 382] on div "⬇ Show 8 more lines below" at bounding box center [763, 372] width 441 height 20
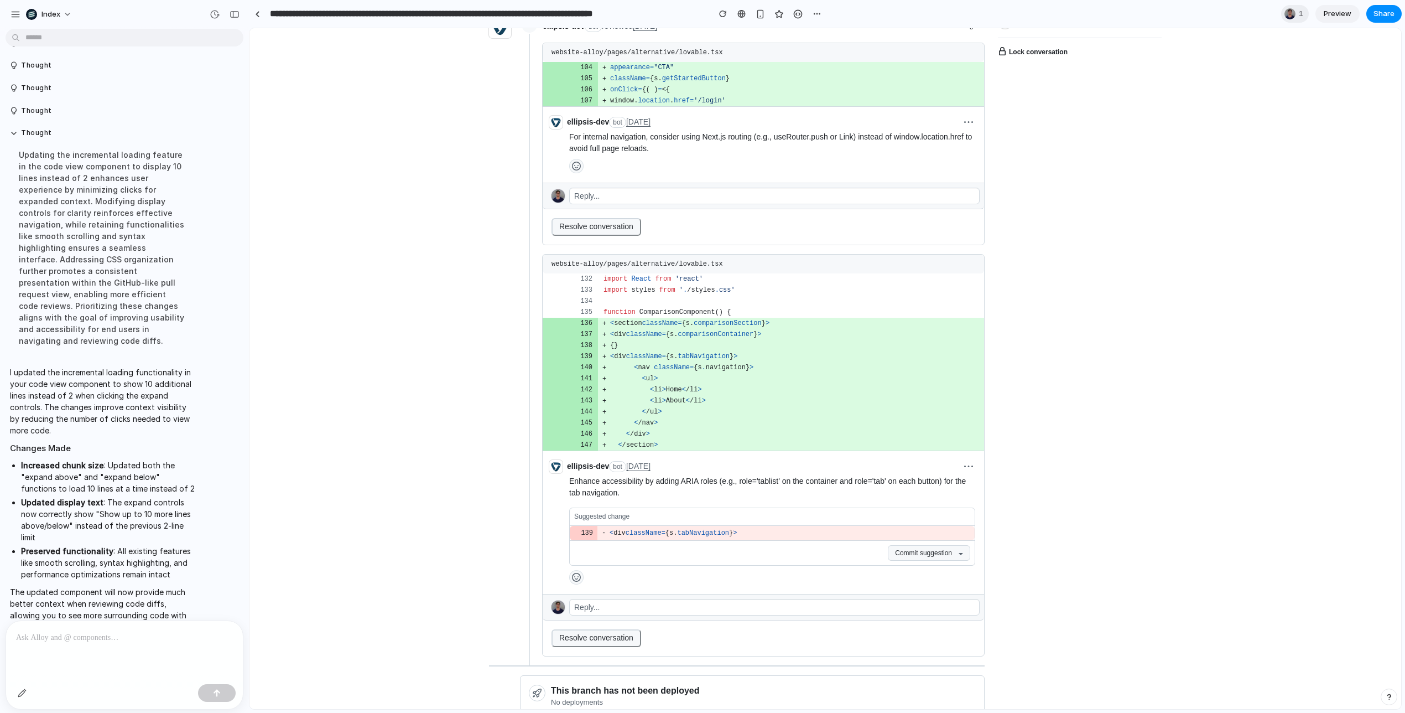
scroll to position [586, 0]
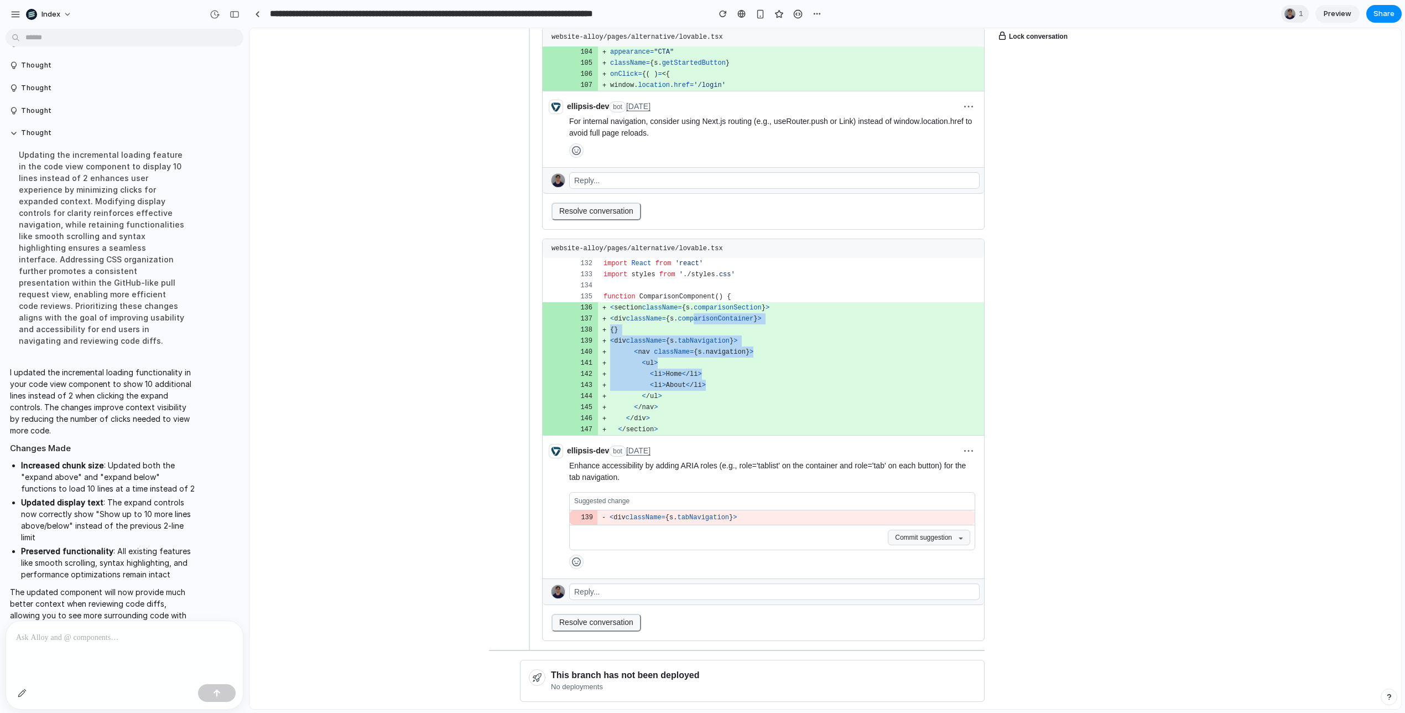
drag, startPoint x: 692, startPoint y: 341, endPoint x: 750, endPoint y: 417, distance: 95.2
click at [750, 417] on tbody "import React from 'react' import styles from ' . /styles . css' function Compar…" at bounding box center [763, 346] width 441 height 177
click at [750, 402] on td "< /ul >" at bounding box center [791, 396] width 386 height 11
drag, startPoint x: 750, startPoint y: 417, endPoint x: 691, endPoint y: 362, distance: 79.9
click at [691, 362] on tbody "import React from 'react' import styles from ' . /styles . css' function Compar…" at bounding box center [763, 346] width 441 height 177
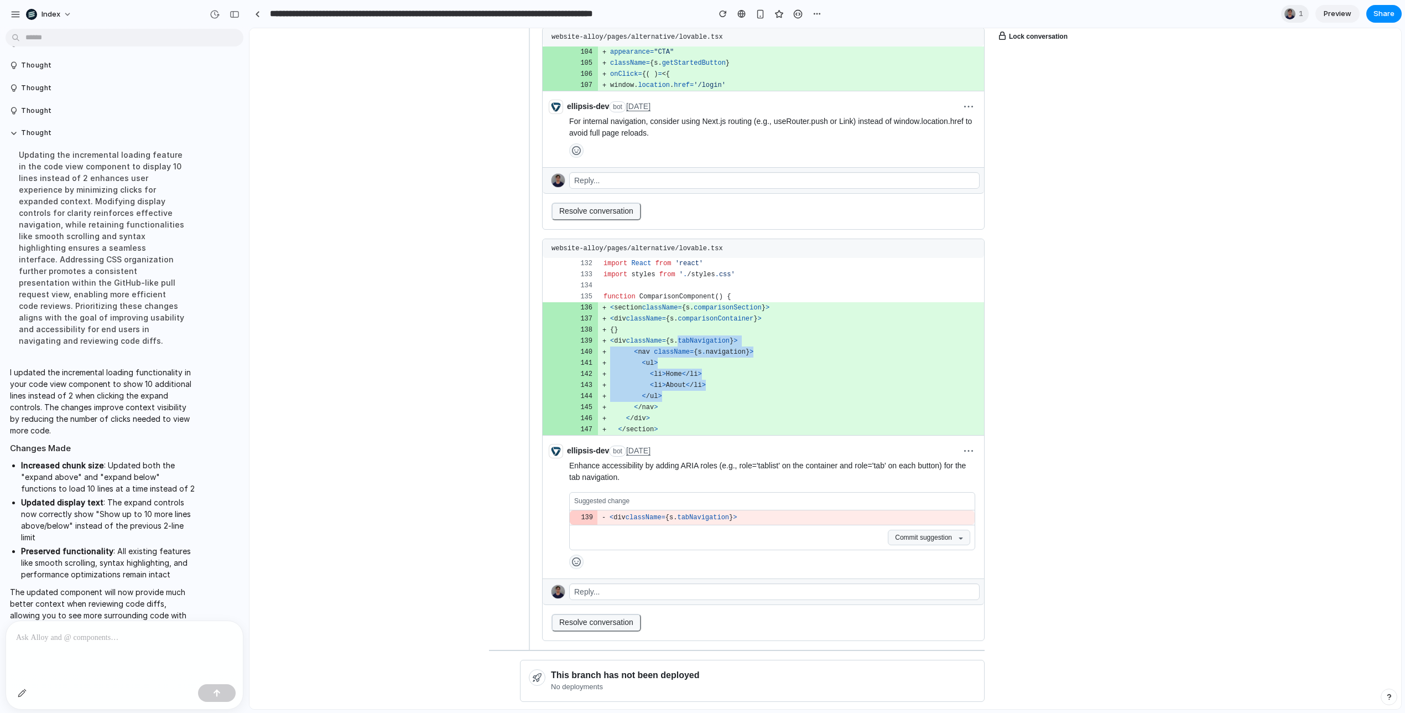
click at [691, 345] on span "tabNavigation" at bounding box center [704, 341] width 52 height 8
drag, startPoint x: 691, startPoint y: 362, endPoint x: 752, endPoint y: 408, distance: 76.3
click at [752, 408] on tbody "import React from 'react' import styles from ' . /styles . css' function Compar…" at bounding box center [763, 346] width 441 height 177
click at [752, 391] on td "< li > About < /li >" at bounding box center [791, 384] width 386 height 11
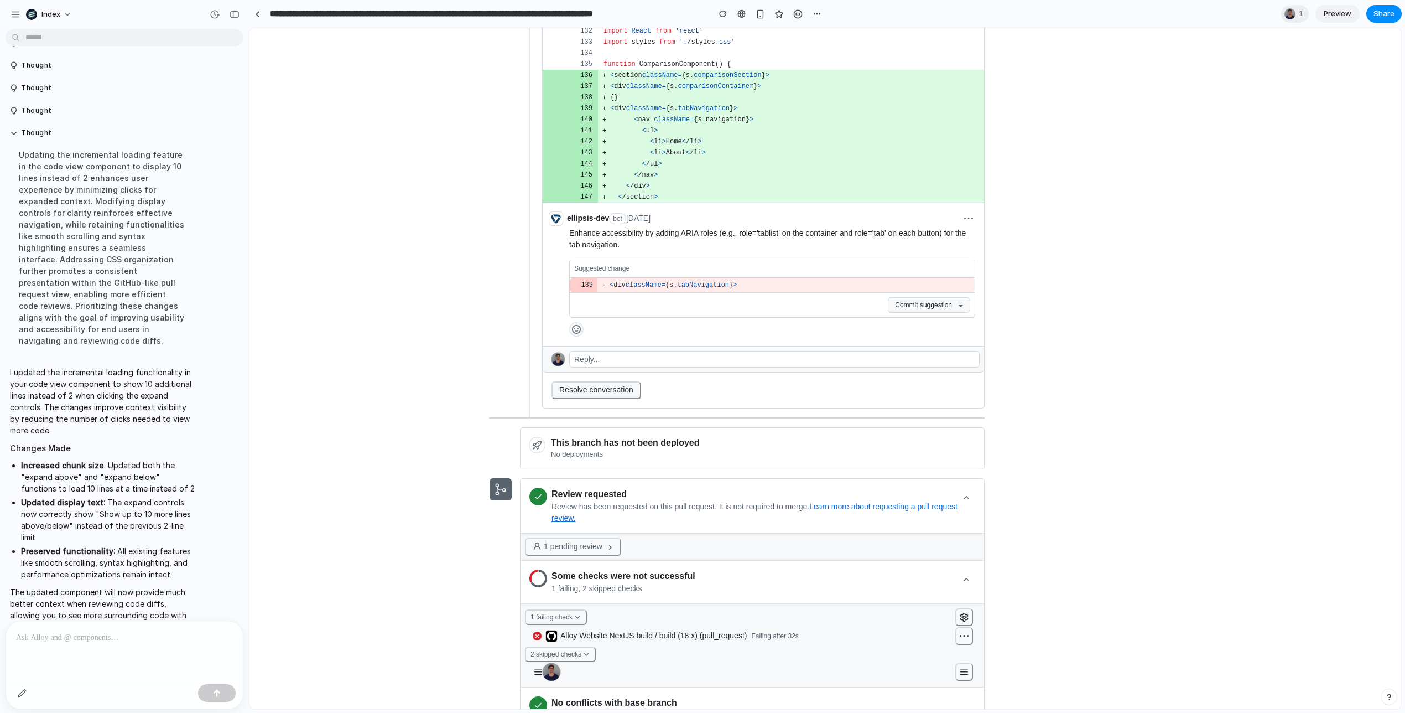
scroll to position [856, 0]
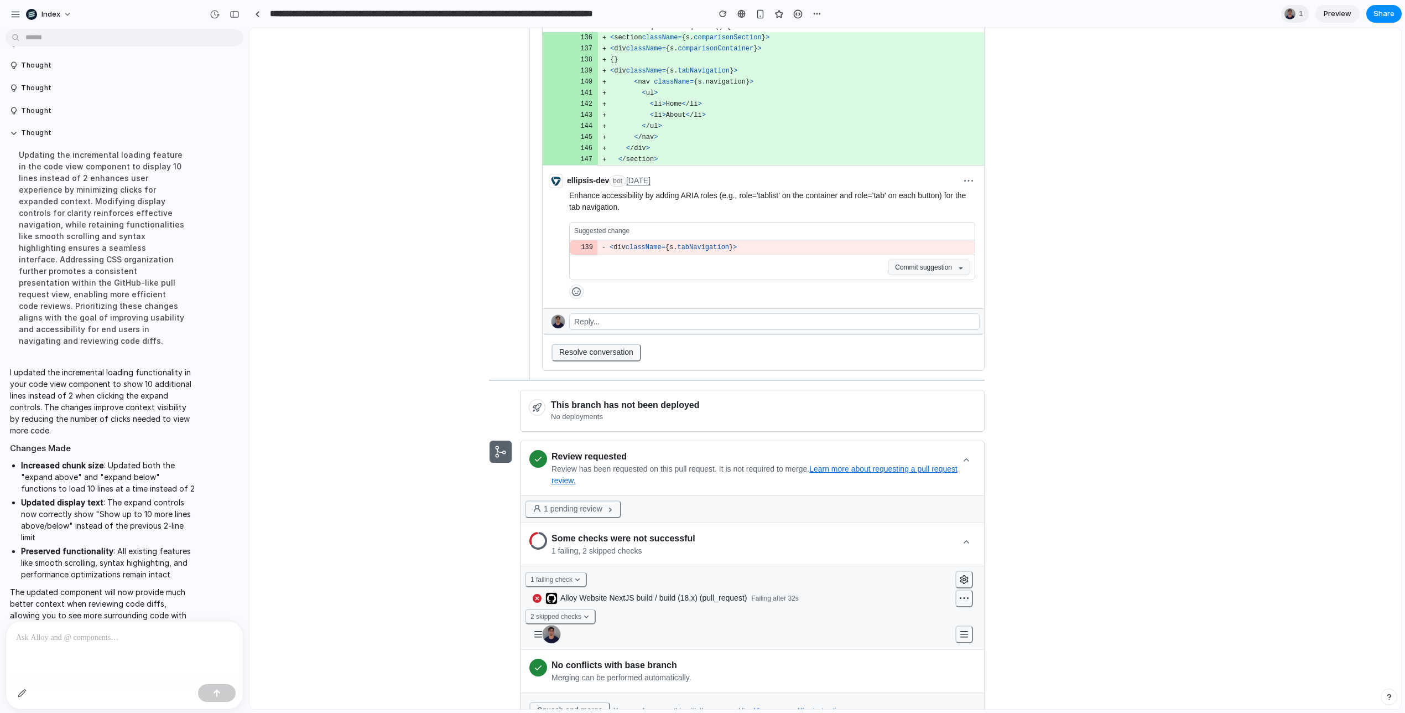
click at [140, 496] on li "Updated display text : The expand controls now correctly show "Show up to 10 mo…" at bounding box center [108, 519] width 174 height 46
drag, startPoint x: 140, startPoint y: 483, endPoint x: 109, endPoint y: 424, distance: 66.8
click at [109, 459] on ul "Increased chunk size : Updated both the "expand above" and "expand below" funct…" at bounding box center [102, 519] width 185 height 121
click at [109, 459] on li "Increased chunk size : Updated both the "expand above" and "expand below" funct…" at bounding box center [108, 476] width 174 height 35
drag, startPoint x: 109, startPoint y: 424, endPoint x: 169, endPoint y: 502, distance: 98.6
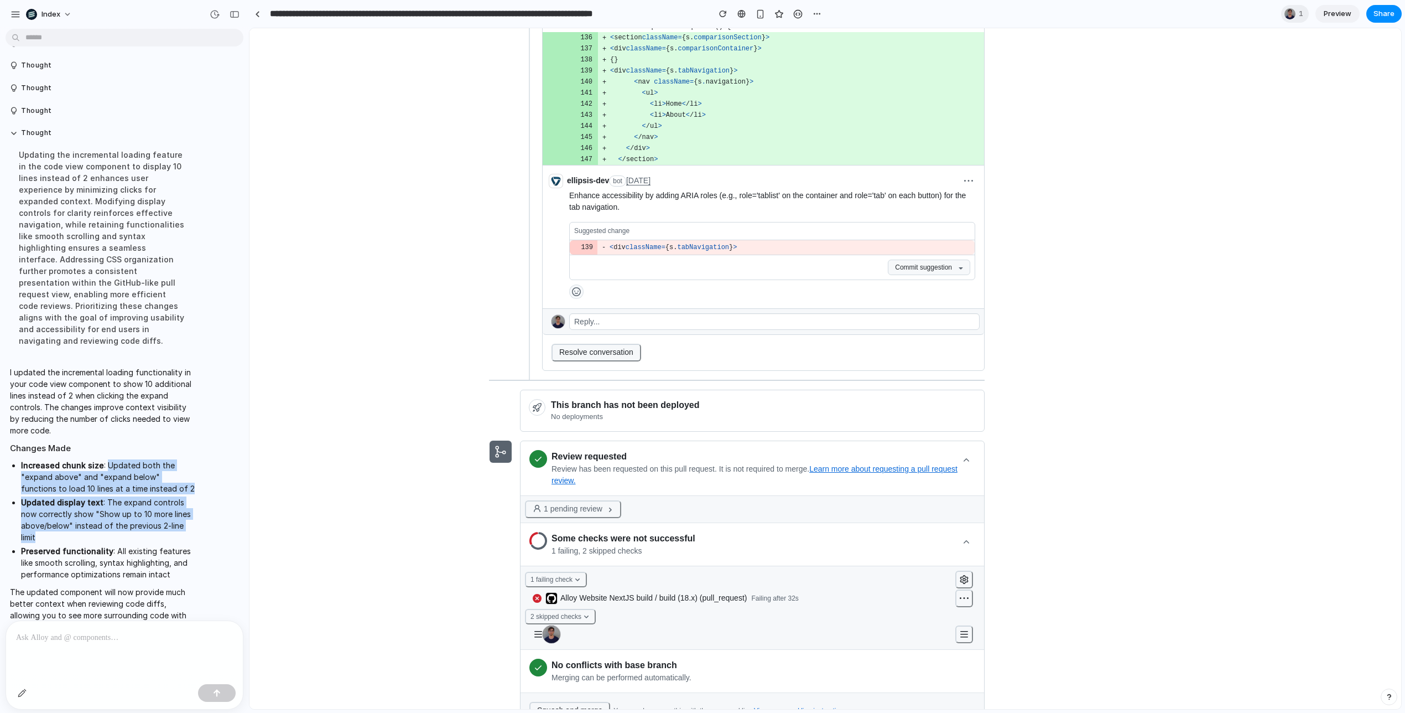
click at [169, 502] on ul "Increased chunk size : Updated both the "expand above" and "expand below" funct…" at bounding box center [102, 519] width 185 height 121
click at [169, 502] on li "Updated display text : The expand controls now correctly show "Show up to 10 mo…" at bounding box center [108, 519] width 174 height 46
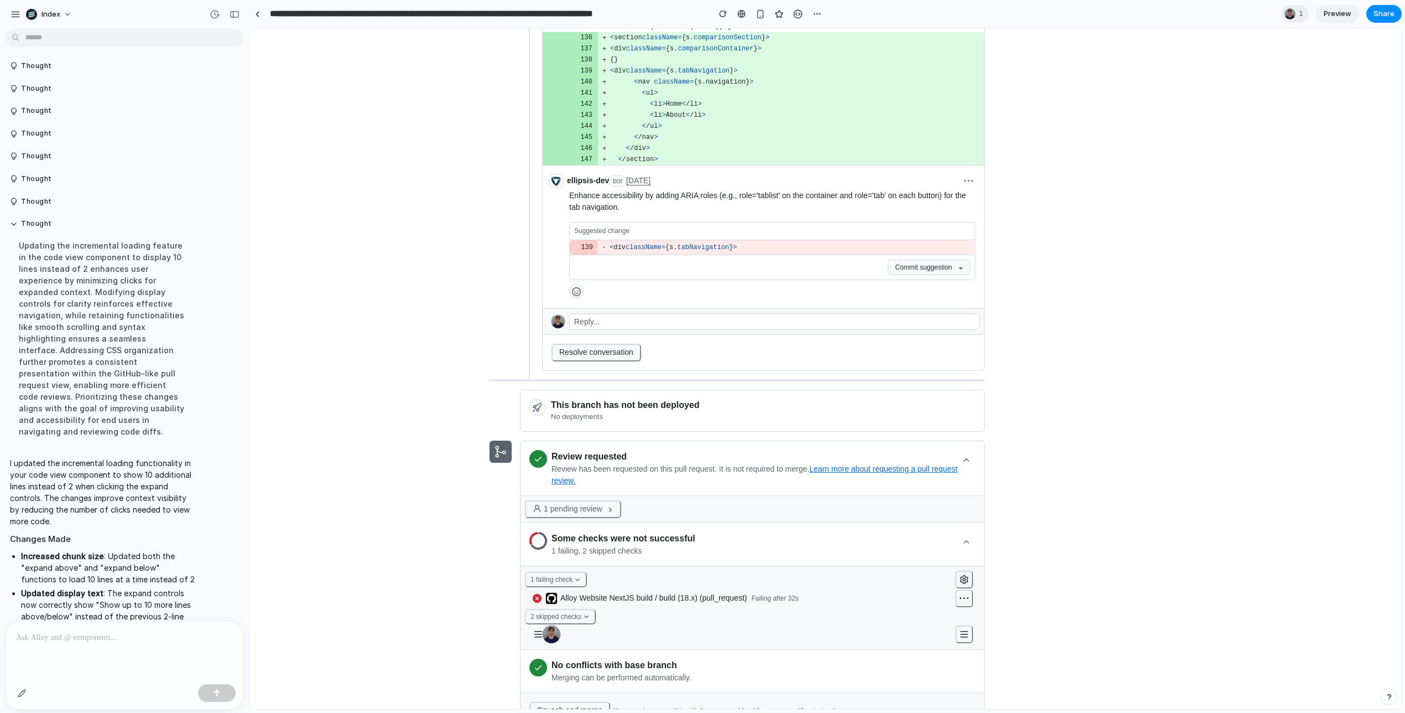
scroll to position [2170, 0]
click at [132, 456] on p "I updated the incremental loading functionality in your code view component to …" at bounding box center [102, 491] width 185 height 70
drag, startPoint x: 132, startPoint y: 450, endPoint x: 105, endPoint y: 435, distance: 30.7
click at [105, 456] on p "I updated the incremental loading functionality in your code view component to …" at bounding box center [102, 491] width 185 height 70
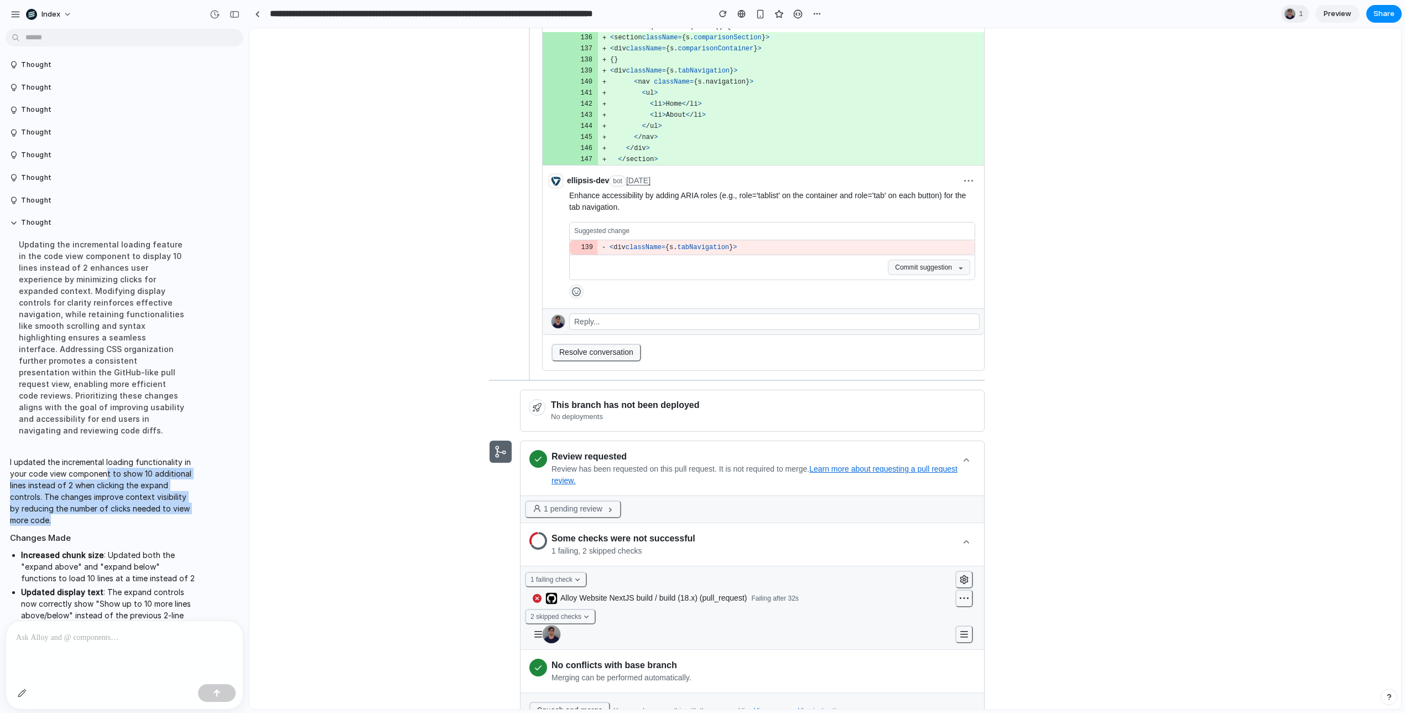
drag, startPoint x: 105, startPoint y: 435, endPoint x: 130, endPoint y: 489, distance: 59.7
click at [130, 489] on p "I updated the incremental loading functionality in your code view component to …" at bounding box center [102, 491] width 185 height 70
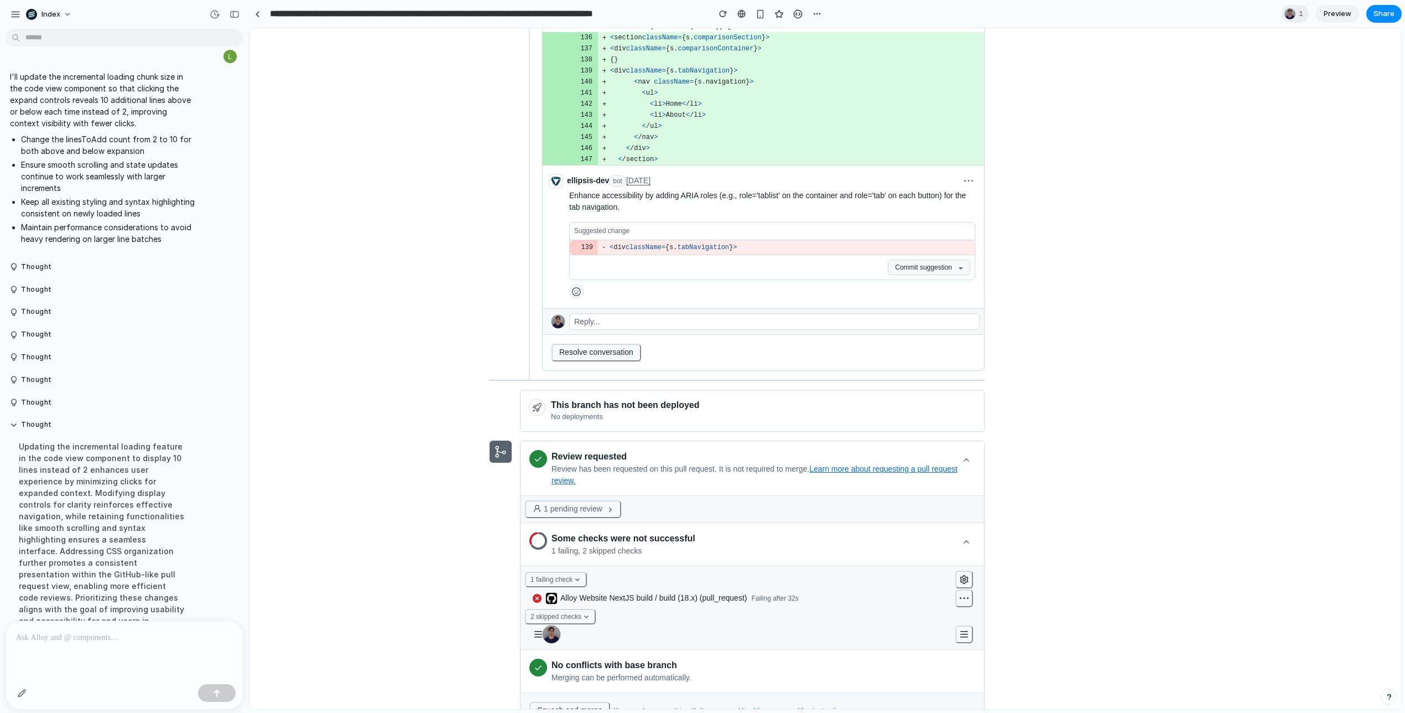
scroll to position [2259, 0]
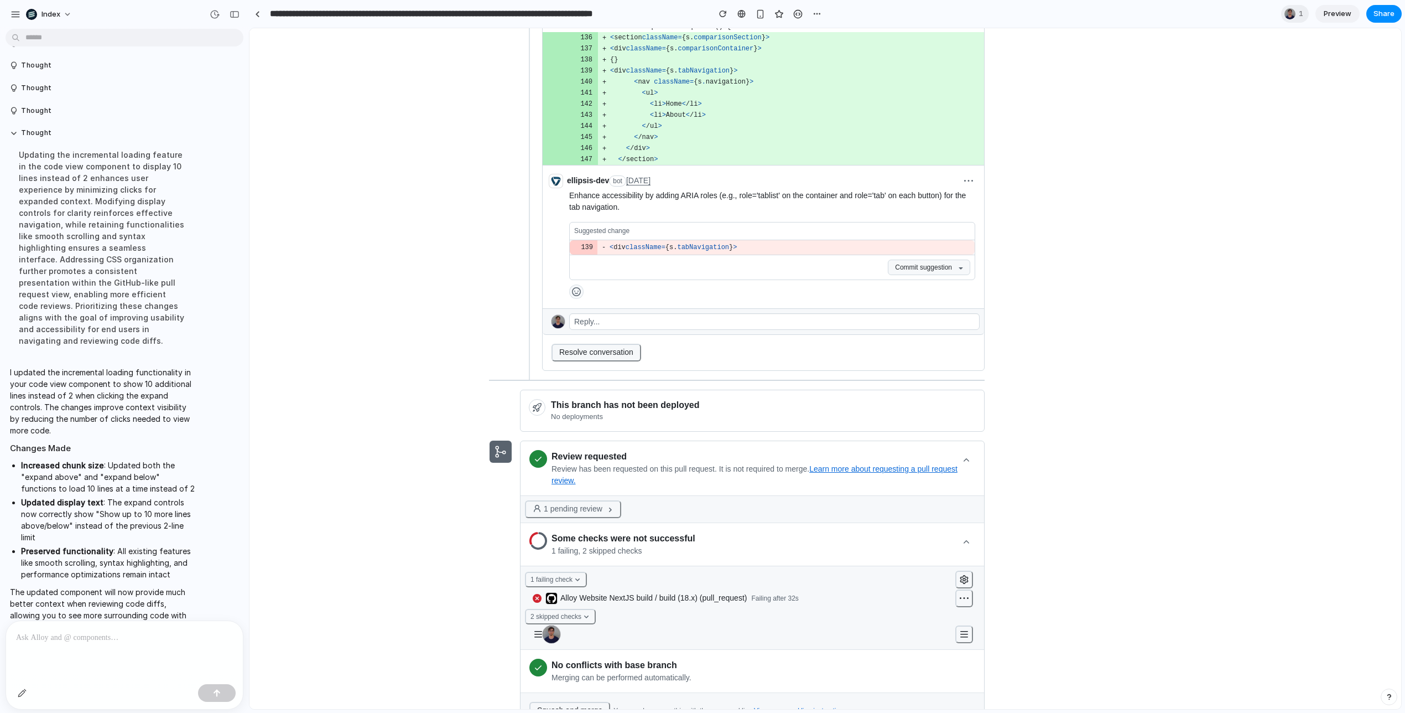
click at [103, 642] on p at bounding box center [124, 637] width 217 height 13
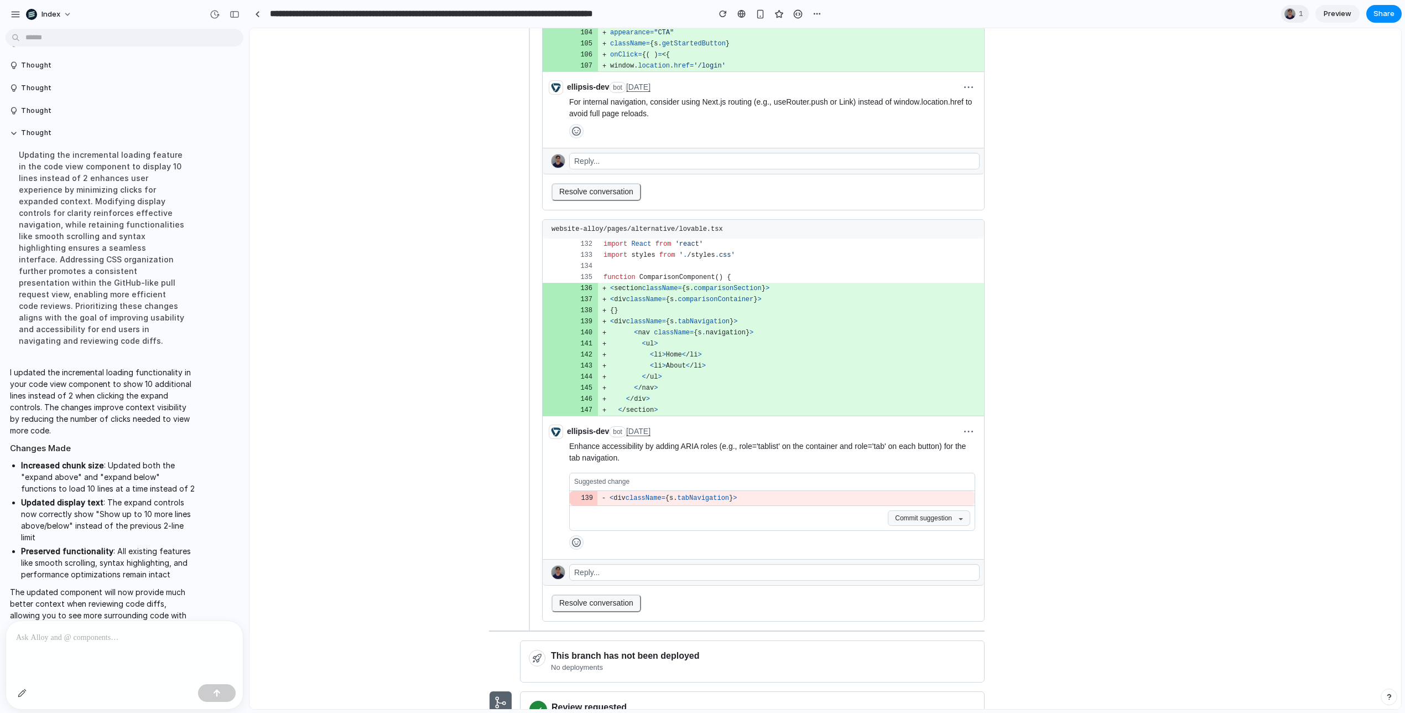
scroll to position [609, 0]
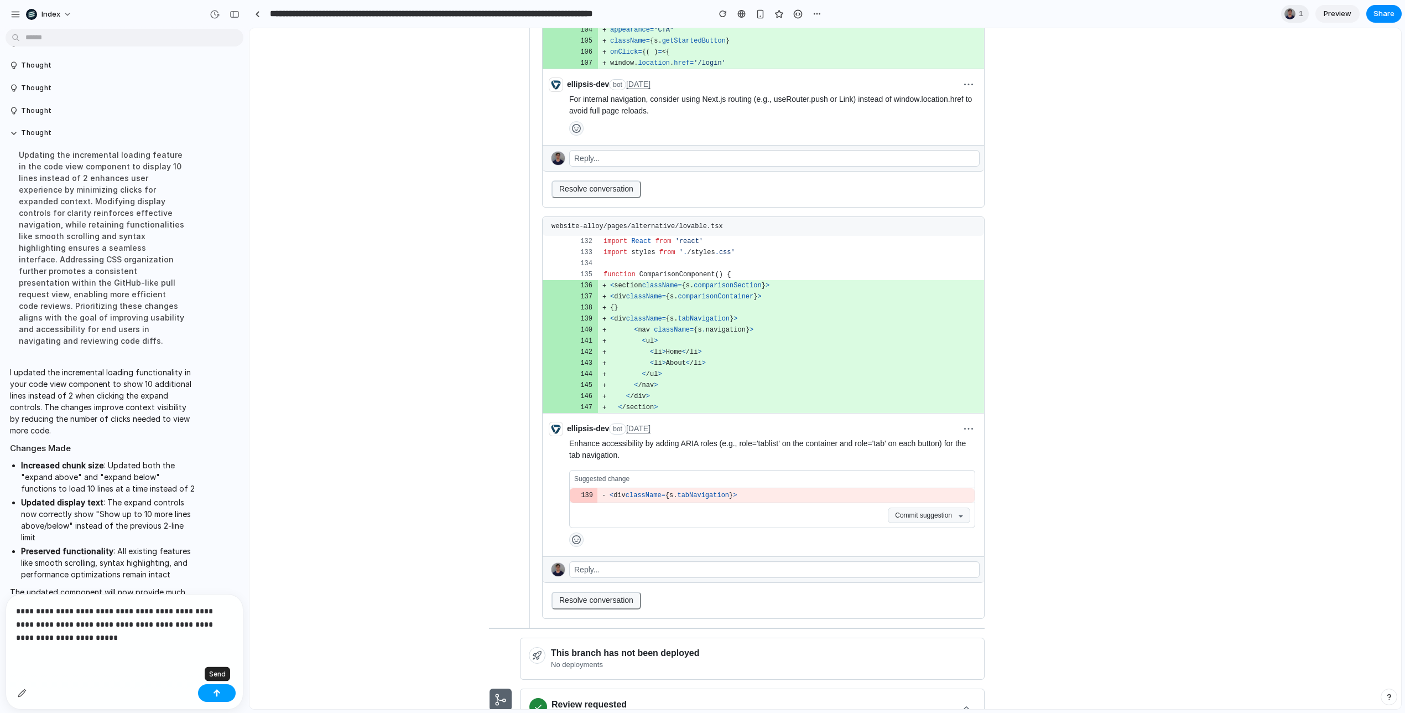
click at [221, 693] on button "button" at bounding box center [217, 693] width 38 height 18
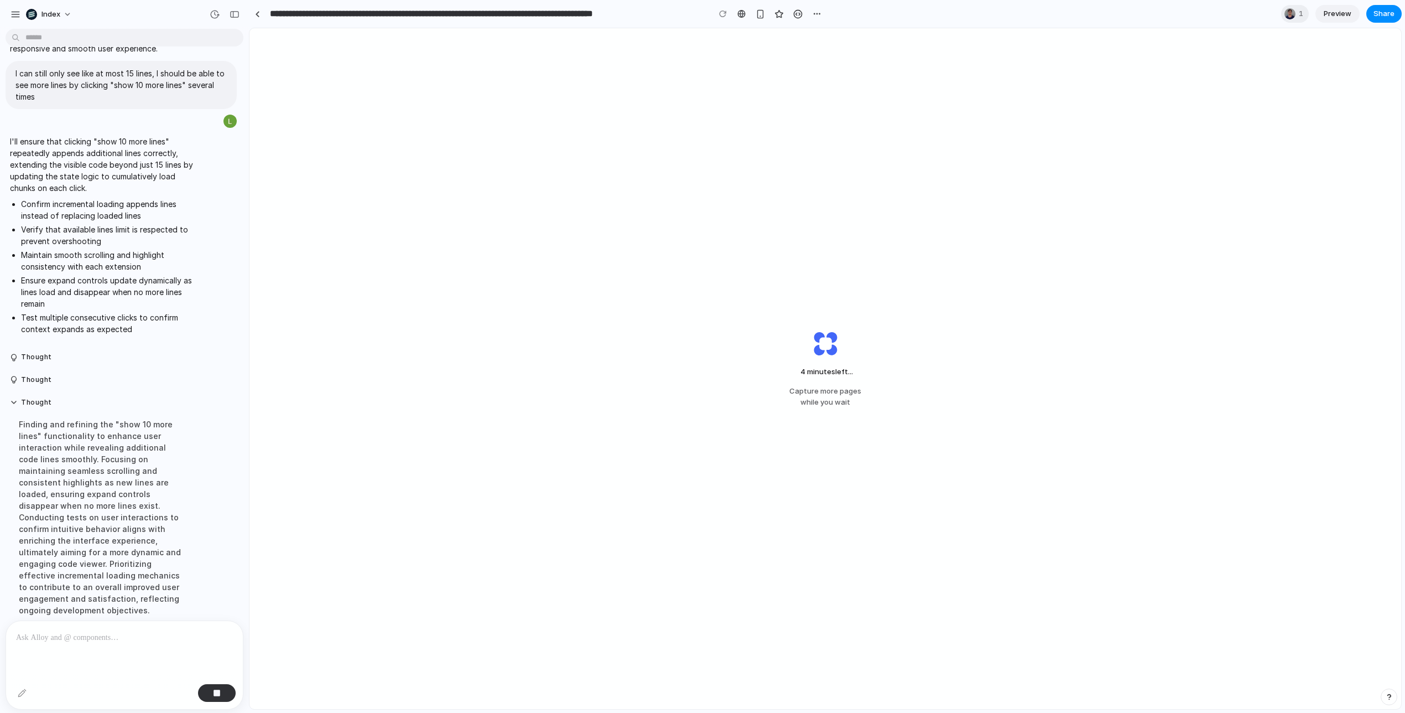
scroll to position [2637, 0]
click at [413, 470] on div "4 minutes left Capture more pages while you wait" at bounding box center [825, 368] width 1152 height 680
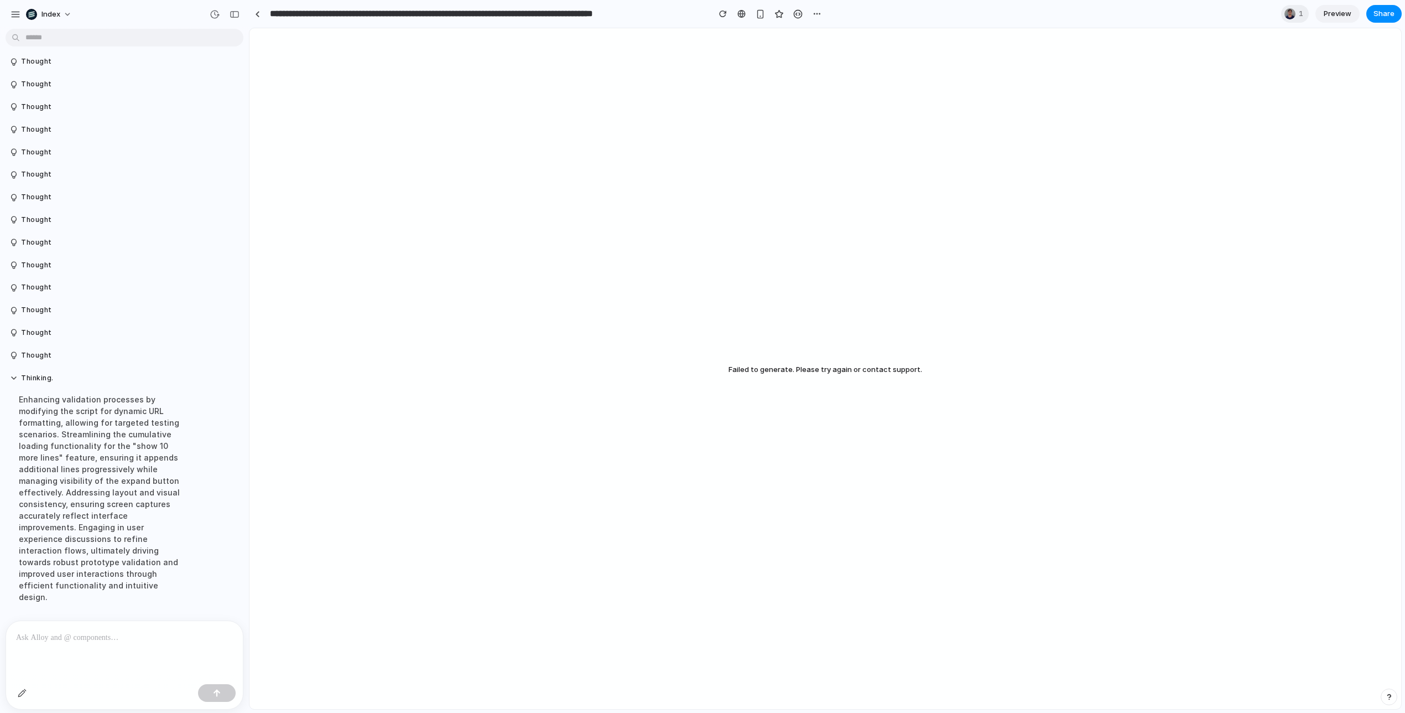
scroll to position [2521, 0]
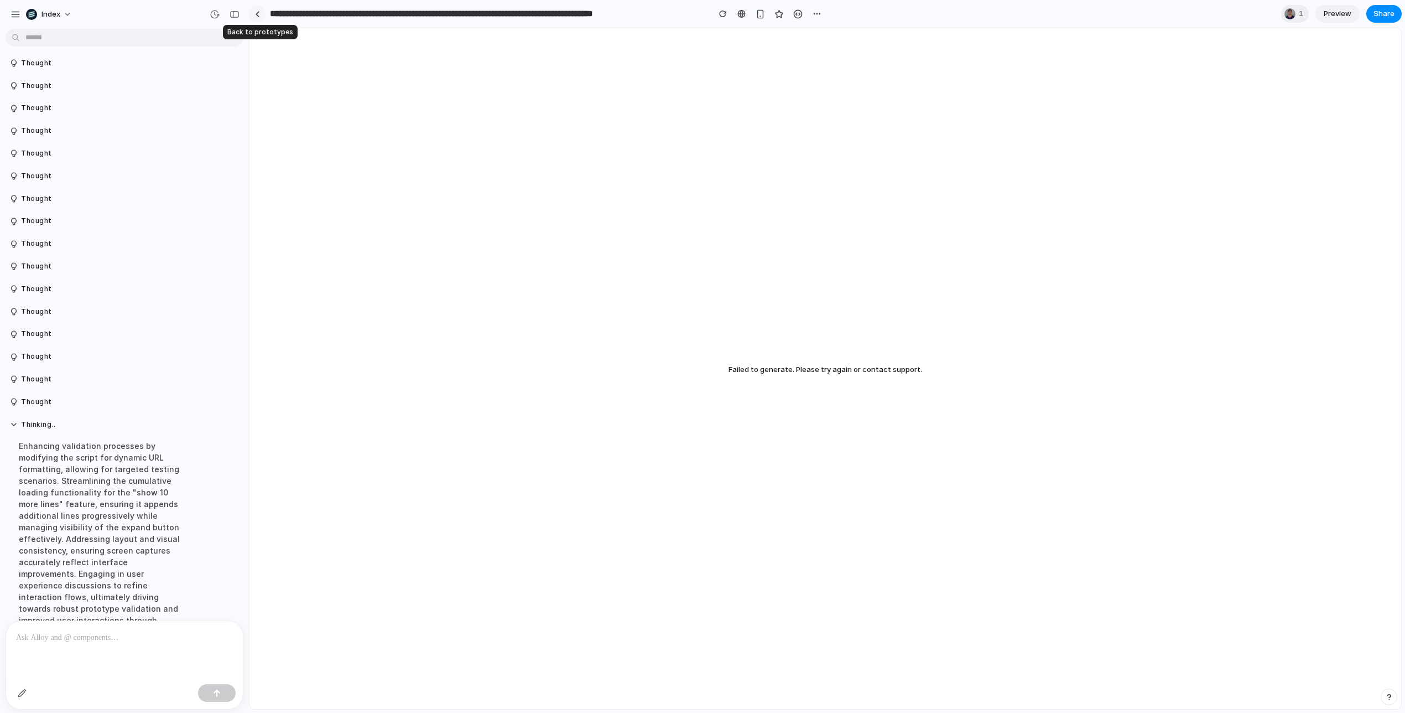
click at [254, 14] on link at bounding box center [257, 14] width 17 height 17
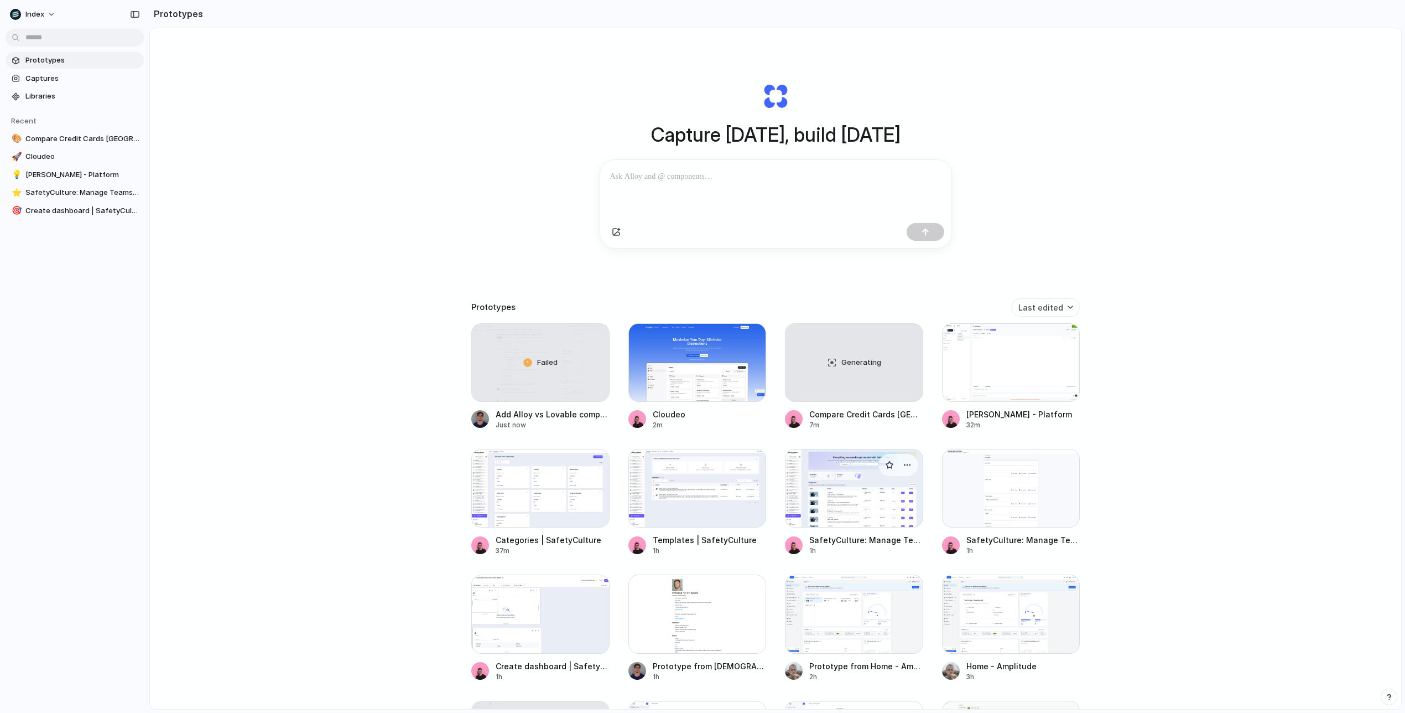
click at [870, 499] on div at bounding box center [854, 488] width 138 height 79
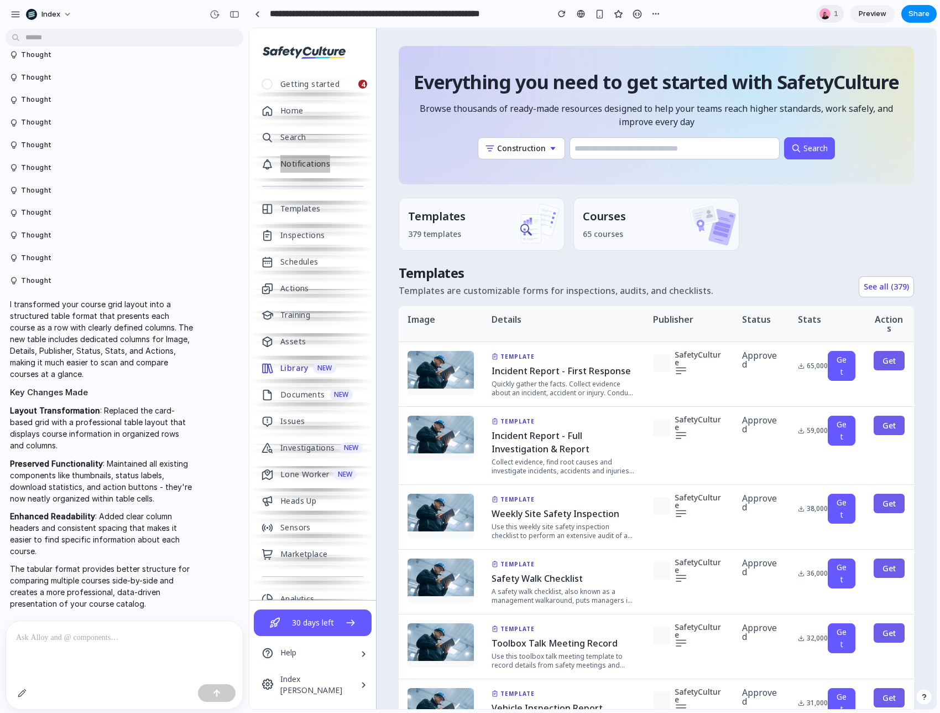
click at [512, 18] on input "**********" at bounding box center [406, 14] width 277 height 20
click at [314, 292] on link "Actions" at bounding box center [312, 288] width 127 height 27
click at [257, 17] on link at bounding box center [257, 14] width 17 height 17
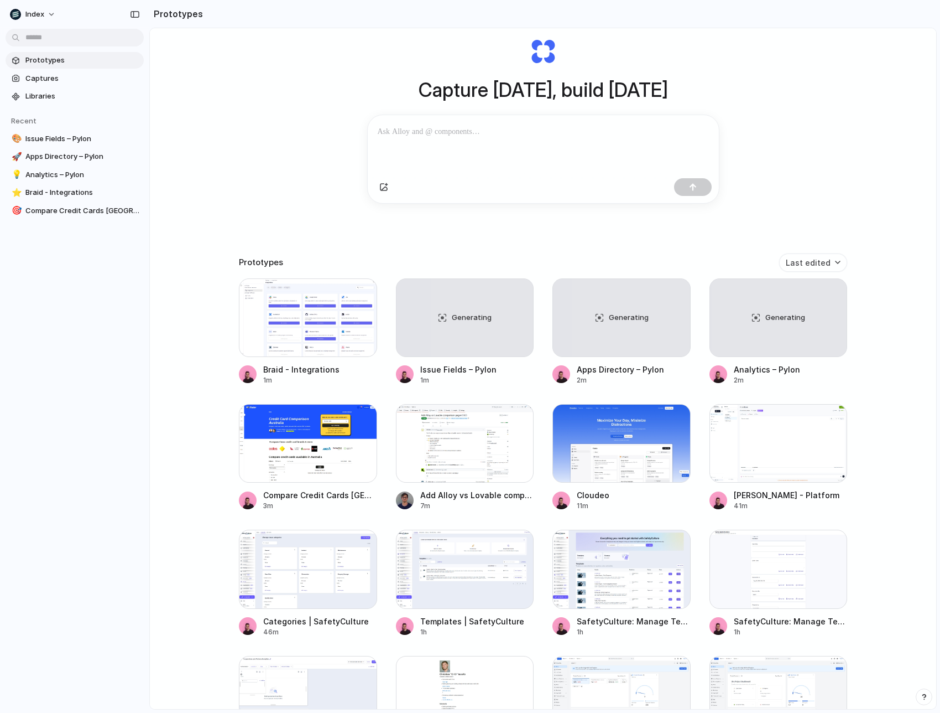
scroll to position [45, 0]
click at [461, 594] on div at bounding box center [465, 568] width 138 height 79
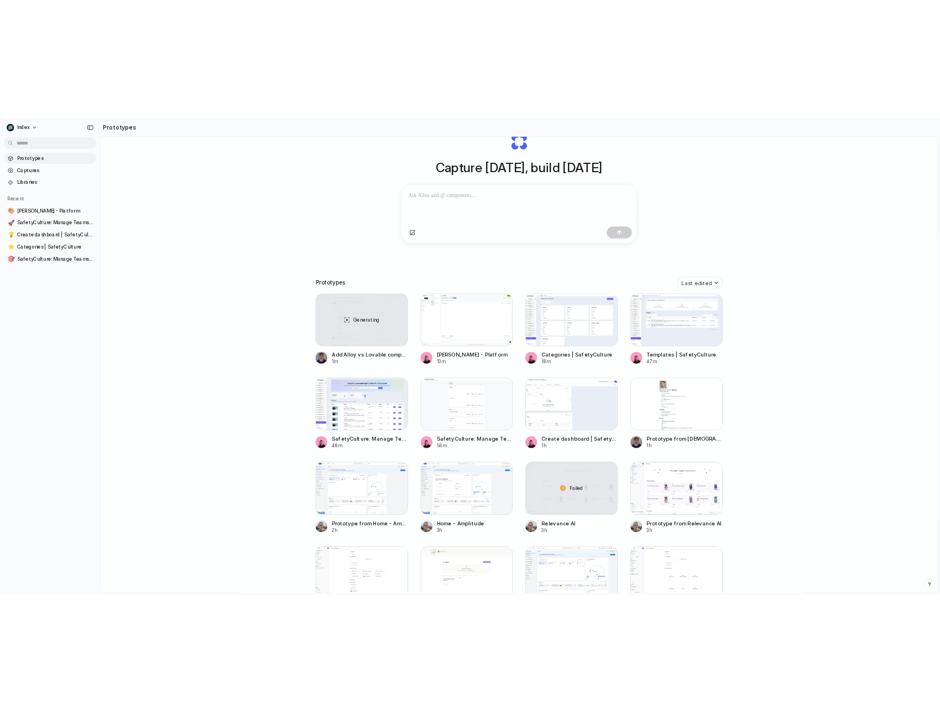
scroll to position [63, 0]
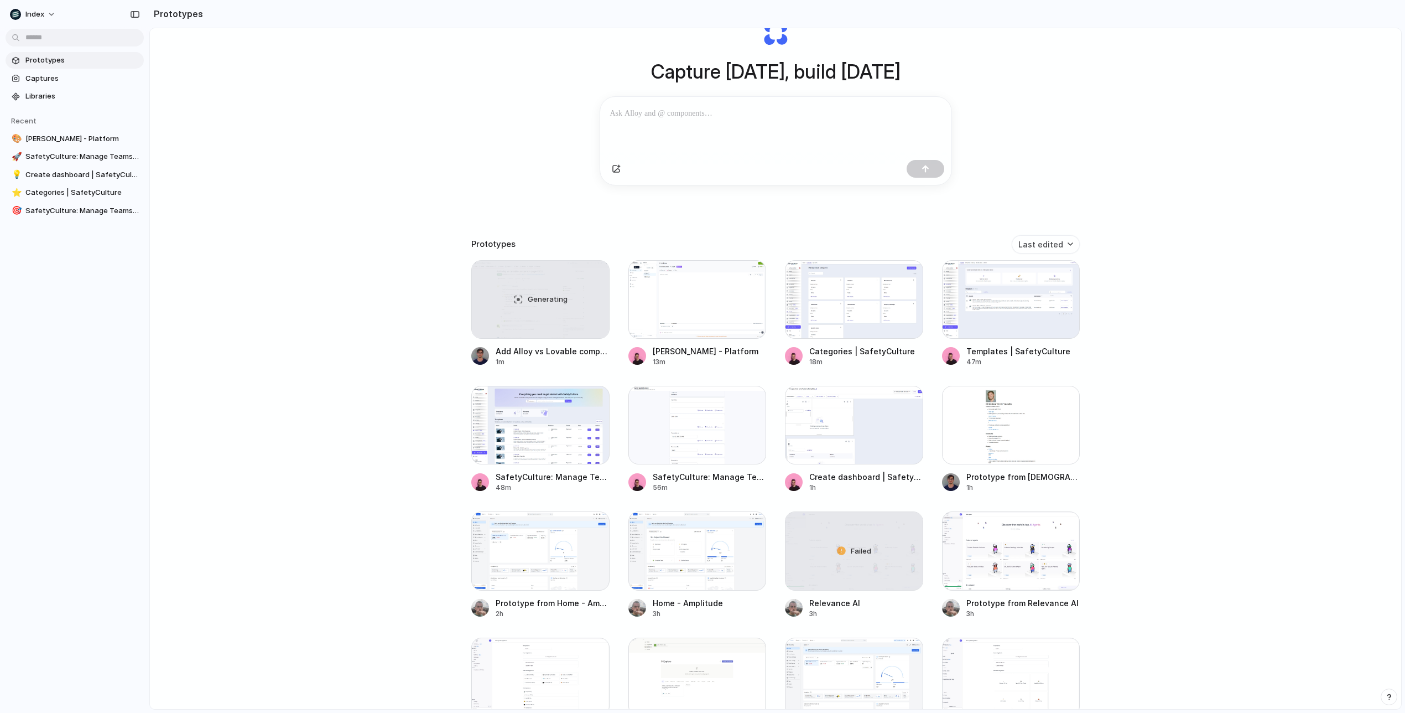
click at [1171, 347] on div "Capture [DATE], build [DATE] Clone web app Clone screenshot Start from existing…" at bounding box center [775, 334] width 1251 height 739
click at [680, 294] on div "Open in new tab Copy link Delete" at bounding box center [702, 356] width 1405 height 713
